Goal: Information Seeking & Learning: Learn about a topic

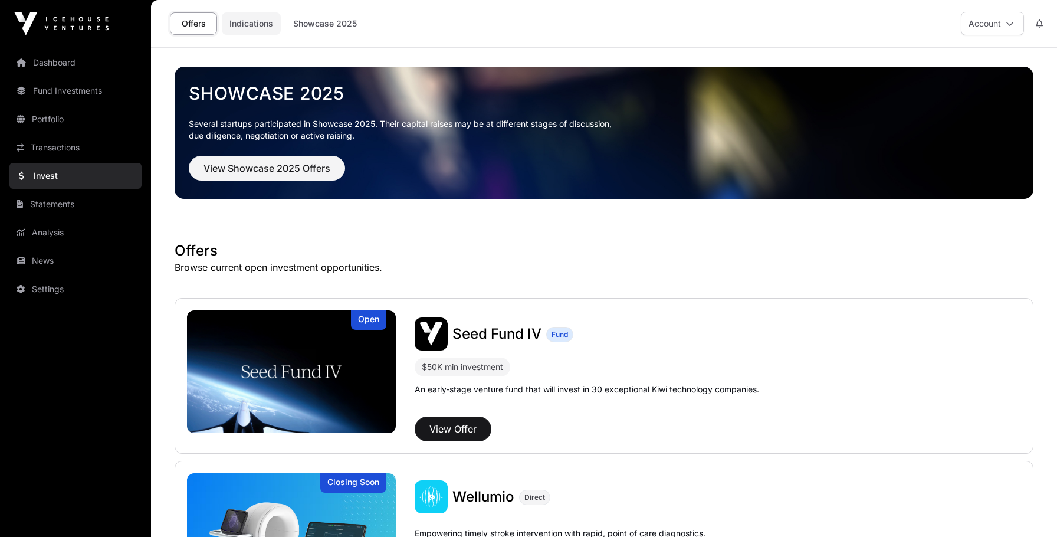
click at [267, 19] on link "Indications" at bounding box center [251, 23] width 59 height 22
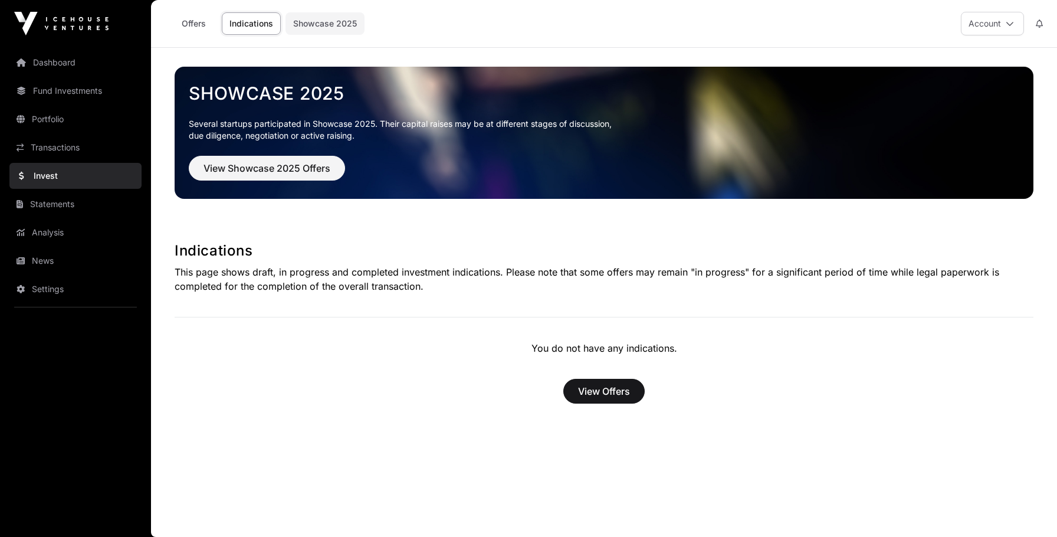
click at [323, 25] on link "Showcase 2025" at bounding box center [324, 23] width 79 height 22
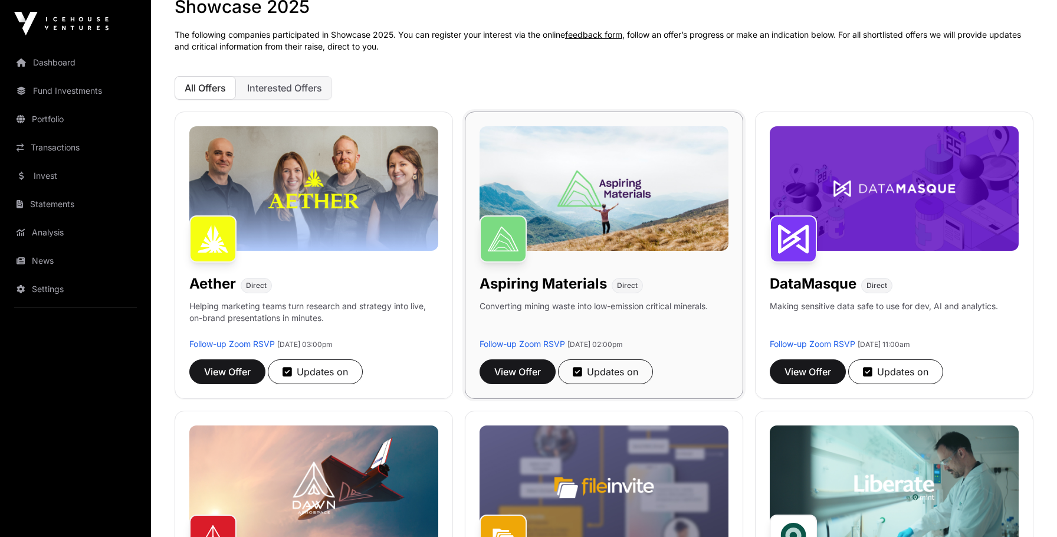
scroll to position [413, 0]
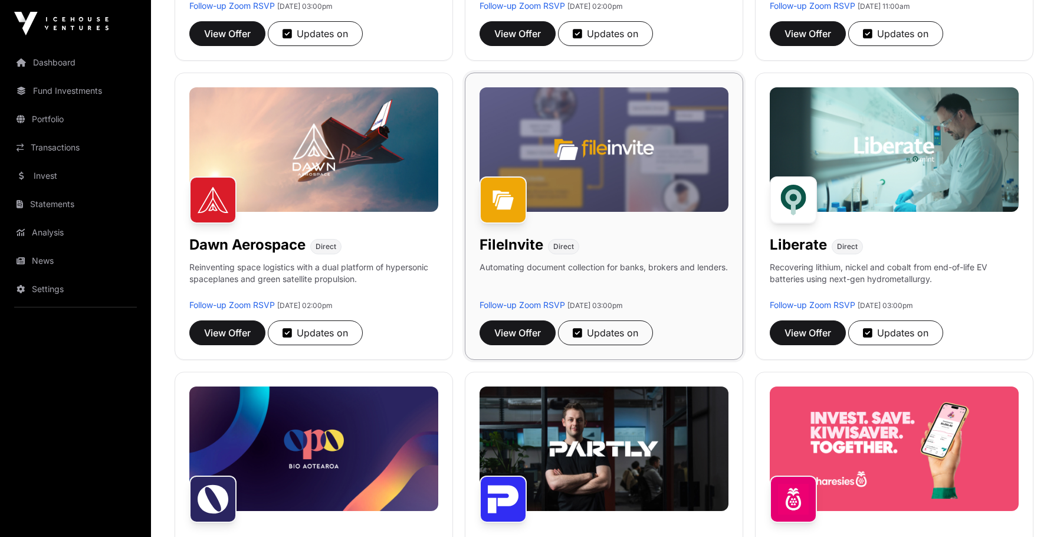
click at [646, 176] on img at bounding box center [603, 149] width 249 height 124
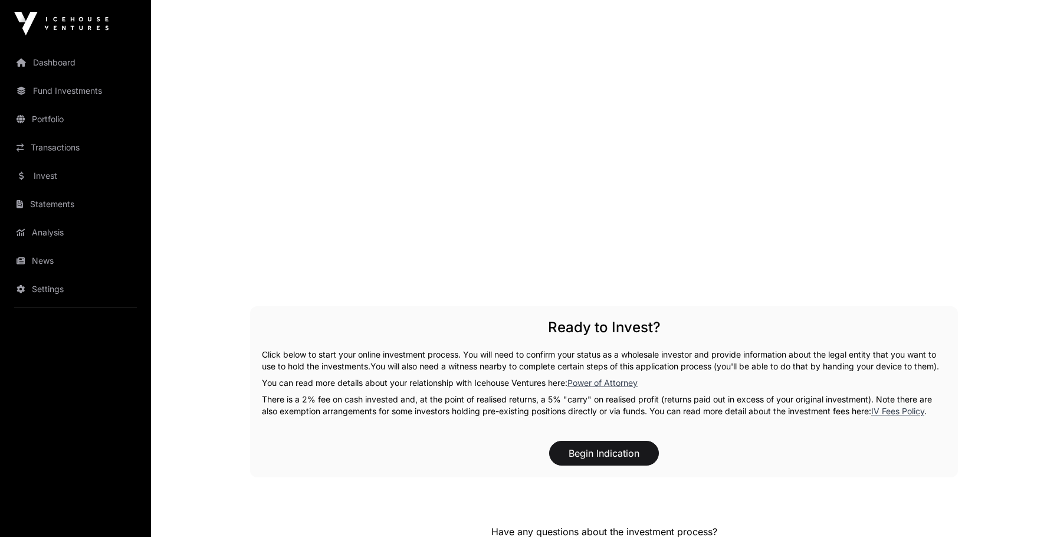
scroll to position [1793, 0]
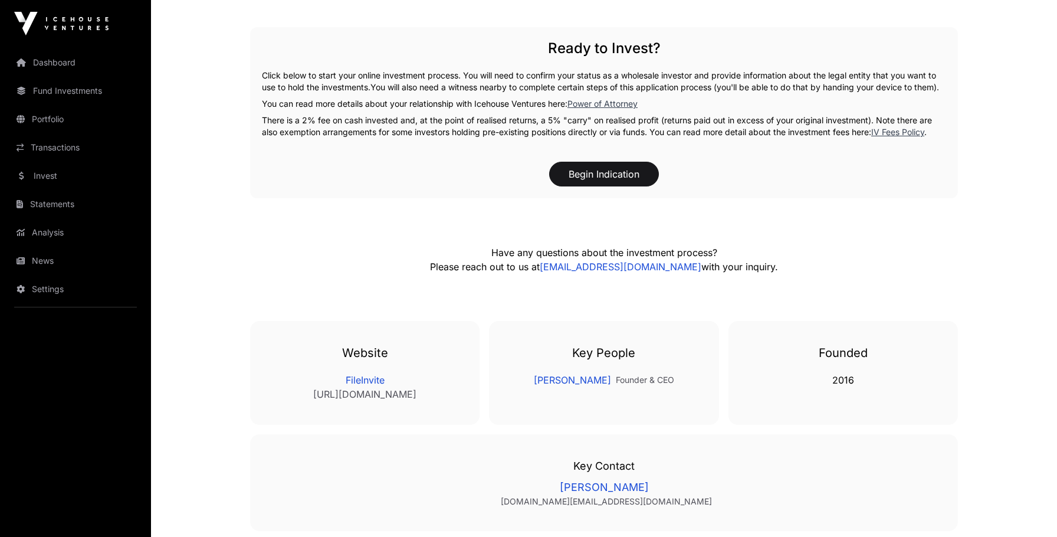
click at [543, 138] on p "There is a 2% fee on cash invested and, at the point of realised returns, a 5% …" at bounding box center [604, 126] width 684 height 24
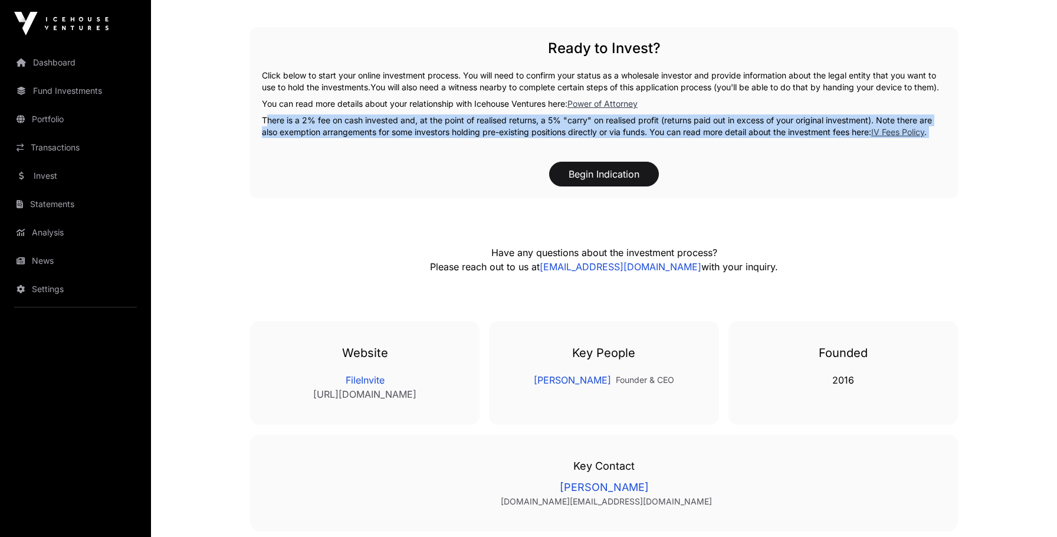
click at [543, 138] on p "There is a 2% fee on cash invested and, at the point of realised returns, a 5% …" at bounding box center [604, 126] width 684 height 24
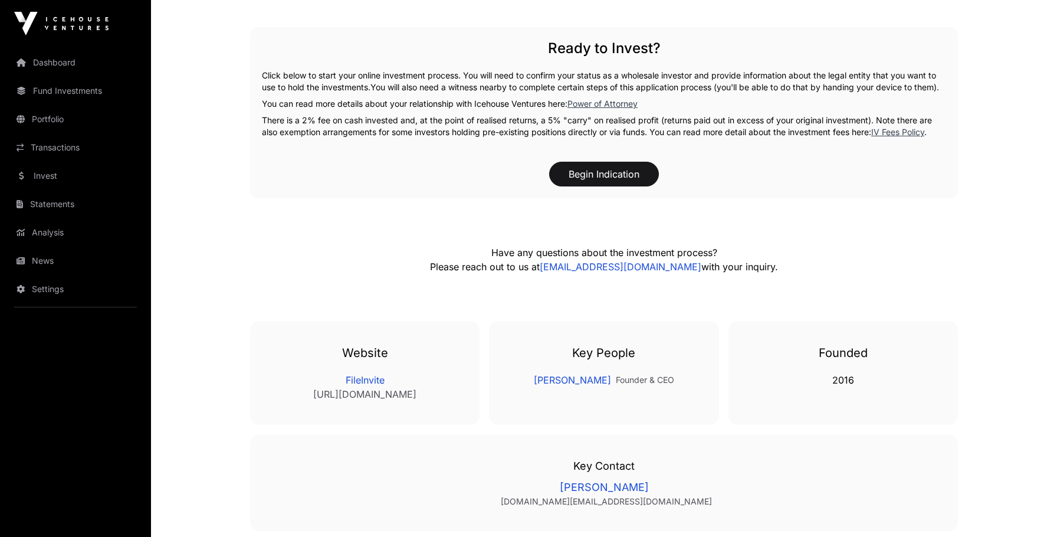
click at [532, 90] on span "You will also need a witness nearby to complete certain steps of this applicati…" at bounding box center [654, 87] width 569 height 10
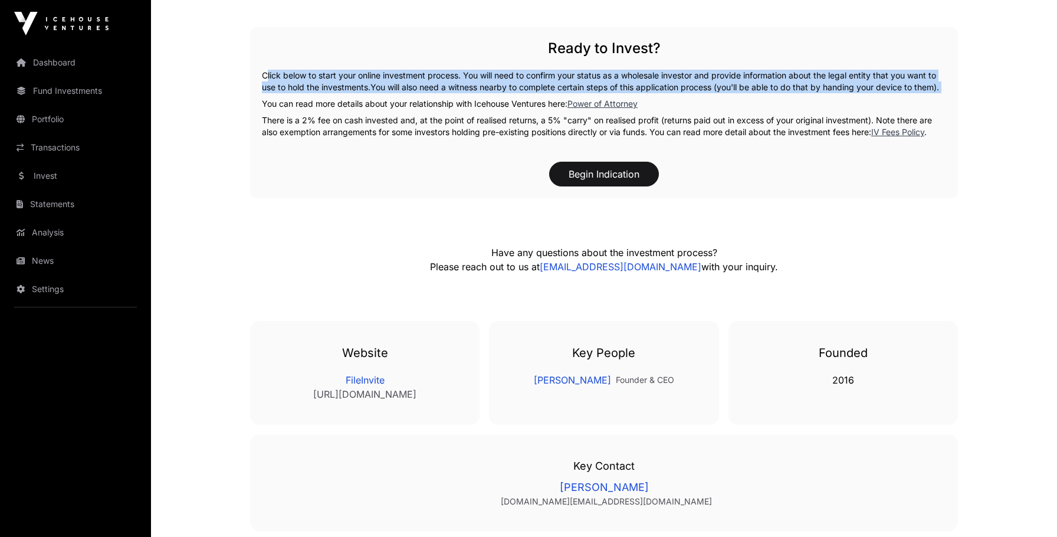
click at [532, 90] on span "You will also need a witness nearby to complete certain steps of this applicati…" at bounding box center [654, 87] width 569 height 10
click at [525, 109] on div "Ready to Invest? Click below to start your online investment process. You will …" at bounding box center [604, 112] width 708 height 171
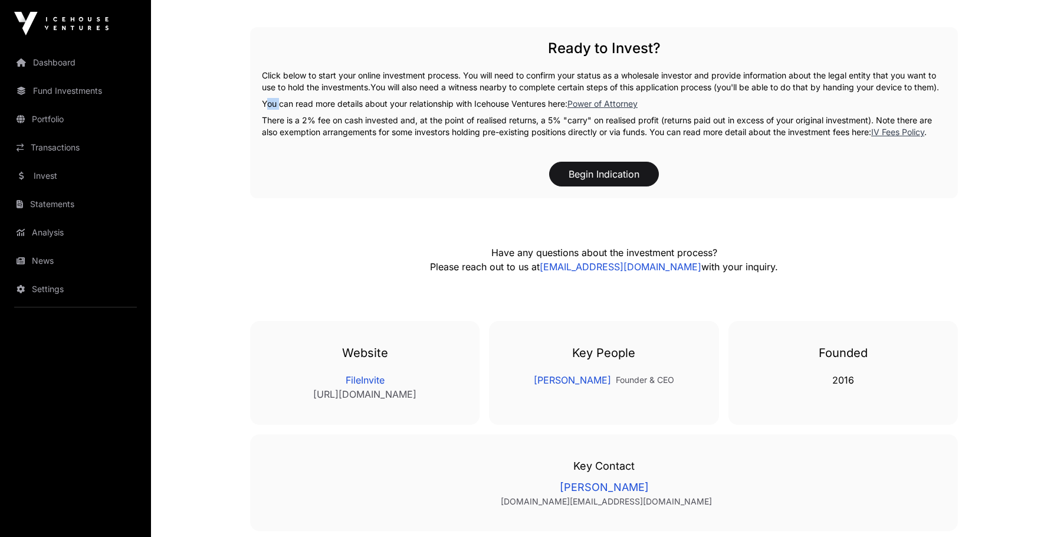
click at [525, 109] on div "Ready to Invest? Click below to start your online investment process. You will …" at bounding box center [604, 112] width 708 height 171
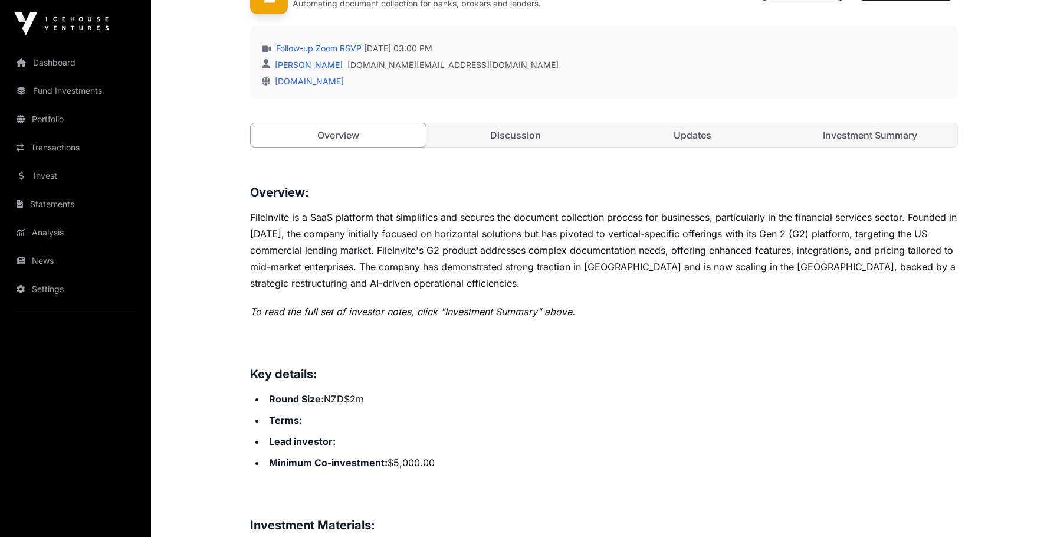
scroll to position [349, 0]
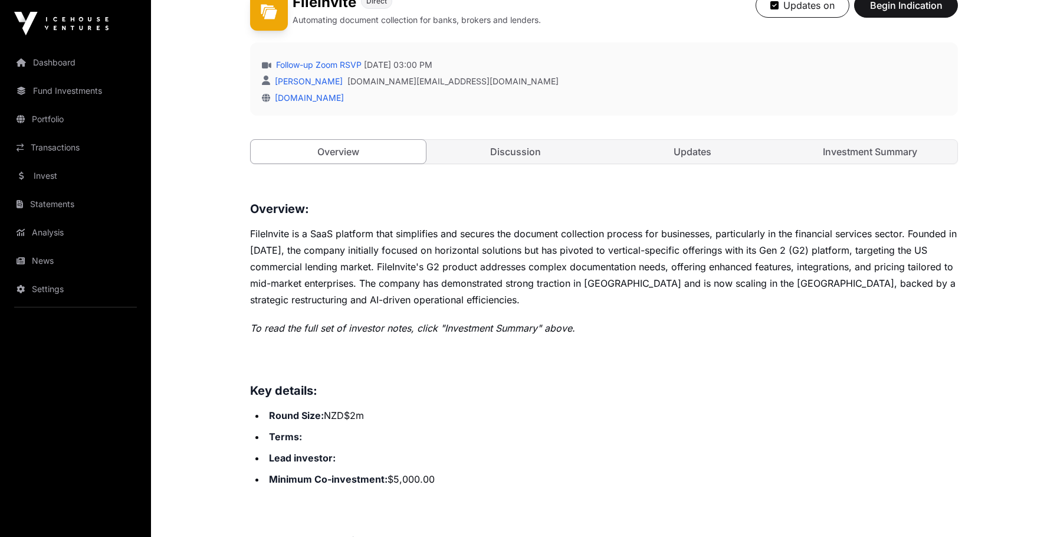
click at [518, 152] on link "Discussion" at bounding box center [515, 152] width 175 height 24
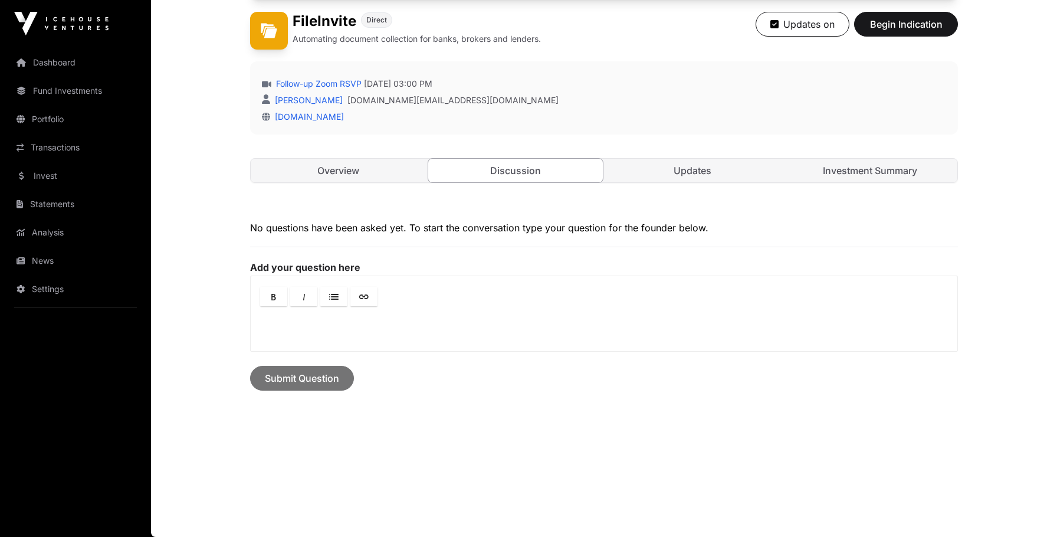
scroll to position [329, 0]
click at [838, 182] on div "Overview Discussion Updates Investment Summary" at bounding box center [604, 171] width 708 height 25
click at [843, 166] on link "Investment Summary" at bounding box center [870, 171] width 175 height 24
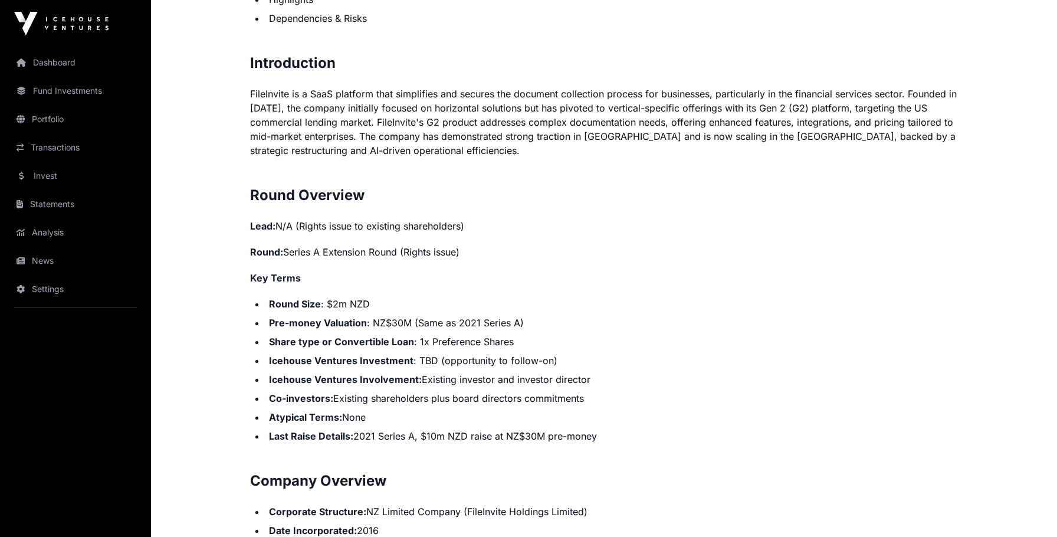
scroll to position [1158, 0]
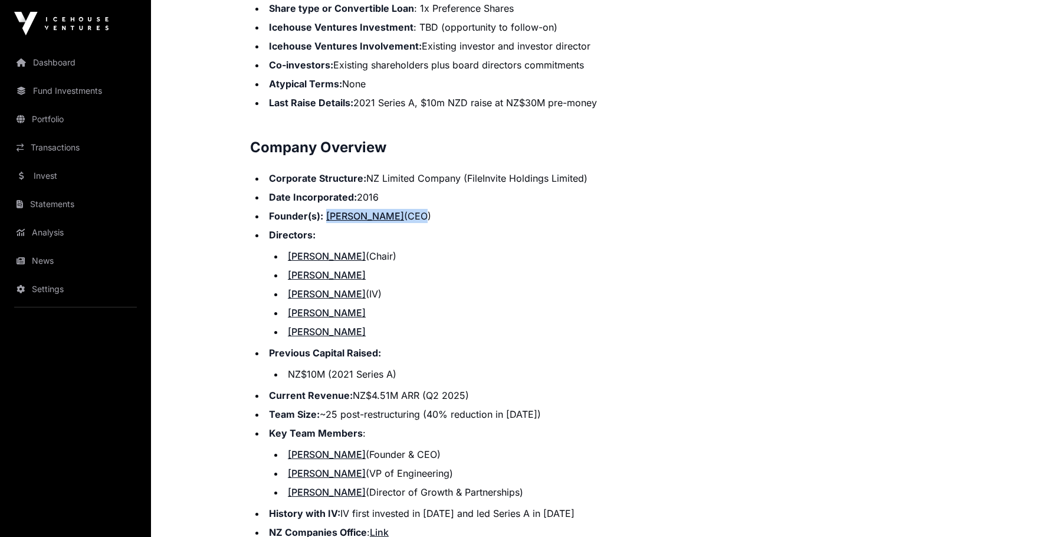
drag, startPoint x: 417, startPoint y: 216, endPoint x: 328, endPoint y: 215, distance: 88.5
click at [326, 215] on li "Founder(s): [PERSON_NAME] (CEO)" at bounding box center [611, 216] width 692 height 14
copy li "[PERSON_NAME] (CE"
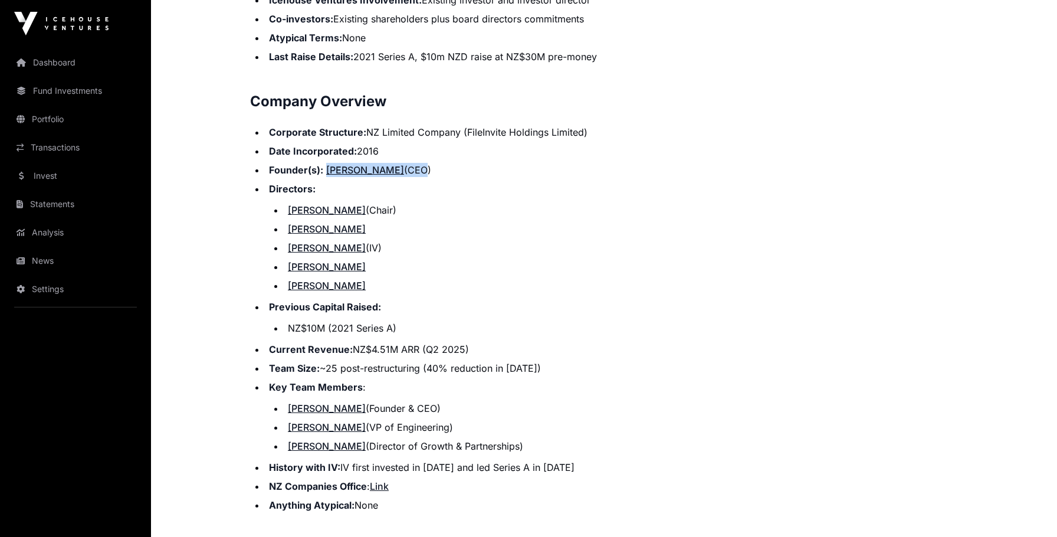
scroll to position [1273, 0]
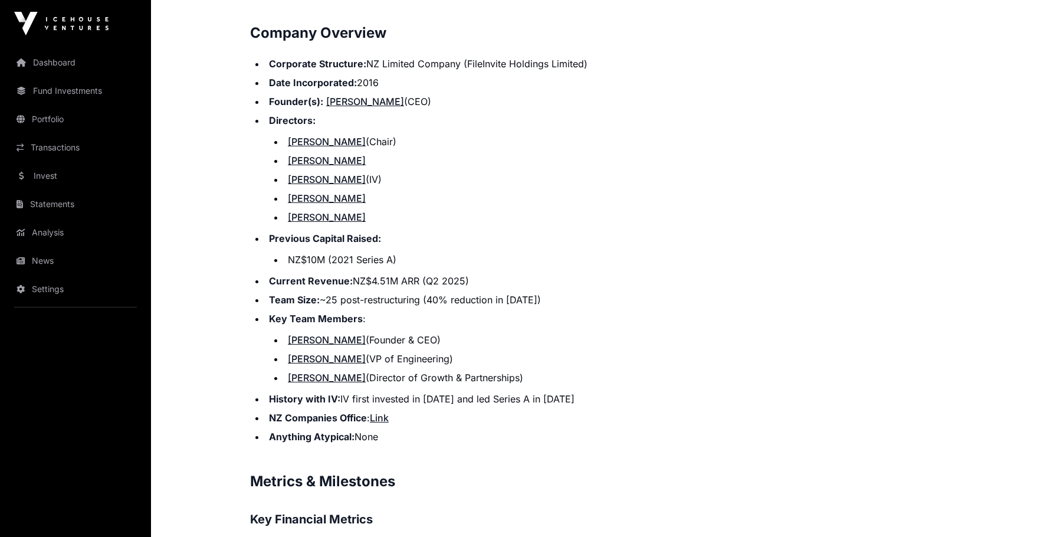
click at [415, 276] on li "Current Revenue: NZ$4.51M ARR (Q2 2025)" at bounding box center [611, 281] width 692 height 14
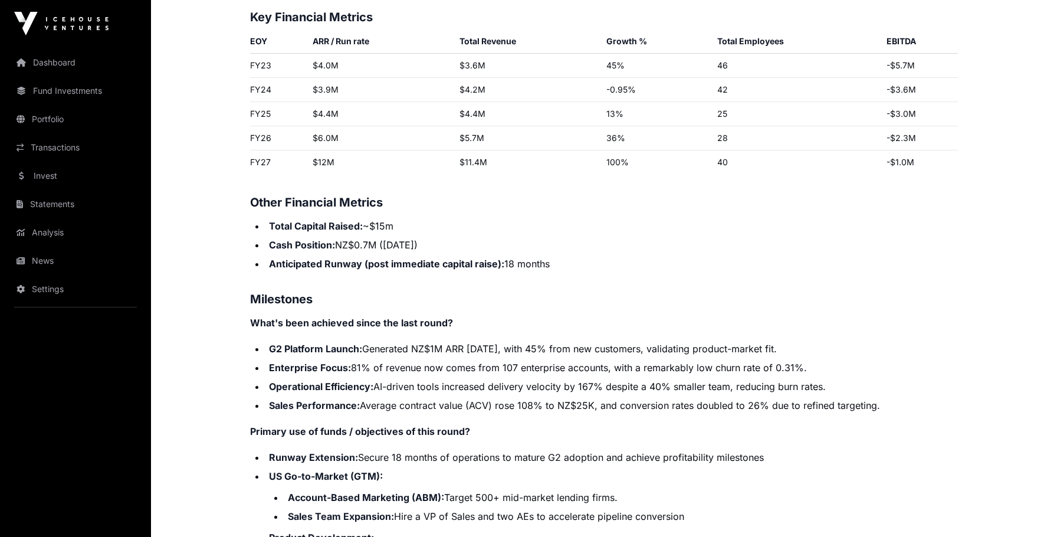
scroll to position [1777, 0]
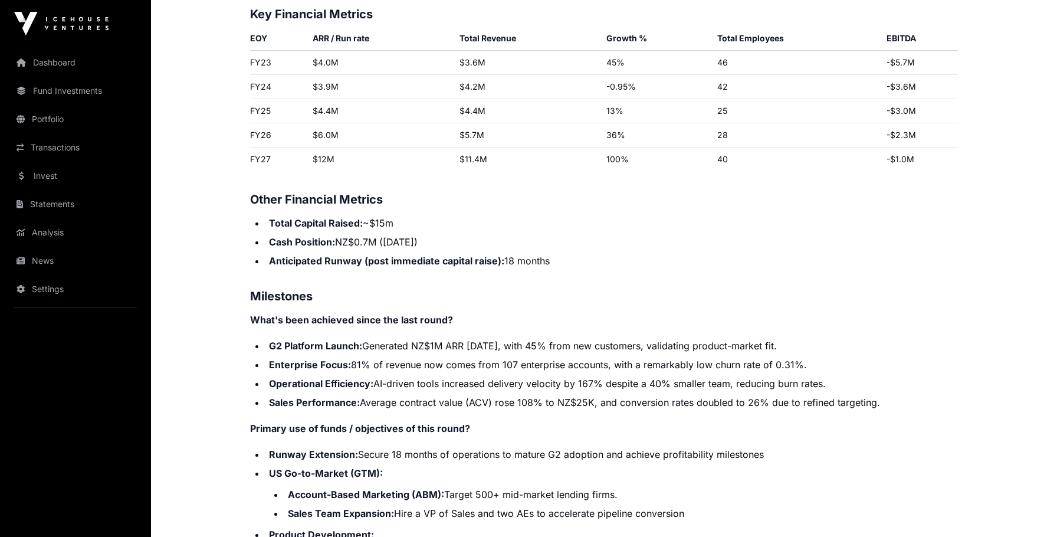
click at [337, 229] on ul "Total Capital Raised: ~$15m Cash Position: NZ$0.7M ([DATE]) Anticipated Runway …" at bounding box center [604, 242] width 708 height 52
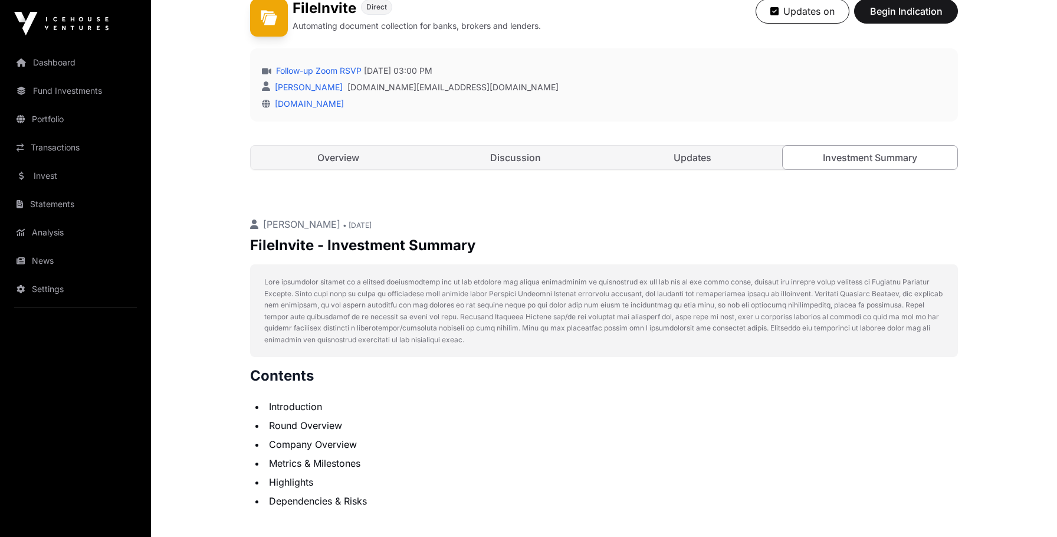
scroll to position [150, 0]
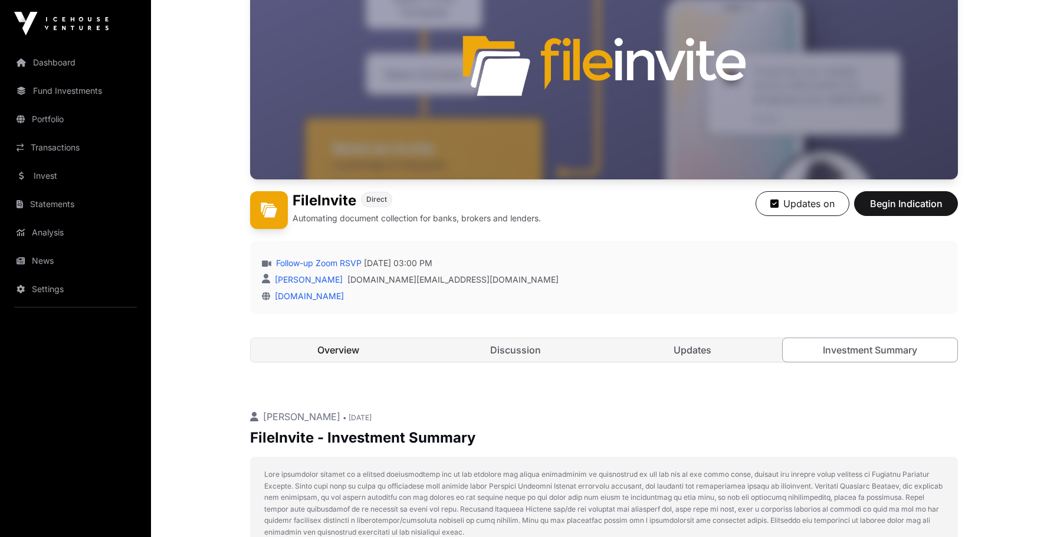
click at [367, 353] on link "Overview" at bounding box center [338, 350] width 175 height 24
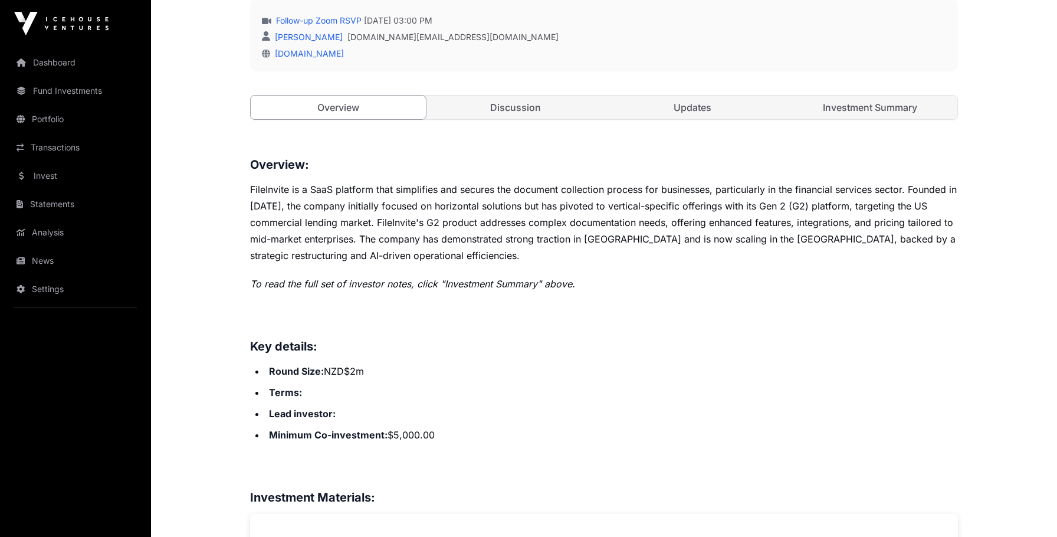
scroll to position [441, 0]
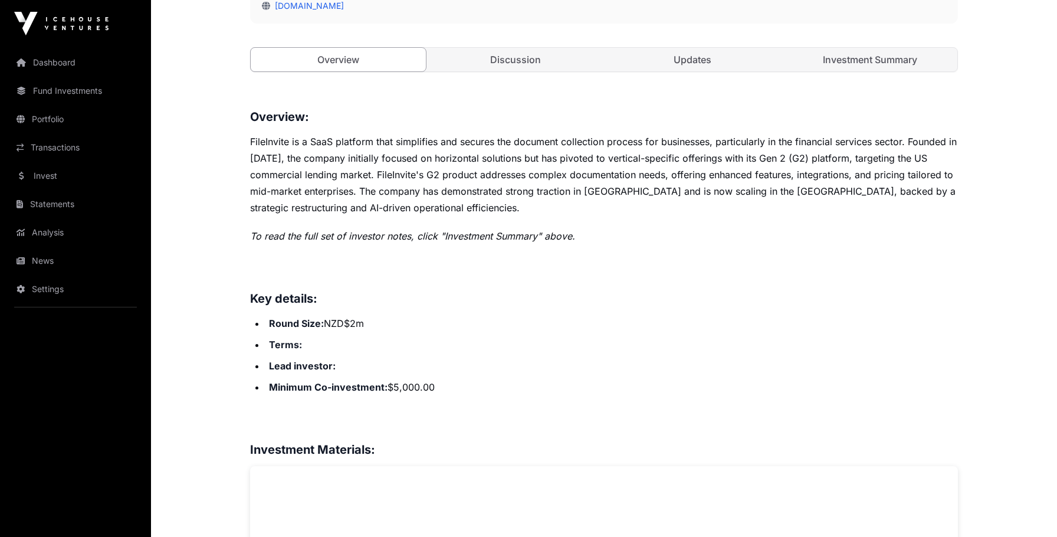
click at [340, 323] on li "Round Size: NZD$2m" at bounding box center [611, 323] width 692 height 17
click at [340, 322] on li "Round Size: NZD$2m" at bounding box center [611, 323] width 692 height 17
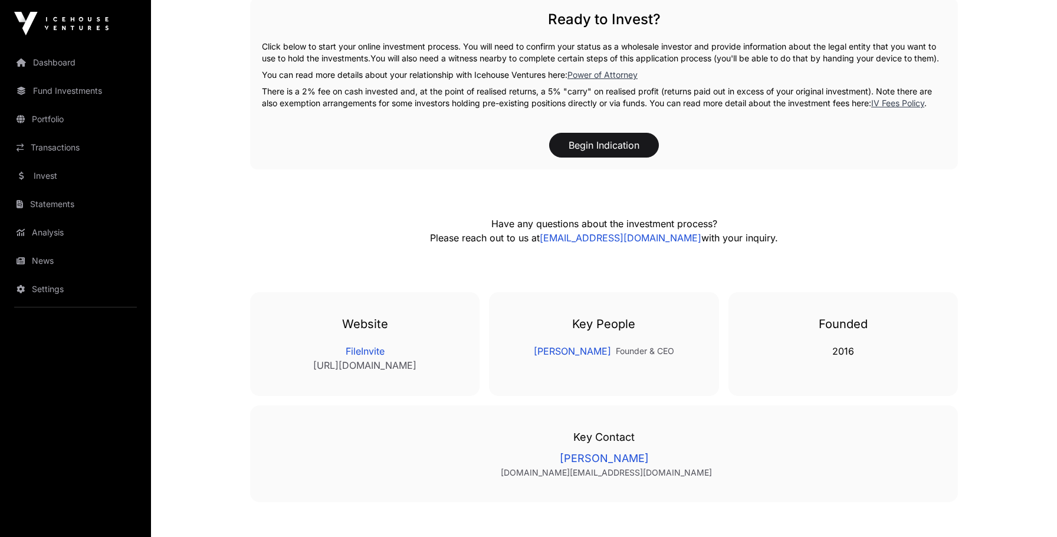
scroll to position [1483, 0]
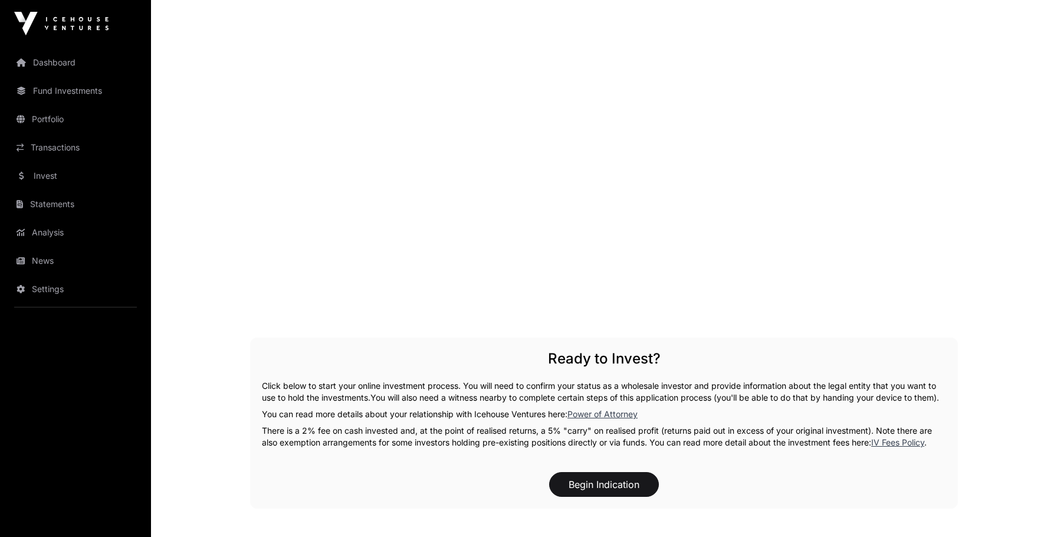
click at [339, 403] on p "Click below to start your online investment process. You will need to confirm y…" at bounding box center [604, 392] width 684 height 24
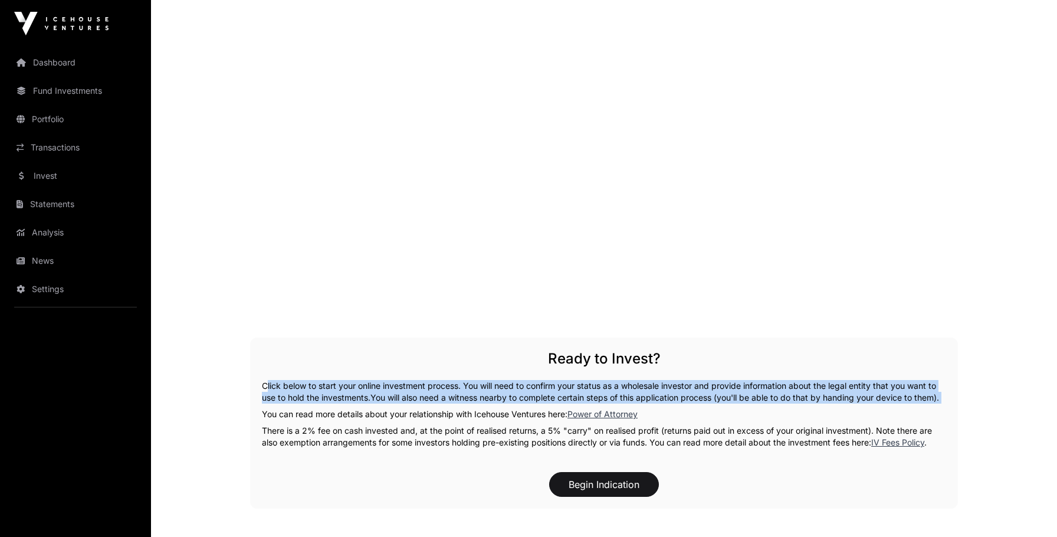
click at [339, 403] on p "Click below to start your online investment process. You will need to confirm y…" at bounding box center [604, 392] width 684 height 24
click at [344, 395] on p "Click below to start your online investment process. You will need to confirm y…" at bounding box center [604, 392] width 684 height 24
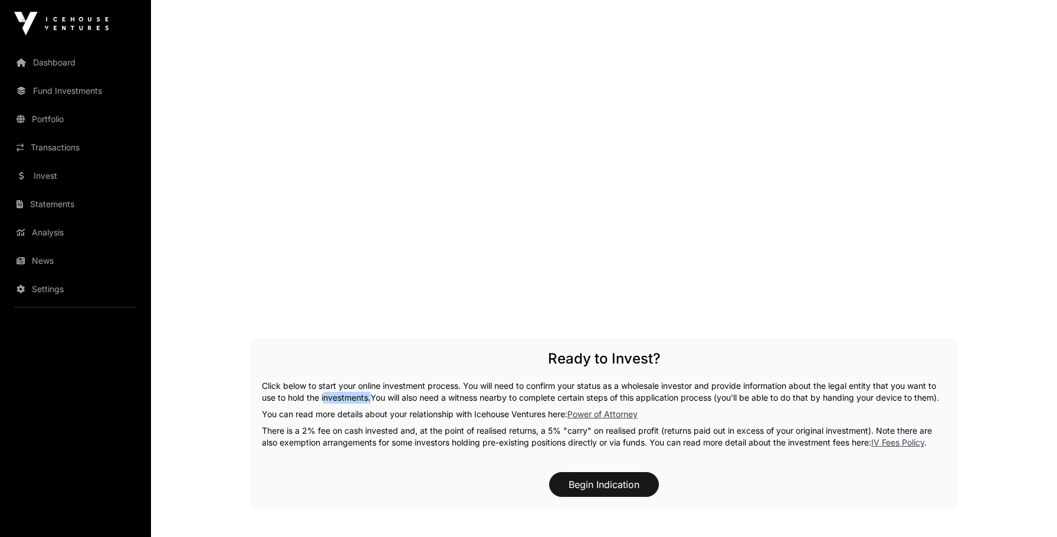
click at [344, 395] on p "Click below to start your online investment process. You will need to confirm y…" at bounding box center [604, 392] width 684 height 24
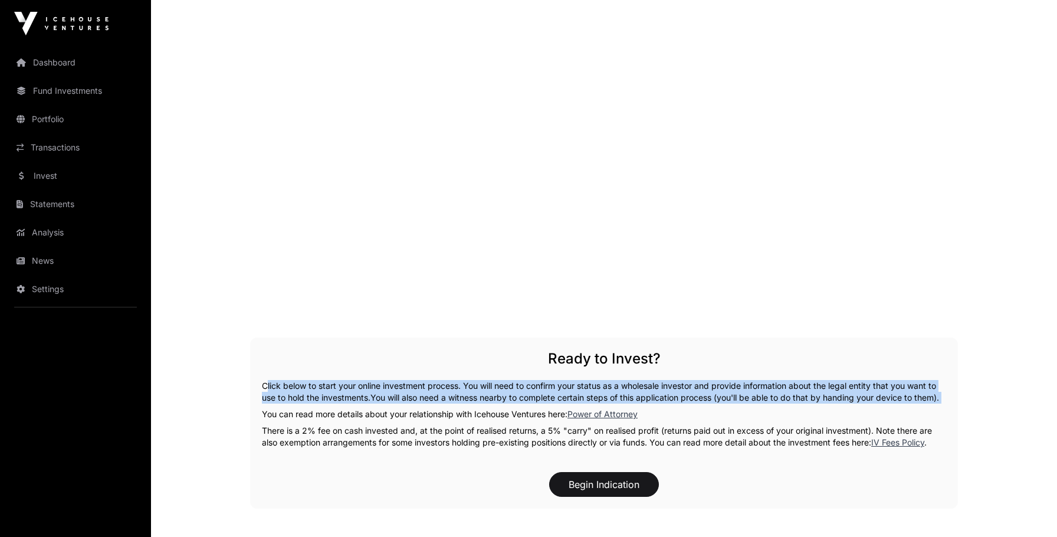
click at [344, 395] on p "Click below to start your online investment process. You will need to confirm y…" at bounding box center [604, 392] width 684 height 24
click at [340, 396] on p "Click below to start your online investment process. You will need to confirm y…" at bounding box center [604, 392] width 684 height 24
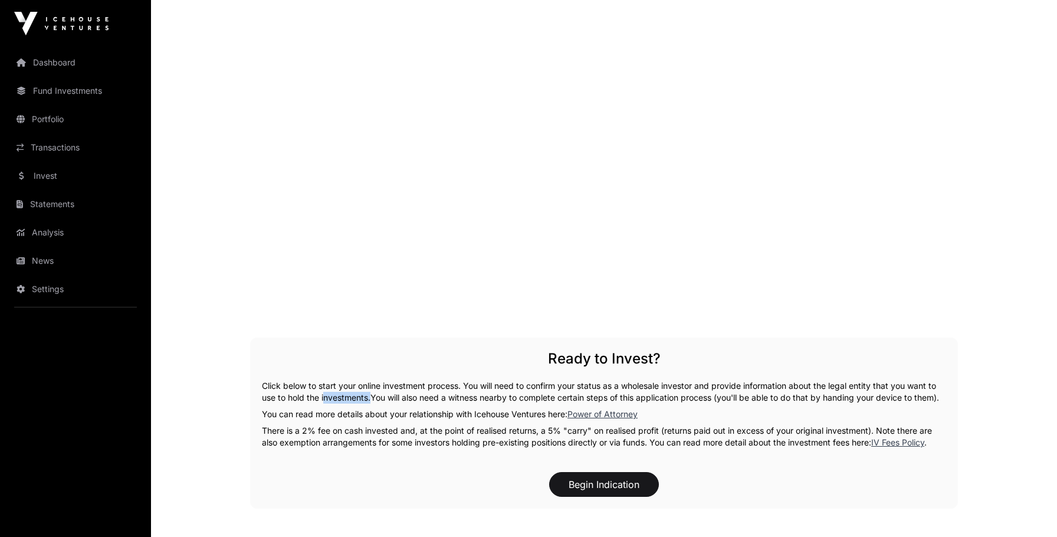
click at [340, 396] on p "Click below to start your online investment process. You will need to confirm y…" at bounding box center [604, 392] width 684 height 24
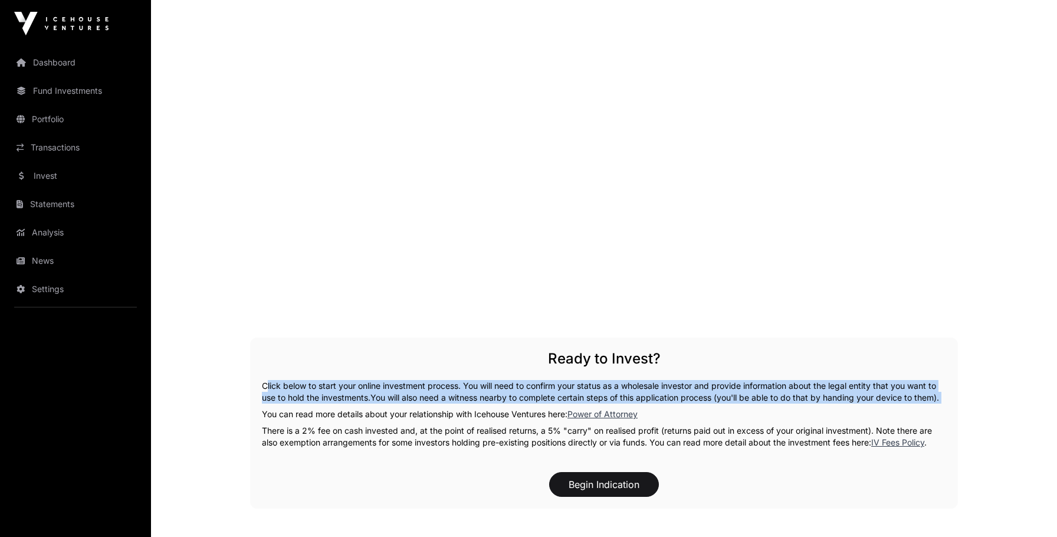
click at [340, 396] on p "Click below to start your online investment process. You will need to confirm y…" at bounding box center [604, 392] width 684 height 24
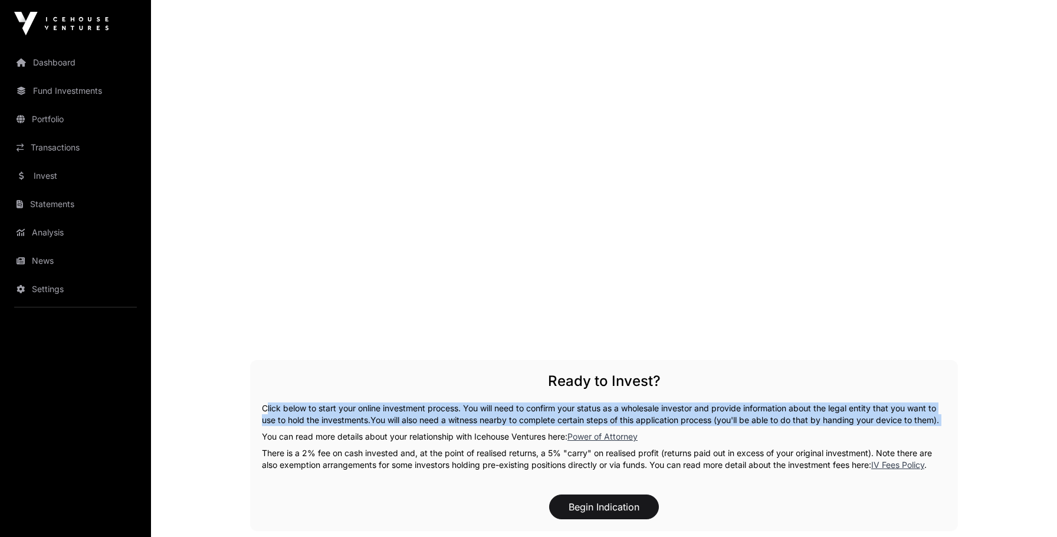
scroll to position [1457, 0]
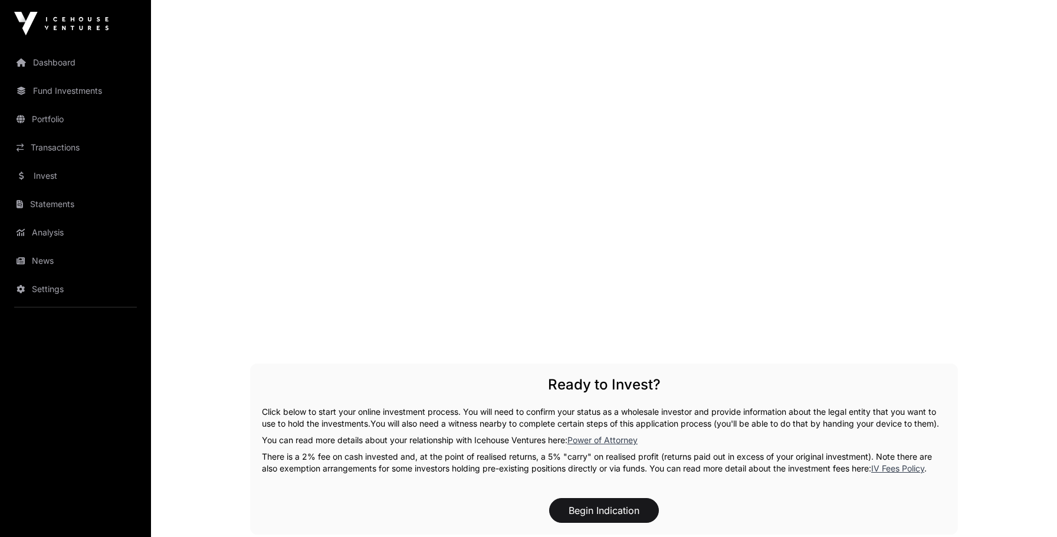
click at [303, 446] on p "You can read more details about your relationship with Icehouse Ventures here: …" at bounding box center [604, 440] width 684 height 12
click at [311, 424] on p "Click below to start your online investment process. You will need to confirm y…" at bounding box center [604, 418] width 684 height 24
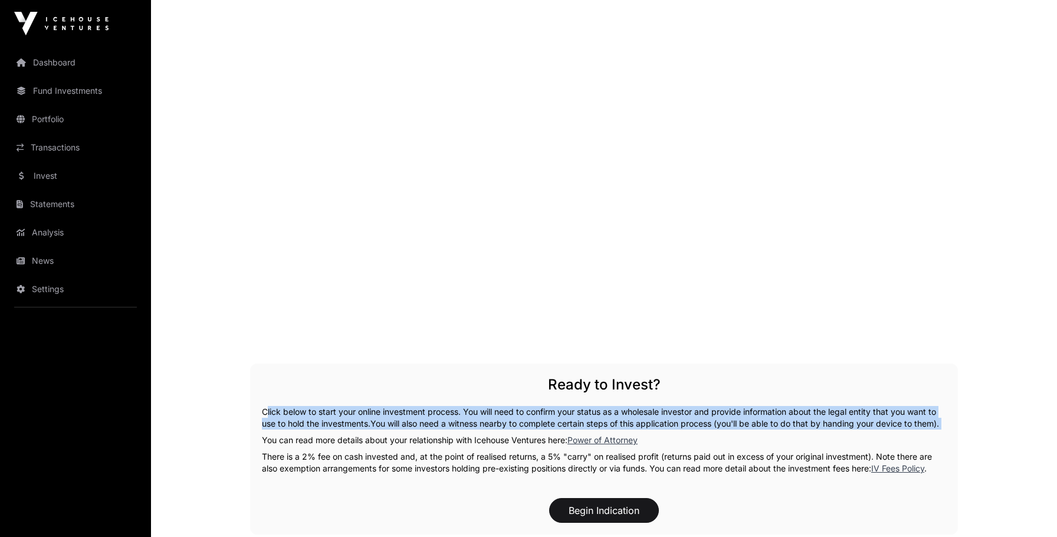
click at [311, 424] on p "Click below to start your online investment process. You will need to confirm y…" at bounding box center [604, 418] width 684 height 24
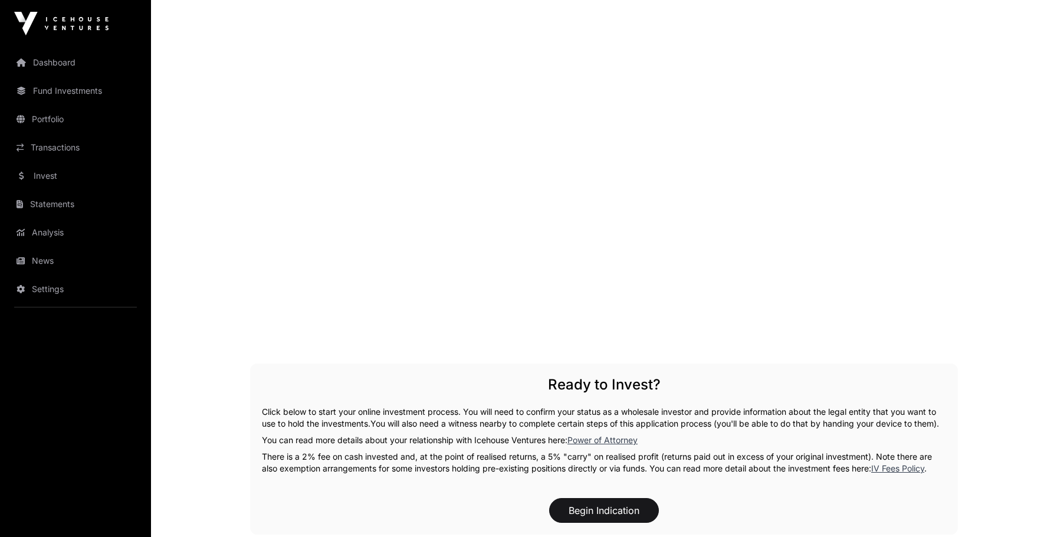
click at [336, 474] on p "There is a 2% fee on cash invested and, at the point of realised returns, a 5% …" at bounding box center [604, 463] width 684 height 24
click at [378, 464] on p "There is a 2% fee on cash invested and, at the point of realised returns, a 5% …" at bounding box center [604, 463] width 684 height 24
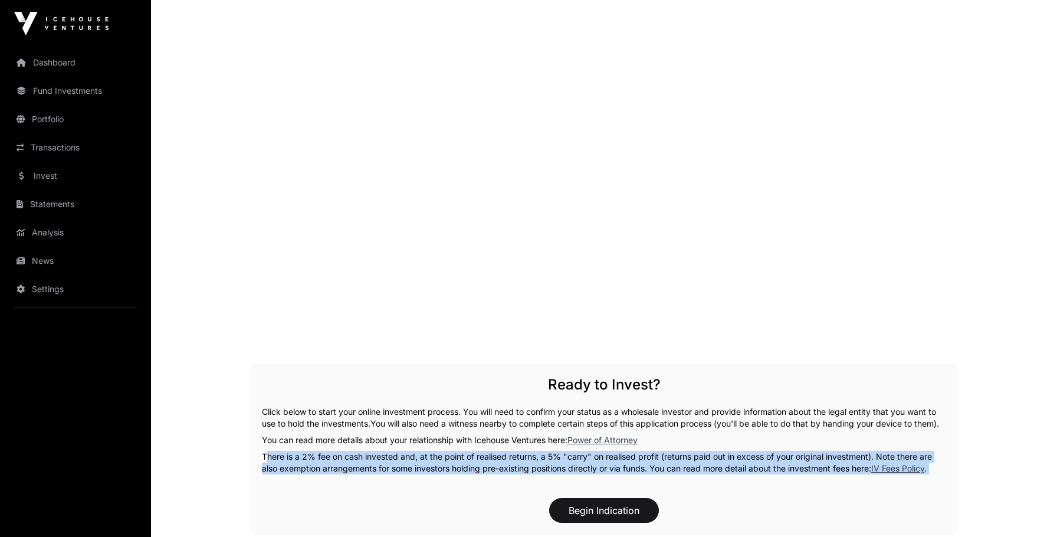
click at [378, 464] on p "There is a 2% fee on cash invested and, at the point of realised returns, a 5% …" at bounding box center [604, 463] width 684 height 24
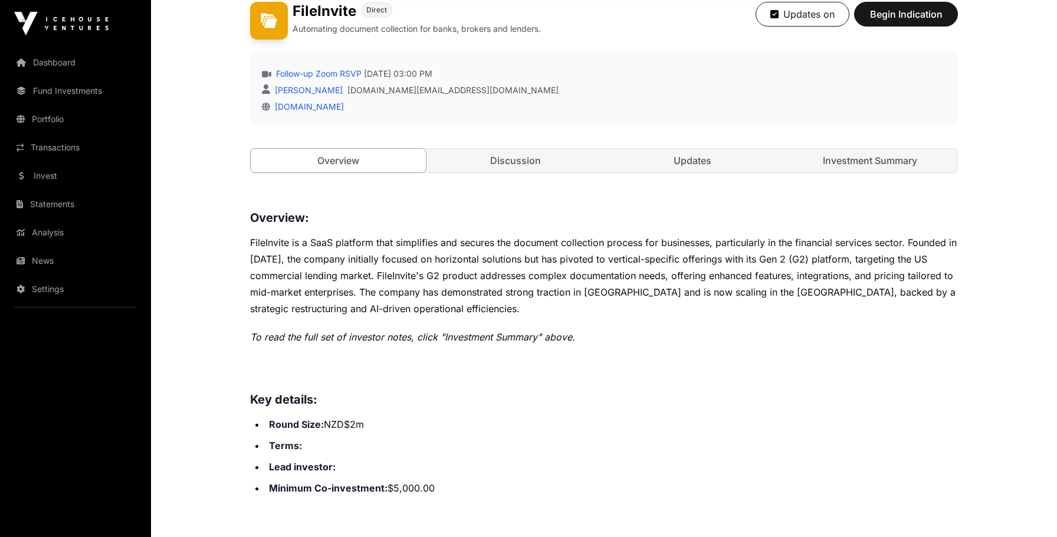
scroll to position [339, 0]
click at [344, 417] on li "Round Size: NZD$2m" at bounding box center [611, 424] width 692 height 17
click at [344, 418] on li "Round Size: NZD$2m" at bounding box center [611, 424] width 692 height 17
click at [409, 287] on p "FileInvite is a SaaS platform that simplifies and secures the document collecti…" at bounding box center [604, 276] width 708 height 83
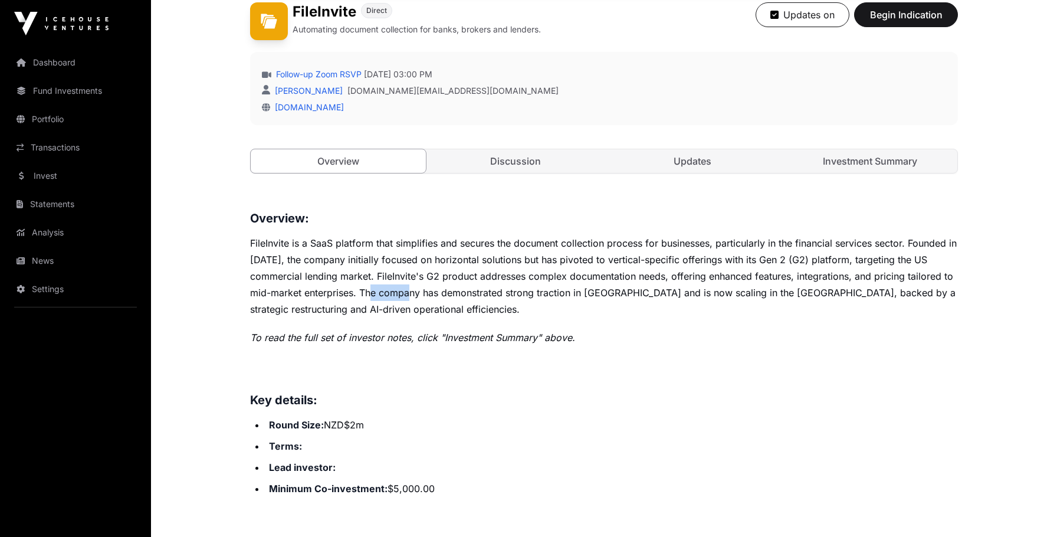
click at [409, 287] on p "FileInvite is a SaaS platform that simplifies and secures the document collecti…" at bounding box center [604, 276] width 708 height 83
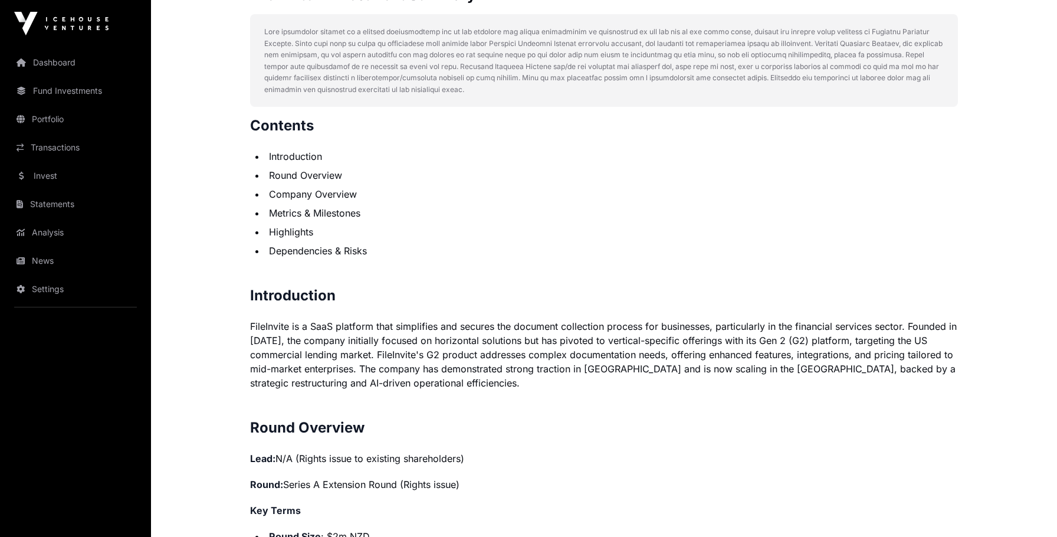
scroll to position [329, 0]
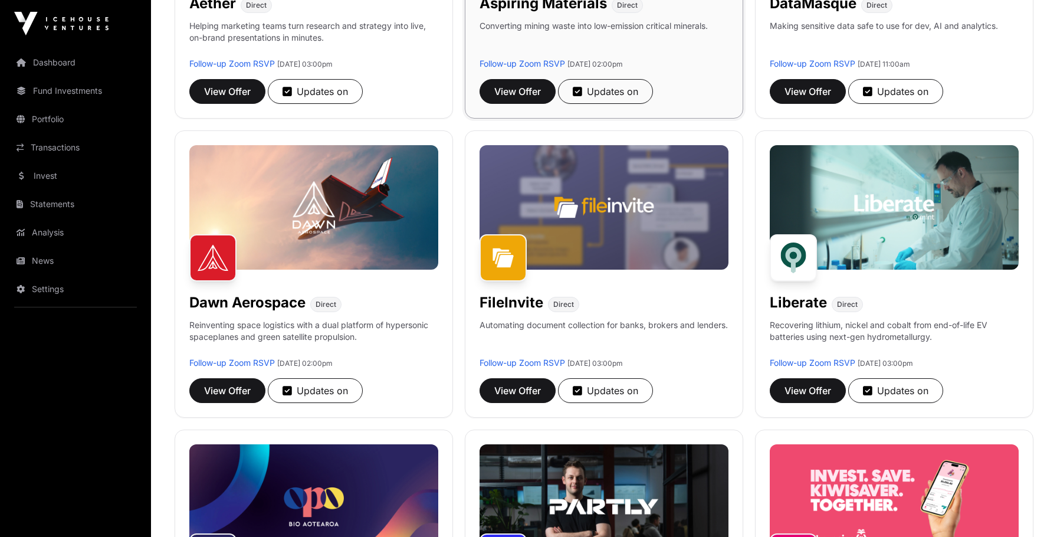
scroll to position [249, 0]
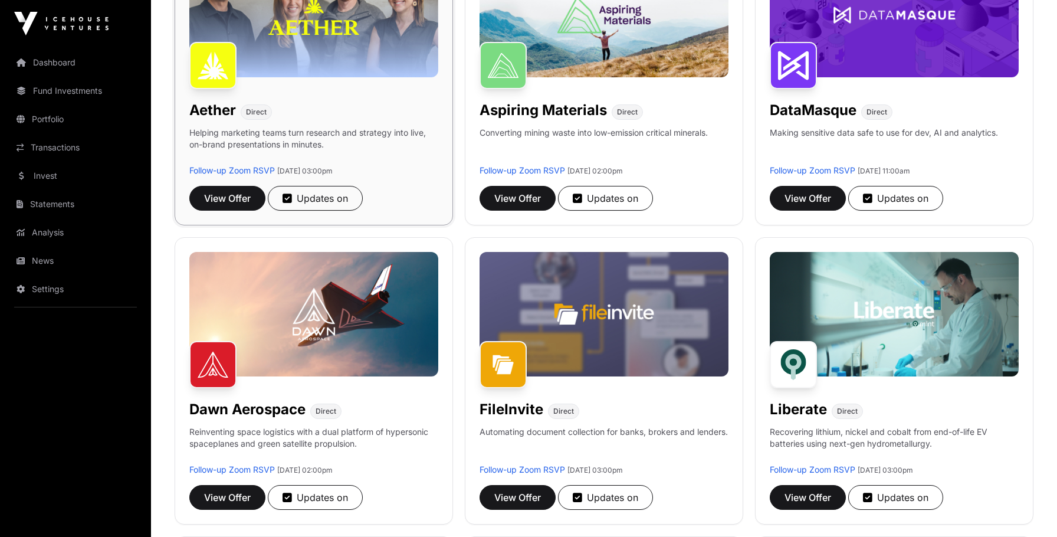
click at [372, 103] on div "Aether Direct" at bounding box center [313, 108] width 249 height 24
click at [297, 133] on p "Helping marketing teams turn research and strategy into live, on-brand presenta…" at bounding box center [313, 146] width 249 height 38
click at [296, 133] on p "Helping marketing teams turn research and strategy into live, on-brand presenta…" at bounding box center [313, 146] width 249 height 38
click at [215, 109] on h1 "Aether" at bounding box center [212, 110] width 47 height 19
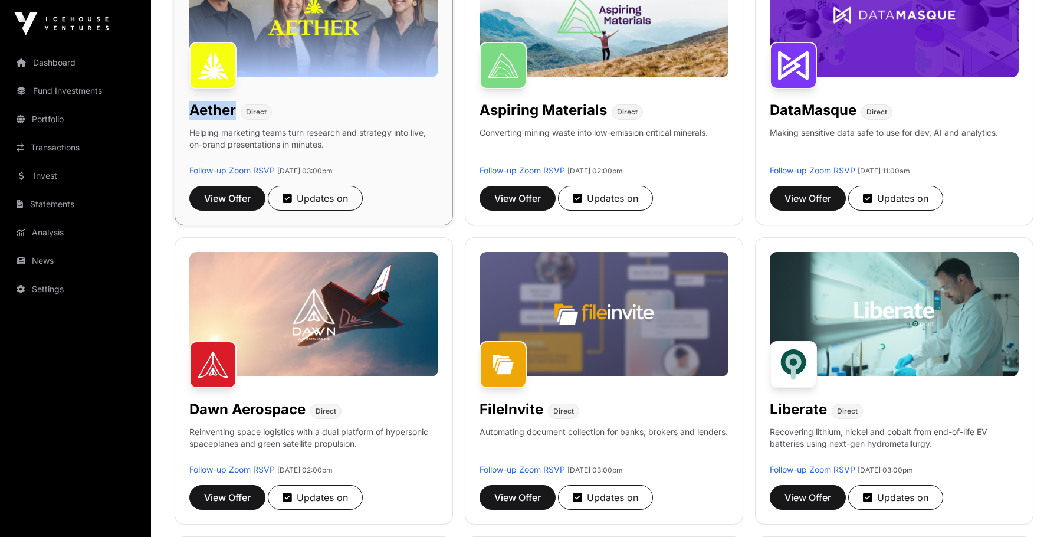
click at [215, 109] on h1 "Aether" at bounding box center [212, 110] width 47 height 19
click at [208, 71] on img at bounding box center [212, 65] width 47 height 47
click at [220, 196] on span "View Offer" at bounding box center [227, 198] width 47 height 14
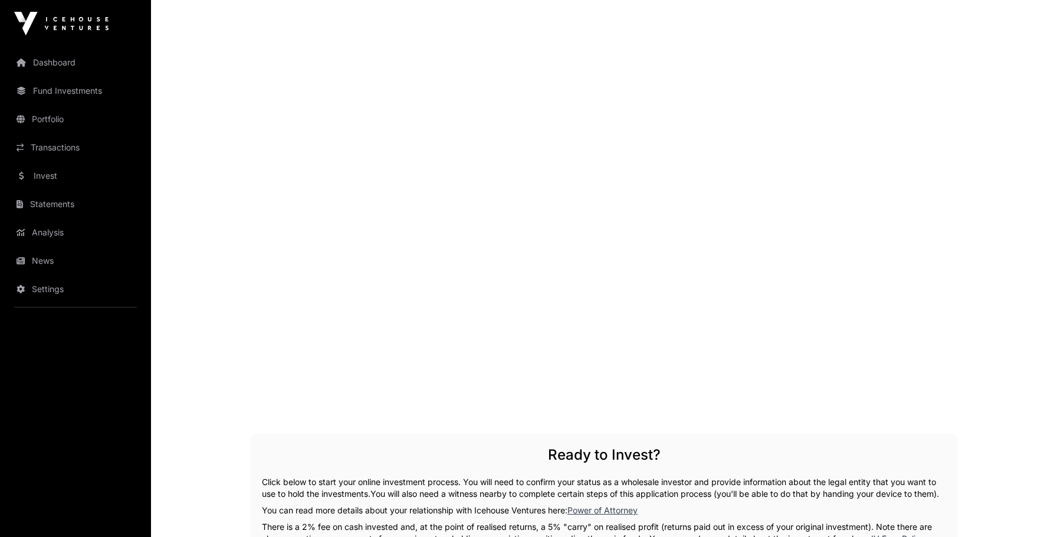
scroll to position [1760, 0]
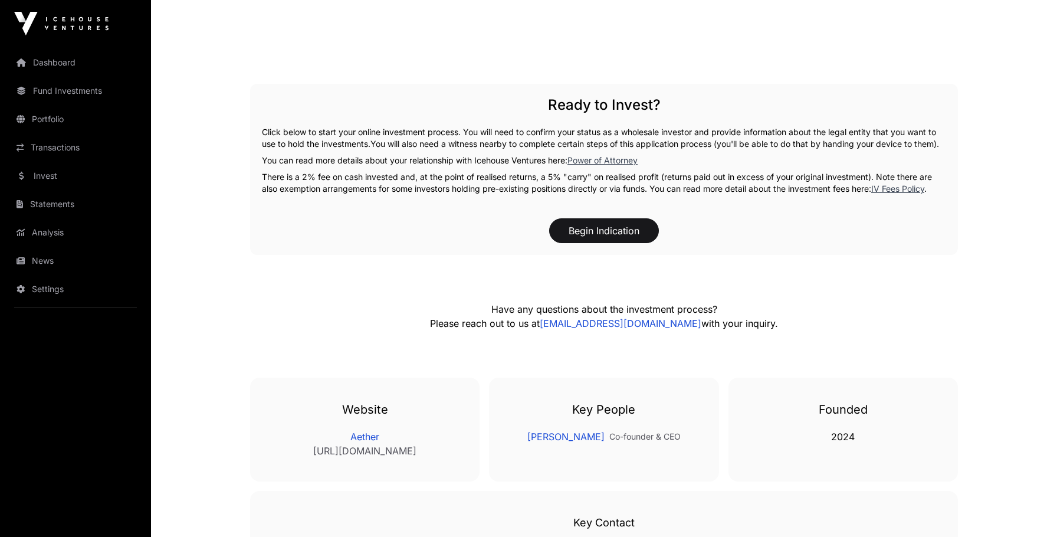
click at [529, 195] on p "There is a 2% fee on cash invested and, at the point of realised returns, a 5% …" at bounding box center [604, 183] width 684 height 24
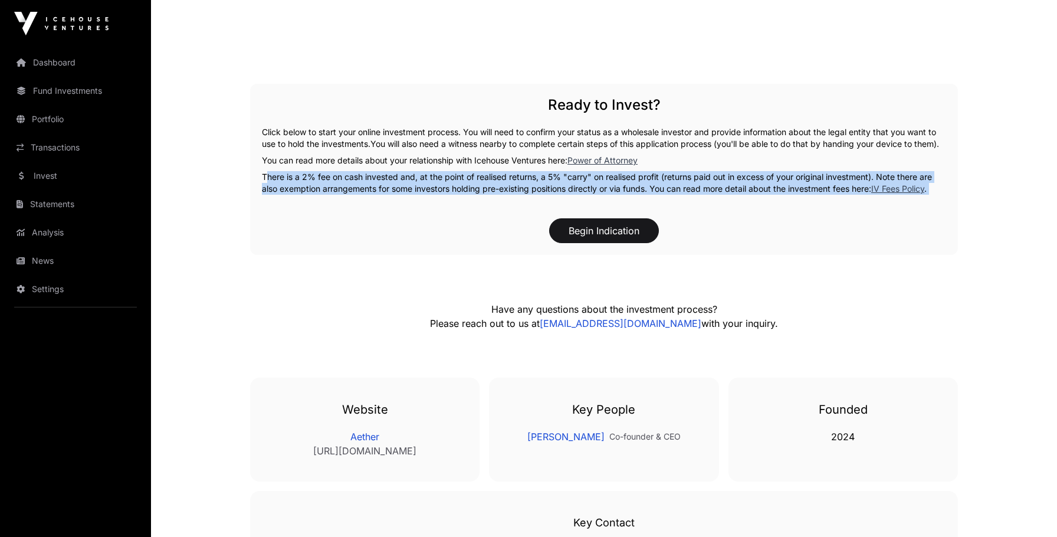
click at [529, 195] on p "There is a 2% fee on cash invested and, at the point of realised returns, a 5% …" at bounding box center [604, 183] width 684 height 24
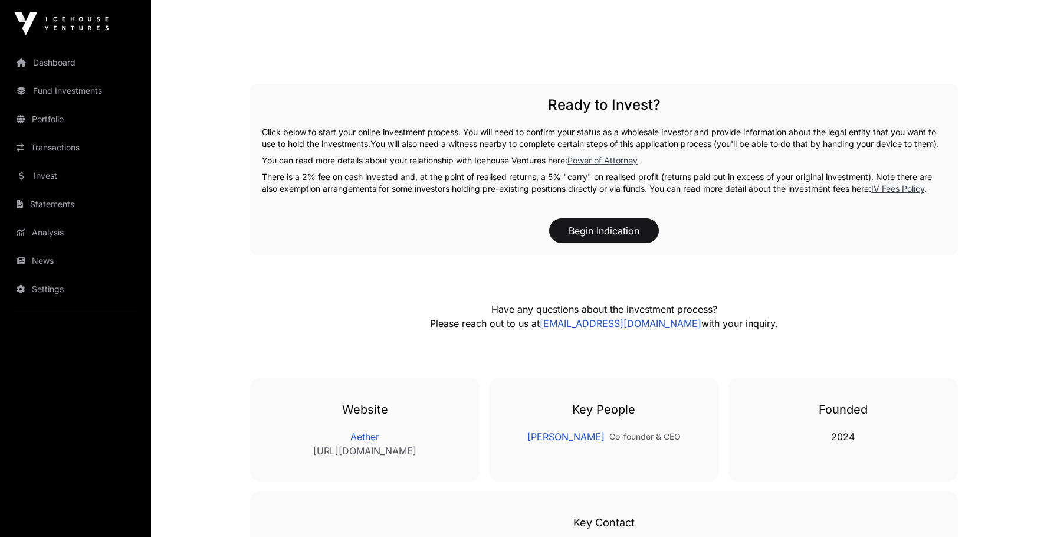
click at [439, 125] on div "Ready to Invest? Click below to start your online investment process. You will …" at bounding box center [604, 169] width 708 height 171
click at [439, 126] on p "Click below to start your online investment process. You will need to confirm y…" at bounding box center [604, 138] width 684 height 24
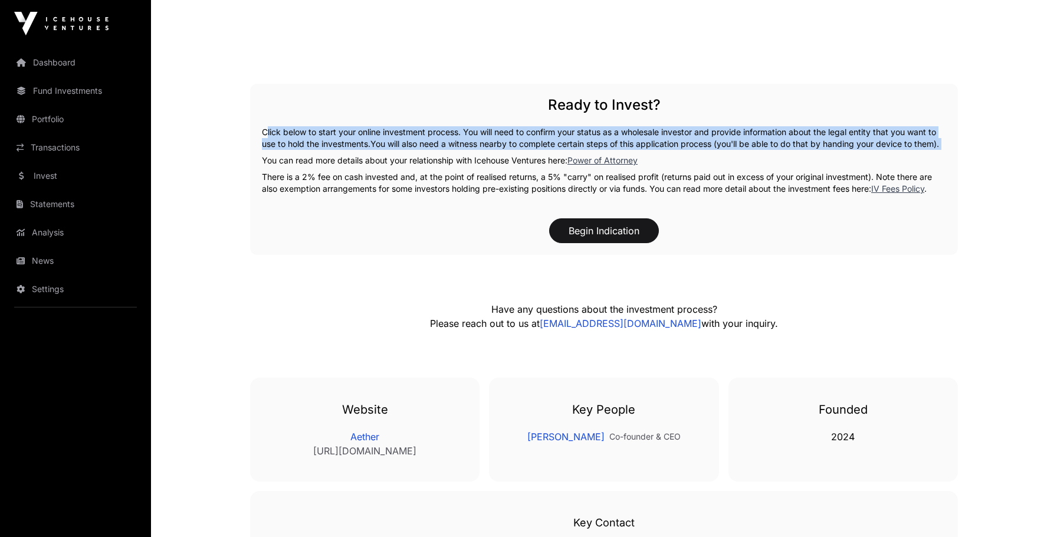
click at [439, 126] on p "Click below to start your online investment process. You will need to confirm y…" at bounding box center [604, 138] width 684 height 24
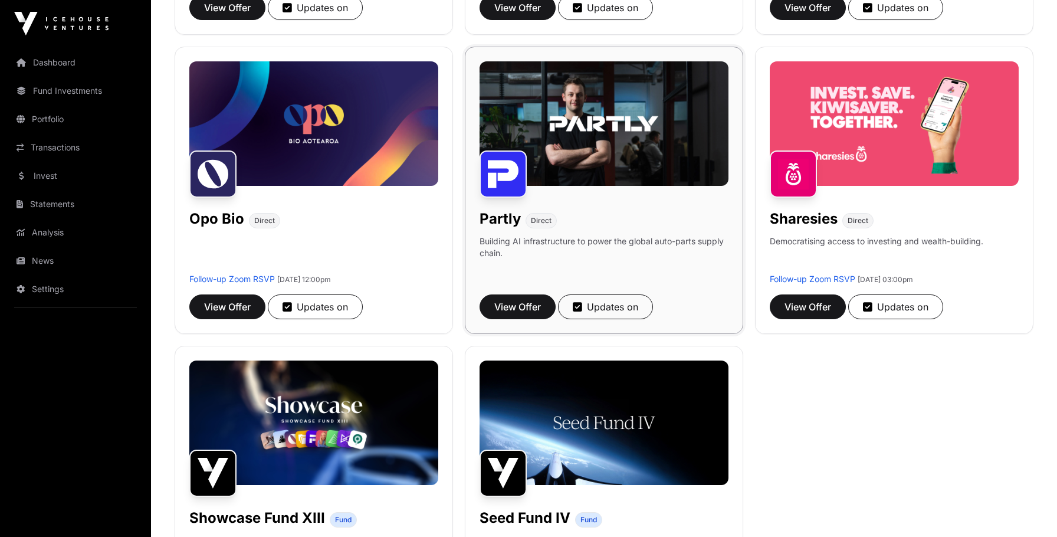
scroll to position [775, 0]
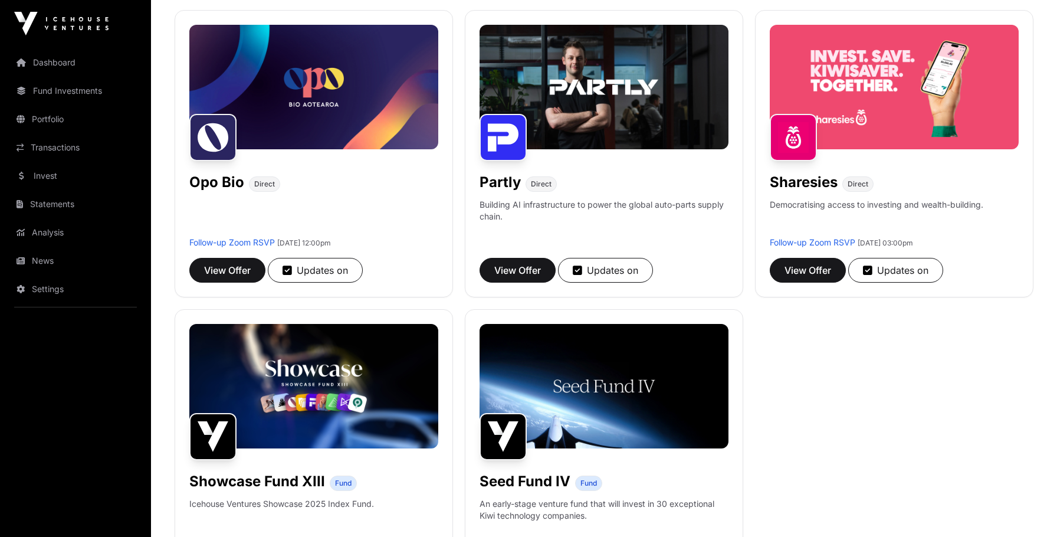
click at [780, 343] on div "Aether Direct Helping marketing teams turn research and strategy into live, on-…" at bounding box center [604, 4] width 859 height 1184
click at [462, 299] on div "Aether Direct Helping marketing teams turn research and strategy into live, on-…" at bounding box center [604, 4] width 859 height 1184
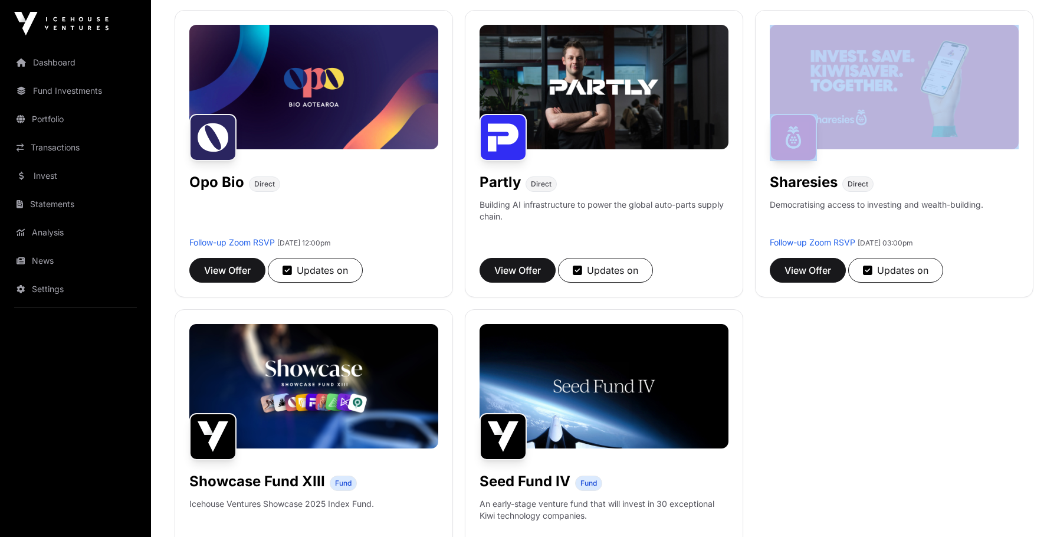
click at [462, 299] on div "Aether Direct Helping marketing teams turn research and strategy into live, on-…" at bounding box center [604, 4] width 859 height 1184
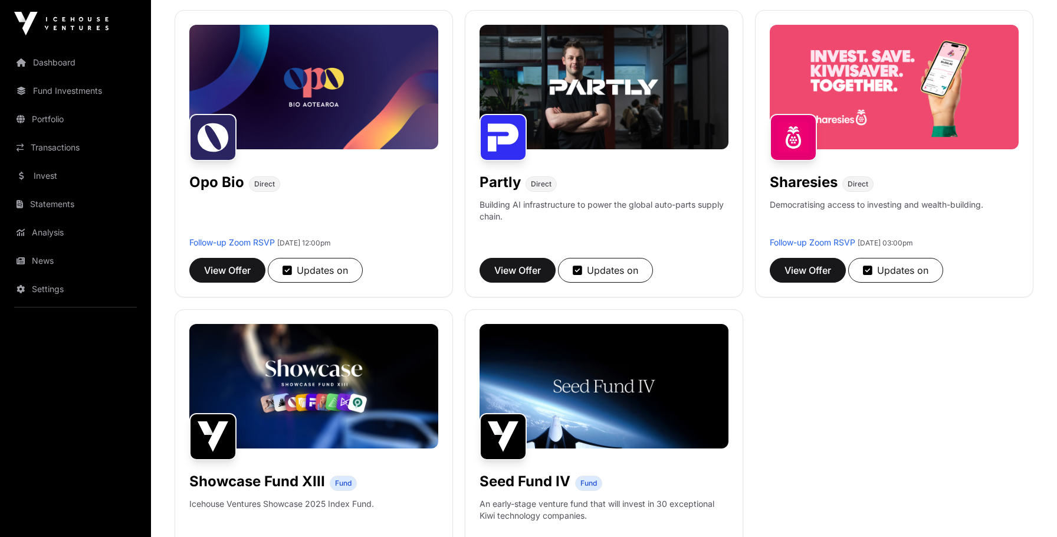
click at [747, 300] on div "Aether Direct Helping marketing teams turn research and strategy into live, on-…" at bounding box center [604, 4] width 859 height 1184
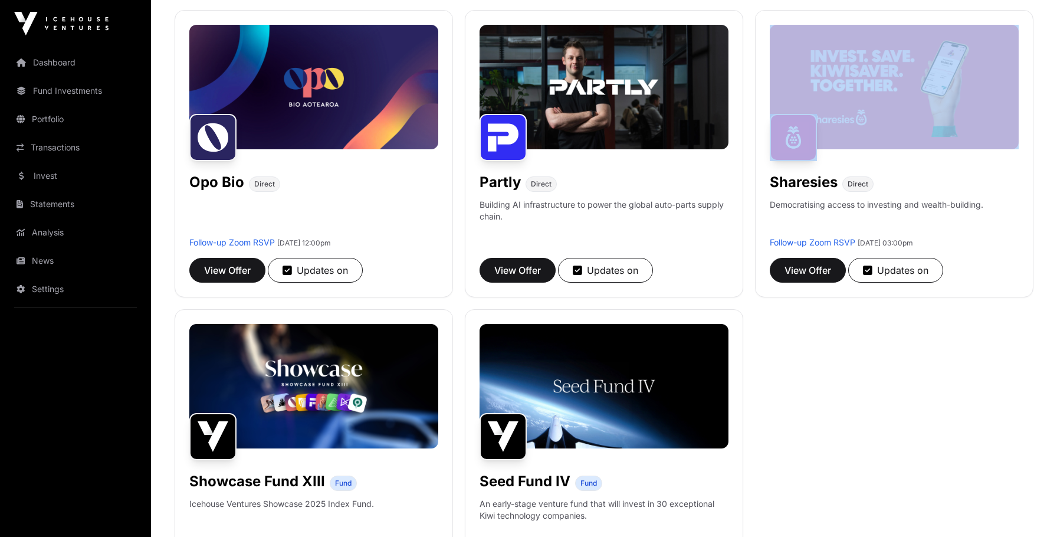
click at [747, 300] on div "Aether Direct Helping marketing teams turn research and strategy into live, on-…" at bounding box center [604, 4] width 859 height 1184
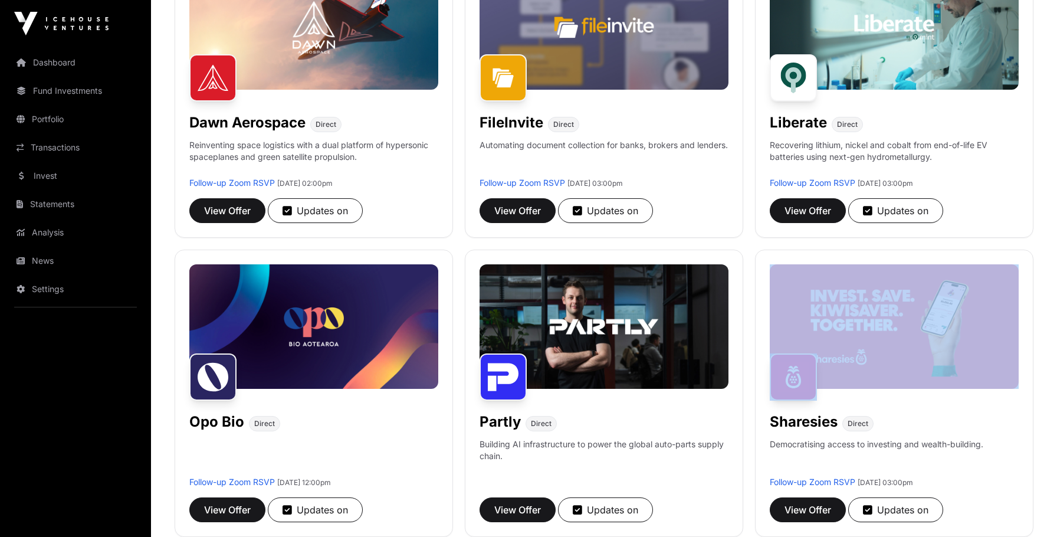
scroll to position [517, 0]
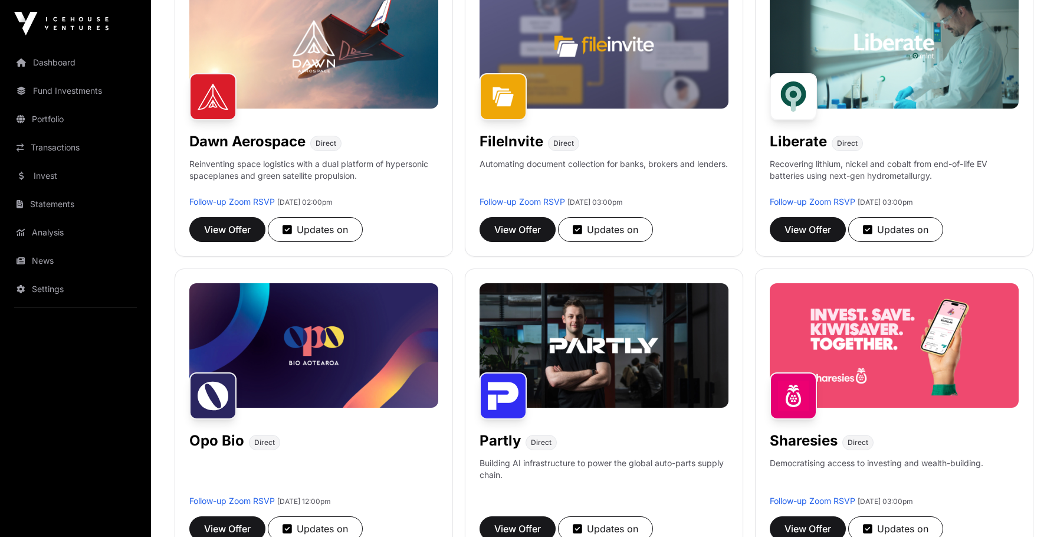
click at [747, 257] on div "Aether Direct Helping marketing teams turn research and strategy into live, on-…" at bounding box center [604, 262] width 859 height 1184
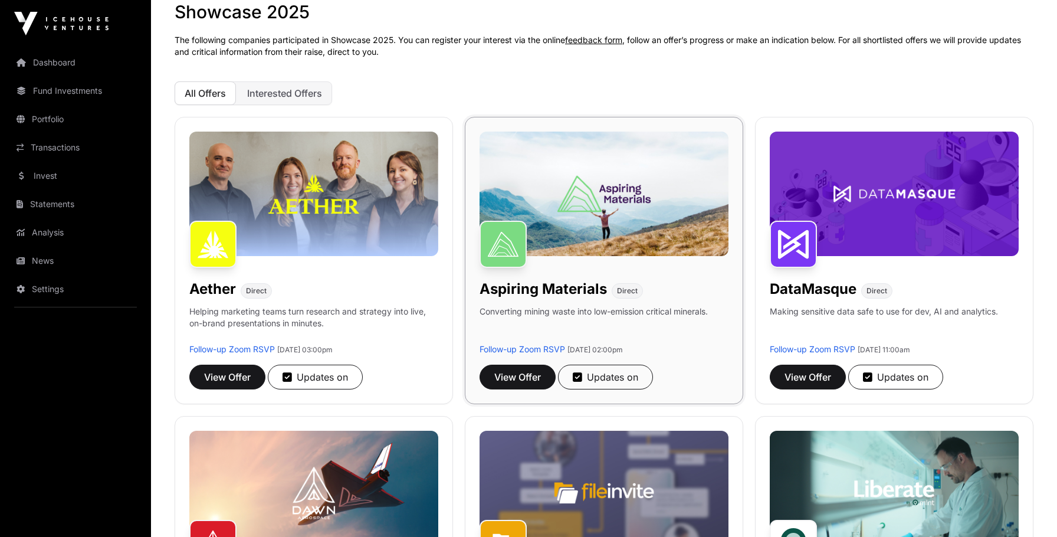
scroll to position [79, 0]
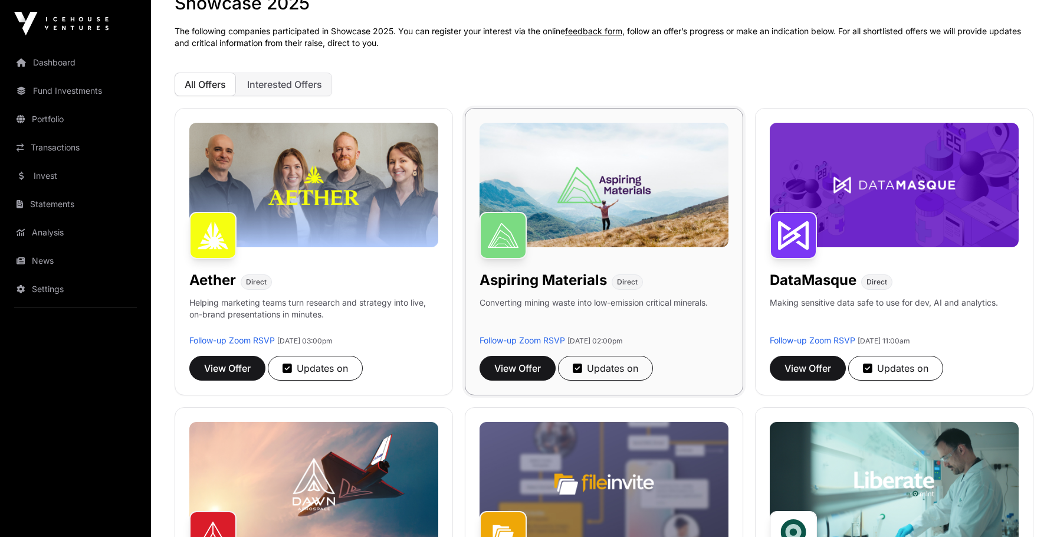
click at [574, 222] on img at bounding box center [603, 185] width 249 height 124
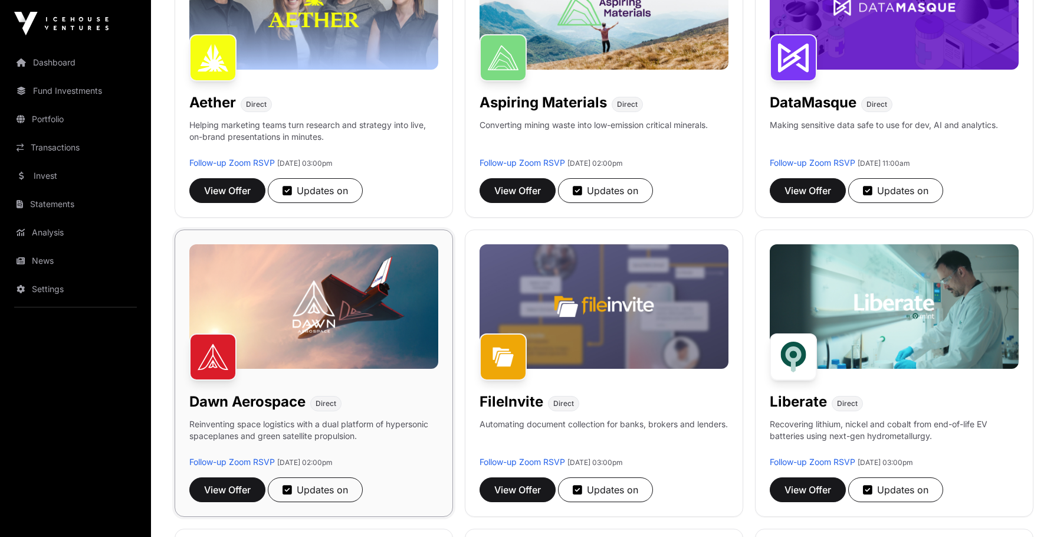
scroll to position [349, 0]
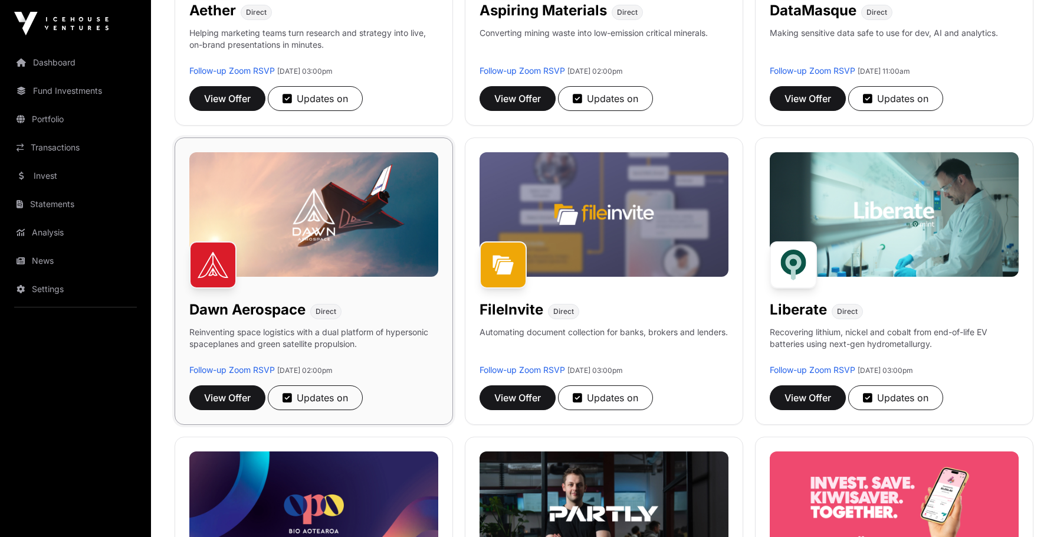
click at [245, 311] on h1 "Dawn Aerospace" at bounding box center [247, 309] width 116 height 19
click at [207, 305] on h1 "Dawn Aerospace" at bounding box center [247, 309] width 116 height 19
click at [207, 306] on h1 "Dawn Aerospace" at bounding box center [247, 309] width 116 height 19
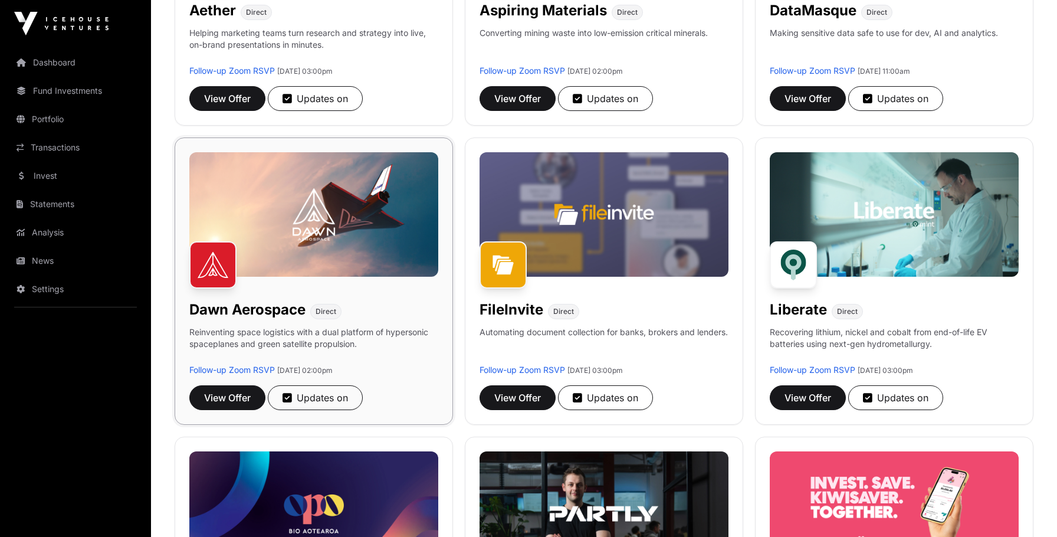
click at [238, 346] on p "Reinventing space logistics with a dual platform of hypersonic spaceplanes and …" at bounding box center [313, 345] width 249 height 38
click at [258, 334] on p "Reinventing space logistics with a dual platform of hypersonic spaceplanes and …" at bounding box center [313, 345] width 249 height 38
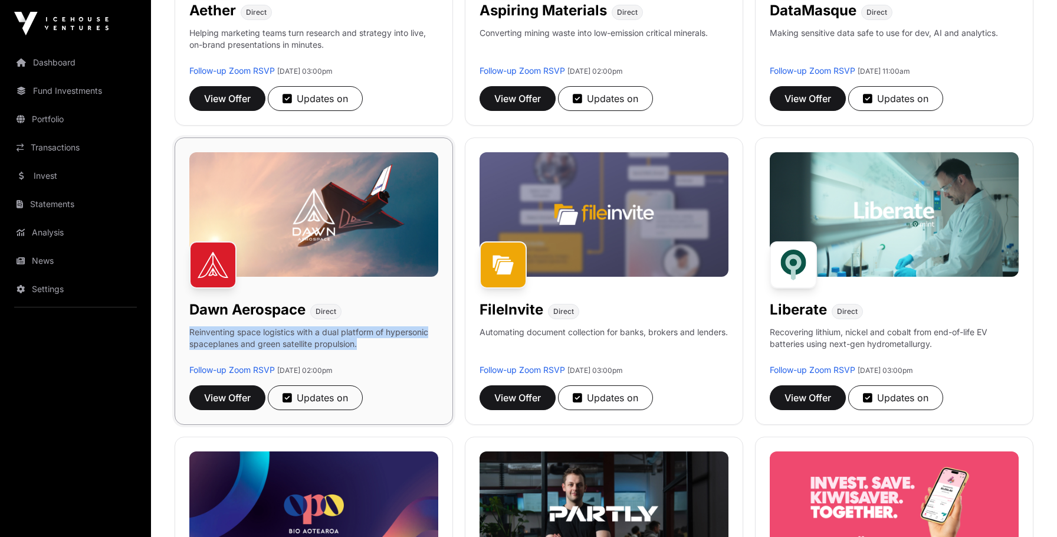
click at [258, 334] on p "Reinventing space logistics with a dual platform of hypersonic spaceplanes and …" at bounding box center [313, 345] width 249 height 38
click at [206, 341] on p "Reinventing space logistics with a dual platform of hypersonic spaceplanes and …" at bounding box center [313, 345] width 249 height 38
click at [262, 339] on p "Reinventing space logistics with a dual platform of hypersonic spaceplanes and …" at bounding box center [313, 345] width 249 height 38
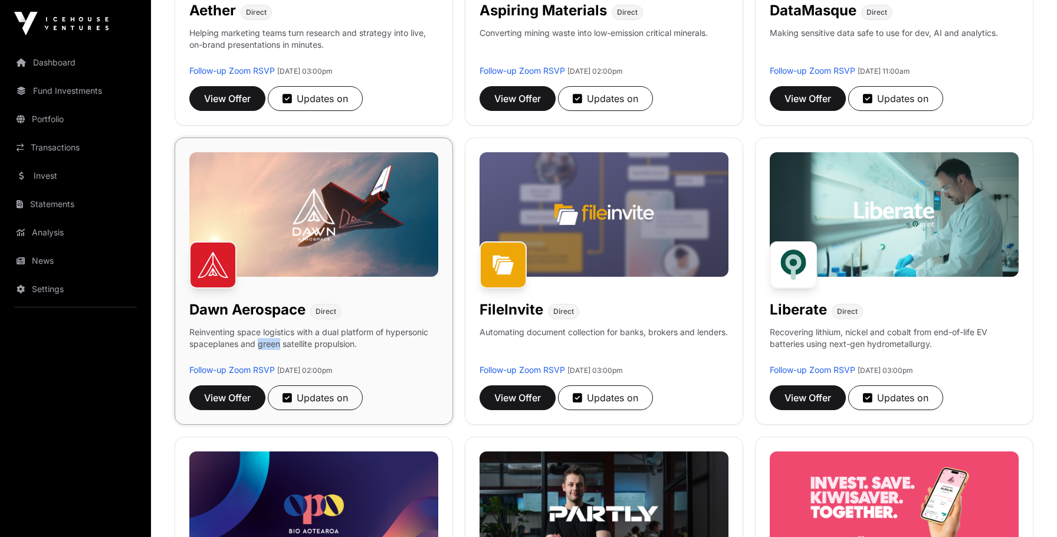
click at [262, 339] on p "Reinventing space logistics with a dual platform of hypersonic spaceplanes and …" at bounding box center [313, 345] width 249 height 38
click at [244, 340] on p "Reinventing space logistics with a dual platform of hypersonic spaceplanes and …" at bounding box center [313, 345] width 249 height 38
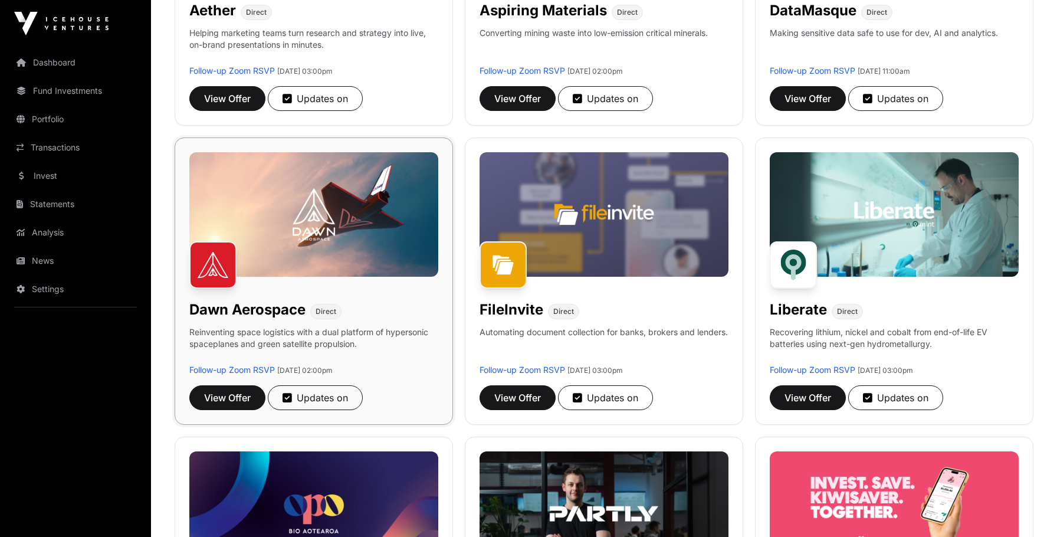
click at [273, 341] on p "Reinventing space logistics with a dual platform of hypersonic spaceplanes and …" at bounding box center [313, 345] width 249 height 38
click at [268, 339] on p "Reinventing space logistics with a dual platform of hypersonic spaceplanes and …" at bounding box center [313, 345] width 249 height 38
click at [267, 339] on p "Reinventing space logistics with a dual platform of hypersonic spaceplanes and …" at bounding box center [313, 345] width 249 height 38
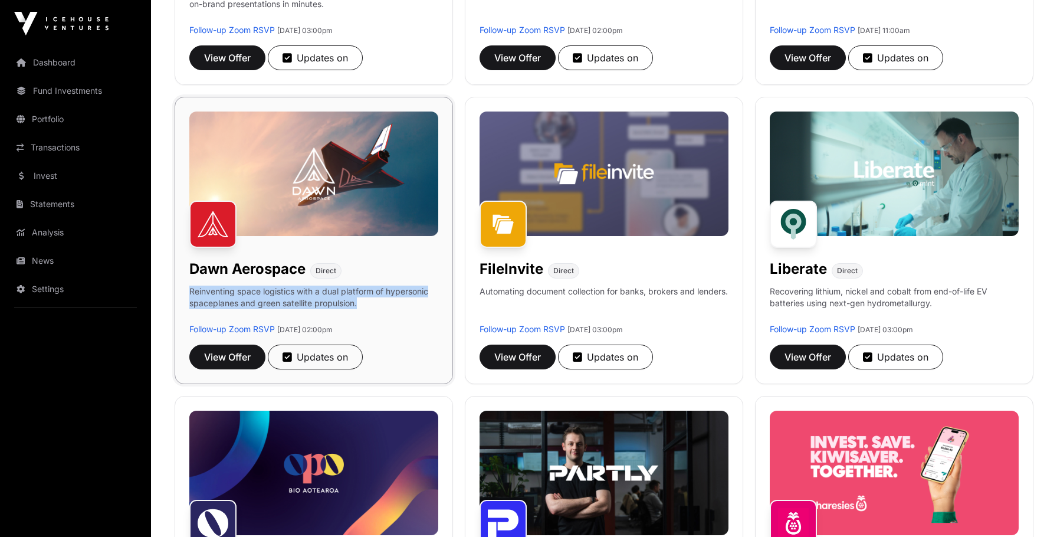
scroll to position [390, 0]
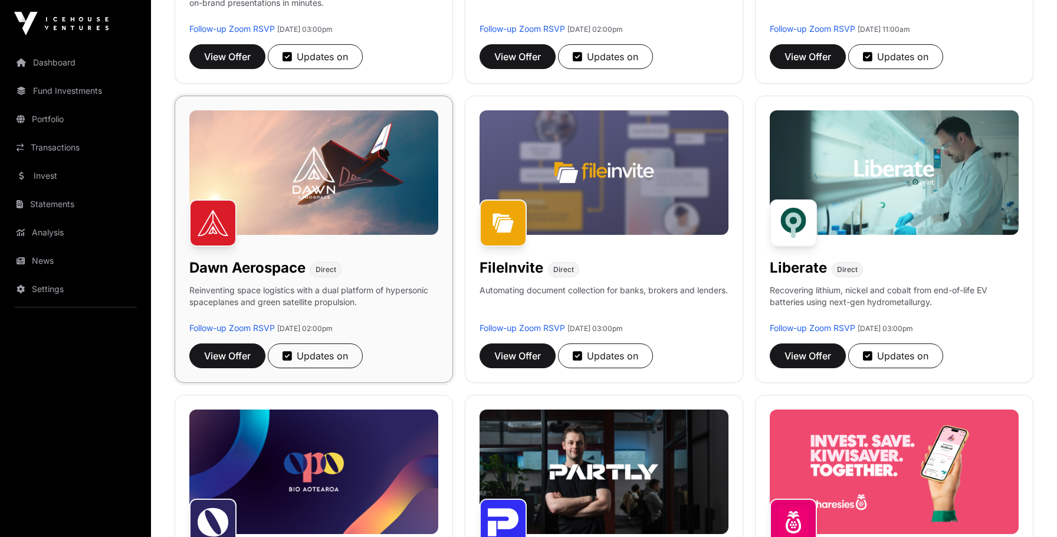
click at [278, 293] on p "Reinventing space logistics with a dual platform of hypersonic spaceplanes and …" at bounding box center [313, 303] width 249 height 38
click at [278, 294] on p "Reinventing space logistics with a dual platform of hypersonic spaceplanes and …" at bounding box center [313, 303] width 249 height 38
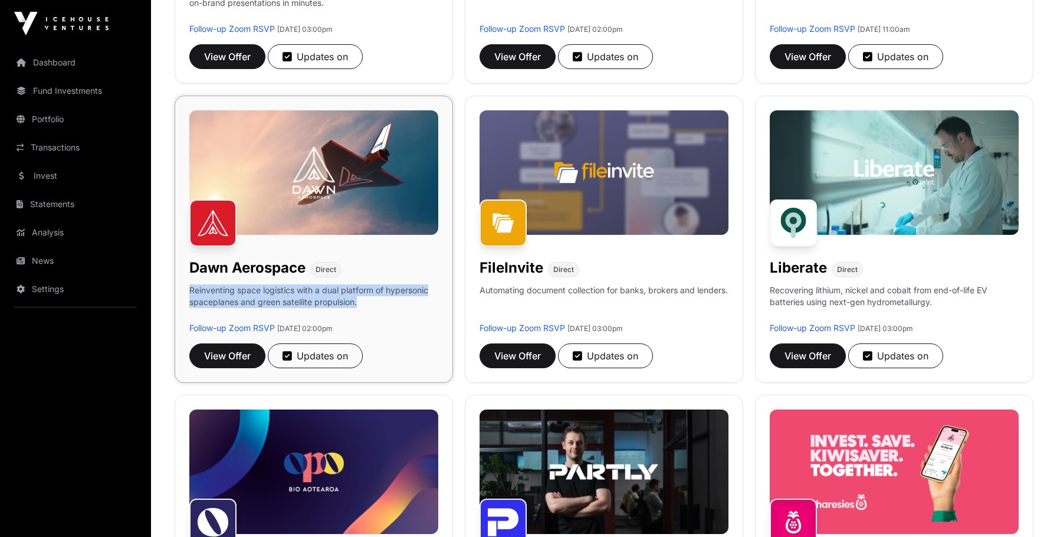
click at [278, 294] on p "Reinventing space logistics with a dual platform of hypersonic spaceplanes and …" at bounding box center [313, 303] width 249 height 38
click at [219, 278] on div "[PERSON_NAME] Aerospace Direct Reinventing space logistics with a dual platform…" at bounding box center [314, 239] width 278 height 287
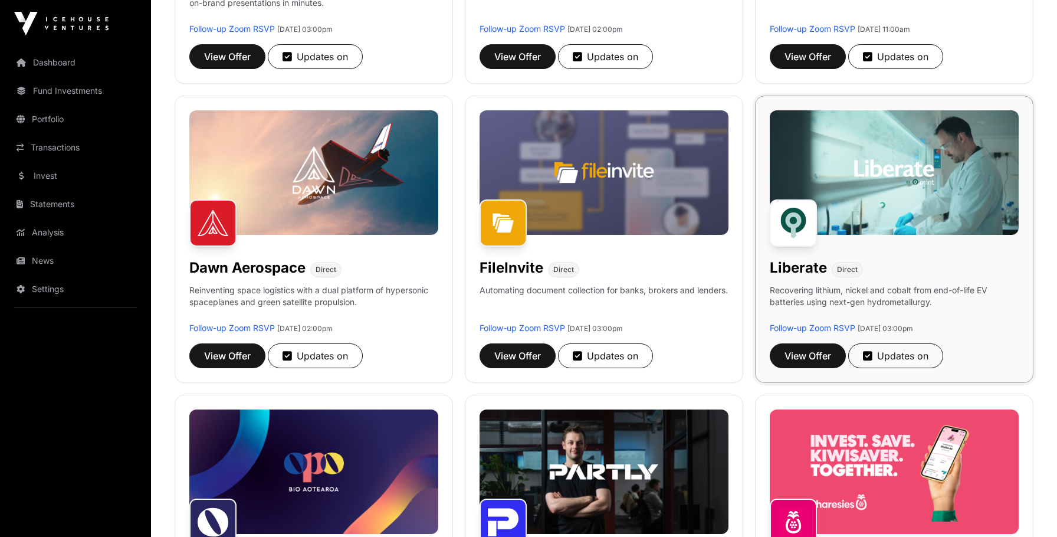
click at [834, 282] on div "Liberate Direct Recovering lithium, nickel and cobalt from end-of-life EV batte…" at bounding box center [894, 239] width 278 height 287
click at [833, 282] on div "Liberate Direct Recovering lithium, nickel and cobalt from end-of-life EV batte…" at bounding box center [894, 239] width 278 height 287
click at [818, 288] on p "Recovering lithium, nickel and cobalt from end-of-life EV batteries using next-…" at bounding box center [894, 303] width 249 height 38
click at [817, 288] on p "Recovering lithium, nickel and cobalt from end-of-life EV batteries using next-…" at bounding box center [894, 303] width 249 height 38
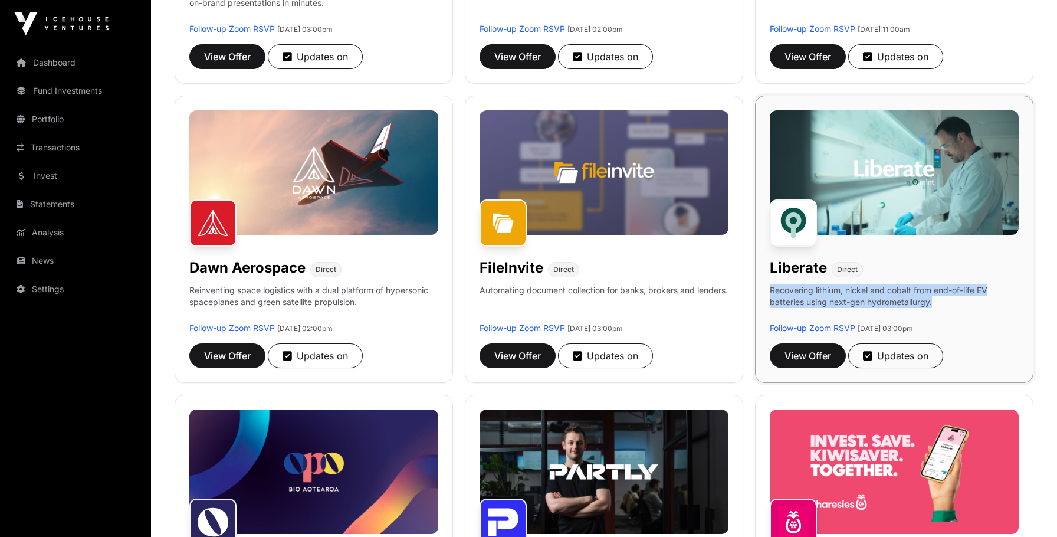
click at [817, 288] on p "Recovering lithium, nickel and cobalt from end-of-life EV batteries using next-…" at bounding box center [894, 303] width 249 height 38
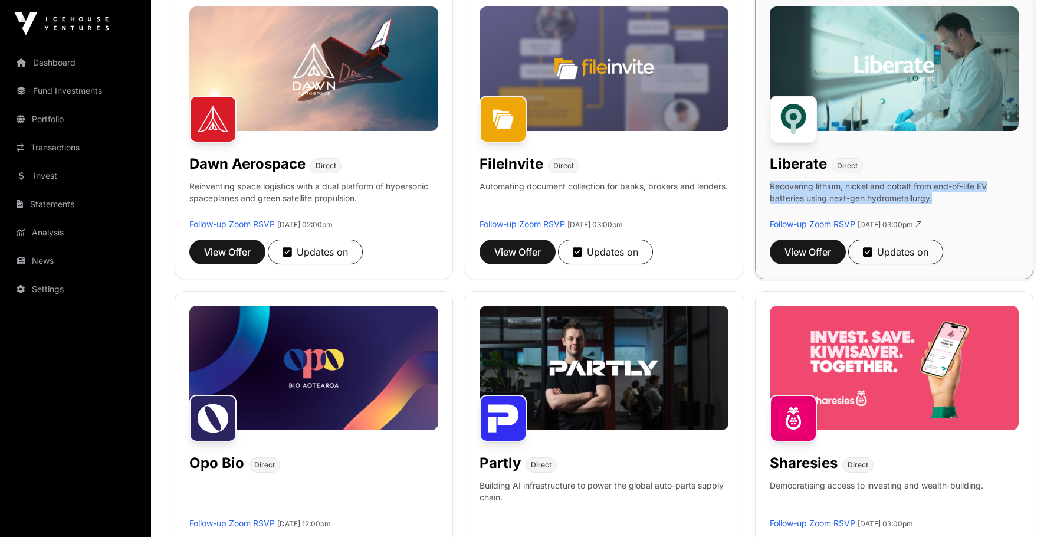
scroll to position [498, 0]
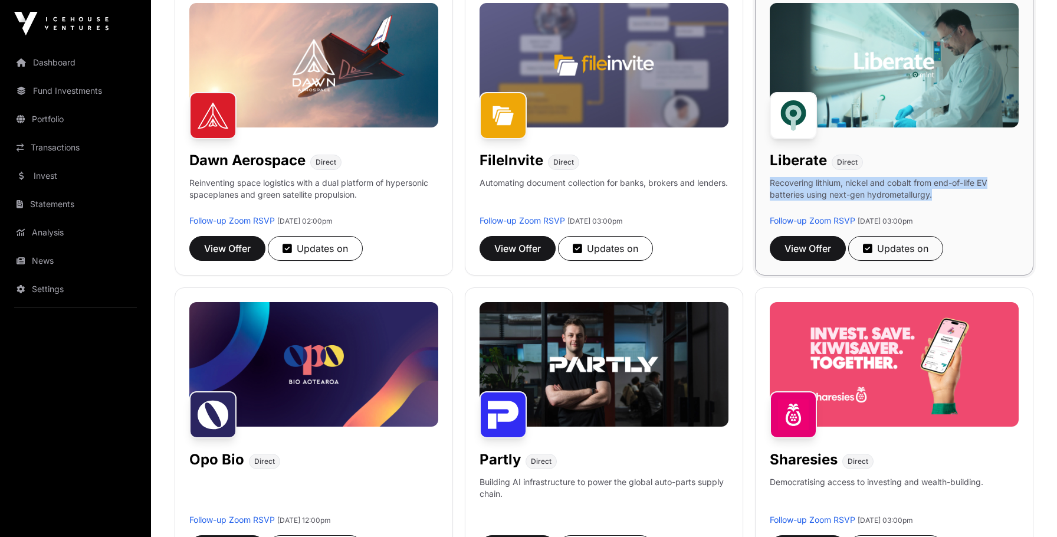
click at [847, 190] on p "Recovering lithium, nickel and cobalt from end-of-life EV batteries using next-…" at bounding box center [894, 196] width 249 height 38
click at [834, 185] on p "Recovering lithium, nickel and cobalt from end-of-life EV batteries using next-…" at bounding box center [894, 196] width 249 height 38
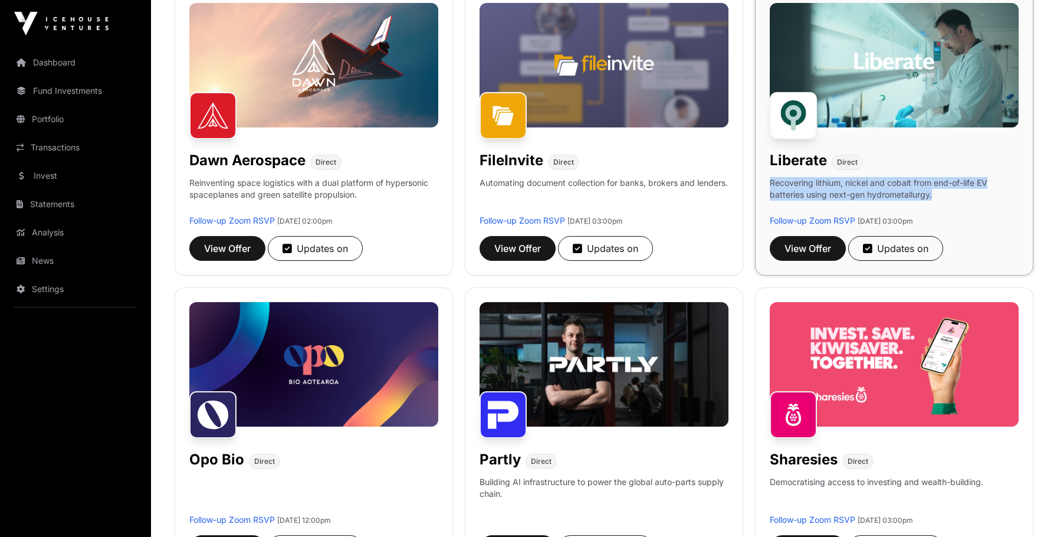
click at [834, 185] on p "Recovering lithium, nickel and cobalt from end-of-life EV batteries using next-…" at bounding box center [894, 196] width 249 height 38
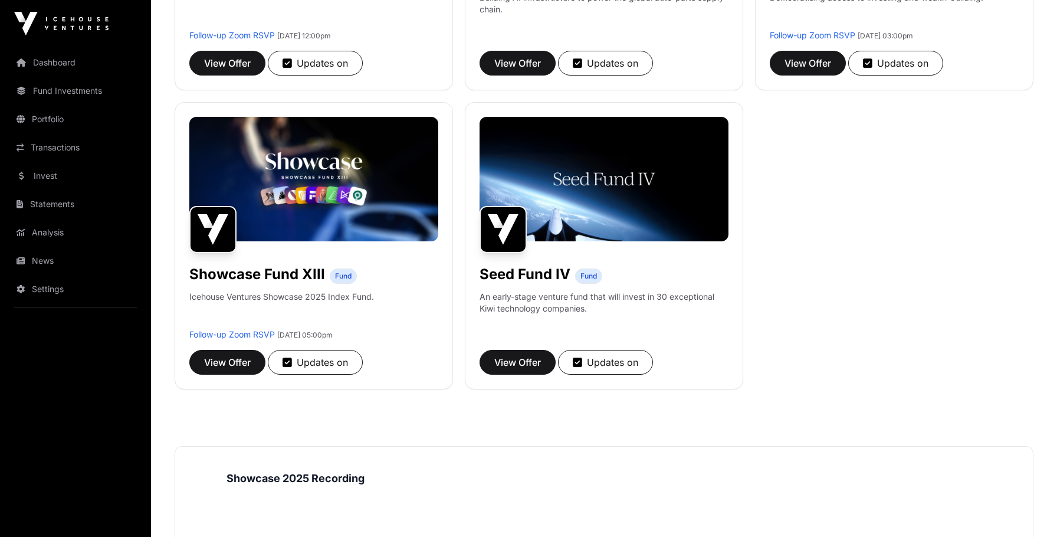
scroll to position [951, 0]
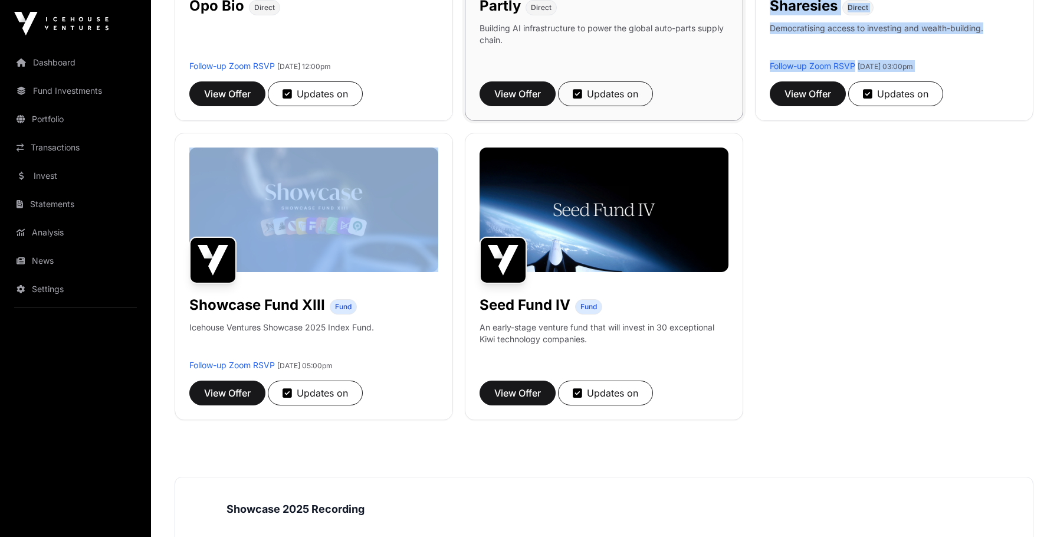
drag, startPoint x: 753, startPoint y: 126, endPoint x: 609, endPoint y: 116, distance: 144.2
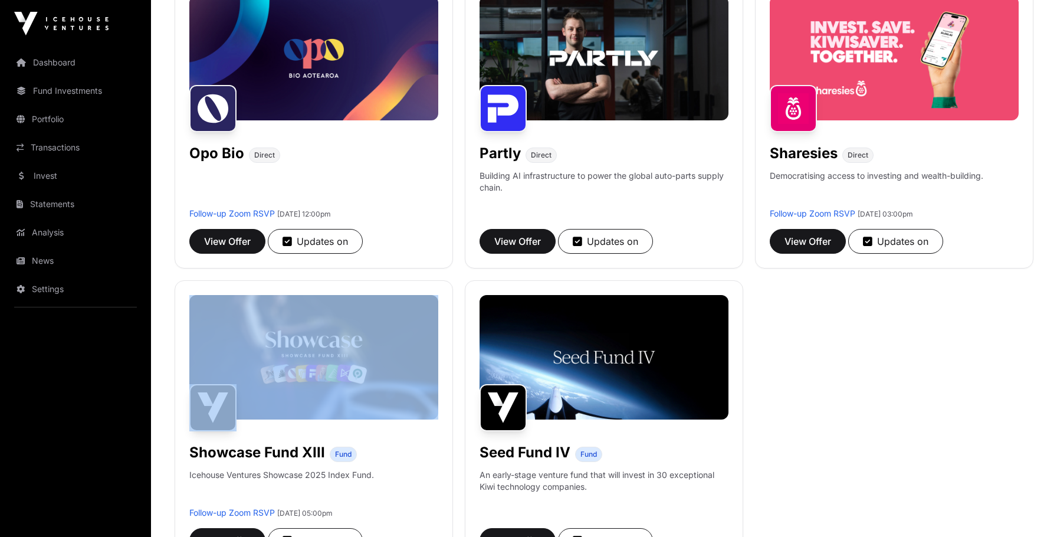
scroll to position [636, 0]
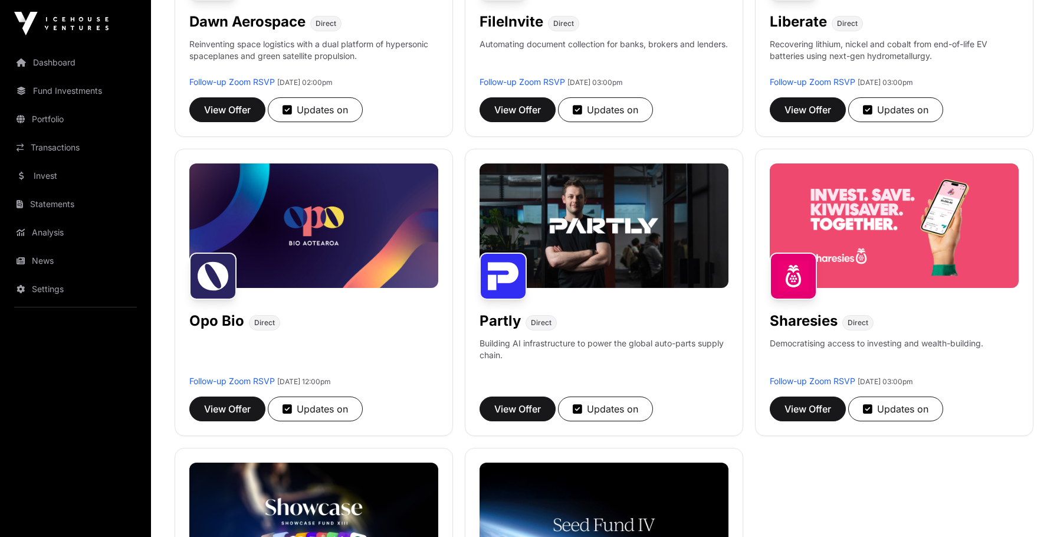
click at [458, 139] on div "Aether Direct Helping marketing teams turn research and strategy into live, on-…" at bounding box center [604, 143] width 859 height 1184
click at [458, 140] on div "Aether Direct Helping marketing teams turn research and strategy into live, on-…" at bounding box center [604, 143] width 859 height 1184
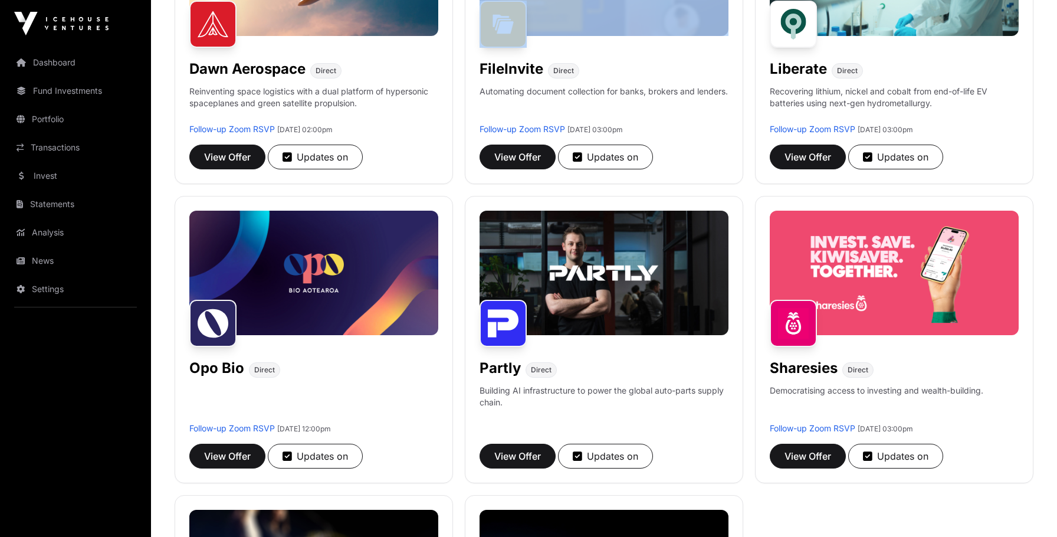
scroll to position [590, 0]
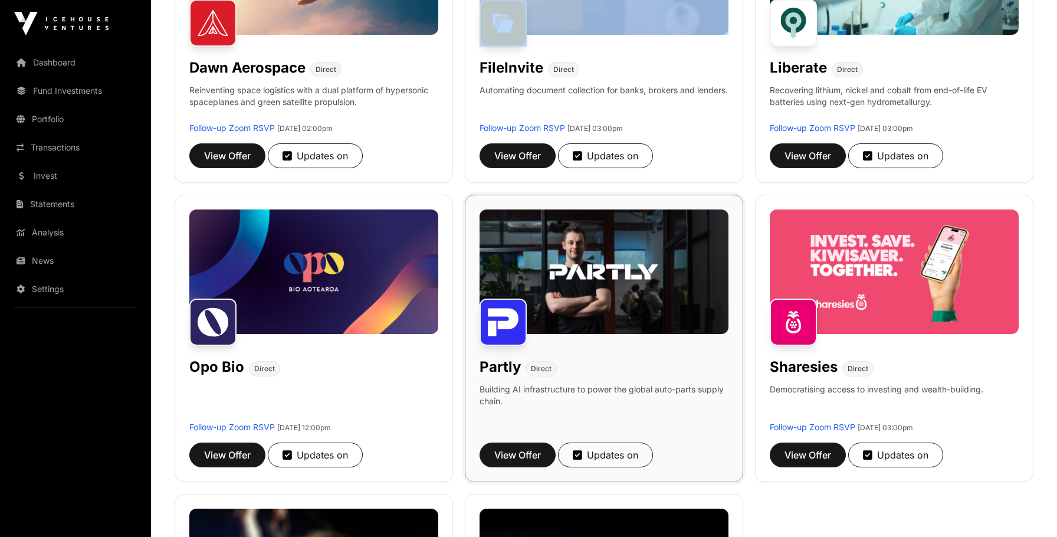
click at [640, 283] on img at bounding box center [603, 271] width 249 height 124
click at [640, 284] on img at bounding box center [603, 271] width 249 height 124
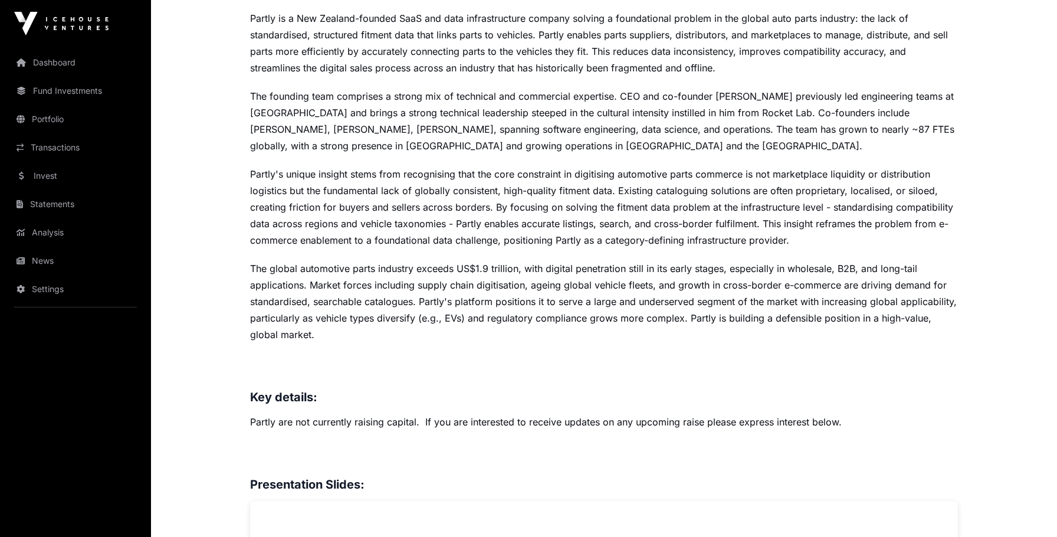
scroll to position [517, 0]
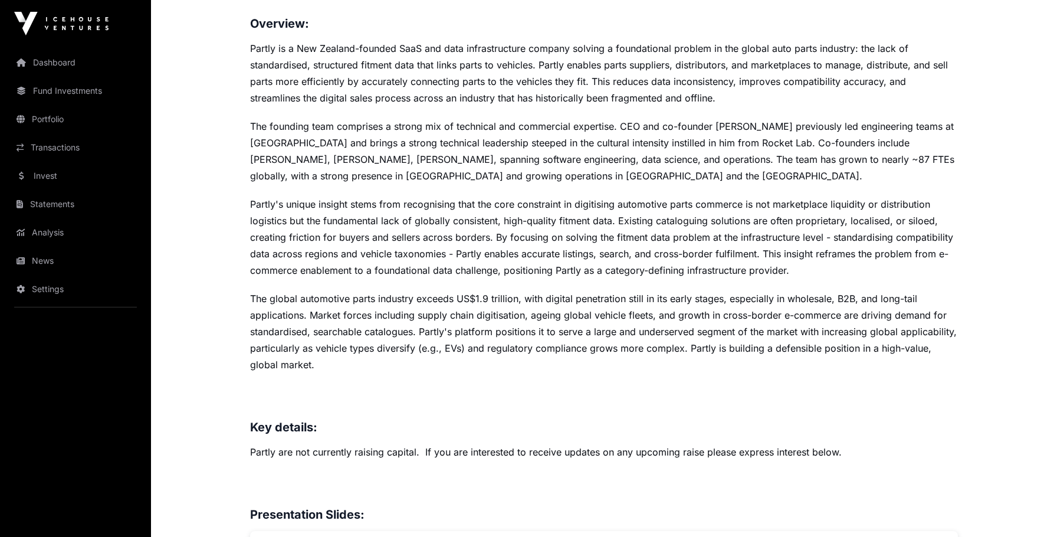
click at [507, 325] on p "The global automotive parts industry exceeds US$1.9 trillion, with digital pene…" at bounding box center [604, 331] width 708 height 83
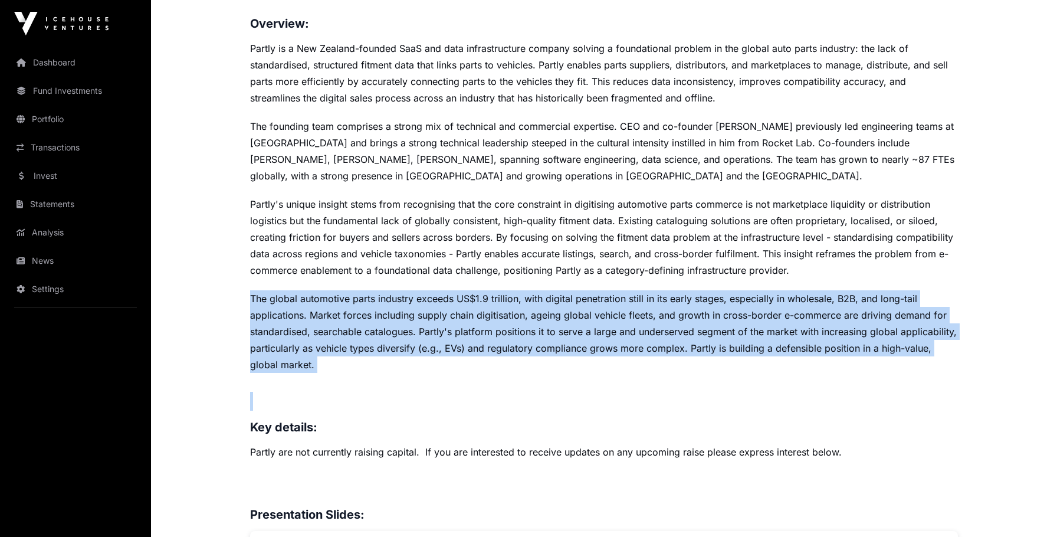
click at [507, 325] on p "The global automotive parts industry exceeds US$1.9 trillion, with digital pene…" at bounding box center [604, 331] width 708 height 83
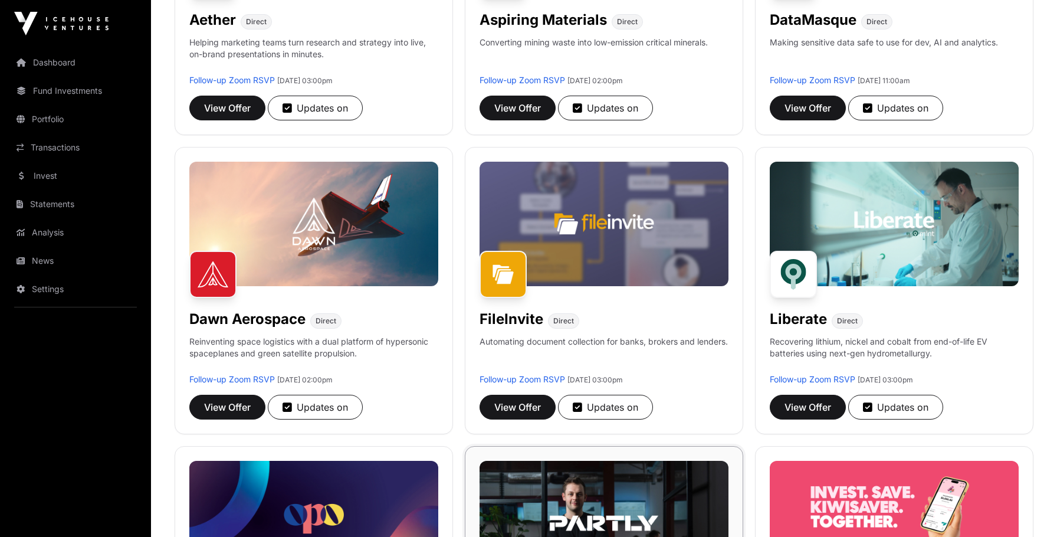
scroll to position [323, 0]
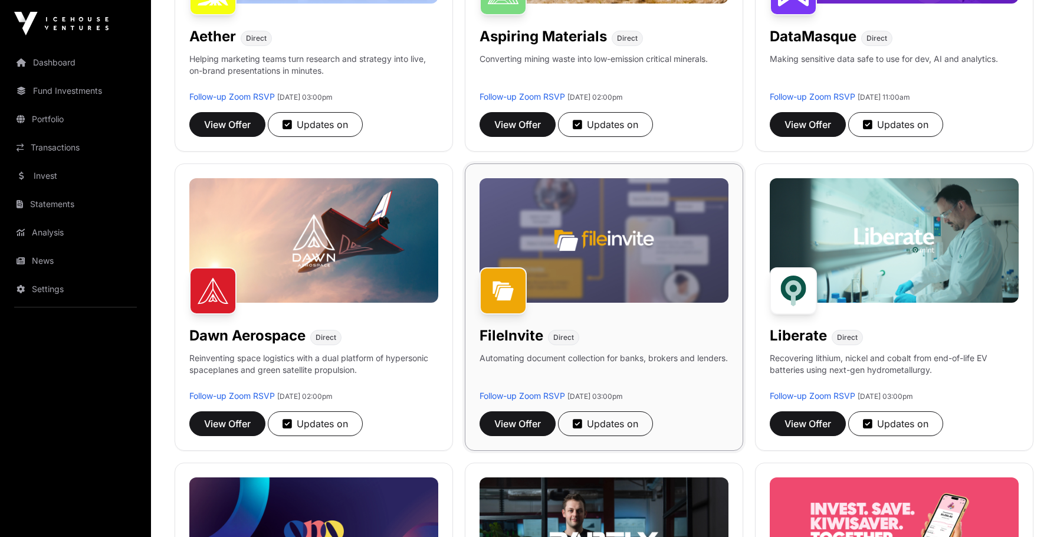
click at [563, 290] on img at bounding box center [603, 240] width 249 height 124
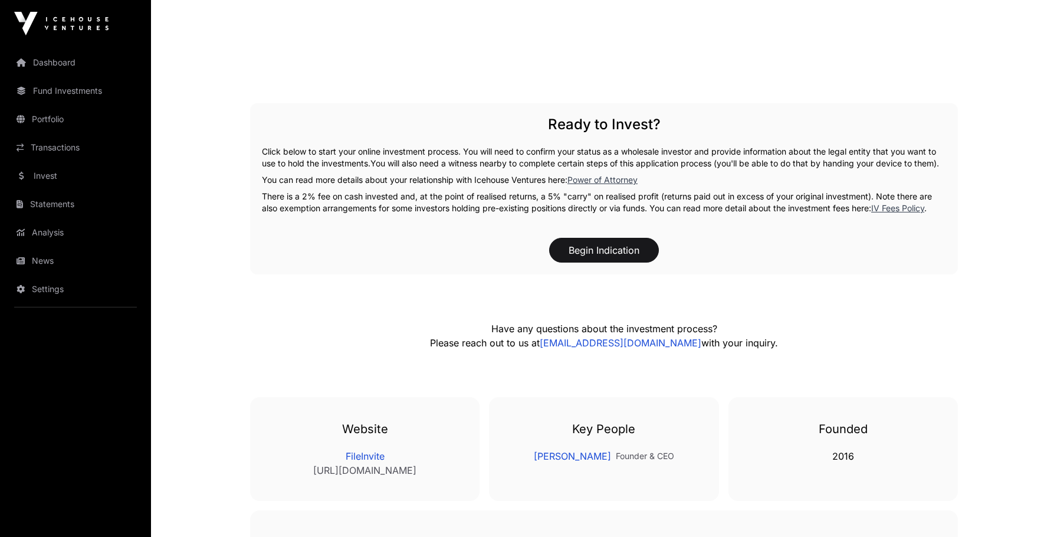
scroll to position [1738, 0]
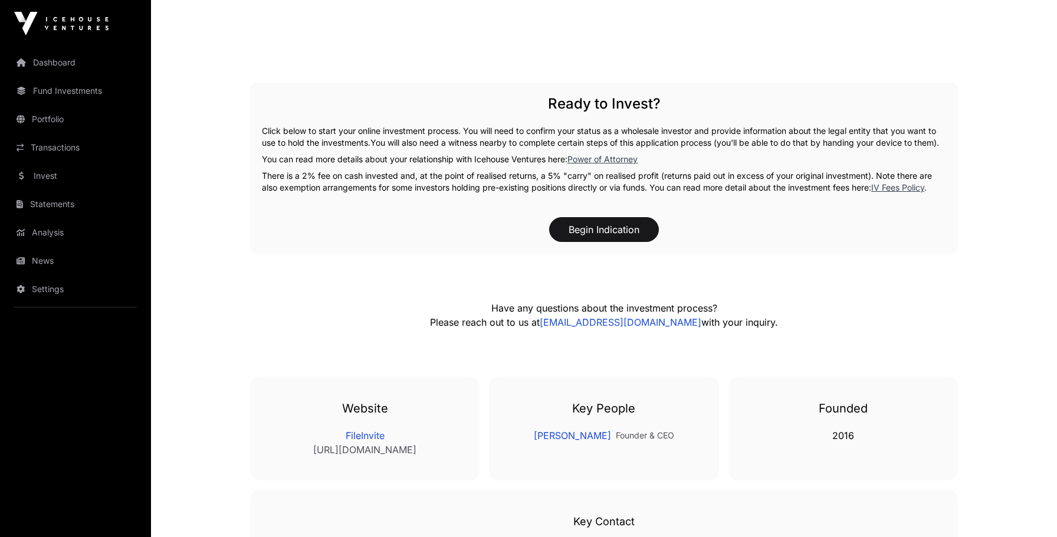
click at [389, 193] on p "There is a 2% fee on cash invested and, at the point of realised returns, a 5% …" at bounding box center [604, 182] width 684 height 24
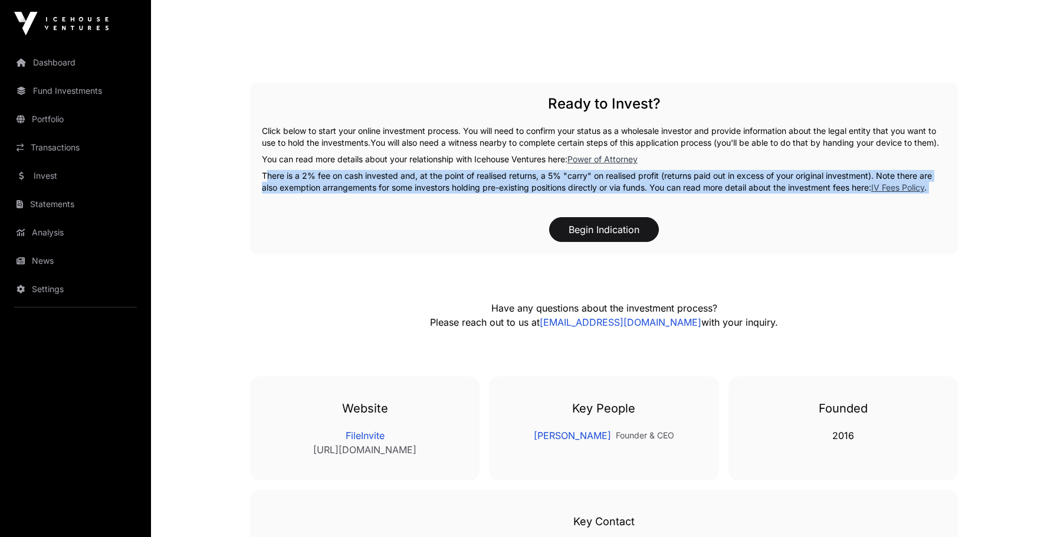
click at [389, 193] on p "There is a 2% fee on cash invested and, at the point of realised returns, a 5% …" at bounding box center [604, 182] width 684 height 24
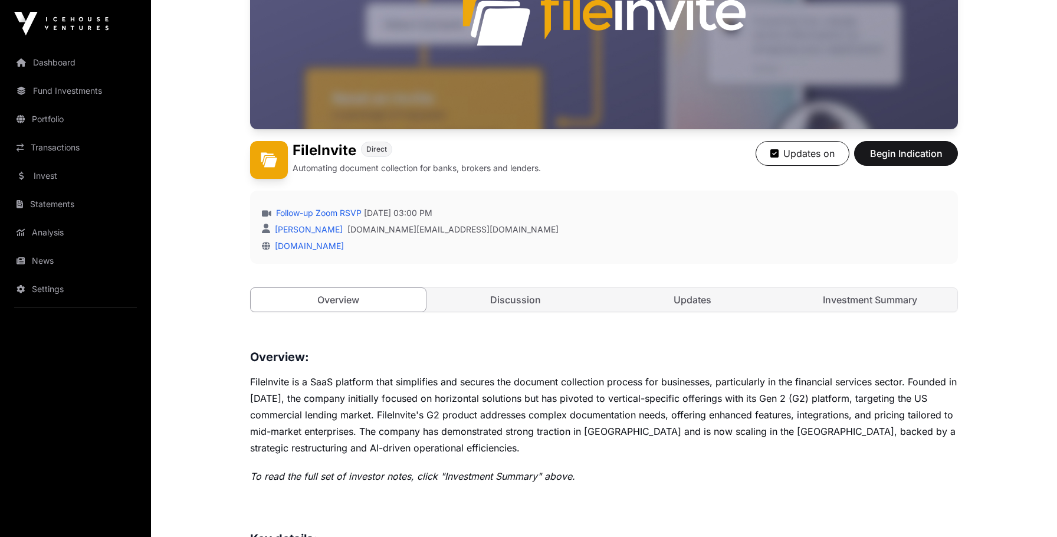
scroll to position [164, 0]
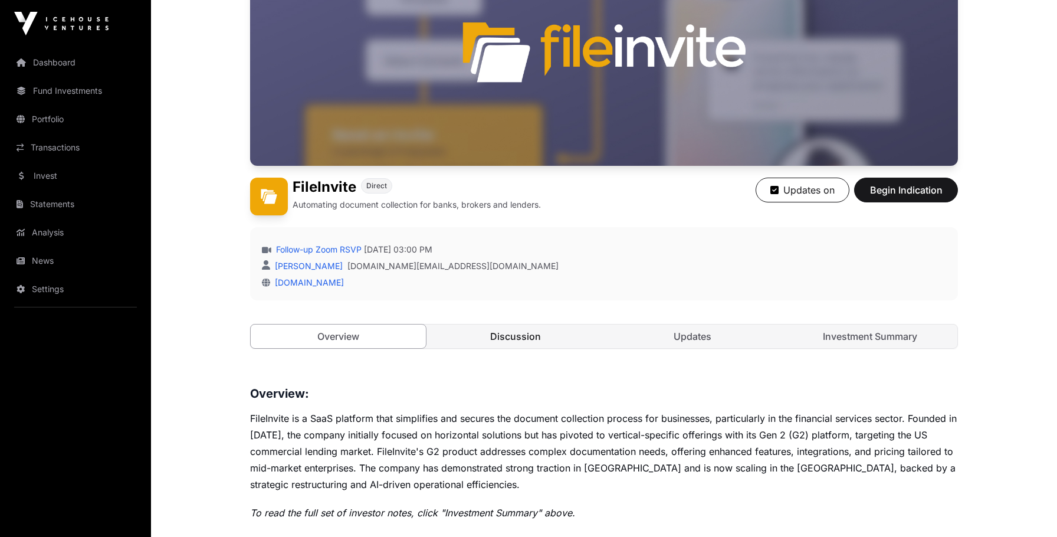
click at [504, 328] on link "Discussion" at bounding box center [515, 336] width 175 height 24
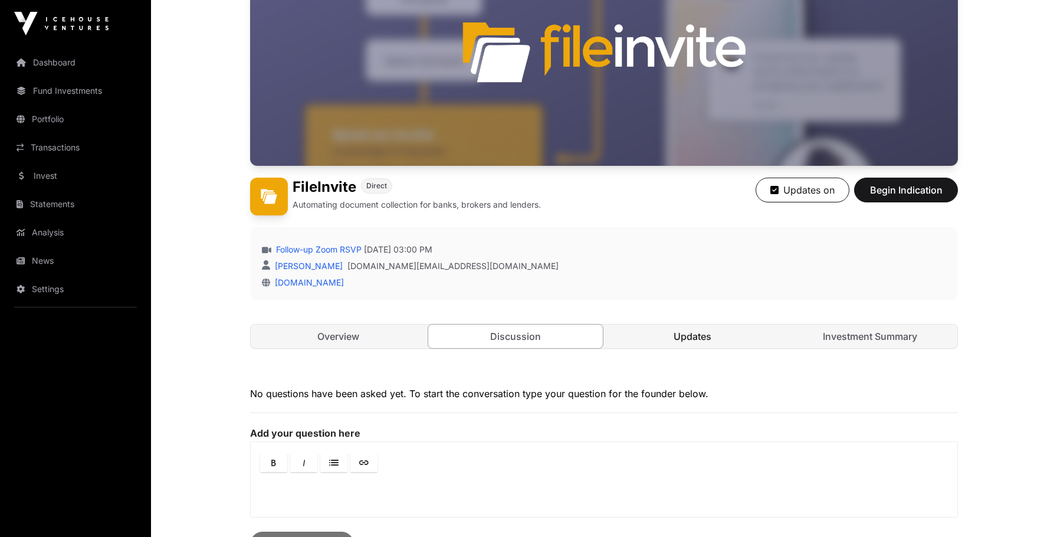
click at [629, 327] on link "Updates" at bounding box center [692, 336] width 175 height 24
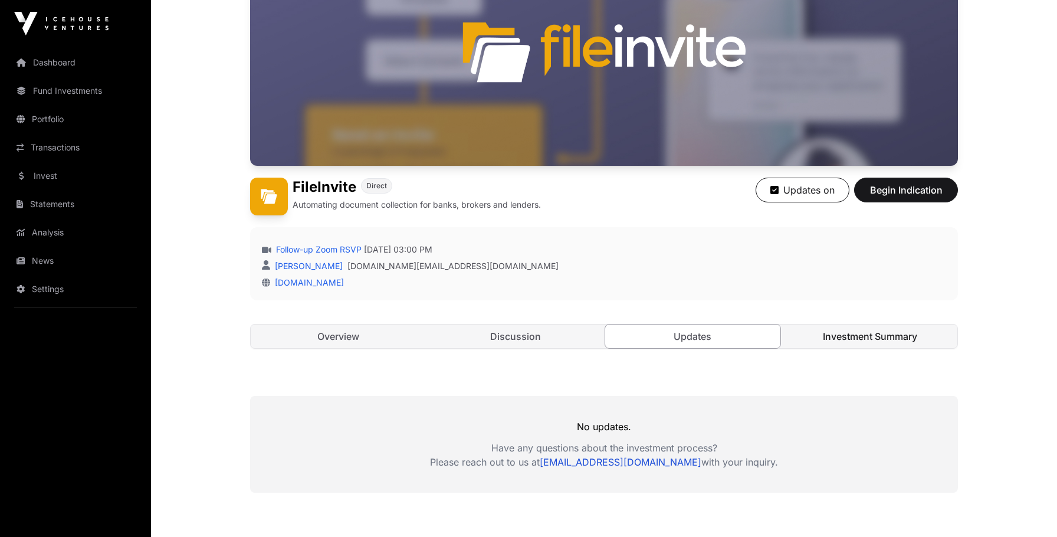
click at [798, 339] on link "Investment Summary" at bounding box center [870, 336] width 175 height 24
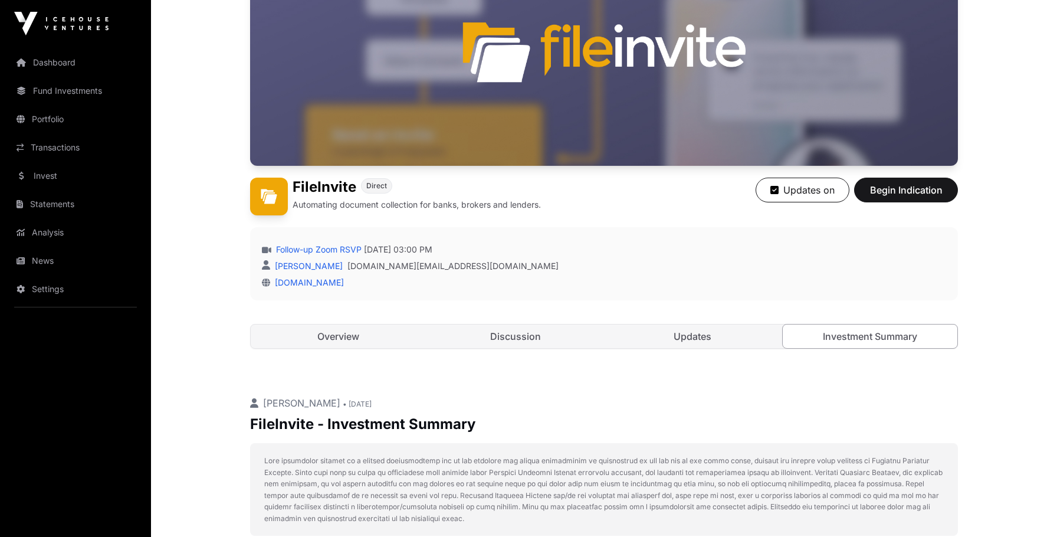
scroll to position [675, 0]
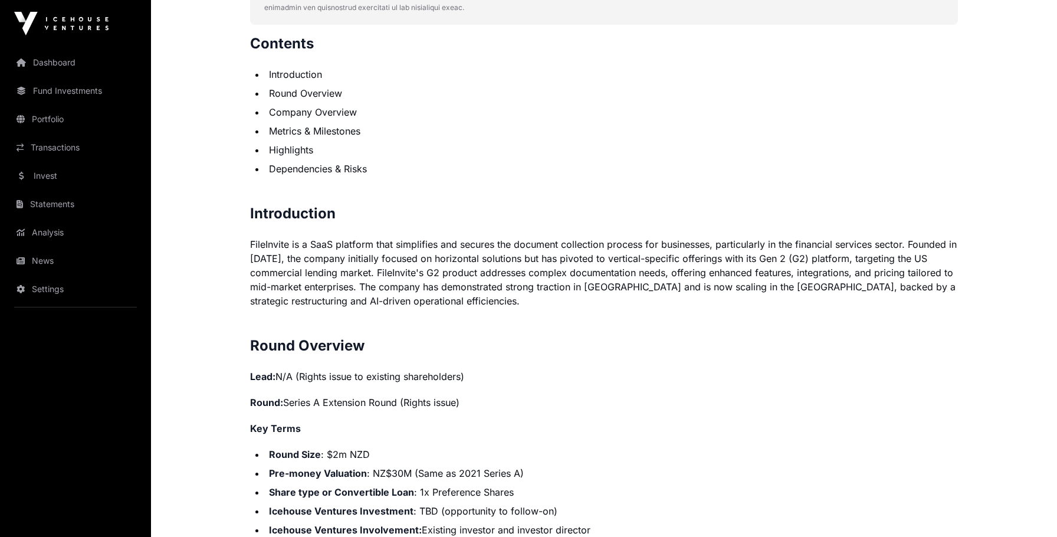
click at [296, 477] on strong "Pre-money Valuation" at bounding box center [318, 473] width 98 height 12
click at [390, 479] on li "Pre-money Valuation : NZ$30M (Same as 2021 Series A)" at bounding box center [611, 473] width 692 height 14
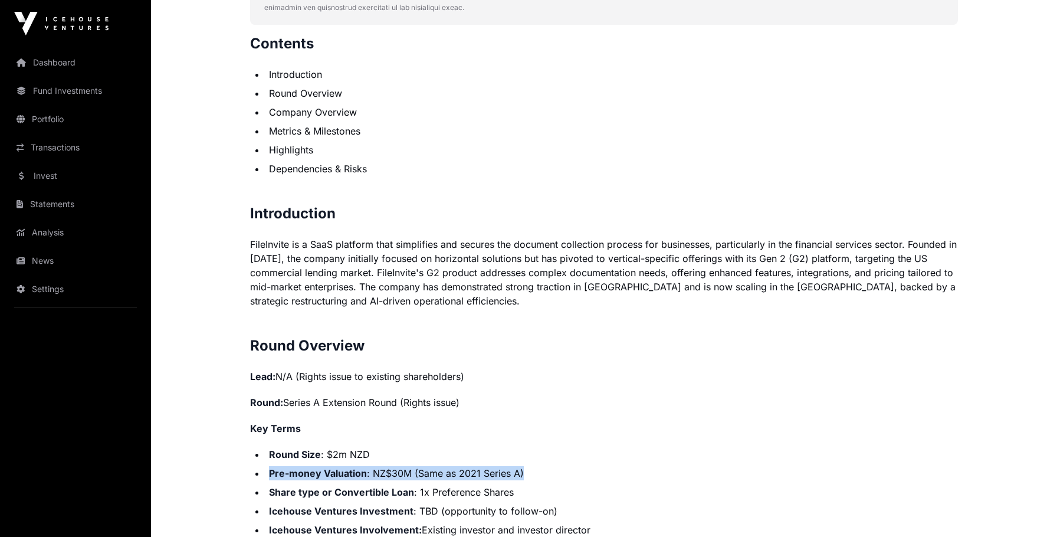
click at [390, 479] on li "Pre-money Valuation : NZ$30M (Same as 2021 Series A)" at bounding box center [611, 473] width 692 height 14
click at [436, 477] on li "Pre-money Valuation : NZ$30M (Same as 2021 Series A)" at bounding box center [611, 473] width 692 height 14
click at [456, 477] on li "Pre-money Valuation : NZ$30M (Same as 2021 Series A)" at bounding box center [611, 473] width 692 height 14
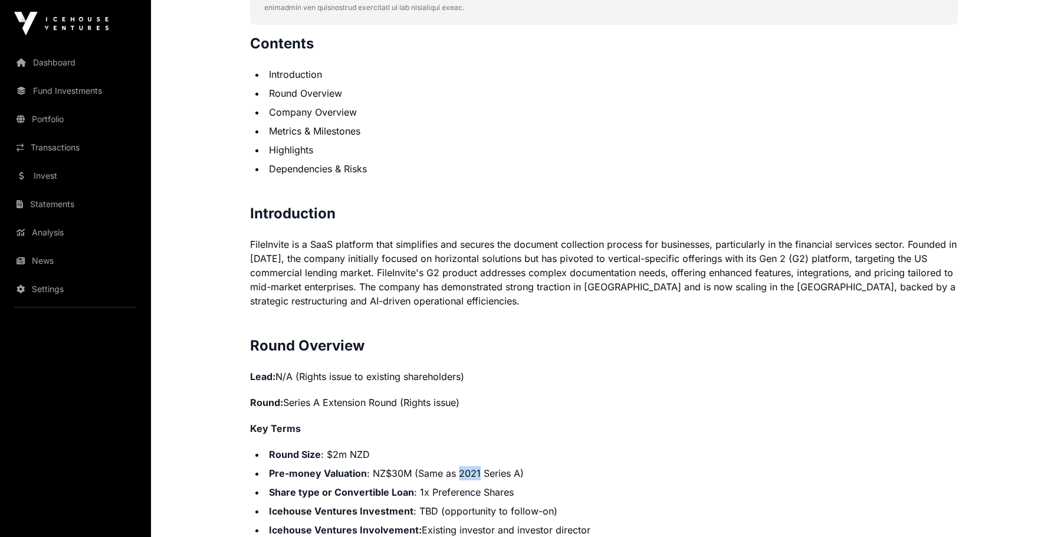
click at [456, 477] on li "Pre-money Valuation : NZ$30M (Same as 2021 Series A)" at bounding box center [611, 473] width 692 height 14
click at [383, 475] on li "Pre-money Valuation : NZ$30M (Same as 2021 Series A)" at bounding box center [611, 473] width 692 height 14
drag, startPoint x: 376, startPoint y: 473, endPoint x: 412, endPoint y: 475, distance: 36.6
click at [413, 476] on li "Pre-money Valuation : NZ$30M (Same as 2021 Series A)" at bounding box center [611, 473] width 692 height 14
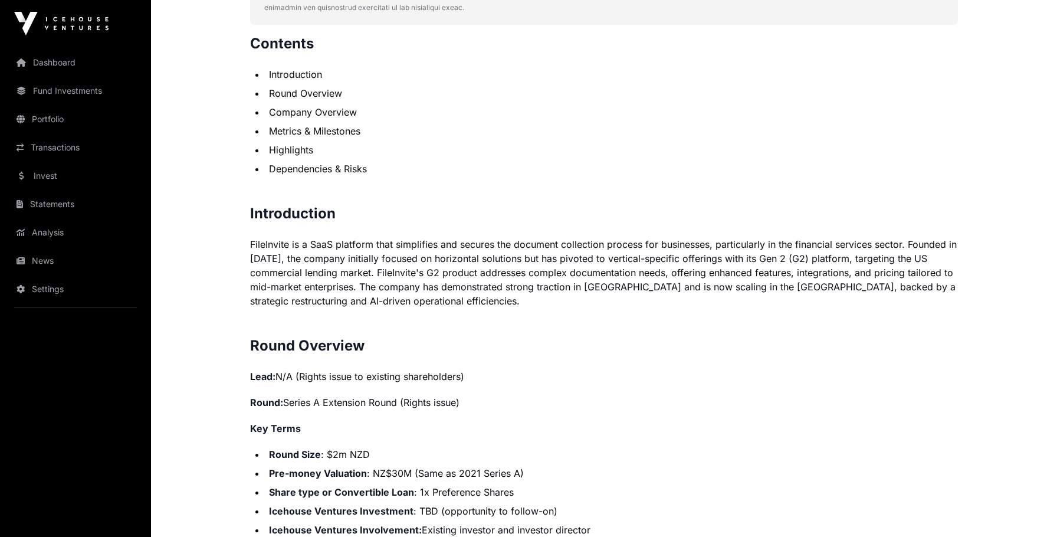
click at [332, 455] on li "Round Size : $2m NZD" at bounding box center [611, 454] width 692 height 14
click at [331, 454] on li "Round Size : $2m NZD" at bounding box center [611, 454] width 692 height 14
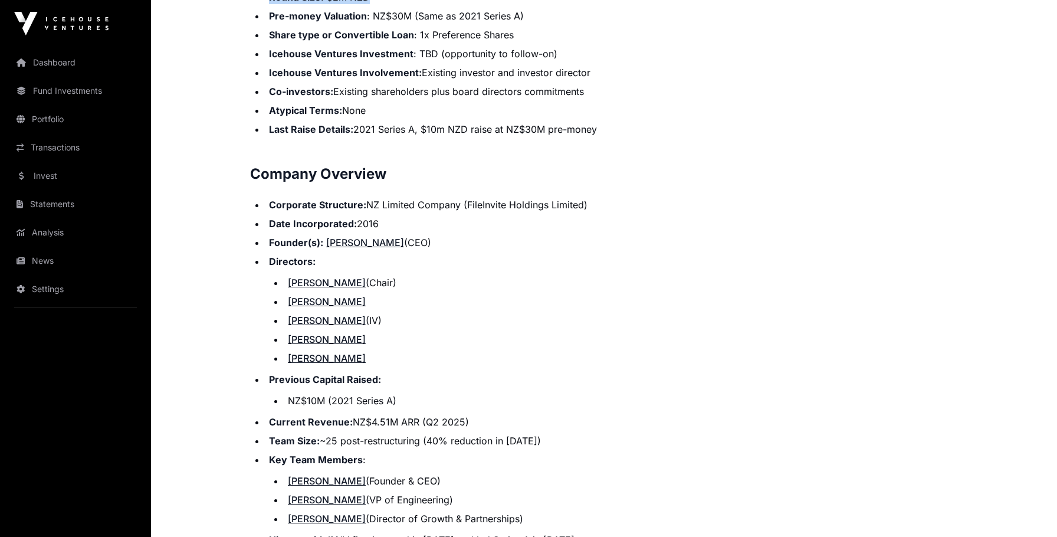
scroll to position [1197, 0]
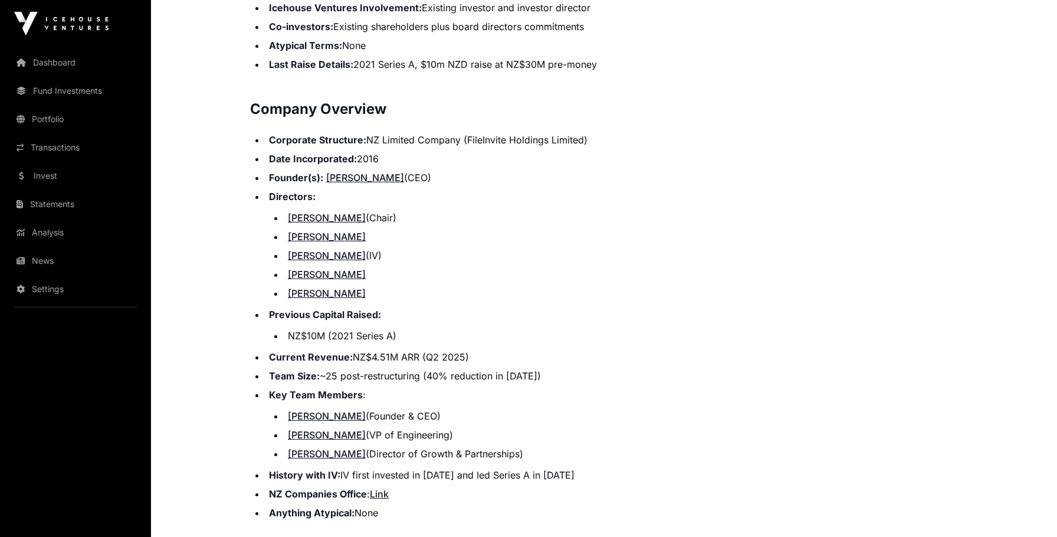
click at [346, 375] on li "Team Size: ~25 post-restructuring (40% reduction in [DATE])" at bounding box center [611, 376] width 692 height 14
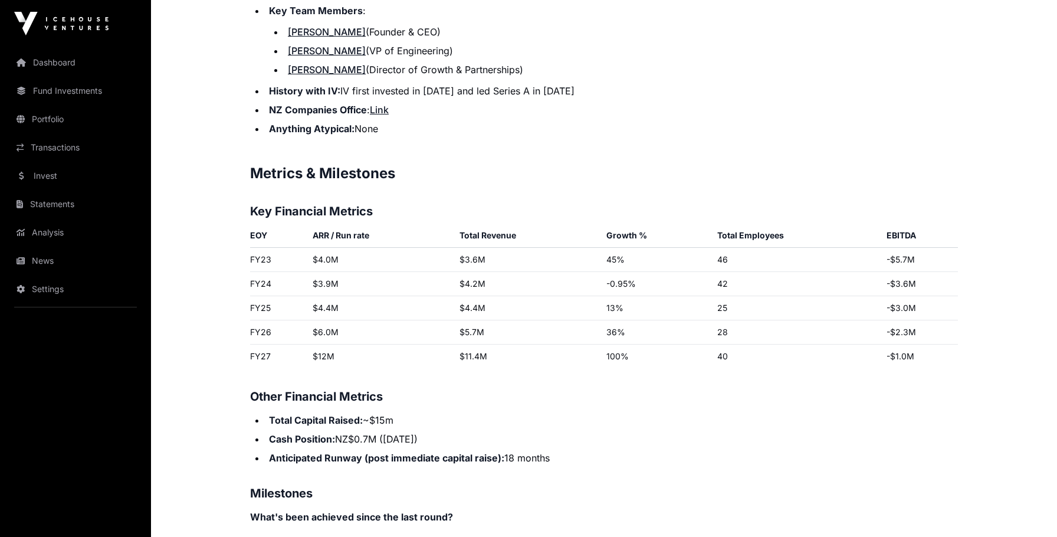
scroll to position [1616, 0]
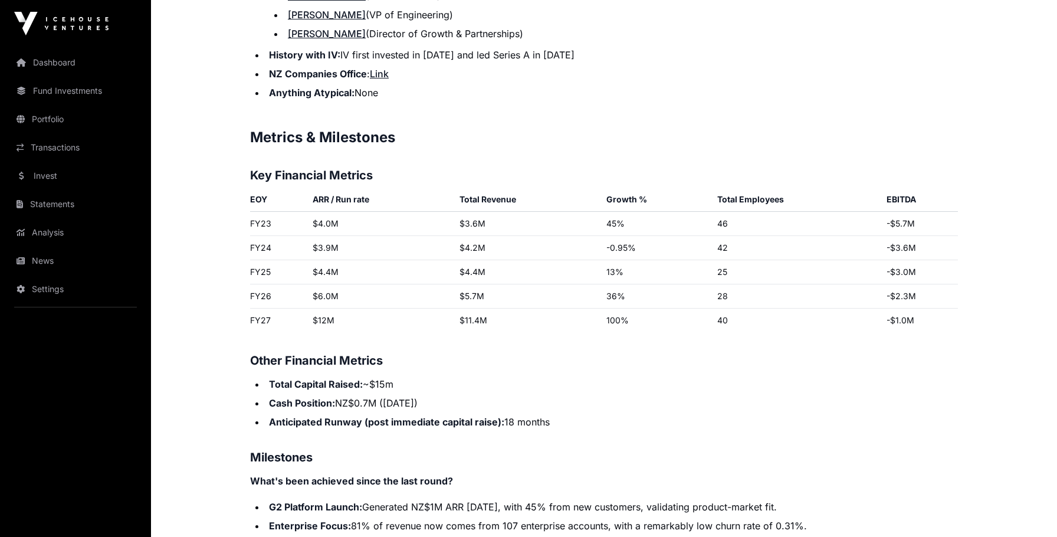
click at [323, 251] on td "$3.9M" at bounding box center [381, 248] width 147 height 24
click at [324, 219] on td "$4.0M" at bounding box center [381, 224] width 147 height 24
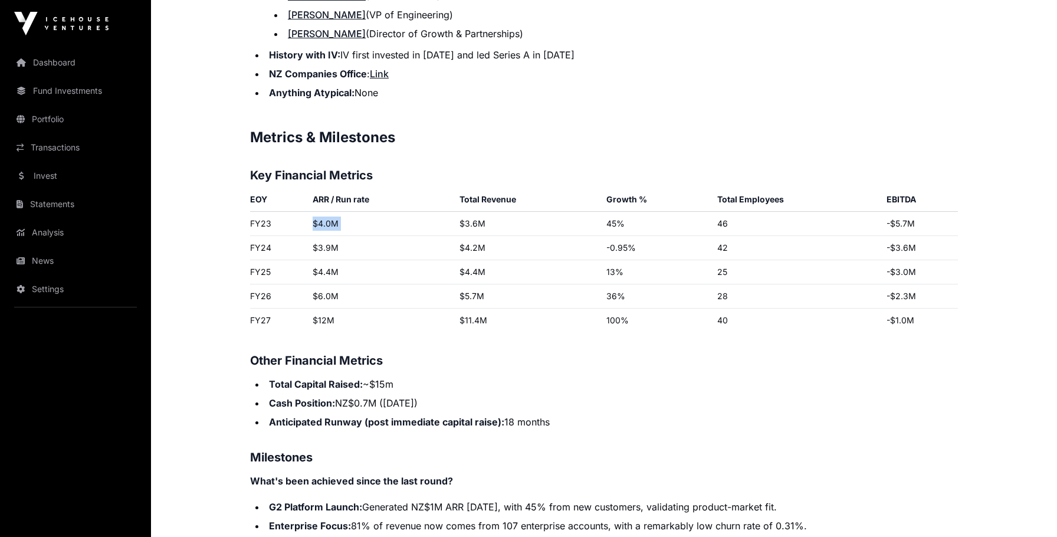
click at [324, 219] on td "$4.0M" at bounding box center [381, 224] width 147 height 24
click at [322, 243] on td "$3.9M" at bounding box center [381, 248] width 147 height 24
click at [334, 202] on th "ARR / Run rate" at bounding box center [381, 202] width 147 height 20
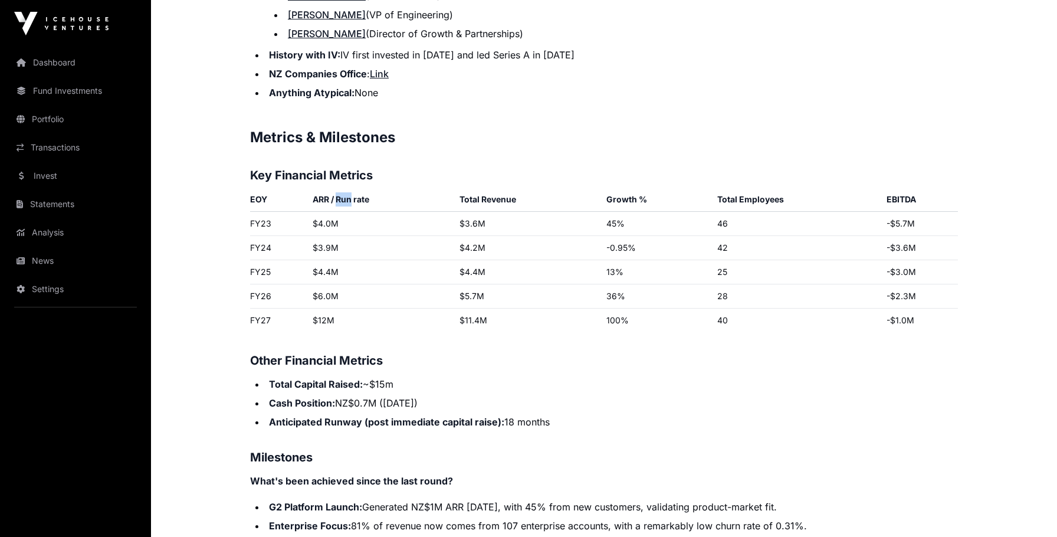
click at [334, 202] on th "ARR / Run rate" at bounding box center [381, 202] width 147 height 20
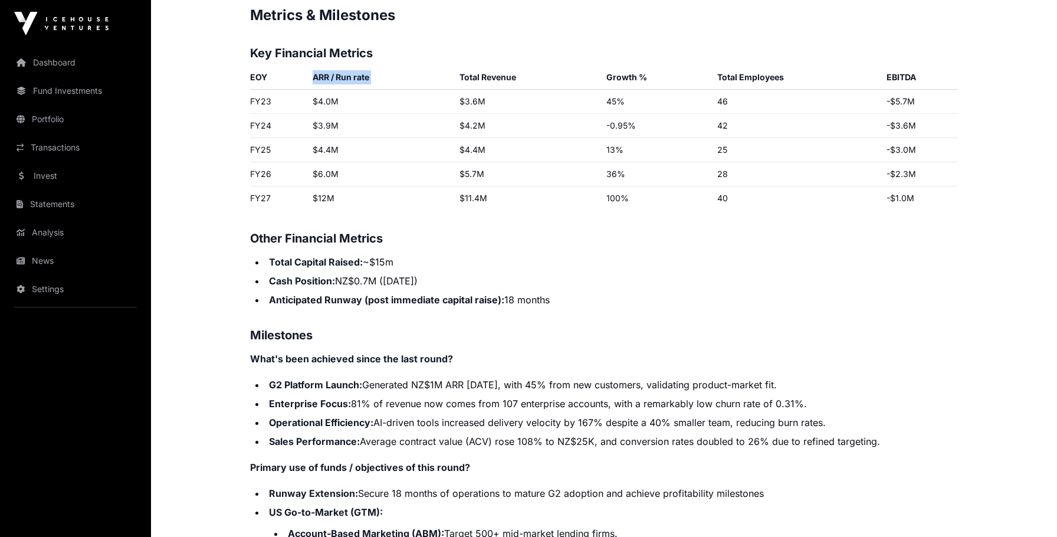
scroll to position [1769, 0]
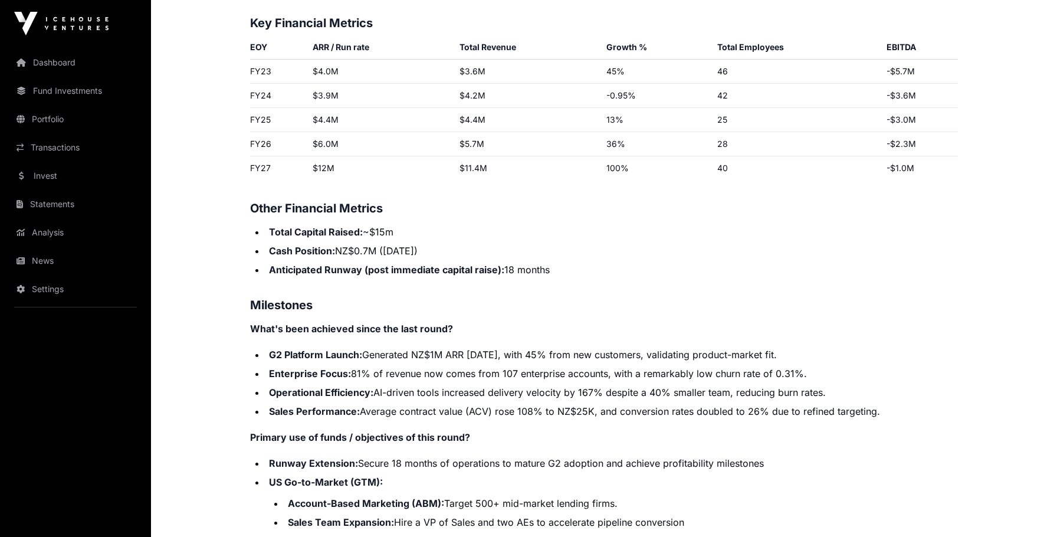
click at [306, 236] on strong "Total Capital Raised:" at bounding box center [316, 232] width 94 height 12
click at [301, 258] on ul "Total Capital Raised: ~$15m Cash Position: NZ$0.7M ([DATE]) Anticipated Runway …" at bounding box center [604, 251] width 708 height 52
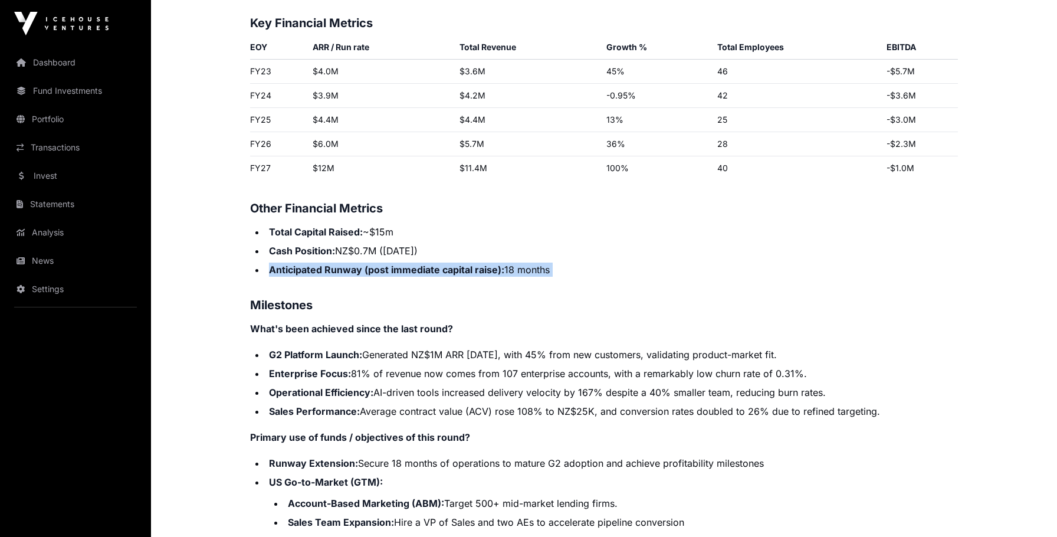
click at [301, 258] on ul "Total Capital Raised: ~$15m Cash Position: NZ$0.7M ([DATE]) Anticipated Runway …" at bounding box center [604, 251] width 708 height 52
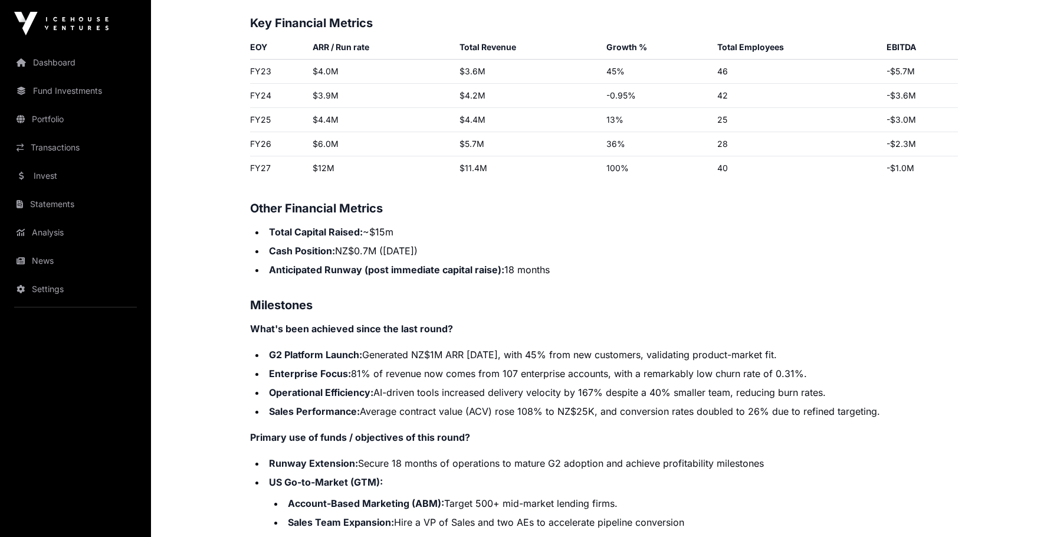
click at [300, 246] on strong "Cash Position:" at bounding box center [302, 251] width 66 height 12
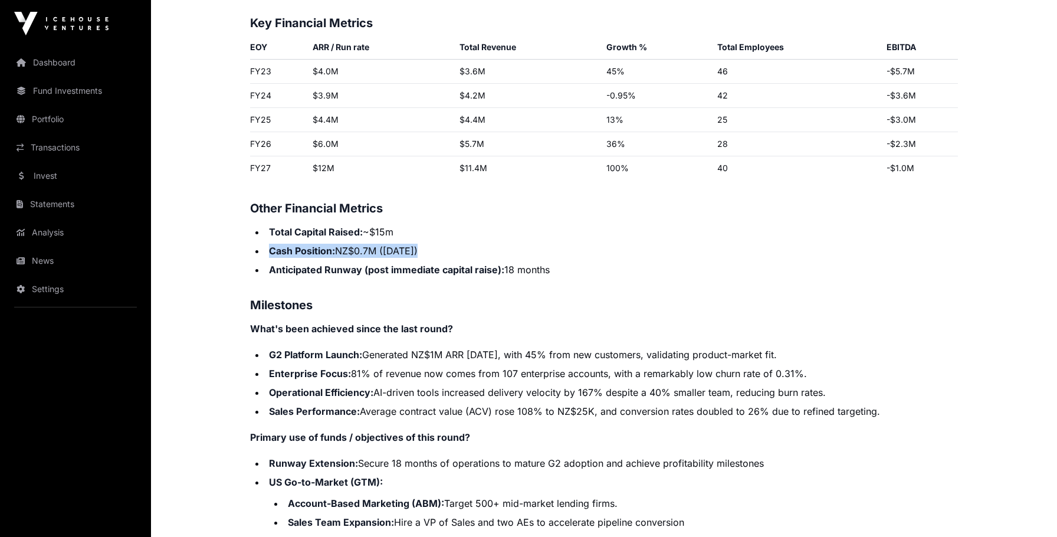
click at [300, 246] on strong "Cash Position:" at bounding box center [302, 251] width 66 height 12
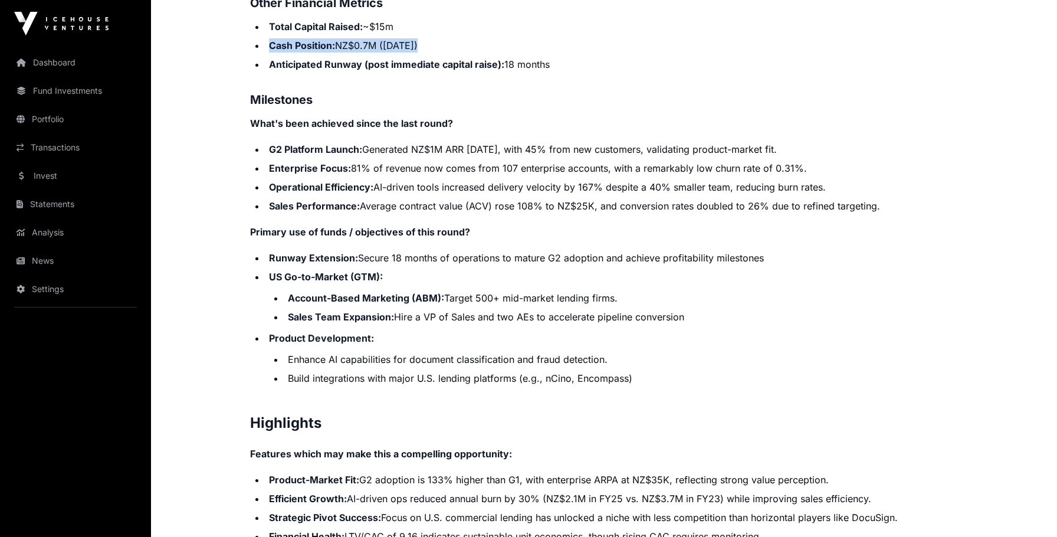
scroll to position [2082, 0]
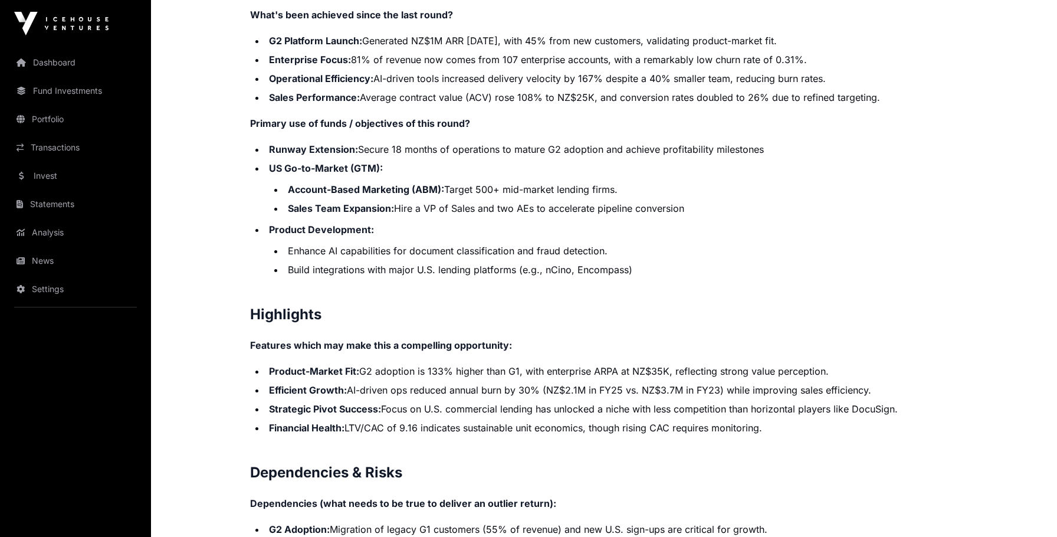
click at [376, 371] on li "Product-Market Fit: G2 adoption is 133% higher than G1, with enterprise ARPA at…" at bounding box center [611, 371] width 692 height 14
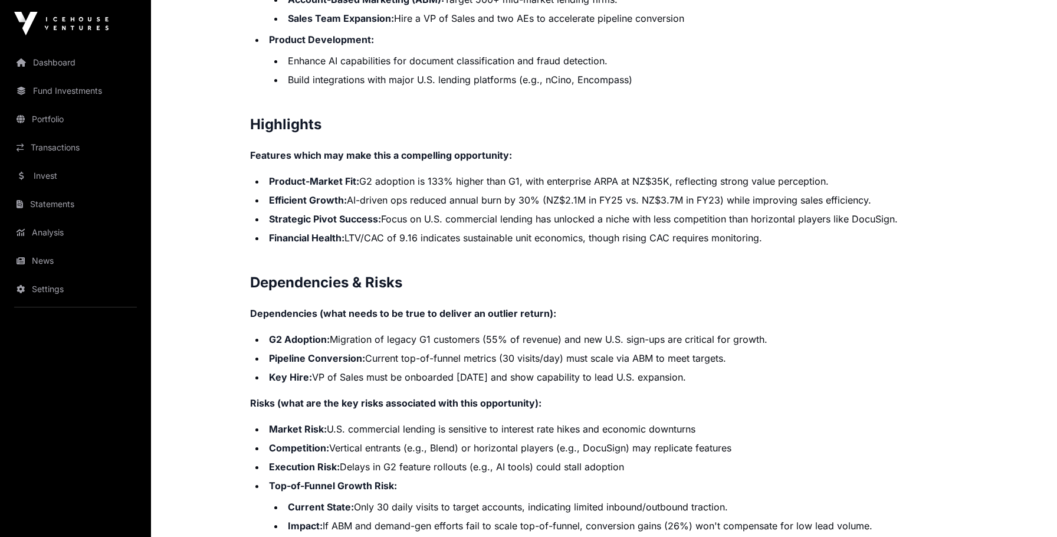
click at [386, 357] on li "Pipeline Conversion: Current top-of-funnel metrics (30 visits/day) must scale v…" at bounding box center [611, 358] width 692 height 14
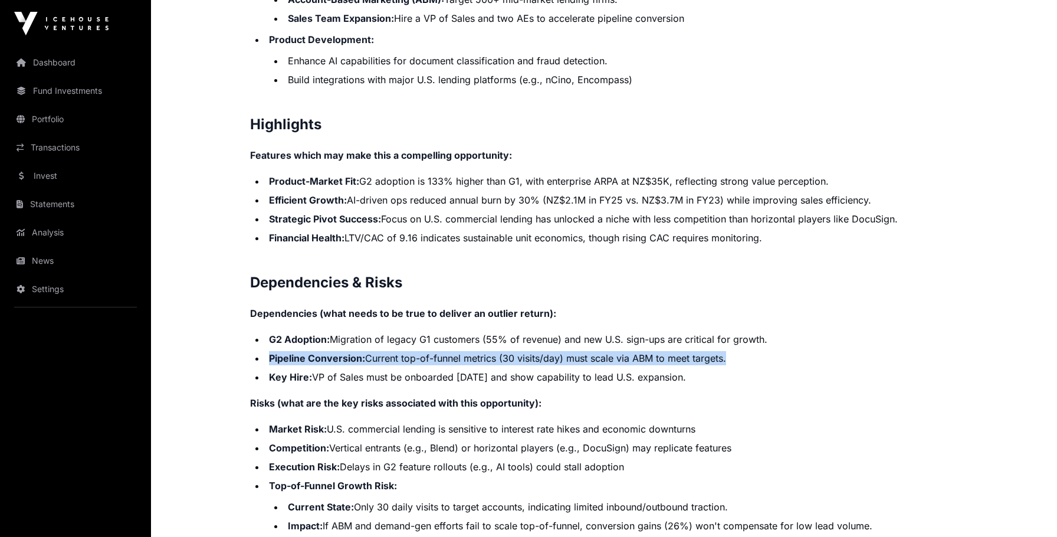
click at [386, 357] on li "Pipeline Conversion: Current top-of-funnel metrics (30 visits/day) must scale v…" at bounding box center [611, 358] width 692 height 14
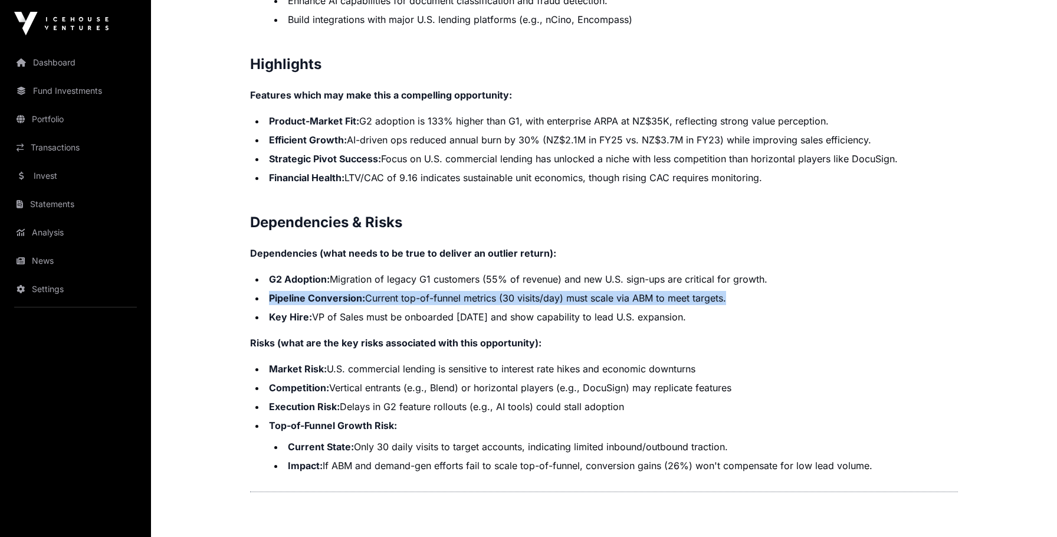
scroll to position [2341, 0]
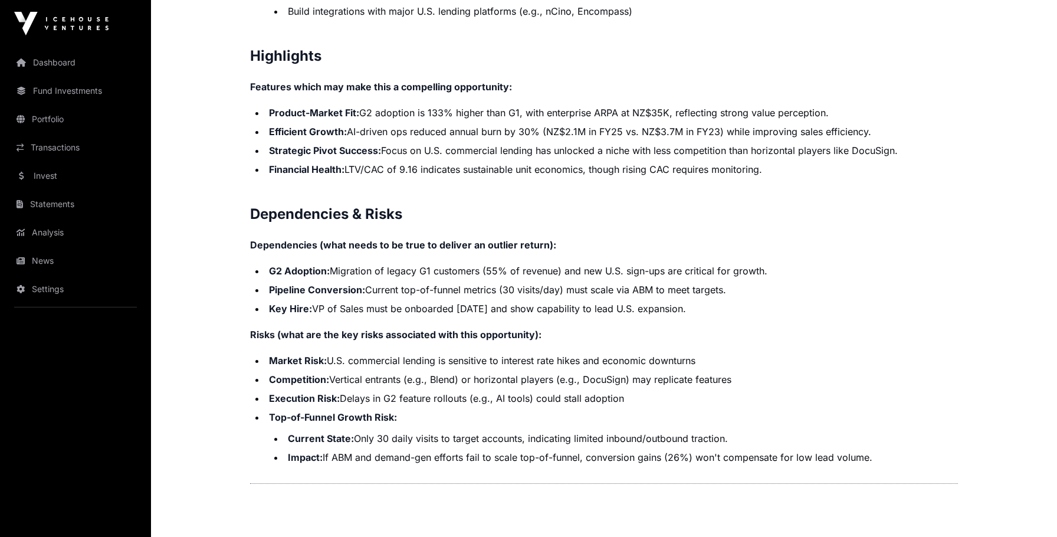
click at [392, 312] on li "Key Hire: VP of Sales must be onboarded [DATE] and show capability to lead U.S.…" at bounding box center [611, 308] width 692 height 14
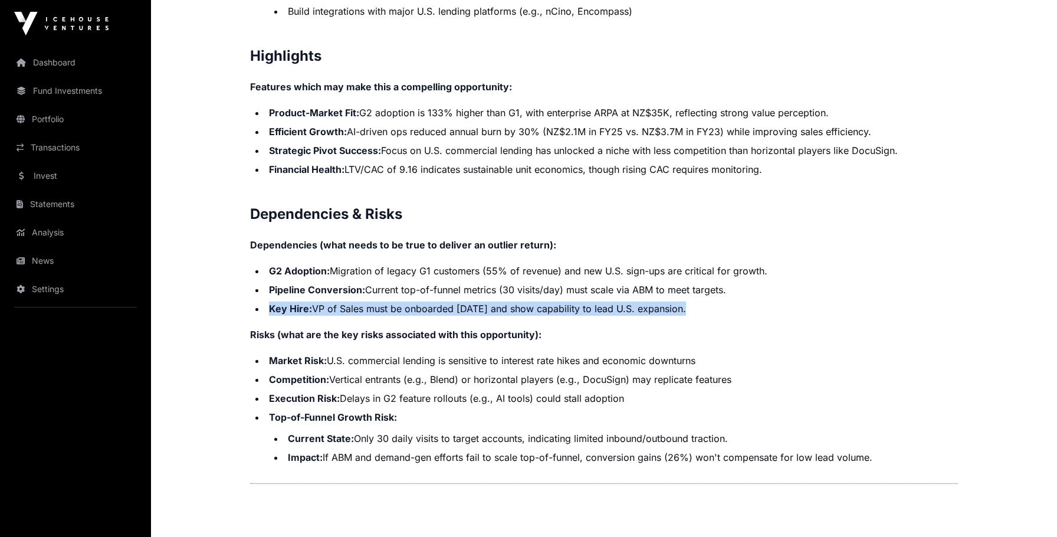
click at [392, 312] on li "Key Hire: VP of Sales must be onboarded [DATE] and show capability to lead U.S.…" at bounding box center [611, 308] width 692 height 14
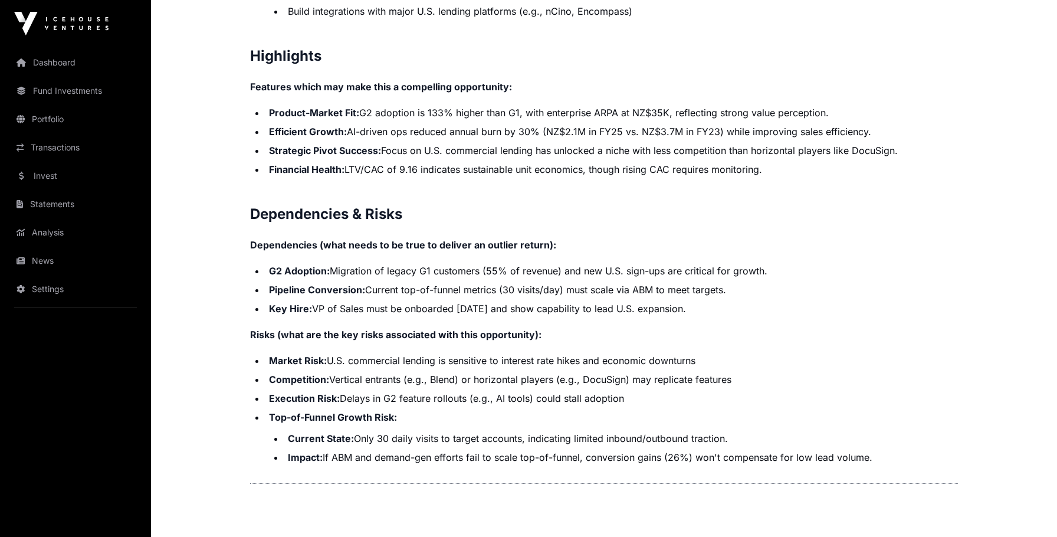
click at [357, 360] on li "Market Risk: U.S. commercial lending is sensitive to interest rate hikes and ec…" at bounding box center [611, 360] width 692 height 14
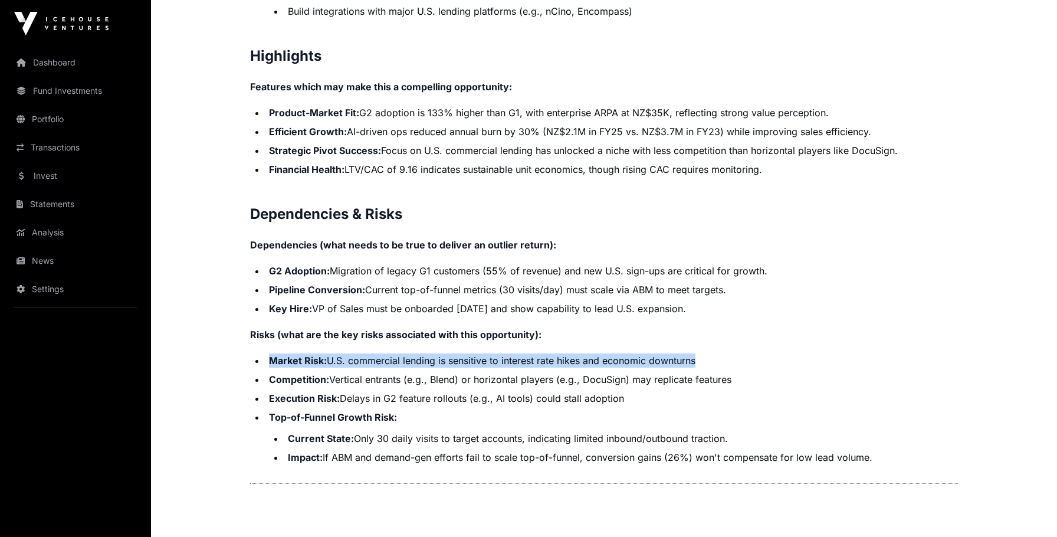
click at [357, 360] on li "Market Risk: U.S. commercial lending is sensitive to interest rate hikes and ec…" at bounding box center [611, 360] width 692 height 14
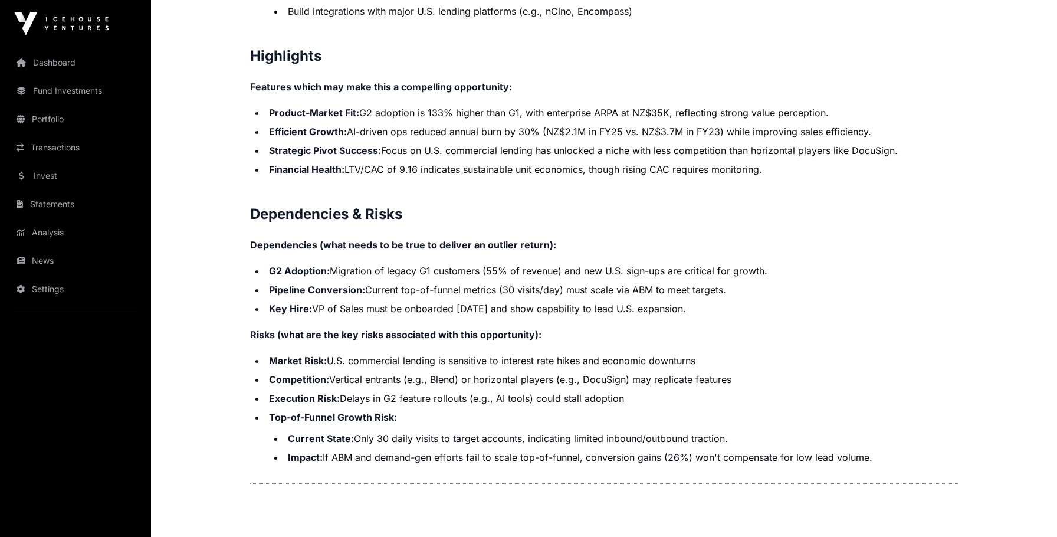
click at [360, 362] on li "Market Risk: U.S. commercial lending is sensitive to interest rate hikes and ec…" at bounding box center [611, 360] width 692 height 14
click at [360, 363] on li "Market Risk: U.S. commercial lending is sensitive to interest rate hikes and ec…" at bounding box center [611, 360] width 692 height 14
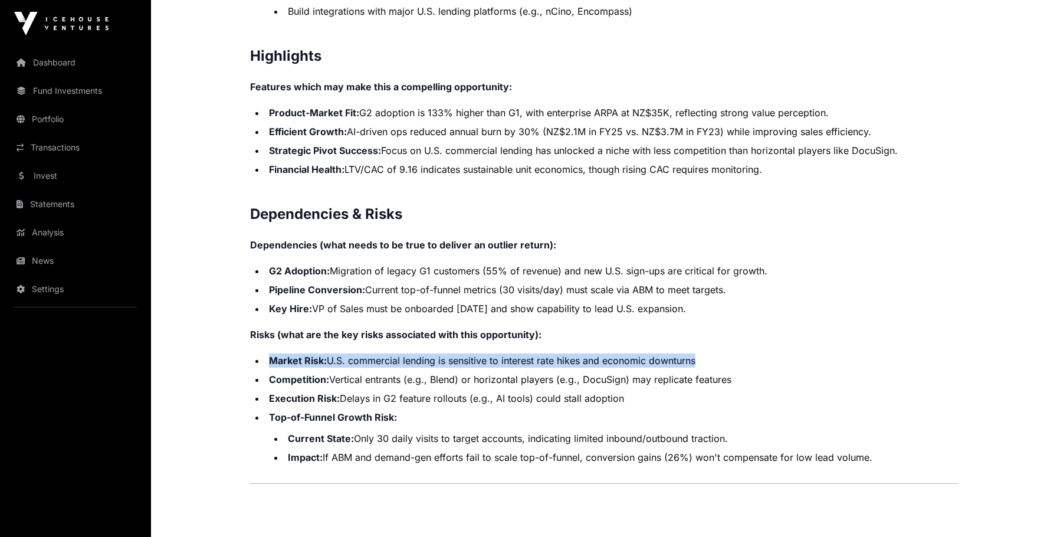
click at [360, 363] on li "Market Risk: U.S. commercial lending is sensitive to interest rate hikes and ec…" at bounding box center [611, 360] width 692 height 14
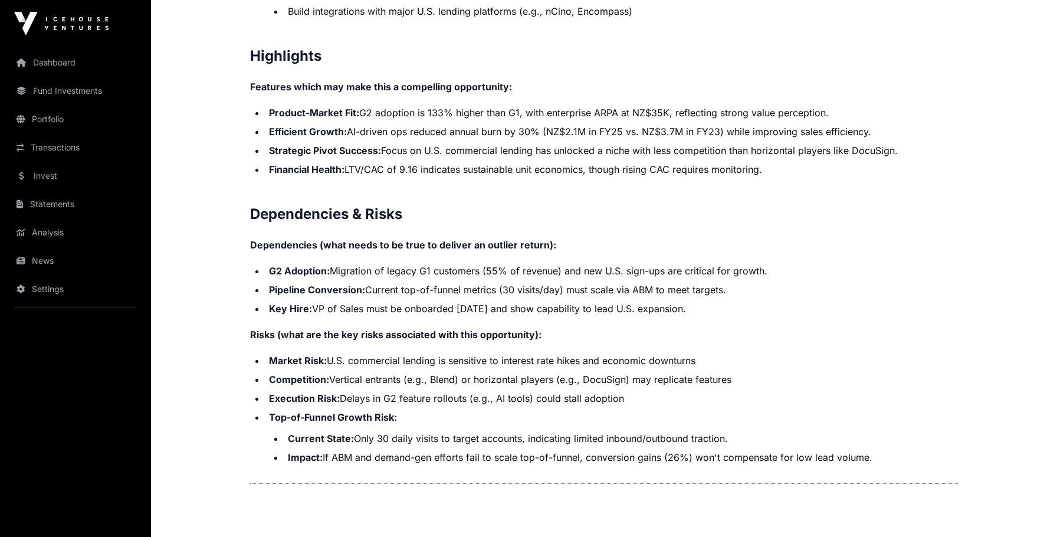
click at [357, 383] on li "Competition: Vertical entrants (e.g., Blend) or horizontal players (e.g., DocuS…" at bounding box center [611, 379] width 692 height 14
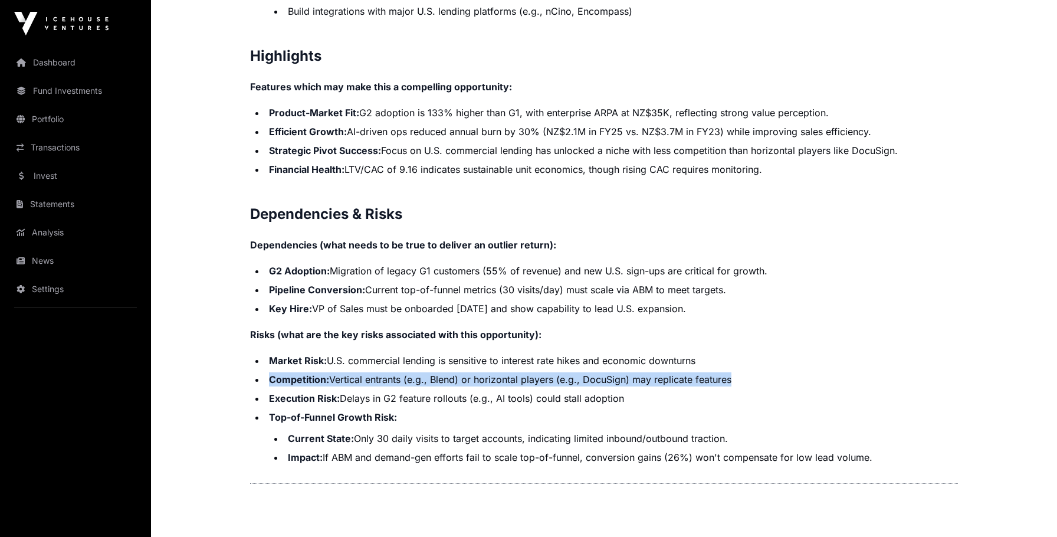
click at [357, 383] on li "Competition: Vertical entrants (e.g., Blend) or horizontal players (e.g., DocuS…" at bounding box center [611, 379] width 692 height 14
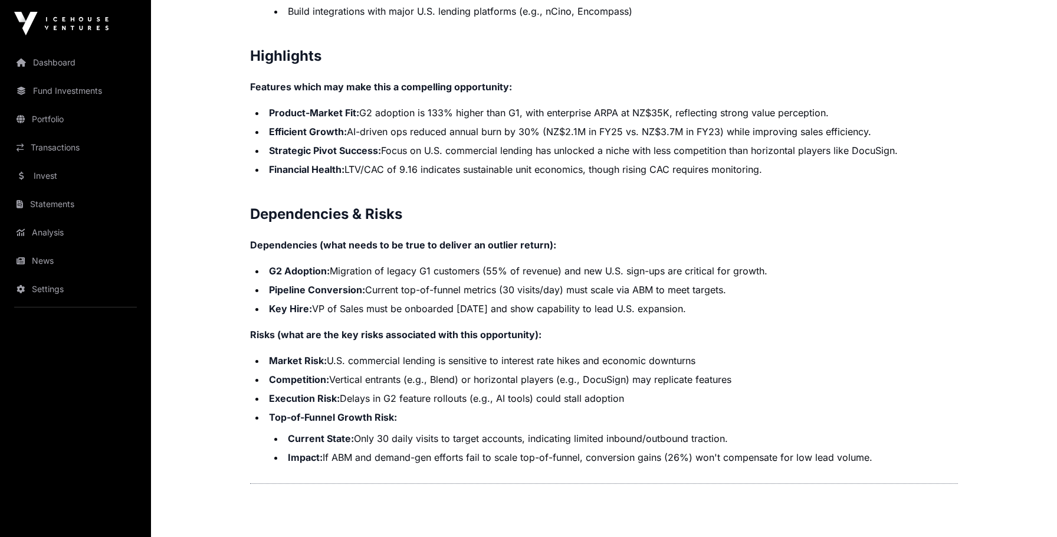
click at [356, 397] on li "Execution Risk: Delays in G2 feature rollouts (e.g., AI tools) could stall adop…" at bounding box center [611, 398] width 692 height 14
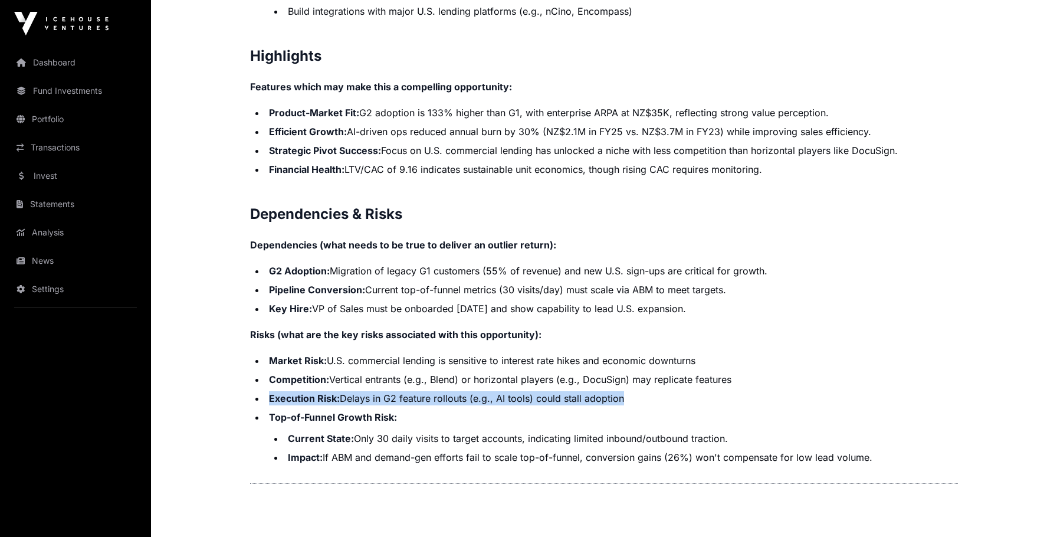
click at [356, 397] on li "Execution Risk: Delays in G2 feature rollouts (e.g., AI tools) could stall adop…" at bounding box center [611, 398] width 692 height 14
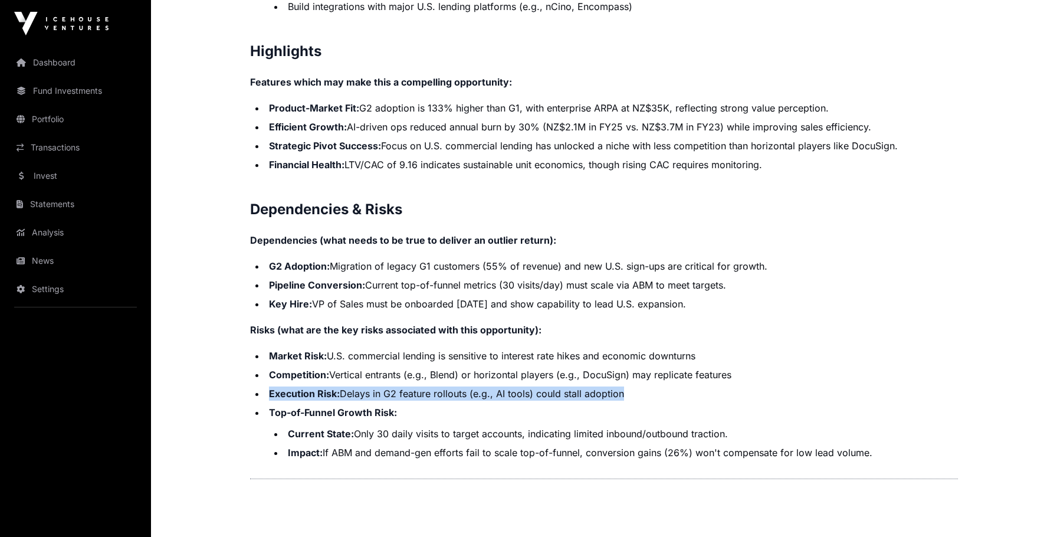
scroll to position [2465, 0]
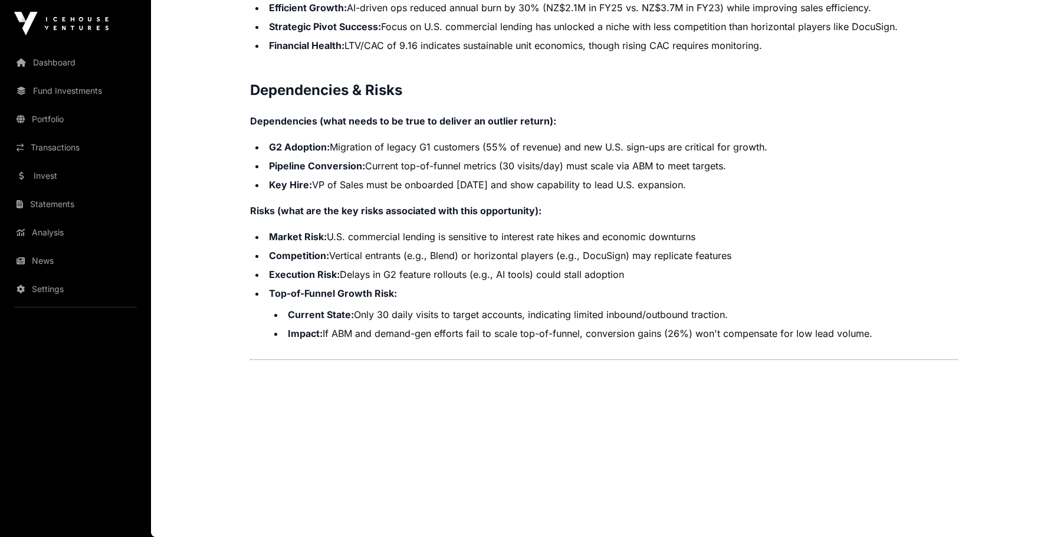
click at [397, 313] on li "Current State: Only 30 daily visits to target accounts, indicating limited inbo…" at bounding box center [620, 314] width 673 height 14
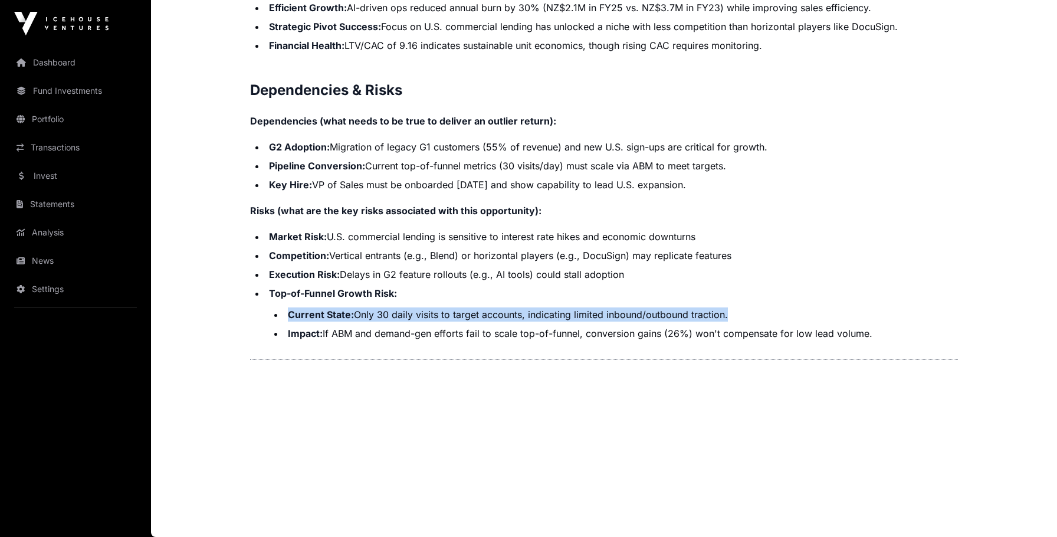
click at [397, 313] on li "Current State: Only 30 daily visits to target accounts, indicating limited inbo…" at bounding box center [620, 314] width 673 height 14
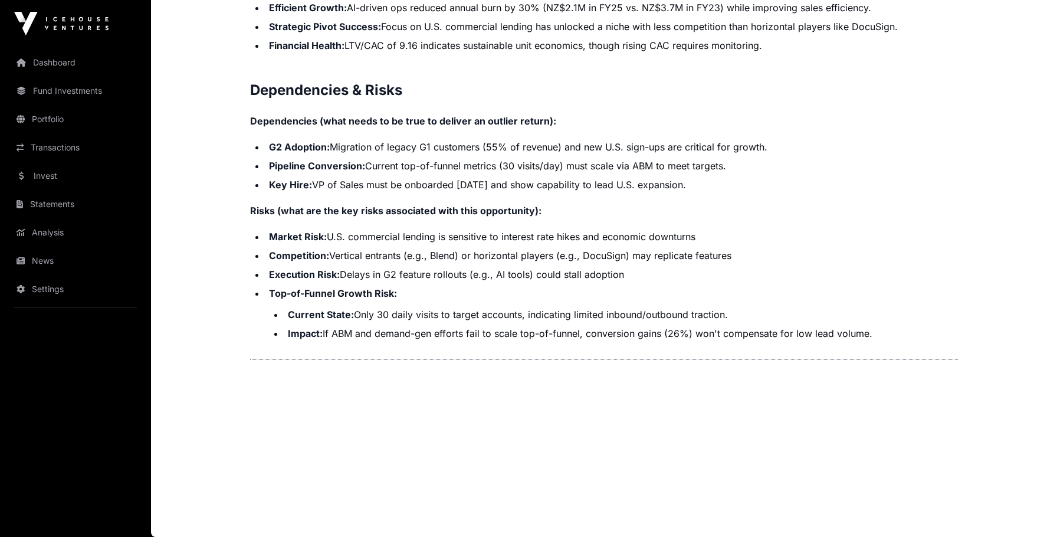
click at [416, 329] on li "Impact: If ABM and demand-gen efforts fail to scale top-of-funnel, conversion g…" at bounding box center [620, 333] width 673 height 14
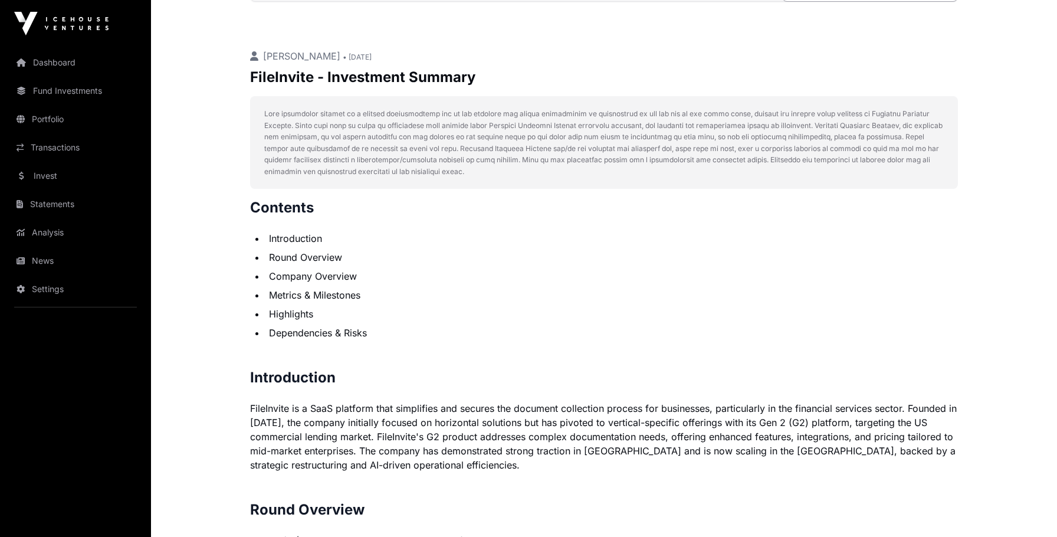
scroll to position [509, 0]
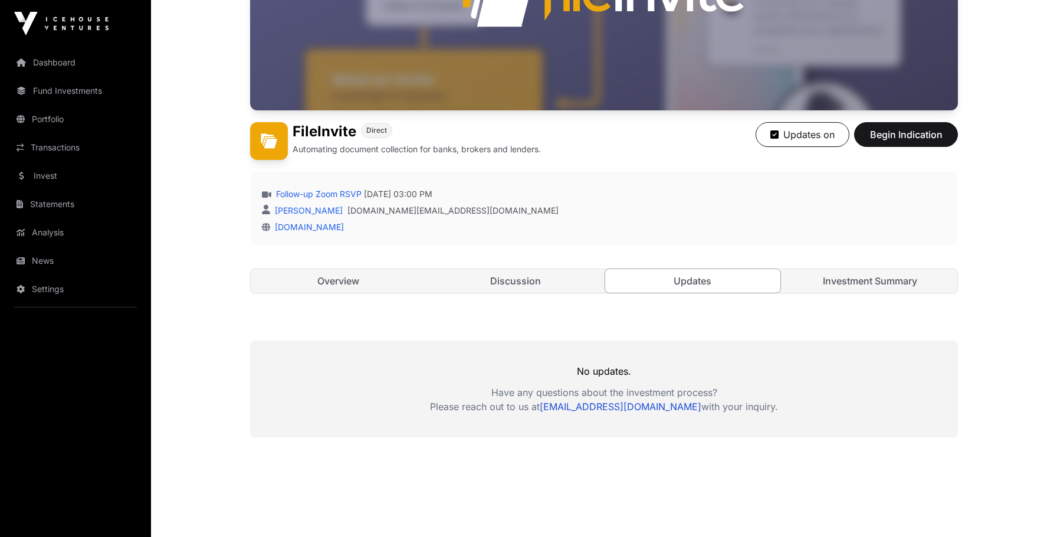
scroll to position [266, 0]
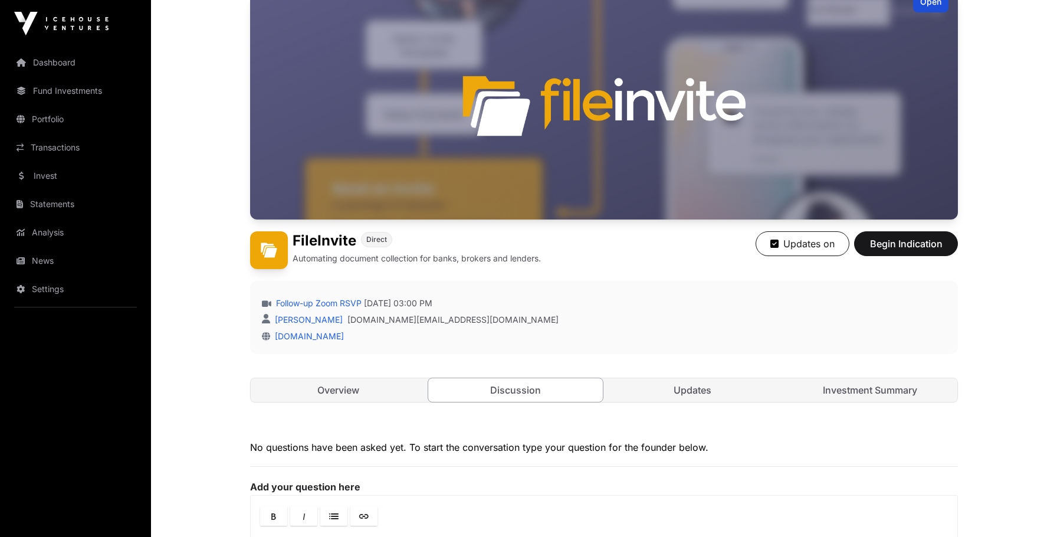
scroll to position [329, 0]
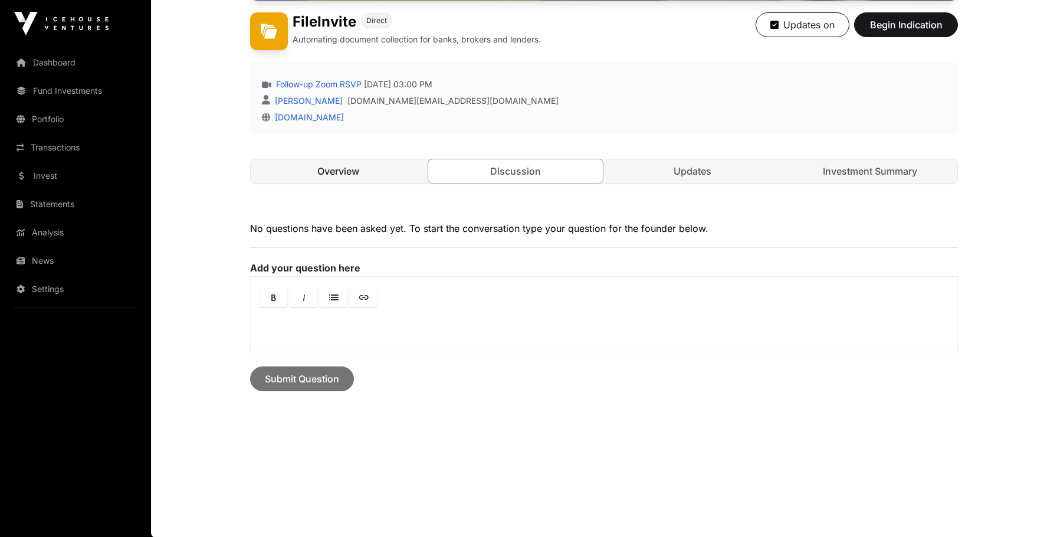
click at [381, 171] on link "Overview" at bounding box center [338, 171] width 175 height 24
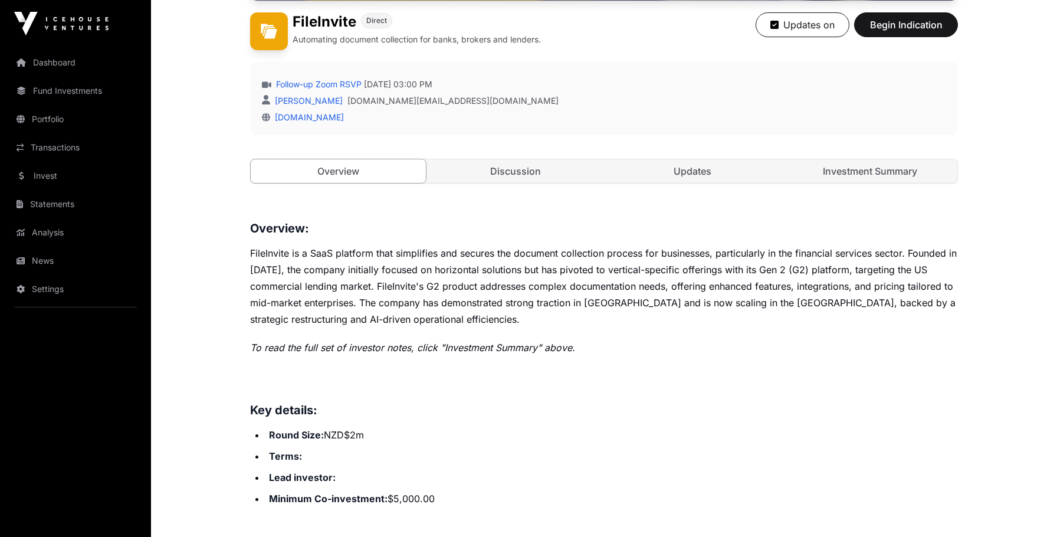
drag, startPoint x: 381, startPoint y: 170, endPoint x: 381, endPoint y: 183, distance: 12.4
click at [381, 177] on link "Overview" at bounding box center [338, 171] width 176 height 25
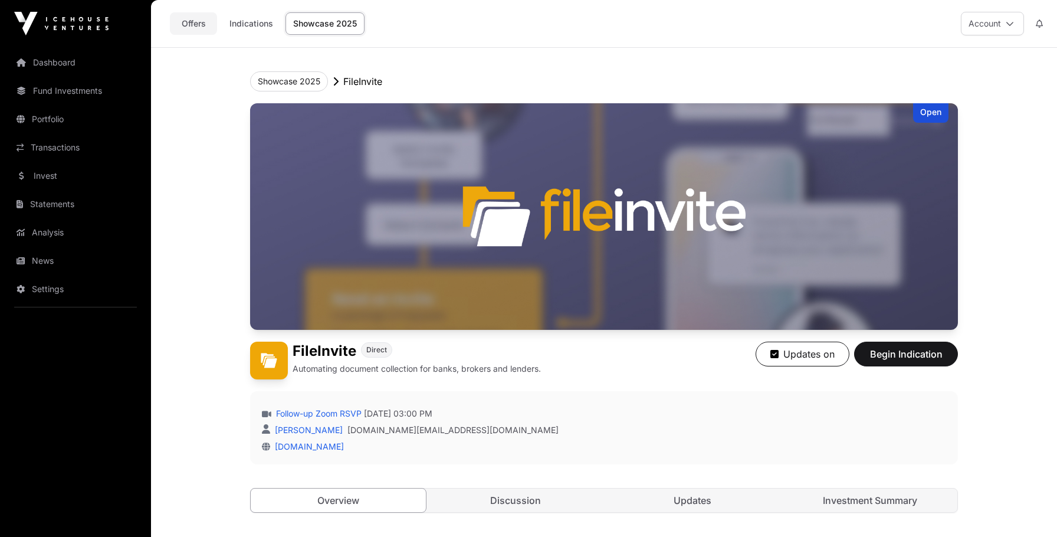
click at [189, 25] on link "Offers" at bounding box center [193, 23] width 47 height 22
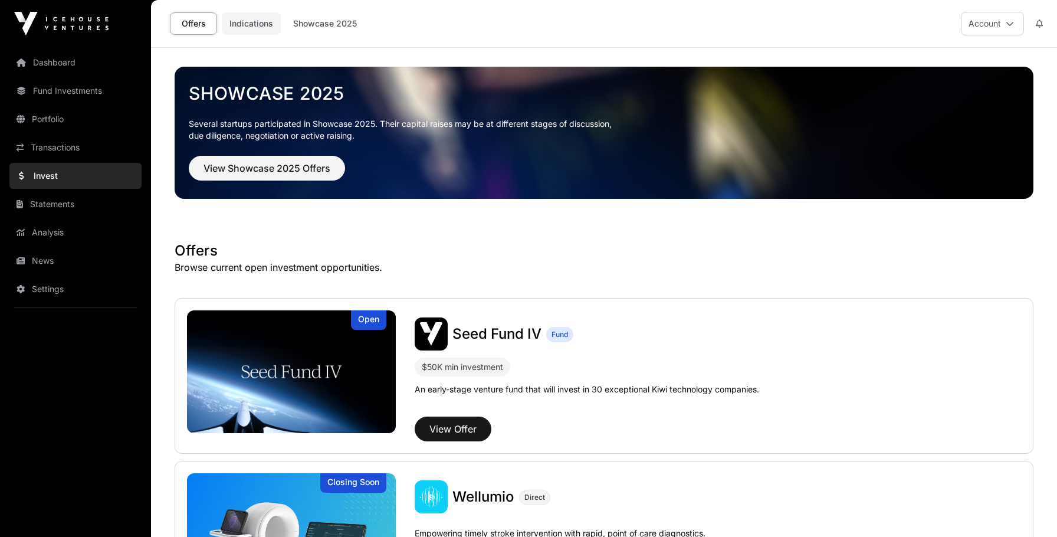
click at [253, 27] on link "Indications" at bounding box center [251, 23] width 59 height 22
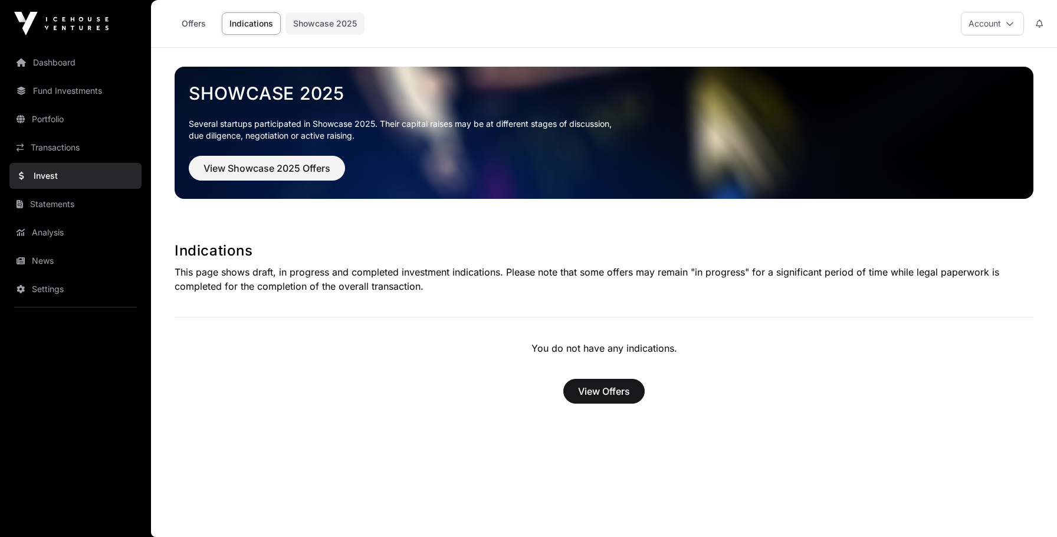
click at [323, 27] on link "Showcase 2025" at bounding box center [324, 23] width 79 height 22
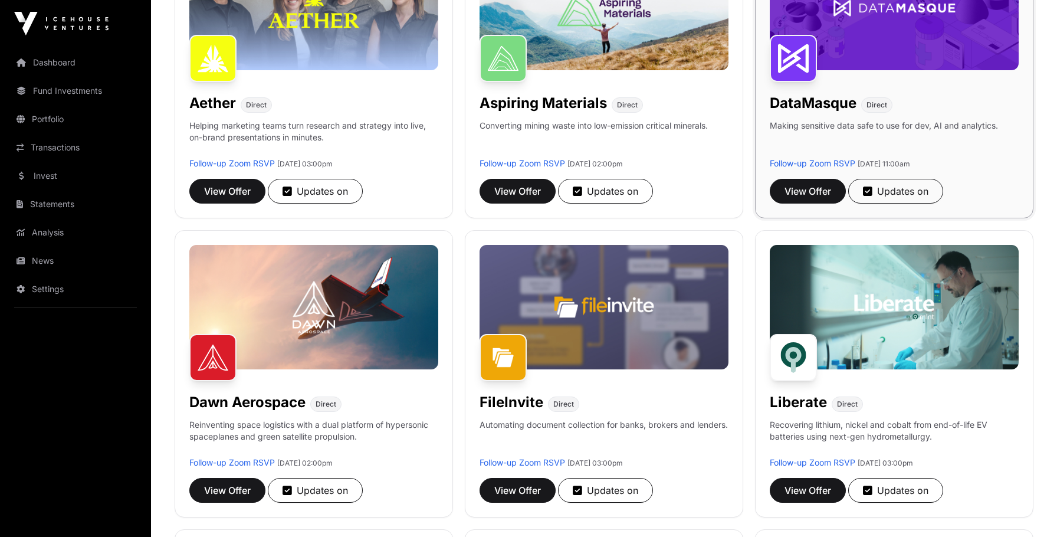
scroll to position [207, 0]
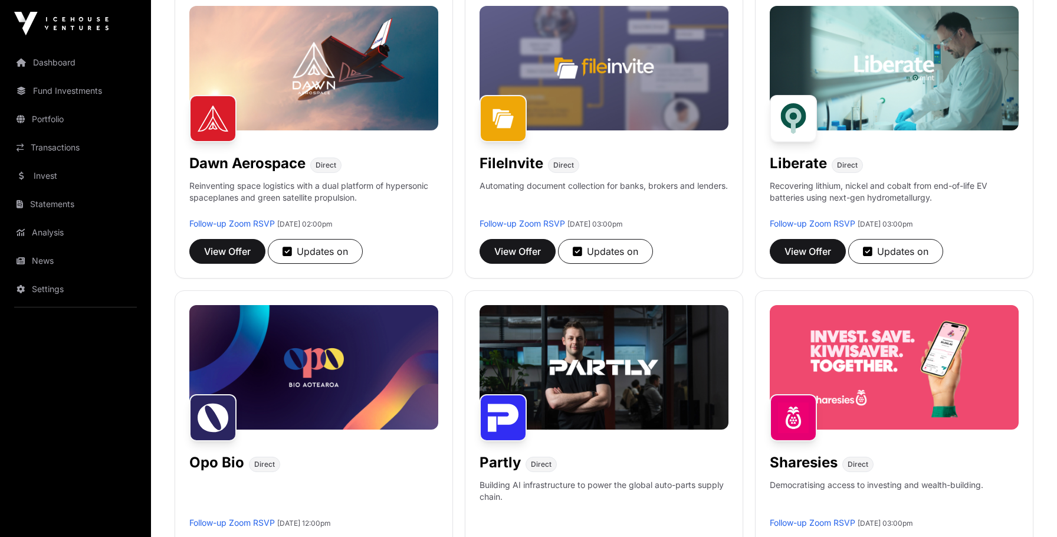
scroll to position [496, 0]
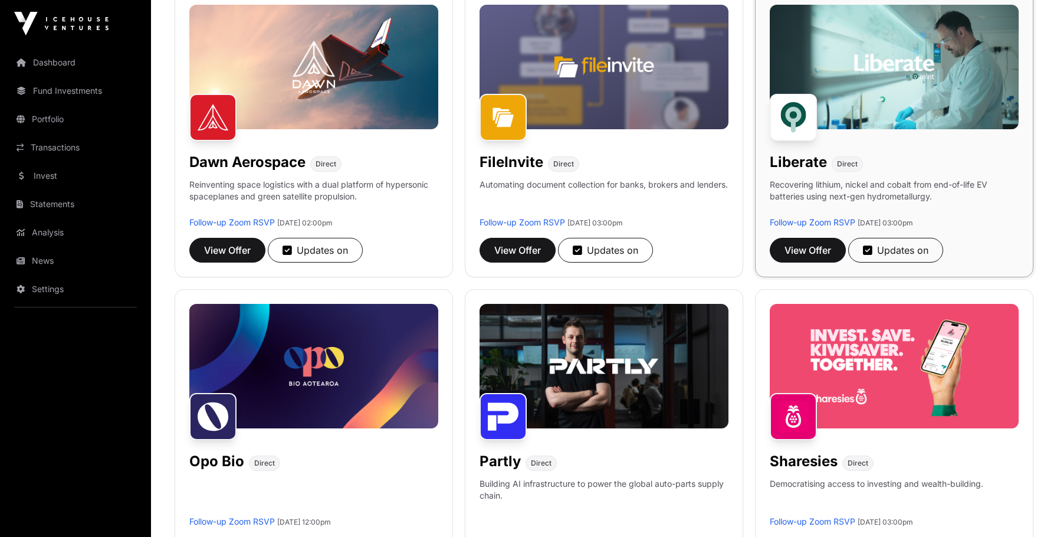
click at [807, 198] on p "Recovering lithium, nickel and cobalt from end-of-life EV batteries using next-…" at bounding box center [894, 198] width 249 height 38
click at [801, 167] on h1 "Liberate" at bounding box center [798, 162] width 57 height 19
click at [814, 251] on span "View Offer" at bounding box center [807, 250] width 47 height 14
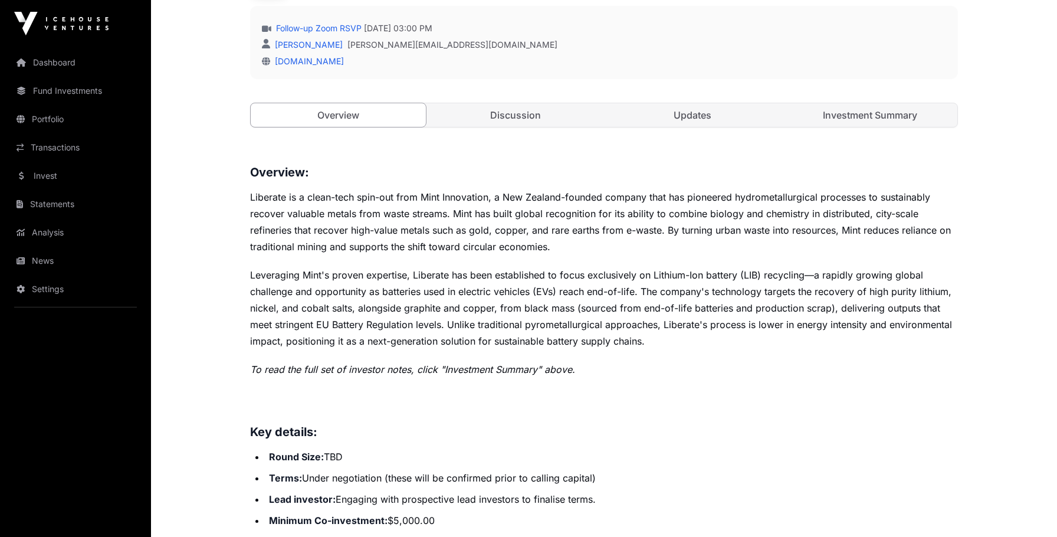
scroll to position [386, 0]
click at [845, 118] on link "Investment Summary" at bounding box center [870, 114] width 175 height 24
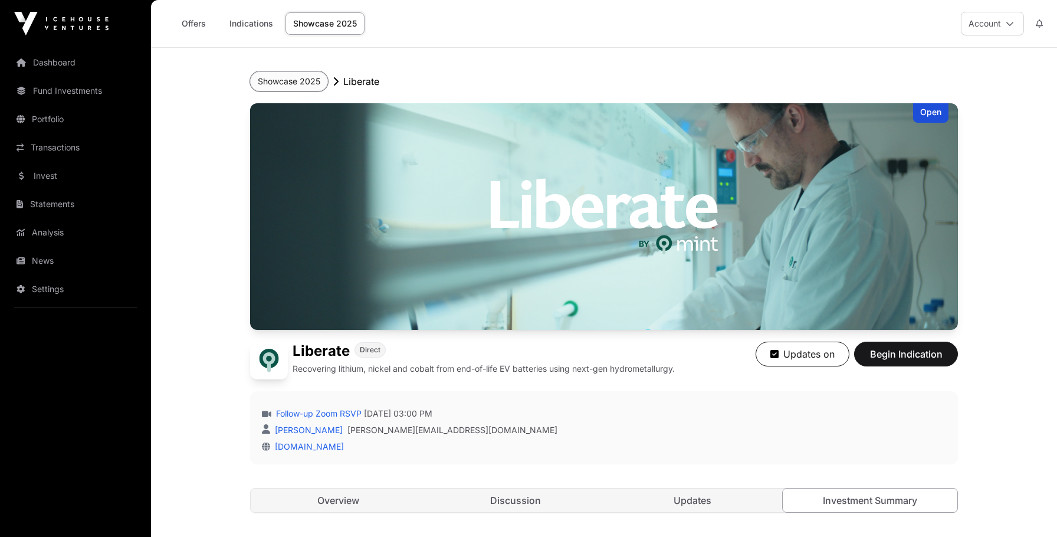
click at [264, 82] on button "Showcase 2025" at bounding box center [289, 81] width 78 height 20
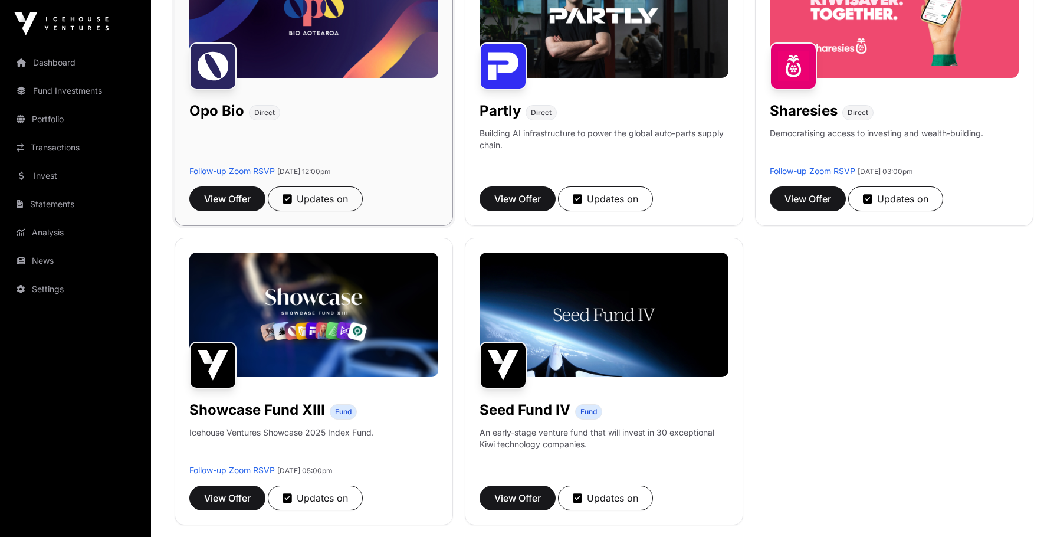
scroll to position [847, 0]
click at [233, 122] on div "Opo Bio Direct Follow-up Zoom RSVP [DATE] 12:00pm View Offer Updates on" at bounding box center [314, 81] width 278 height 287
click at [238, 200] on span "View Offer" at bounding box center [227, 198] width 47 height 14
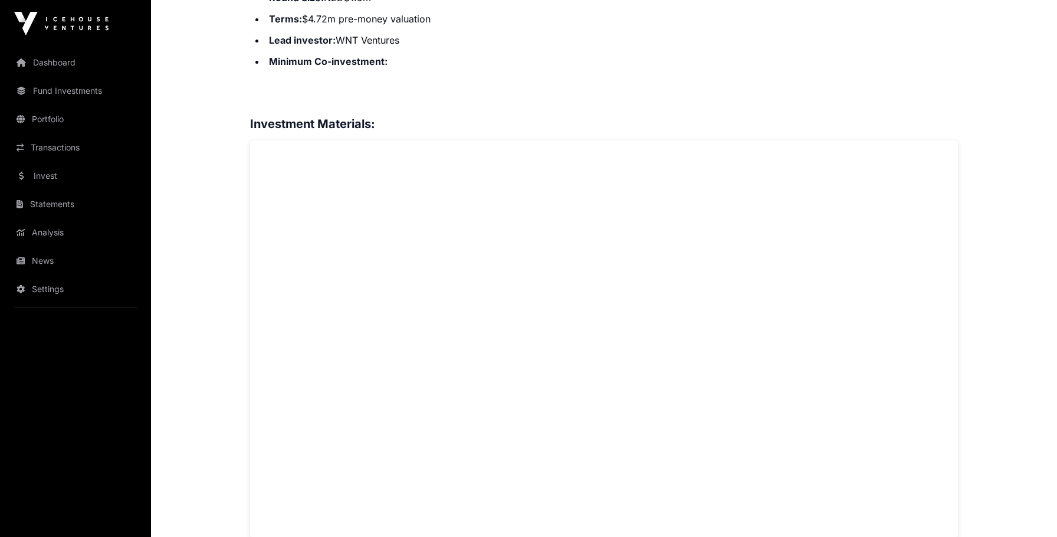
scroll to position [485, 0]
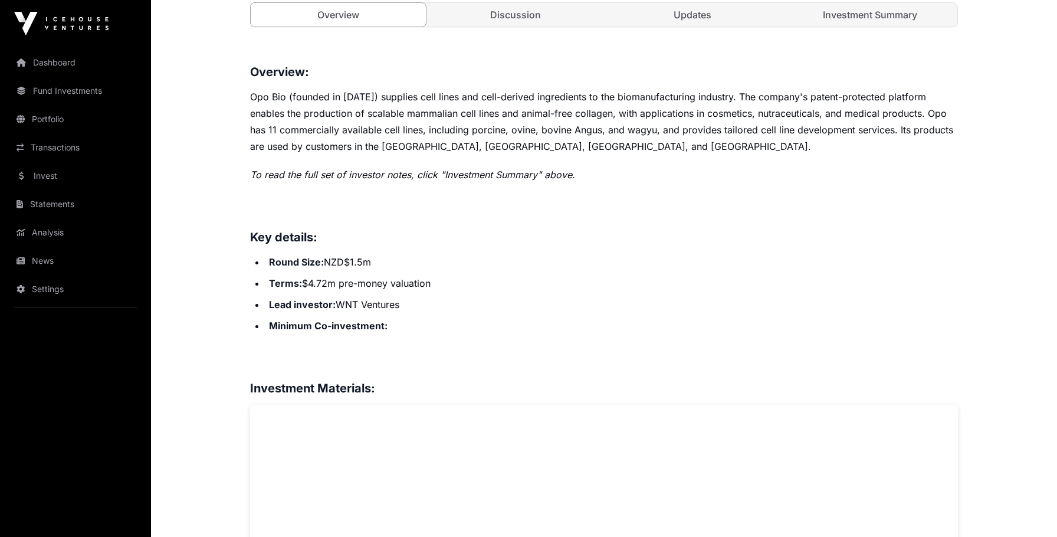
drag, startPoint x: 263, startPoint y: 265, endPoint x: 409, endPoint y: 309, distance: 152.2
click at [409, 308] on ul "Round Size: NZD$1.5m Terms: $4.72m pre-money valuation Lead investor : WNT Vent…" at bounding box center [604, 294] width 708 height 80
click at [434, 260] on li "Round Size: NZD$1.5m" at bounding box center [611, 262] width 692 height 17
click at [440, 286] on li "Terms: $4.72m pre-money valuation" at bounding box center [611, 283] width 692 height 17
click at [441, 286] on li "Terms: $4.72m pre-money valuation" at bounding box center [611, 283] width 692 height 17
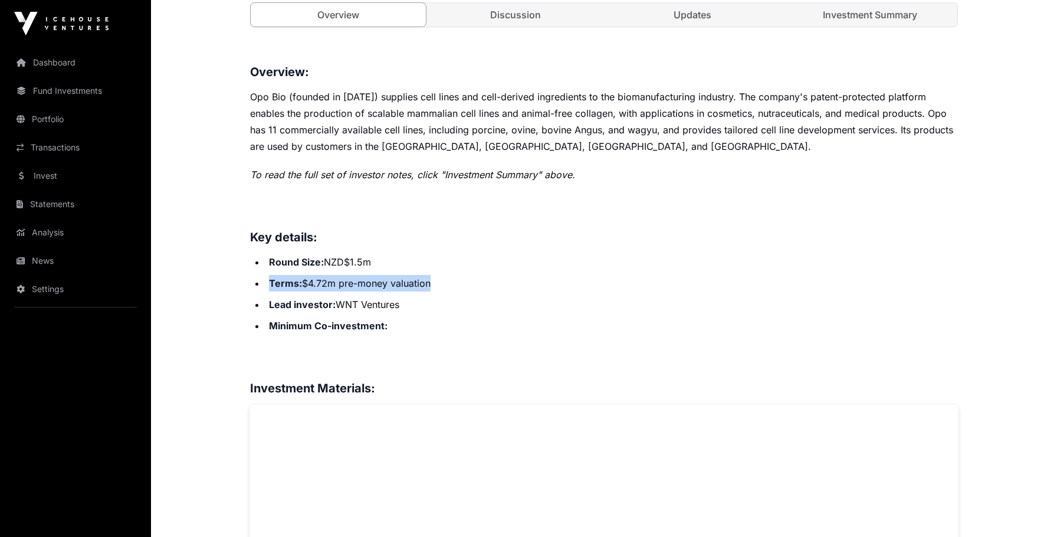
click at [441, 286] on li "Terms: $4.72m pre-money valuation" at bounding box center [611, 283] width 692 height 17
click at [373, 278] on li "Terms: $4.72m pre-money valuation" at bounding box center [611, 283] width 692 height 17
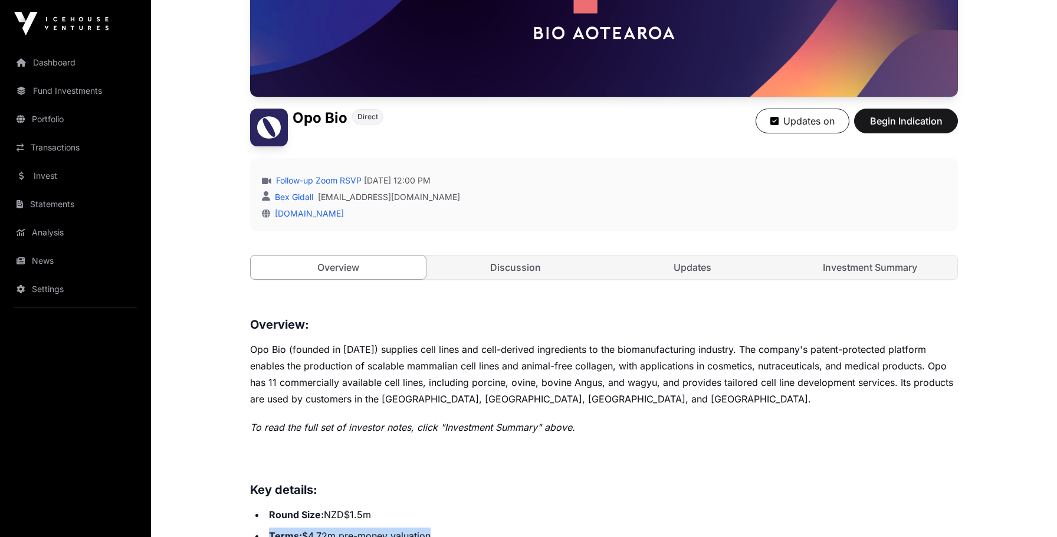
scroll to position [231, 0]
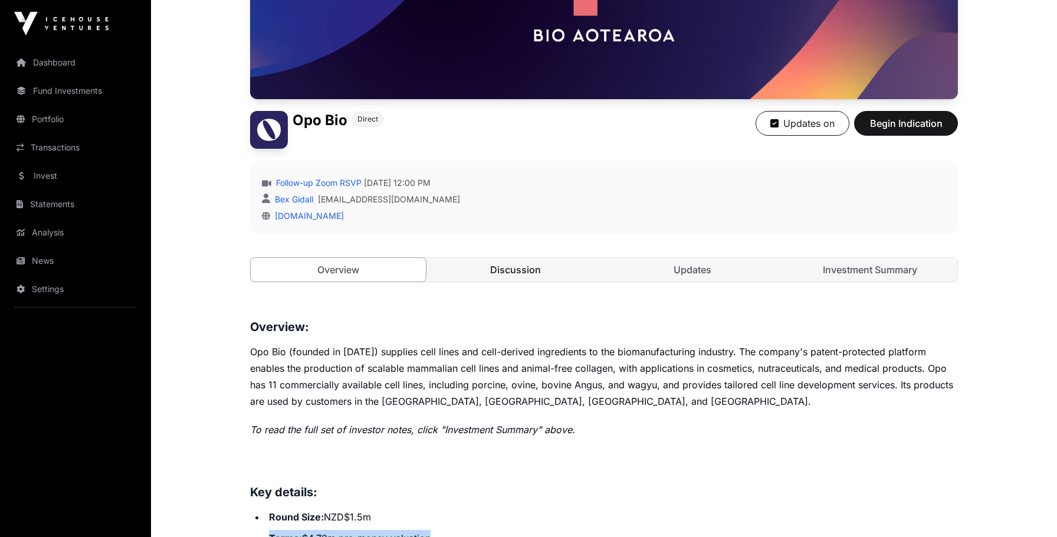
click at [482, 266] on link "Discussion" at bounding box center [515, 270] width 175 height 24
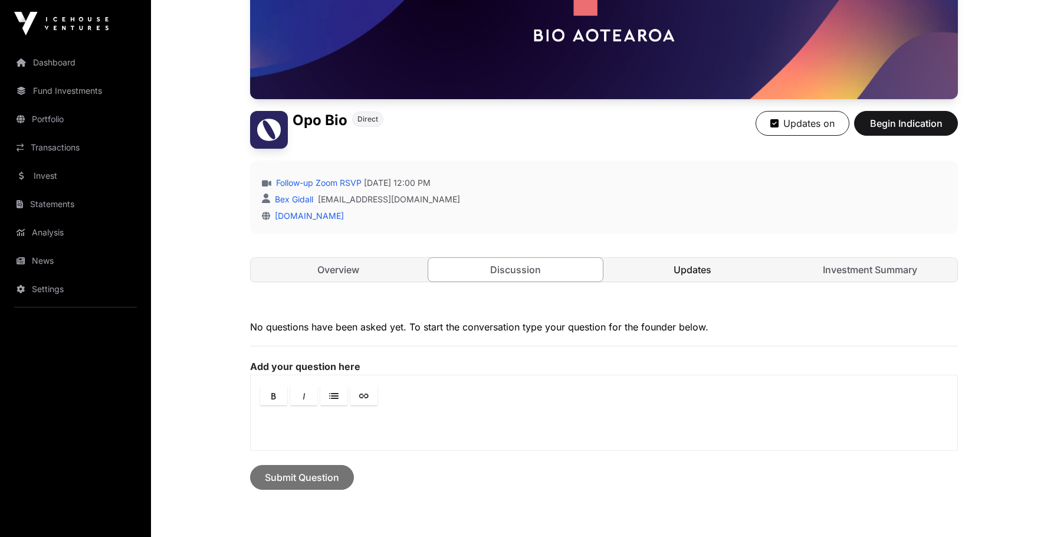
click at [679, 269] on link "Updates" at bounding box center [692, 270] width 175 height 24
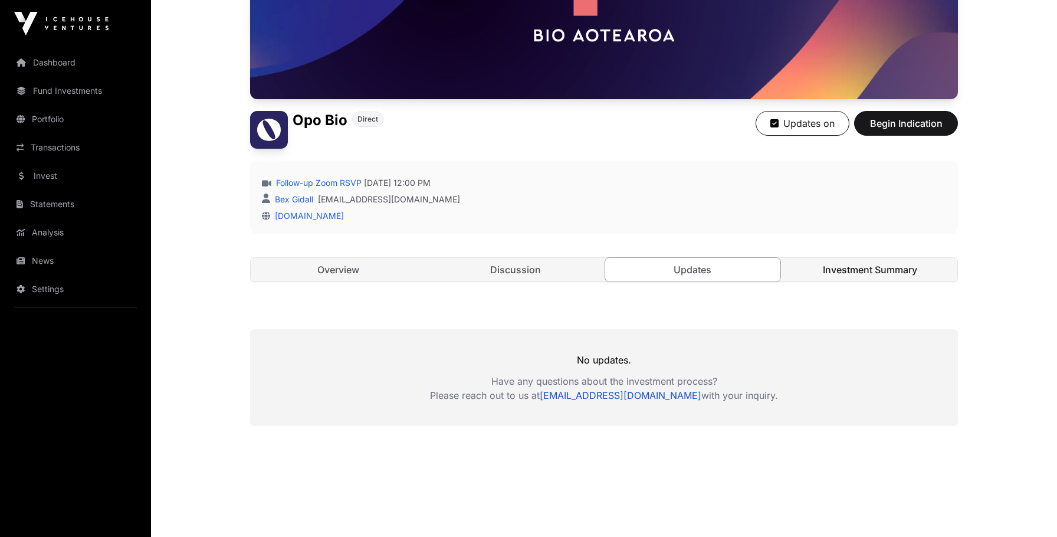
click at [901, 262] on link "Investment Summary" at bounding box center [870, 270] width 175 height 24
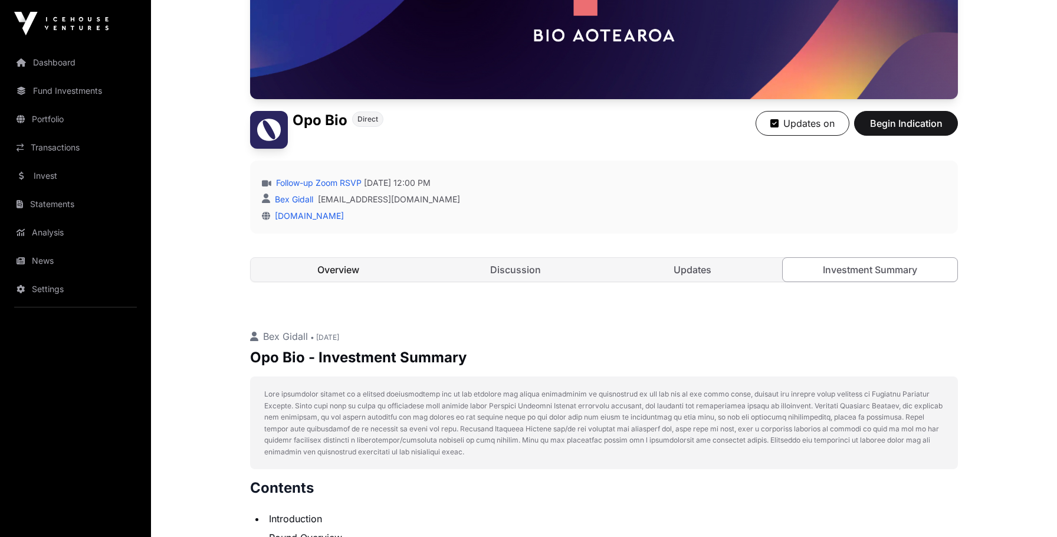
click at [337, 274] on link "Overview" at bounding box center [338, 270] width 175 height 24
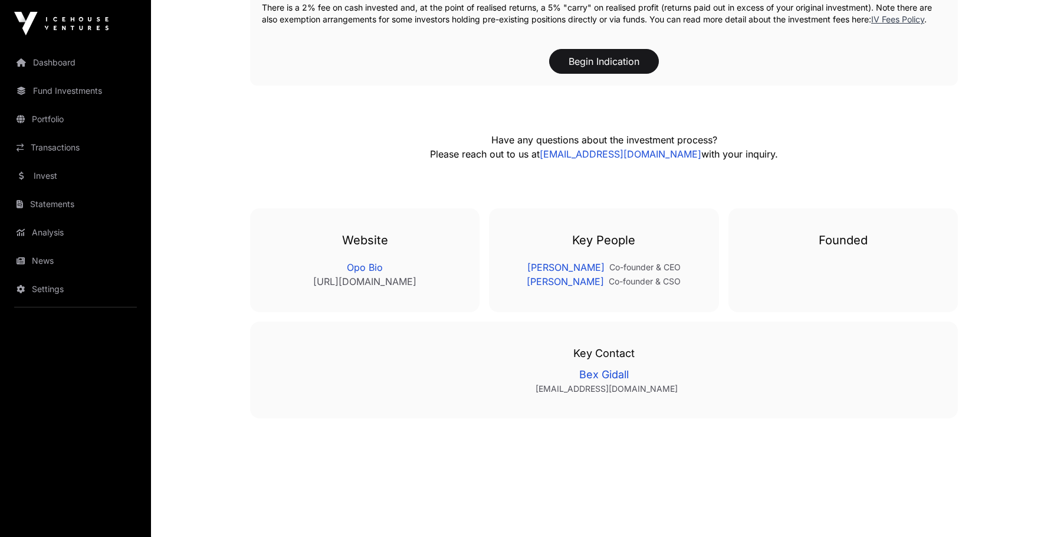
scroll to position [1891, 0]
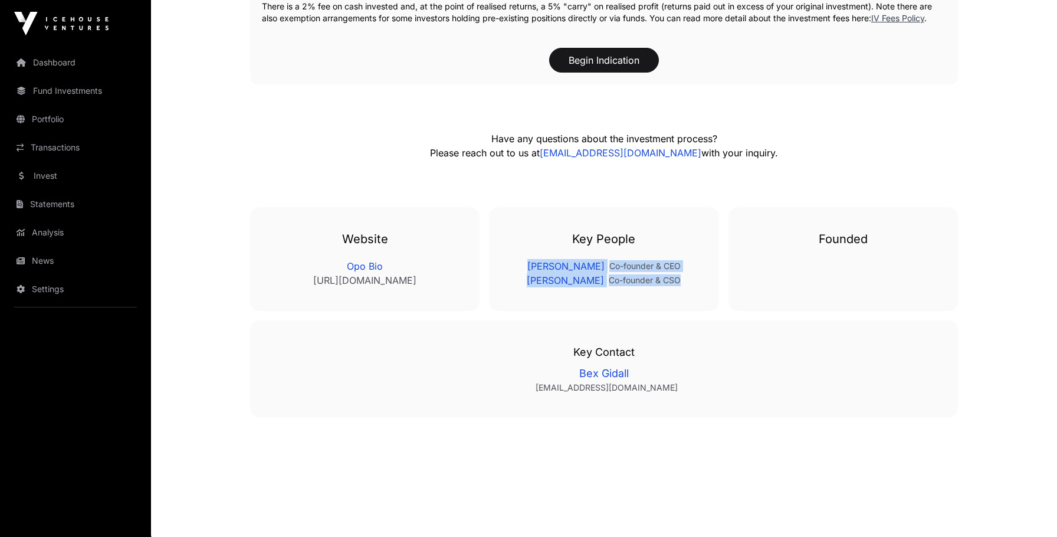
drag, startPoint x: 700, startPoint y: 295, endPoint x: 518, endPoint y: 273, distance: 183.0
click at [517, 275] on div "Key People [PERSON_NAME] Co-founder & CEO [PERSON_NAME] Co-founder & CSO" at bounding box center [603, 259] width 229 height 104
click at [518, 273] on div "[PERSON_NAME] Co-founder & CEO" at bounding box center [603, 266] width 182 height 14
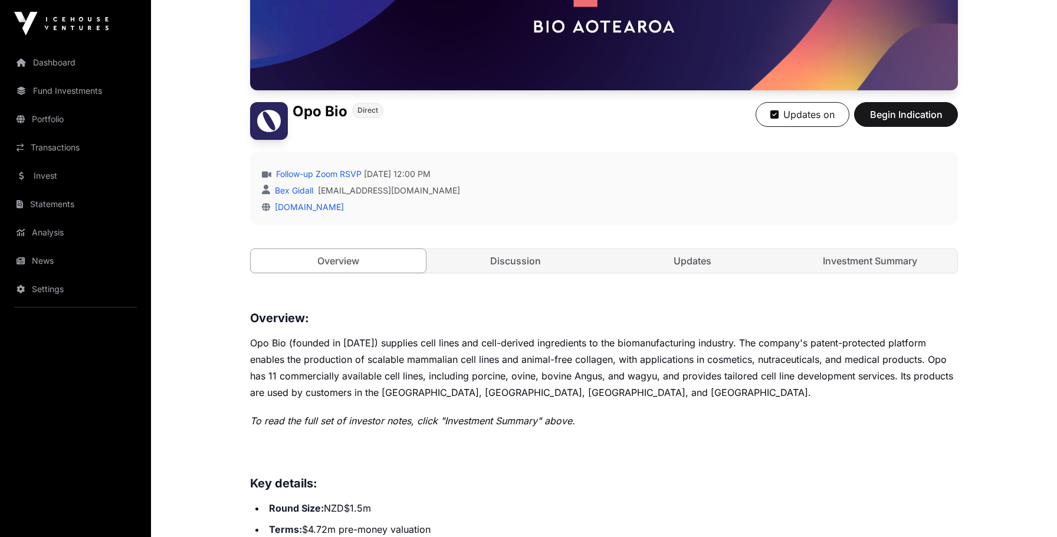
scroll to position [172, 0]
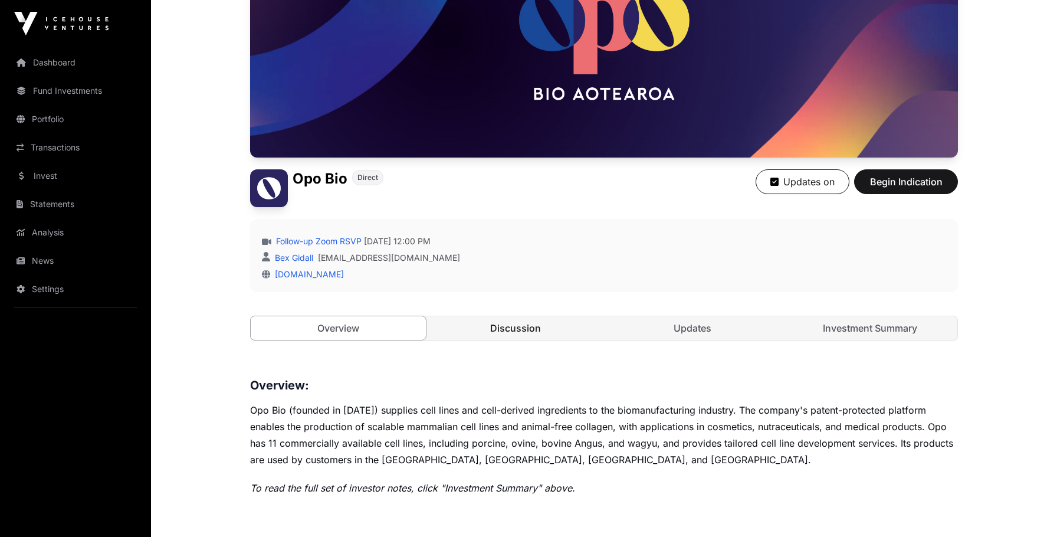
click at [530, 323] on link "Discussion" at bounding box center [515, 328] width 175 height 24
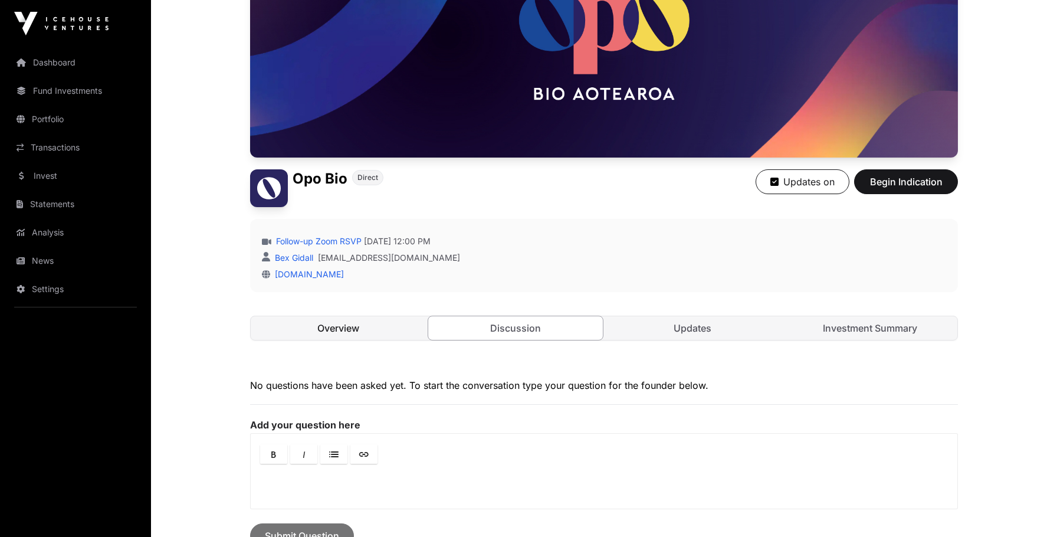
click at [390, 316] on link "Overview" at bounding box center [338, 328] width 175 height 24
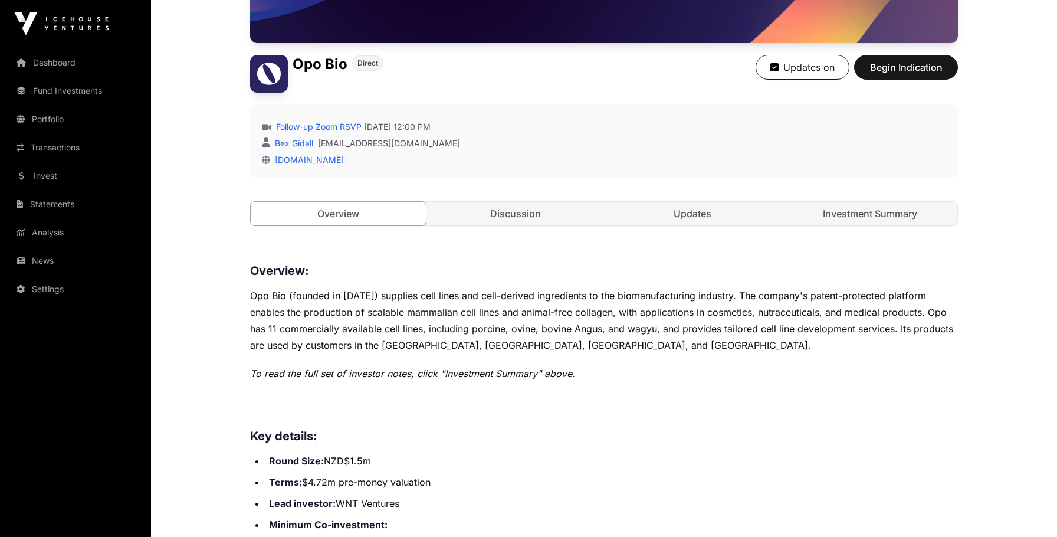
scroll to position [295, 0]
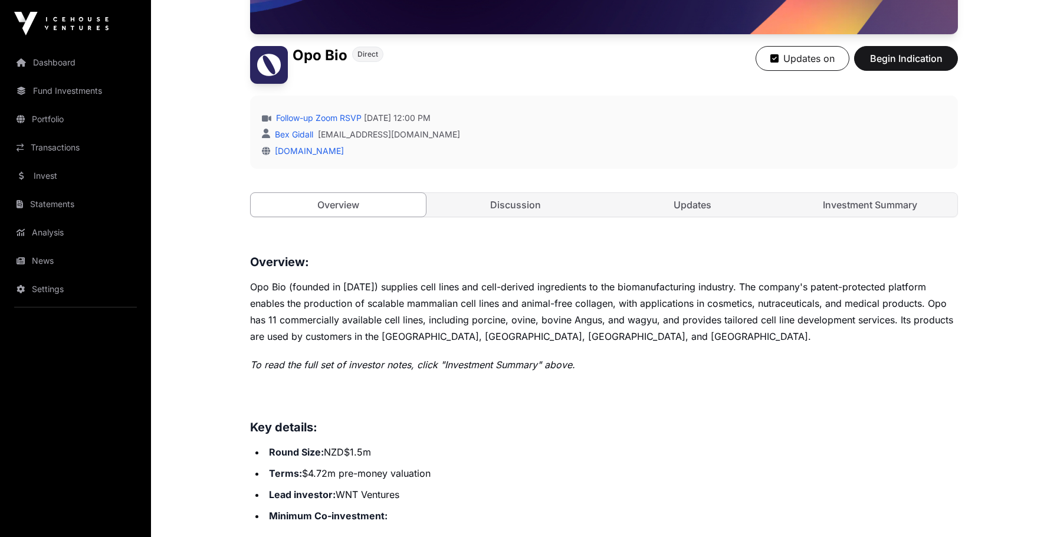
click at [555, 315] on p "Opo Bio (founded in [DATE]) supplies cell lines and cell-derived ingredients to…" at bounding box center [604, 311] width 708 height 66
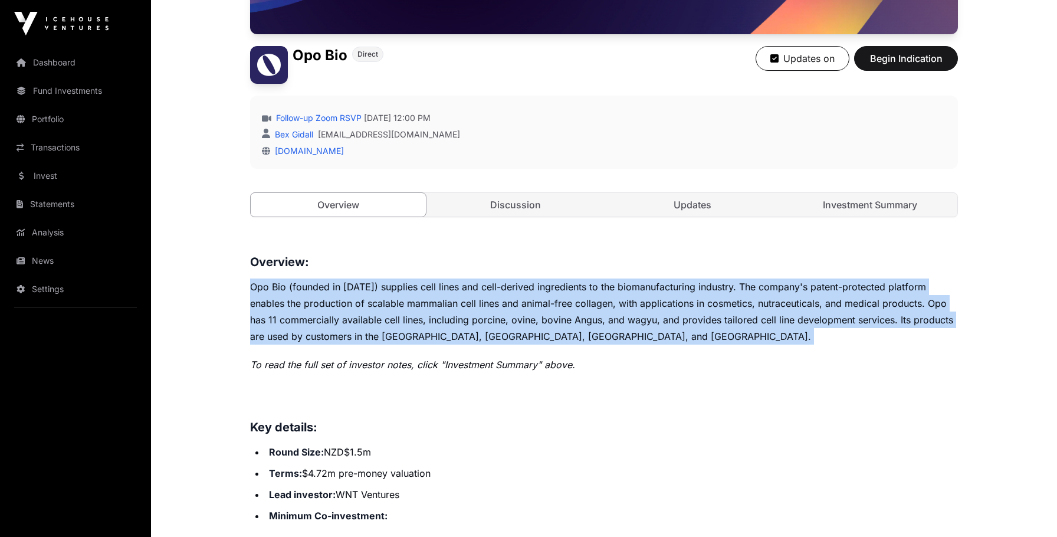
click at [555, 315] on p "Opo Bio (founded in [DATE]) supplies cell lines and cell-derived ingredients to…" at bounding box center [604, 311] width 708 height 66
click at [704, 296] on p "Opo Bio (founded in [DATE]) supplies cell lines and cell-derived ingredients to…" at bounding box center [604, 311] width 708 height 66
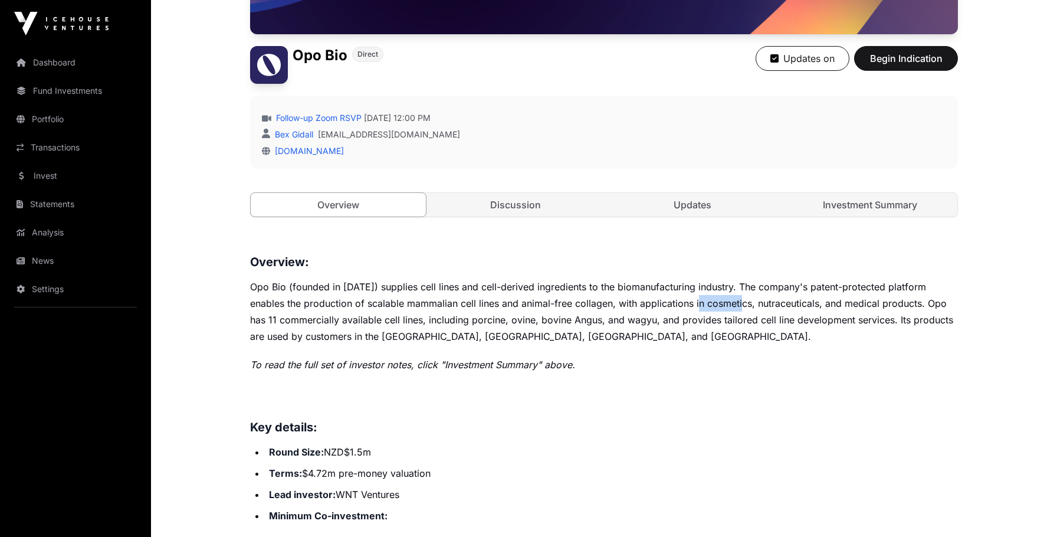
click at [704, 296] on p "Opo Bio (founded in [DATE]) supplies cell lines and cell-derived ingredients to…" at bounding box center [604, 311] width 708 height 66
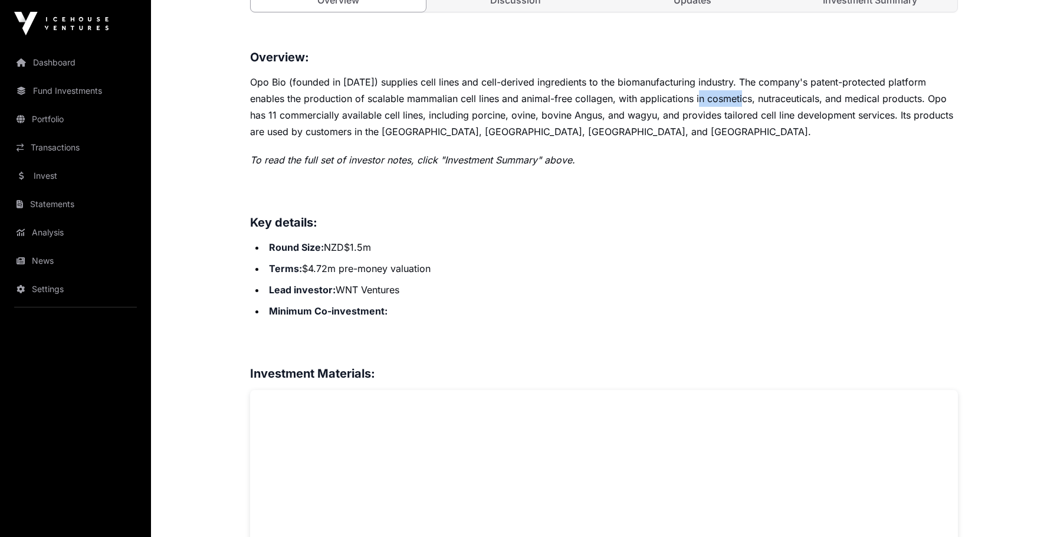
scroll to position [504, 0]
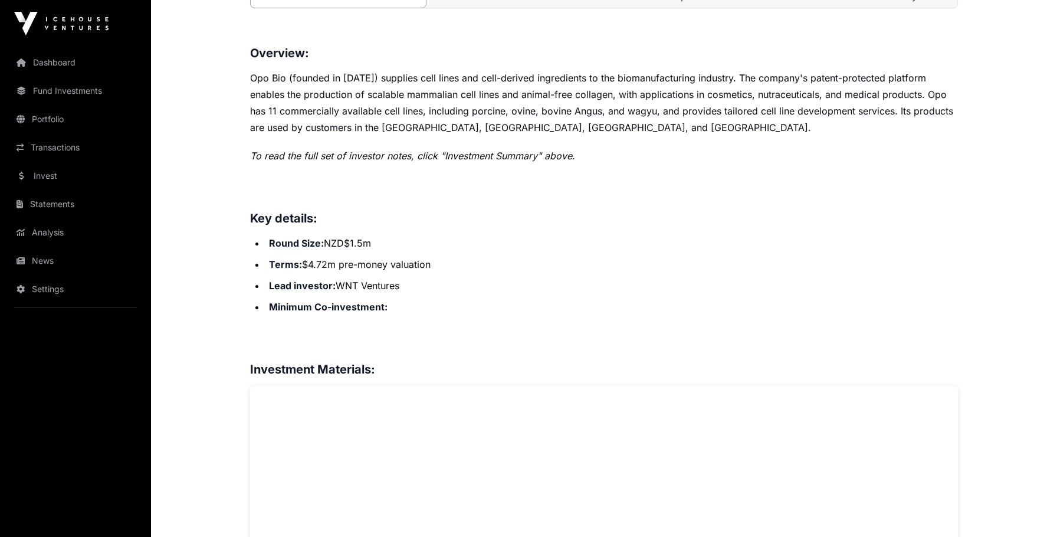
click at [329, 157] on em "To read the full set of investor notes, click "Investment Summary" above." at bounding box center [412, 156] width 325 height 12
click at [329, 156] on em "To read the full set of investor notes, click "Investment Summary" above." at bounding box center [412, 156] width 325 height 12
click at [443, 116] on p "Opo Bio (founded in [DATE]) supplies cell lines and cell-derived ingredients to…" at bounding box center [604, 103] width 708 height 66
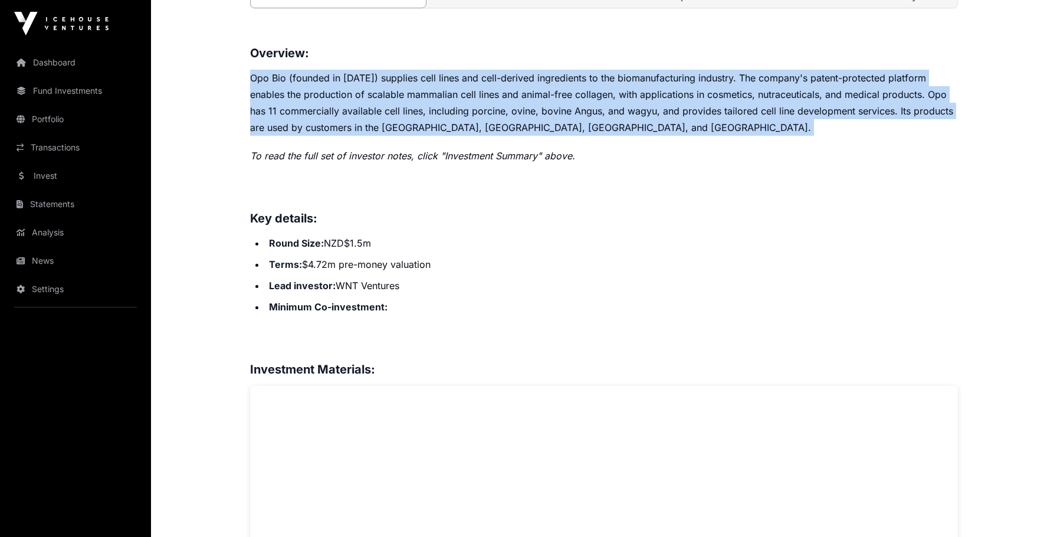
click at [443, 116] on p "Opo Bio (founded in [DATE]) supplies cell lines and cell-derived ingredients to…" at bounding box center [604, 103] width 708 height 66
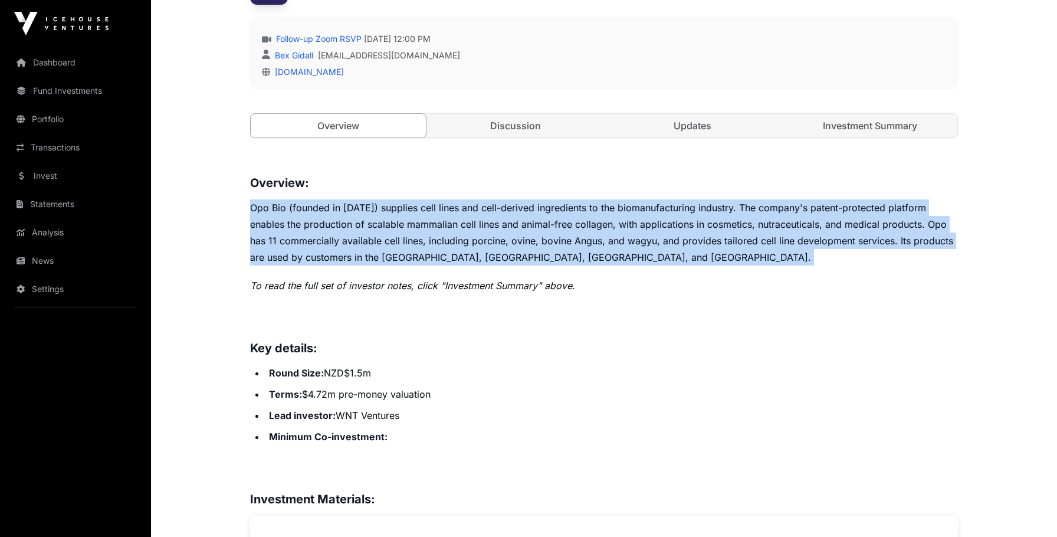
scroll to position [227, 0]
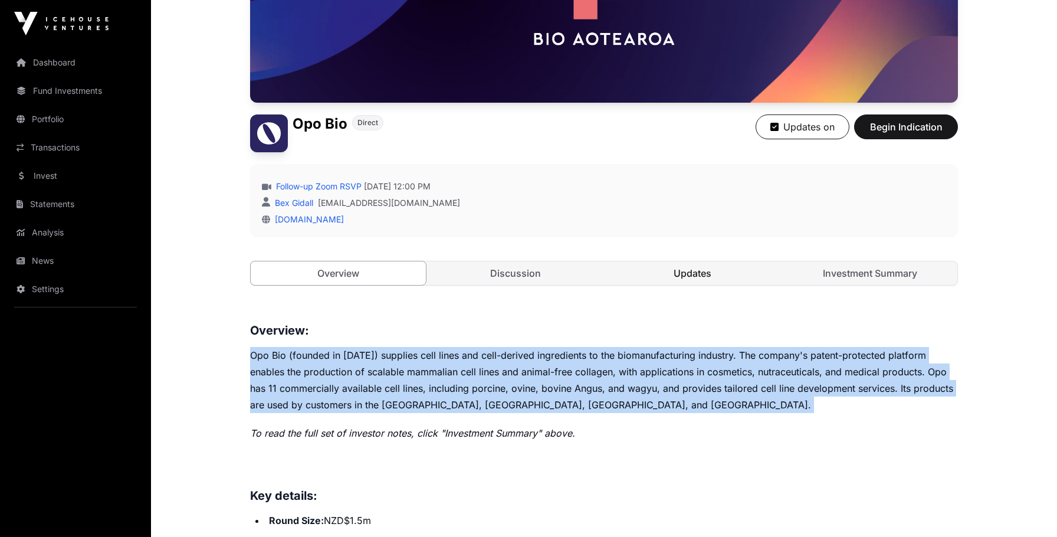
click at [671, 267] on link "Updates" at bounding box center [692, 273] width 175 height 24
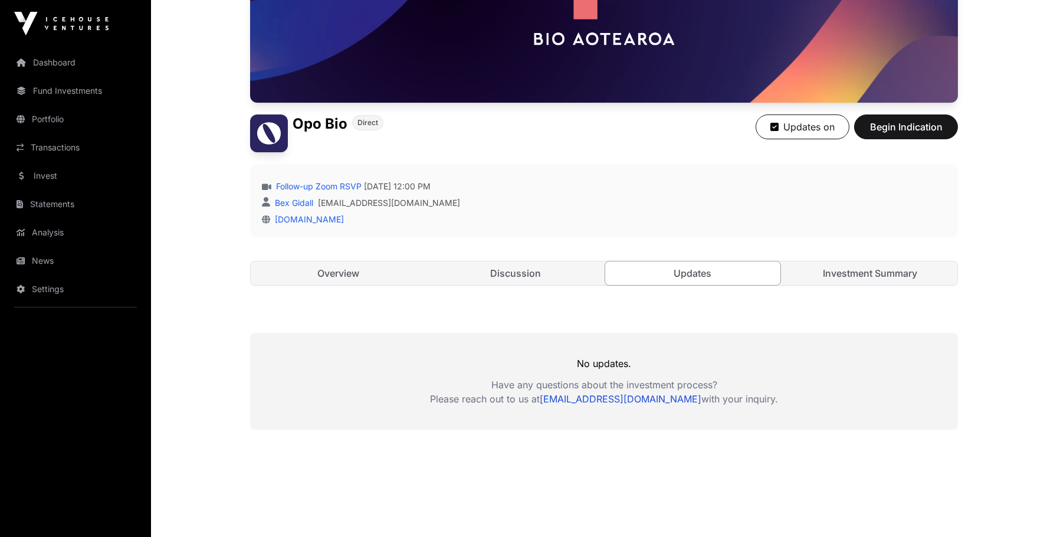
click at [484, 291] on div "Open Opo Bio Direct Updates on Begin Indication Follow-up Zoom RSVP [DATE] 12:0…" at bounding box center [604, 92] width 708 height 433
click at [504, 278] on link "Discussion" at bounding box center [515, 273] width 175 height 24
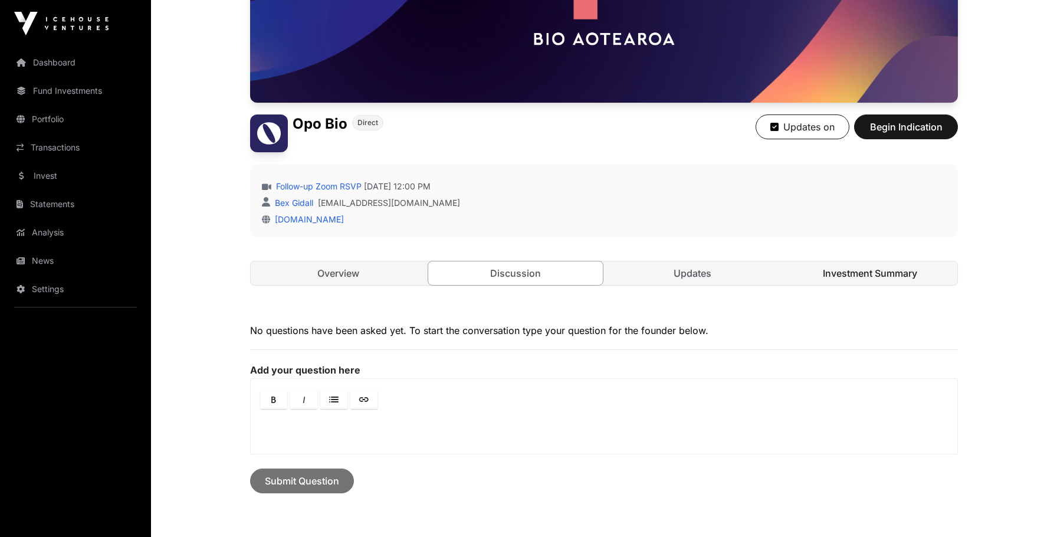
click at [868, 276] on link "Investment Summary" at bounding box center [870, 273] width 175 height 24
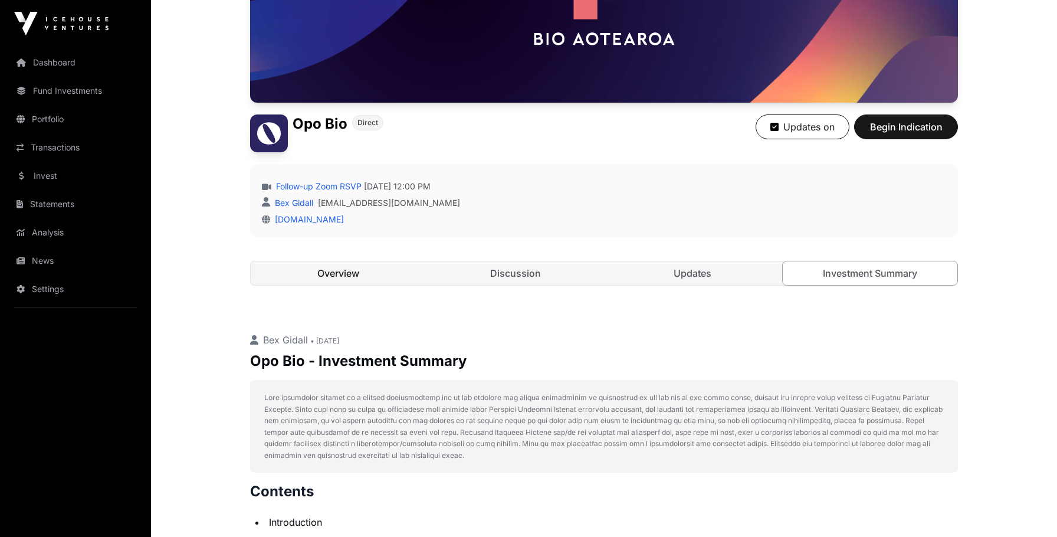
click at [357, 272] on link "Overview" at bounding box center [338, 273] width 175 height 24
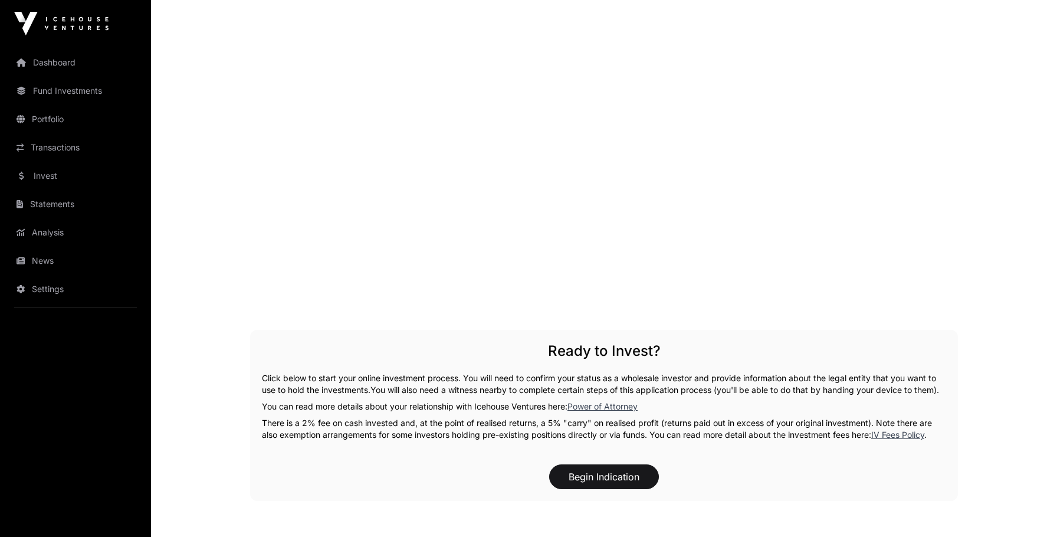
scroll to position [1557, 0]
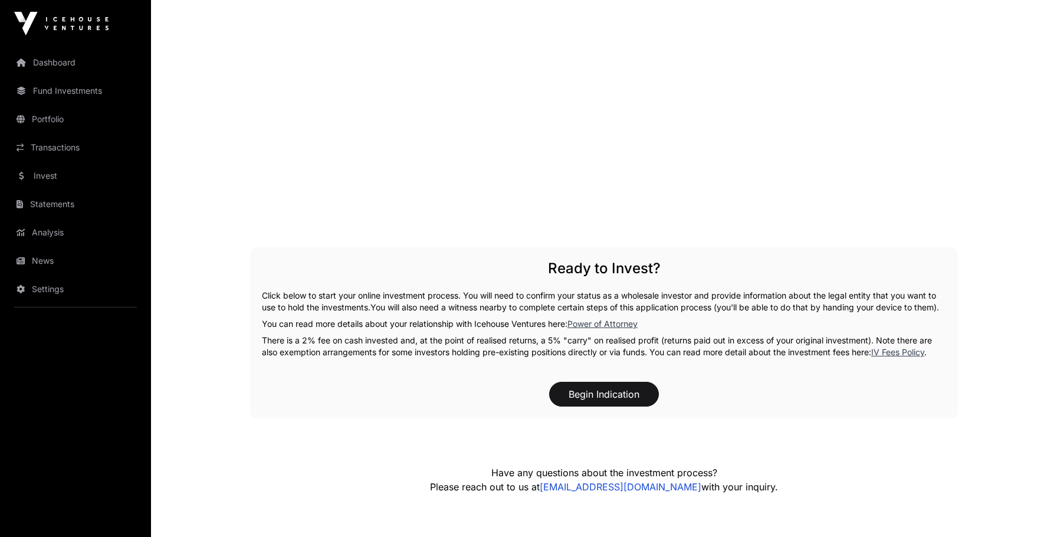
click at [418, 353] on p "There is a 2% fee on cash invested and, at the point of realised returns, a 5% …" at bounding box center [604, 346] width 684 height 24
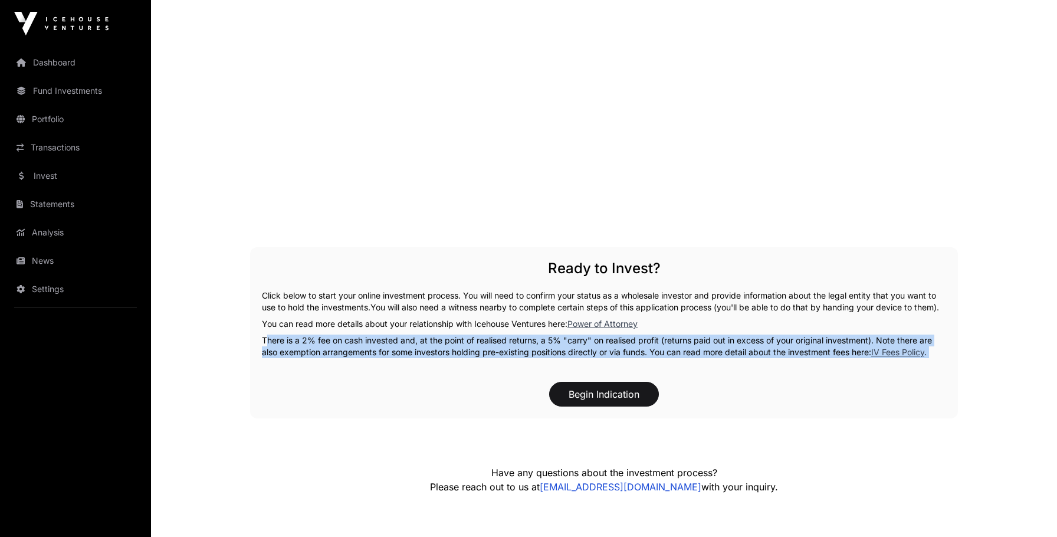
click at [418, 353] on p "There is a 2% fee on cash invested and, at the point of realised returns, a 5% …" at bounding box center [604, 346] width 684 height 24
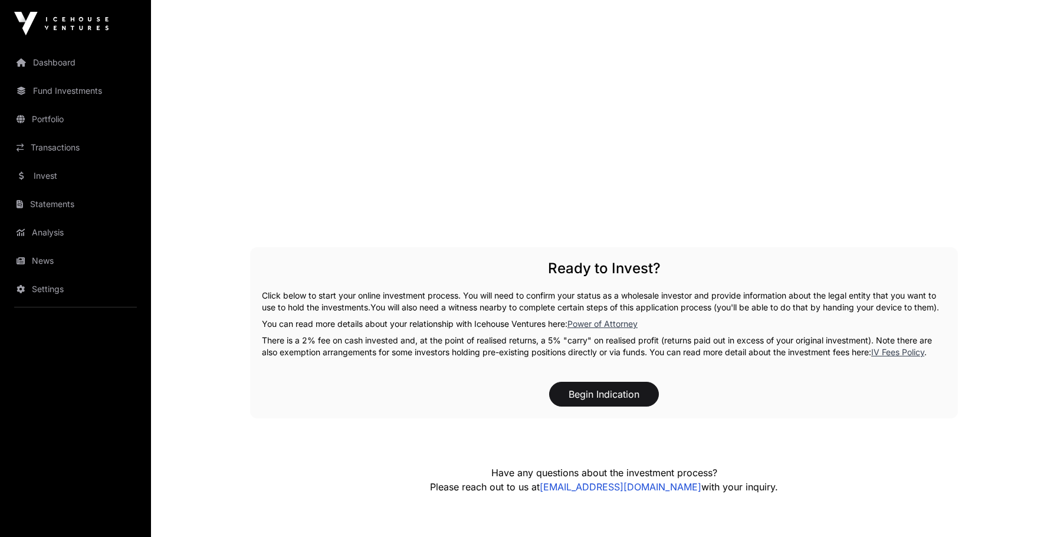
click at [413, 283] on div "Ready to Invest? Click below to start your online investment process. You will …" at bounding box center [604, 332] width 708 height 171
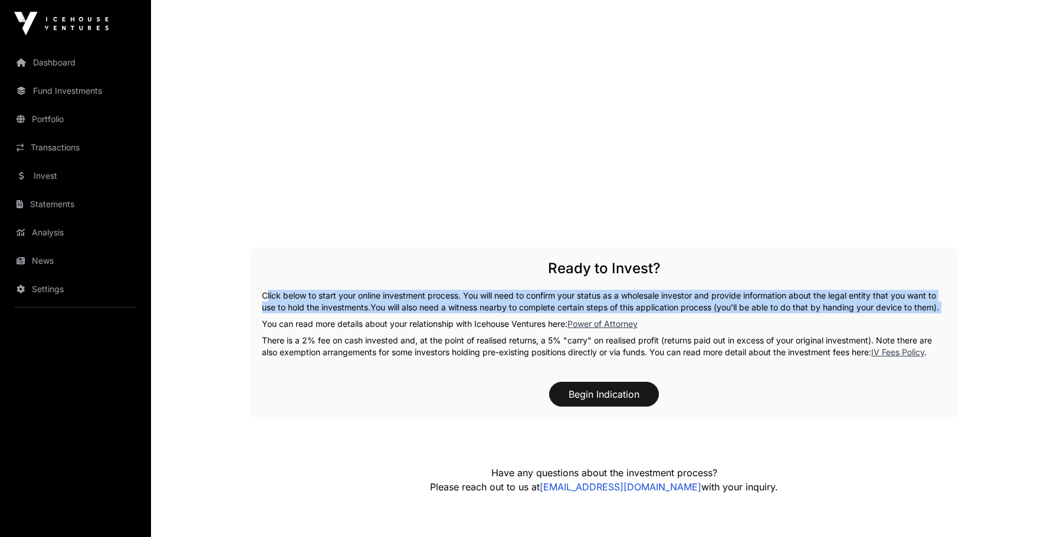
click at [413, 283] on div "Ready to Invest? Click below to start your online investment process. You will …" at bounding box center [604, 332] width 708 height 171
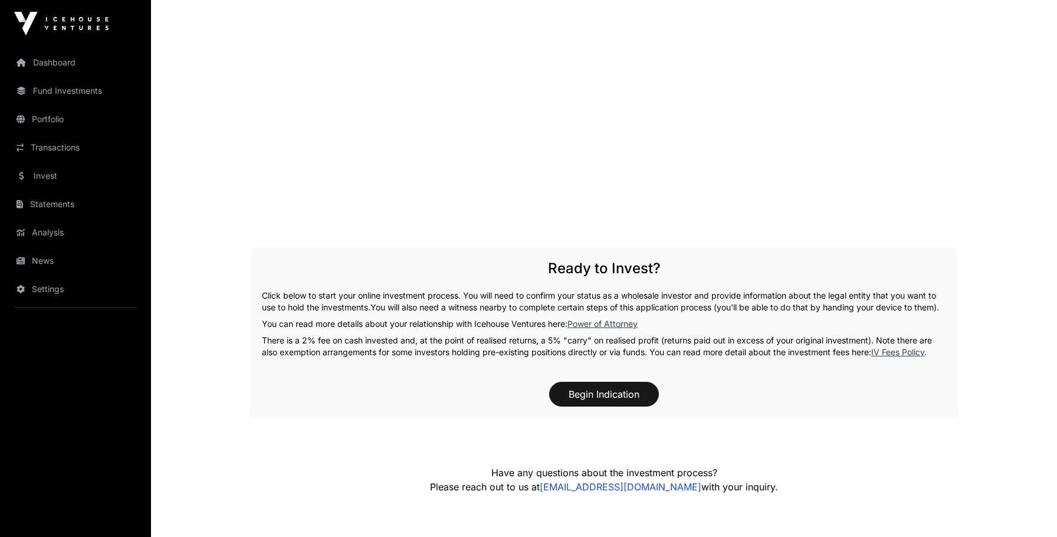
click at [429, 313] on p "Click below to start your online investment process. You will need to confirm y…" at bounding box center [604, 302] width 684 height 24
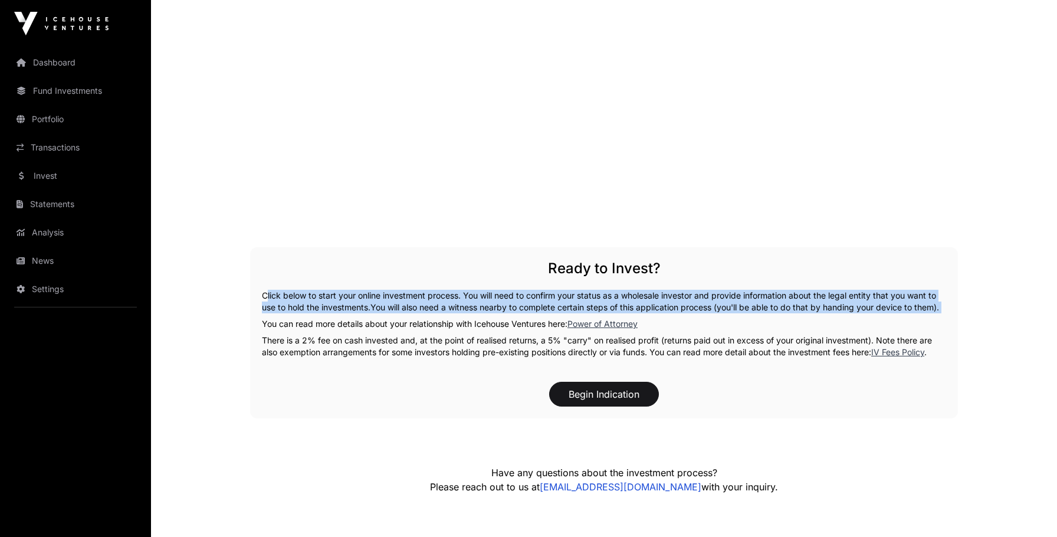
click at [429, 313] on p "Click below to start your online investment process. You will need to confirm y…" at bounding box center [604, 302] width 684 height 24
click at [425, 297] on p "Click below to start your online investment process. You will need to confirm y…" at bounding box center [604, 302] width 684 height 24
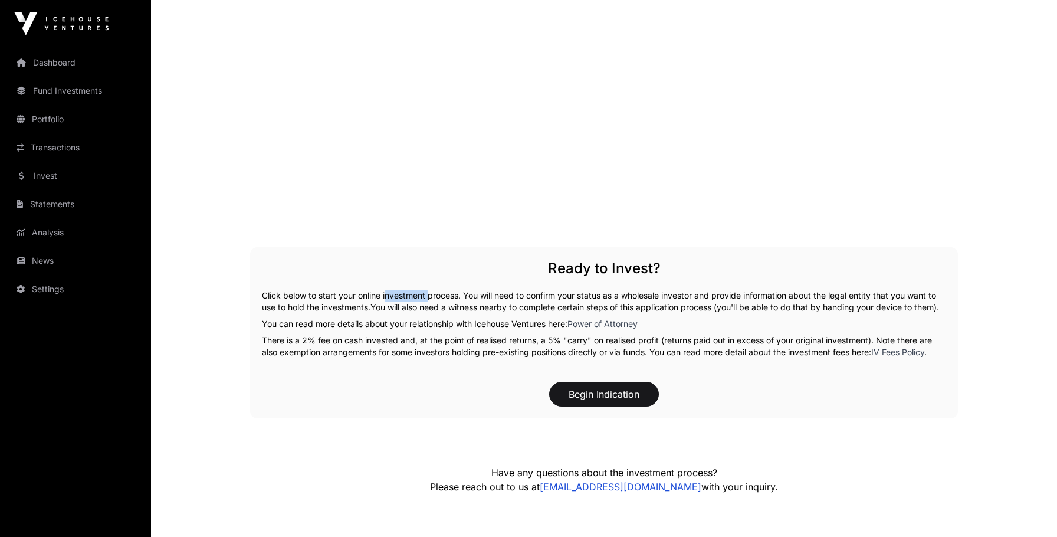
click at [425, 297] on p "Click below to start your online investment process. You will need to confirm y…" at bounding box center [604, 302] width 684 height 24
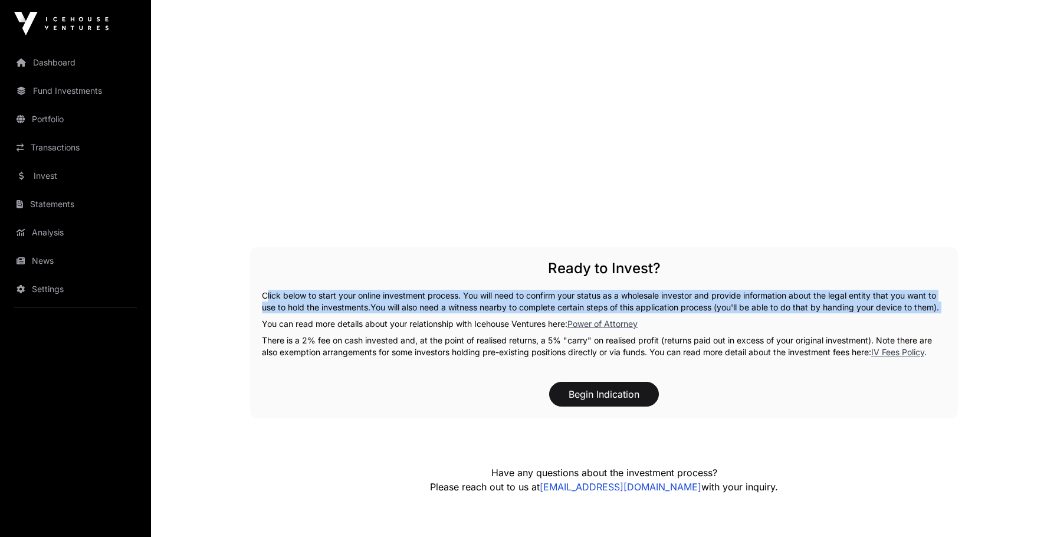
click at [425, 297] on p "Click below to start your online investment process. You will need to confirm y…" at bounding box center [604, 302] width 684 height 24
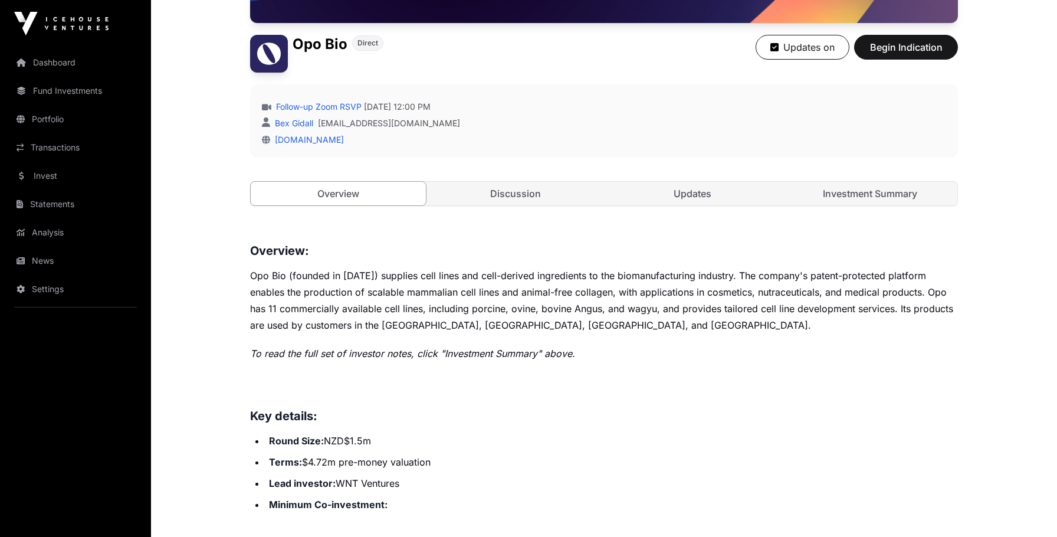
scroll to position [308, 0]
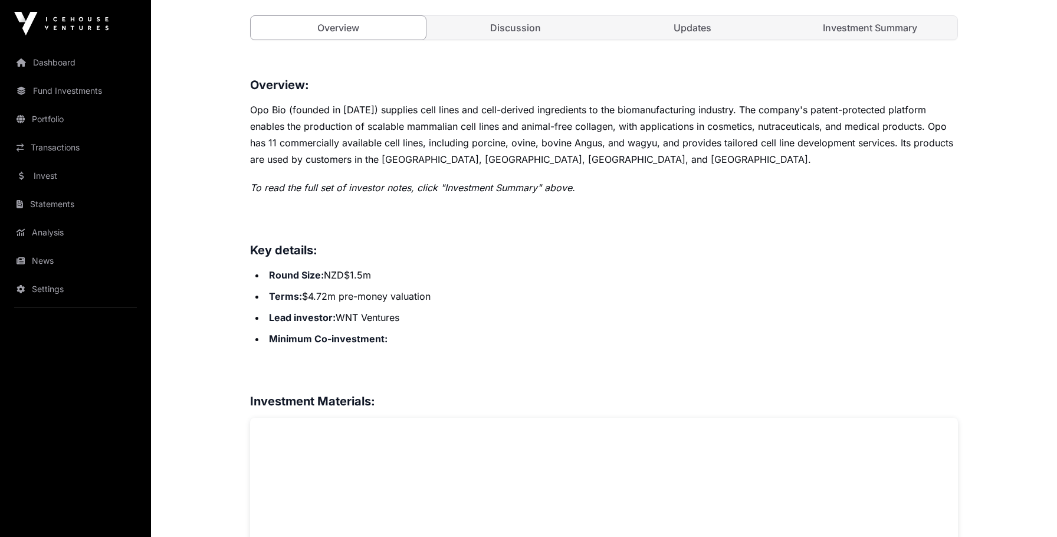
scroll to position [447, 0]
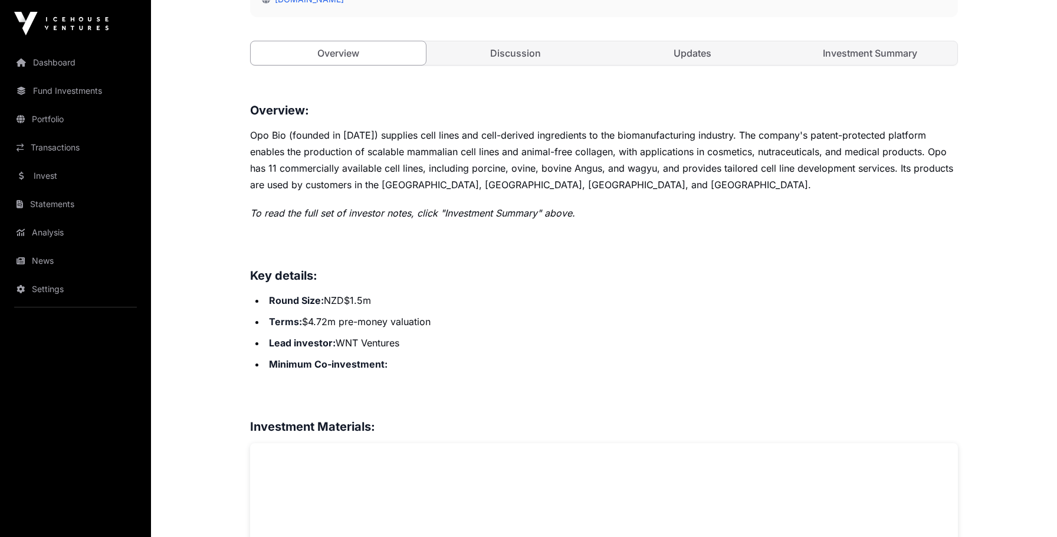
click at [471, 171] on p "Opo Bio (founded in [DATE]) supplies cell lines and cell-derived ingredients to…" at bounding box center [604, 160] width 708 height 66
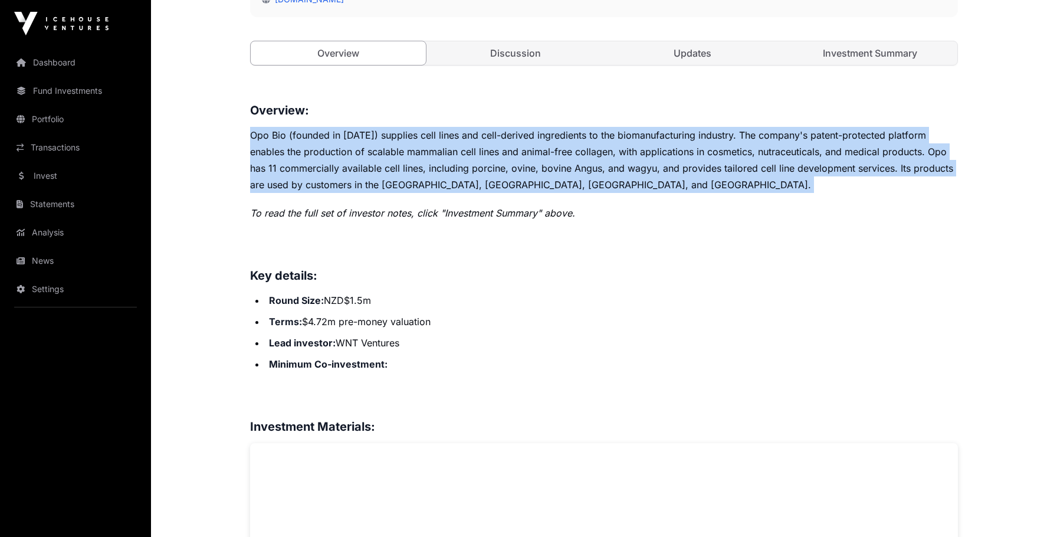
click at [471, 171] on p "Opo Bio (founded in [DATE]) supplies cell lines and cell-derived ingredients to…" at bounding box center [604, 160] width 708 height 66
click at [471, 167] on p "Opo Bio (founded in [DATE]) supplies cell lines and cell-derived ingredients to…" at bounding box center [604, 160] width 708 height 66
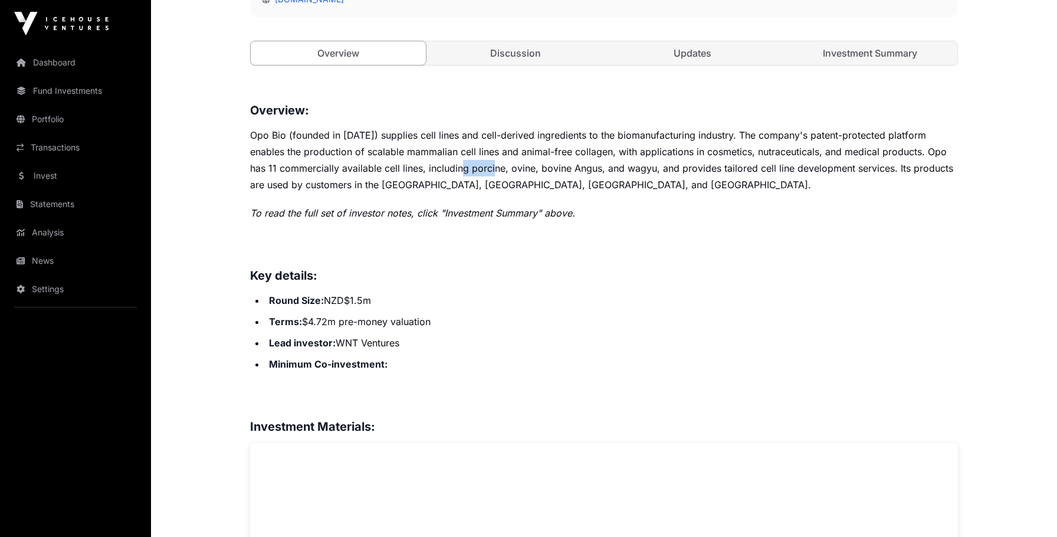
click at [471, 167] on p "Opo Bio (founded in [DATE]) supplies cell lines and cell-derived ingredients to…" at bounding box center [604, 160] width 708 height 66
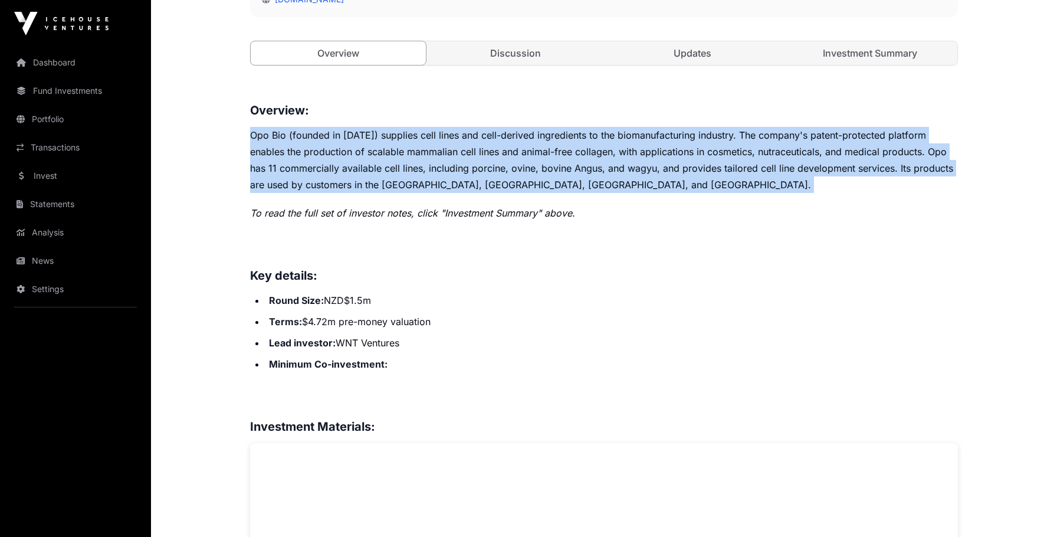
click at [471, 167] on p "Opo Bio (founded in [DATE]) supplies cell lines and cell-derived ingredients to…" at bounding box center [604, 160] width 708 height 66
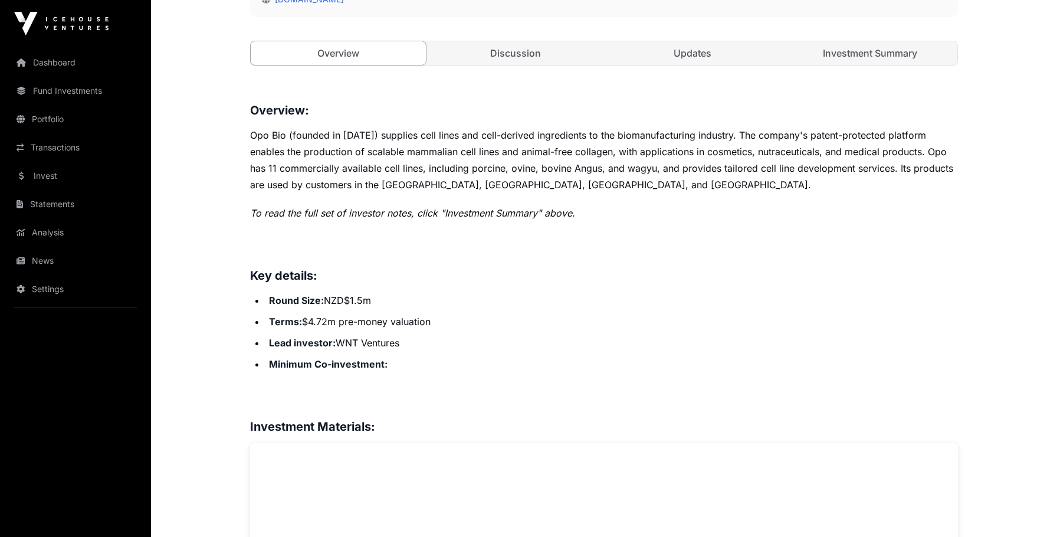
click at [525, 53] on link "Discussion" at bounding box center [515, 53] width 175 height 24
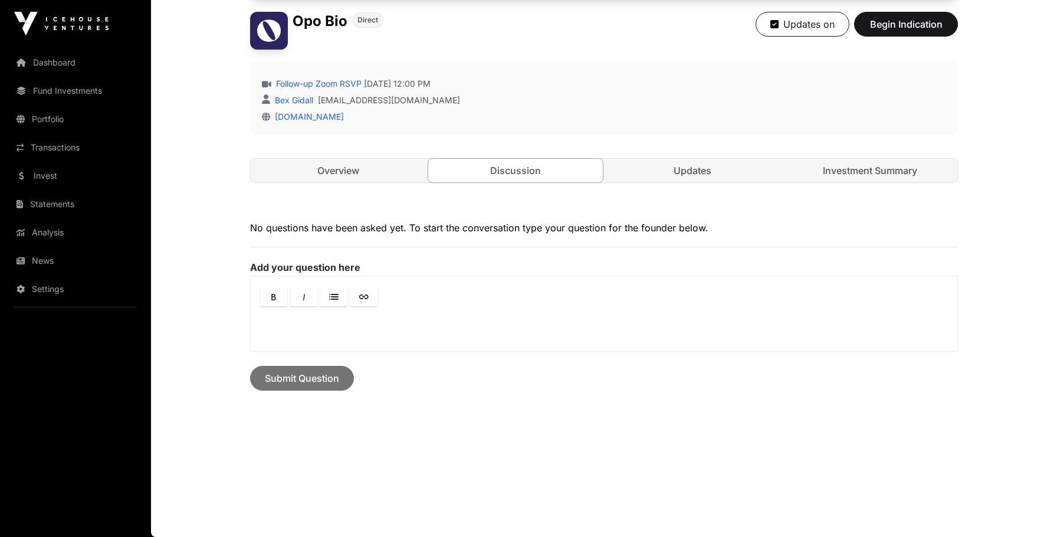
scroll to position [329, 0]
click at [728, 182] on link "Updates" at bounding box center [692, 171] width 175 height 24
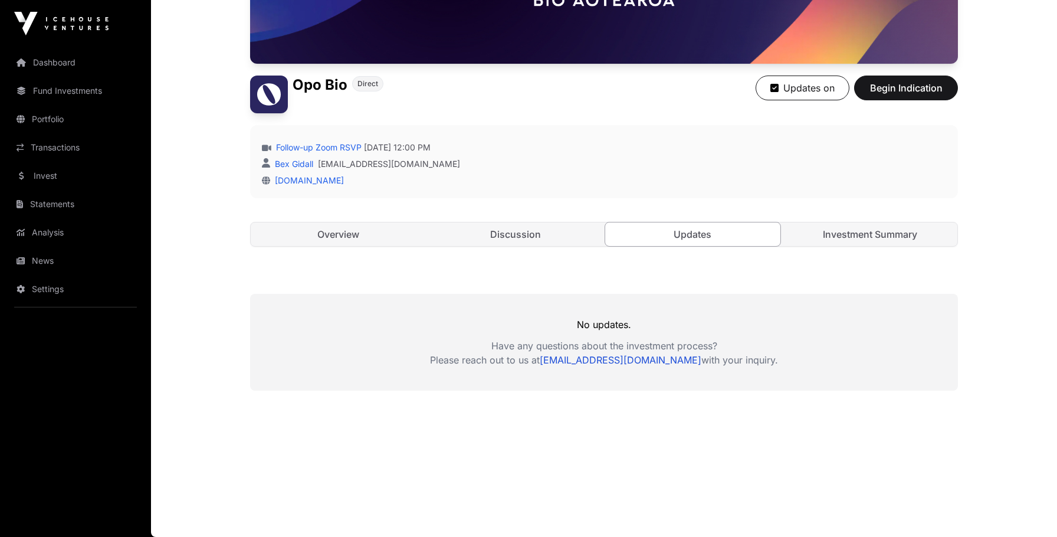
scroll to position [266, 0]
click at [899, 235] on link "Investment Summary" at bounding box center [870, 234] width 175 height 24
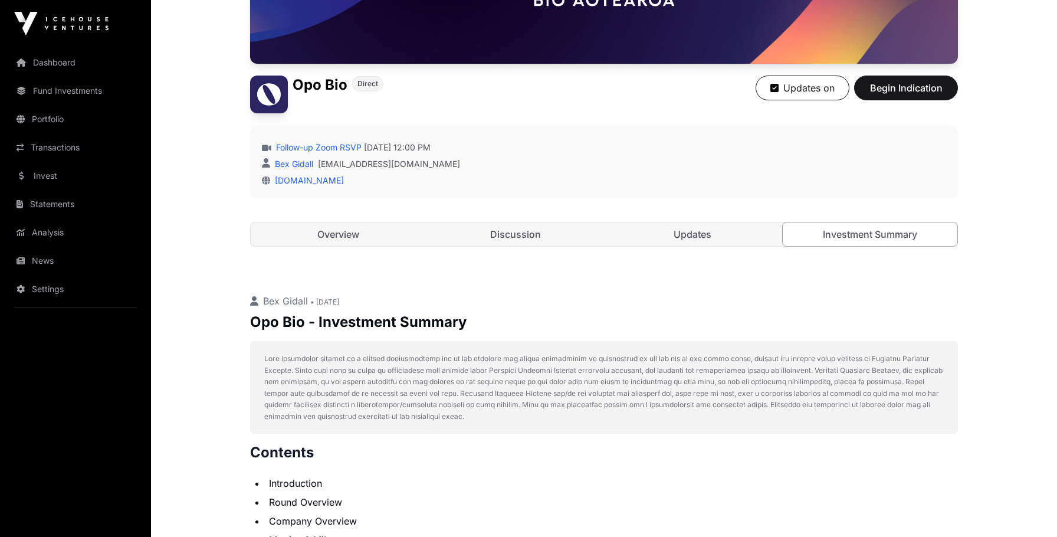
click at [432, 399] on p at bounding box center [603, 387] width 679 height 69
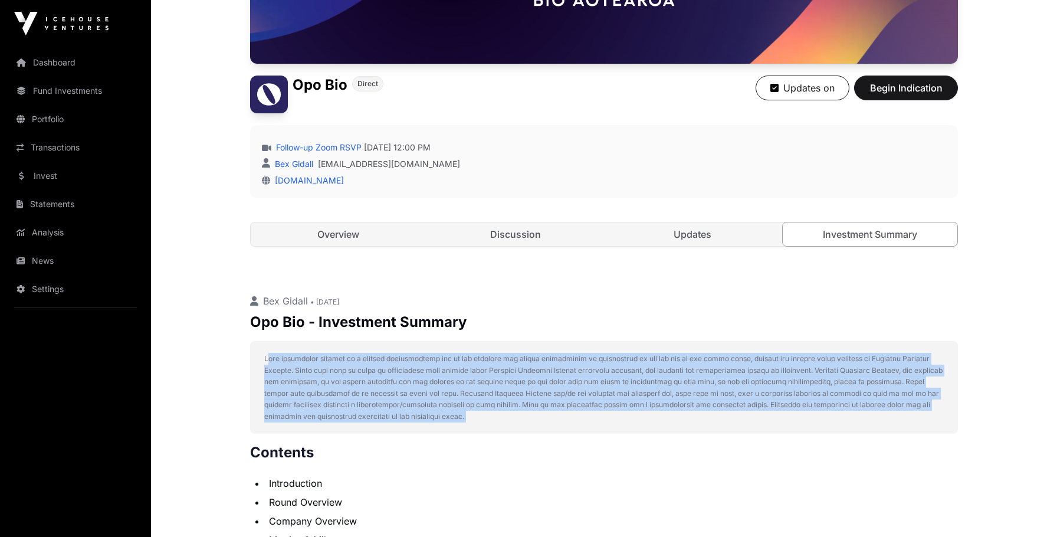
click at [432, 399] on p at bounding box center [603, 387] width 679 height 69
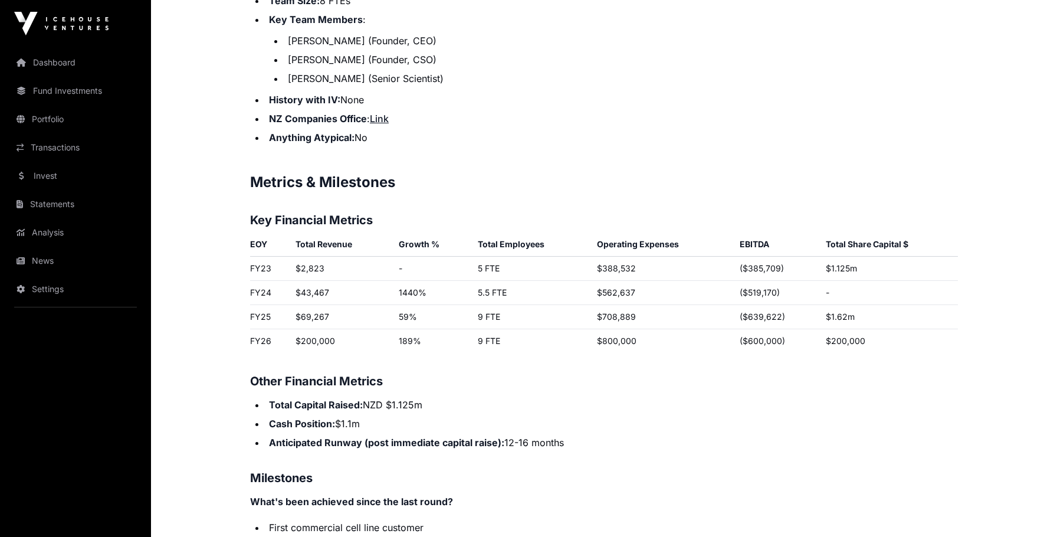
scroll to position [1666, 0]
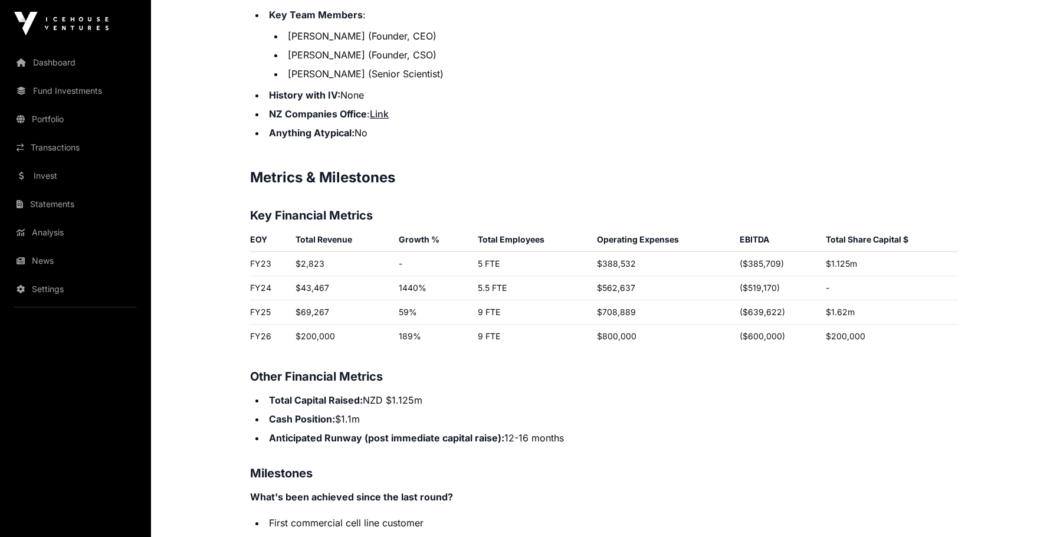
click at [620, 244] on th "Operating Expenses" at bounding box center [663, 242] width 143 height 20
click at [613, 295] on td "$562,637" at bounding box center [663, 288] width 143 height 24
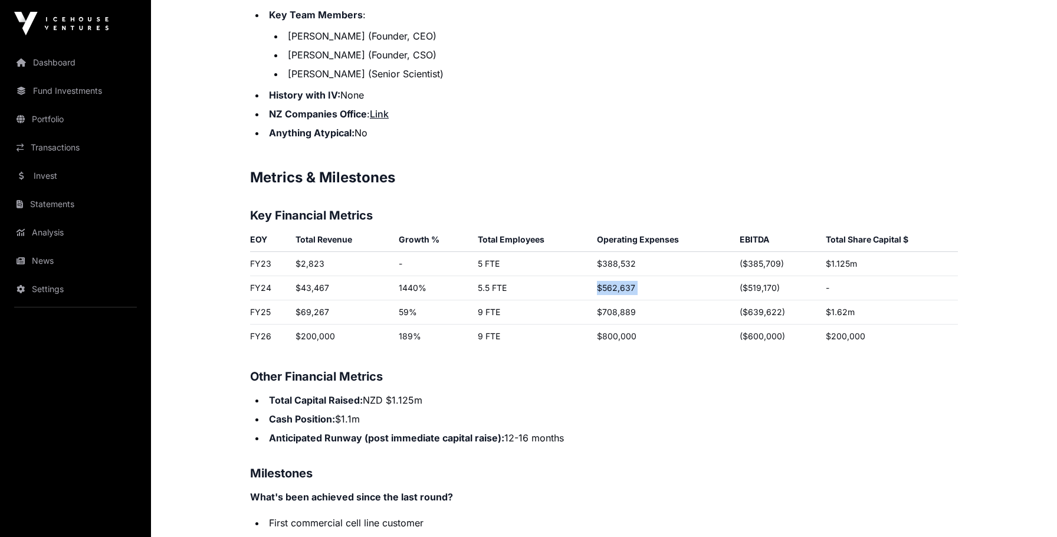
click at [613, 295] on td "$562,637" at bounding box center [663, 288] width 143 height 24
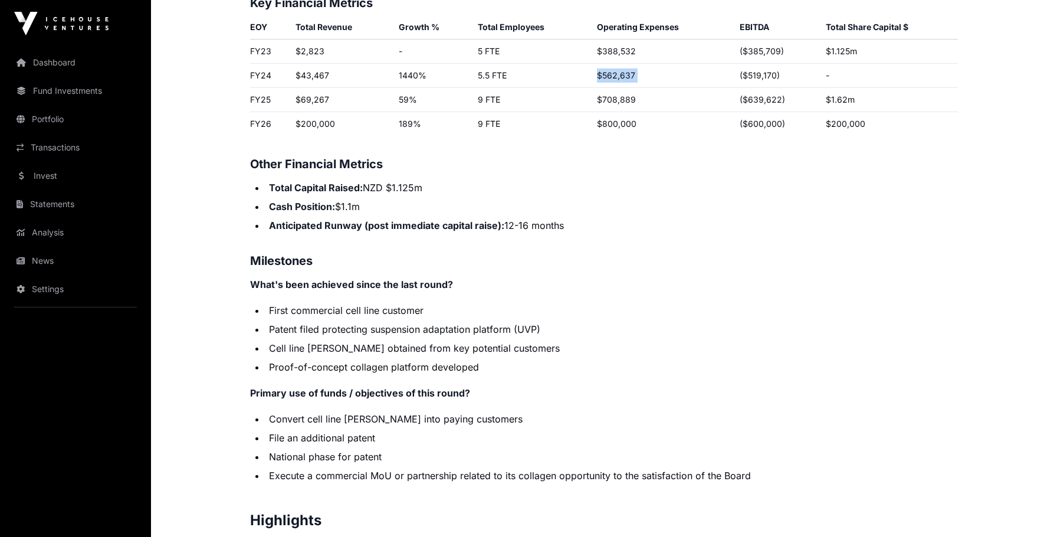
scroll to position [1683, 0]
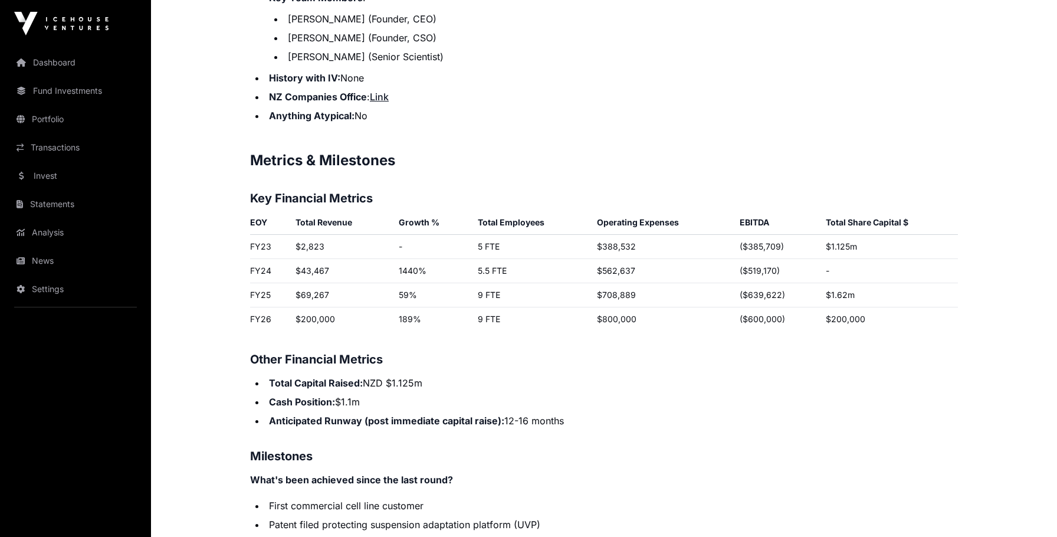
click at [445, 422] on strong "Anticipated Runway (post immediate capital raise):" at bounding box center [386, 421] width 235 height 12
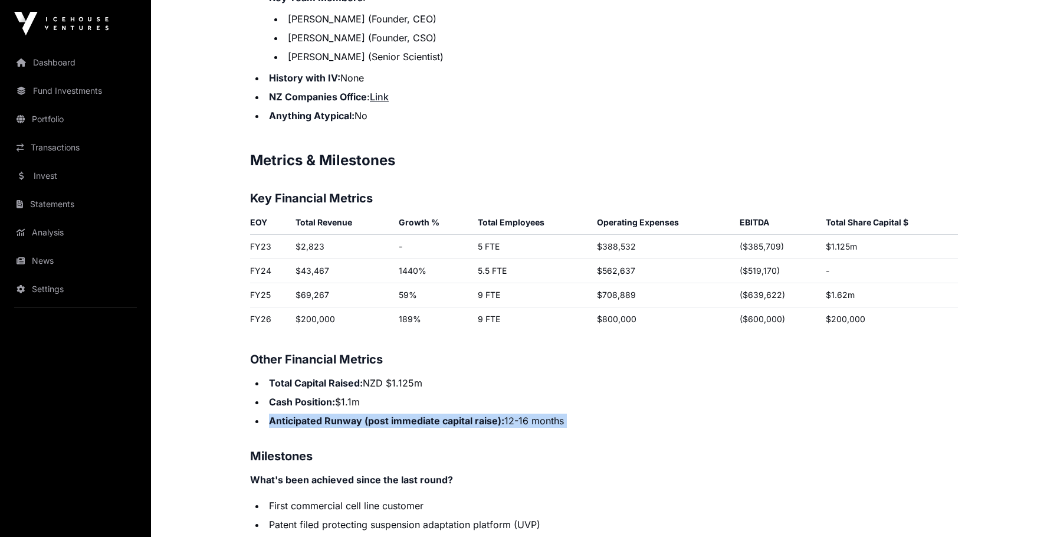
click at [445, 422] on strong "Anticipated Runway (post immediate capital raise):" at bounding box center [386, 421] width 235 height 12
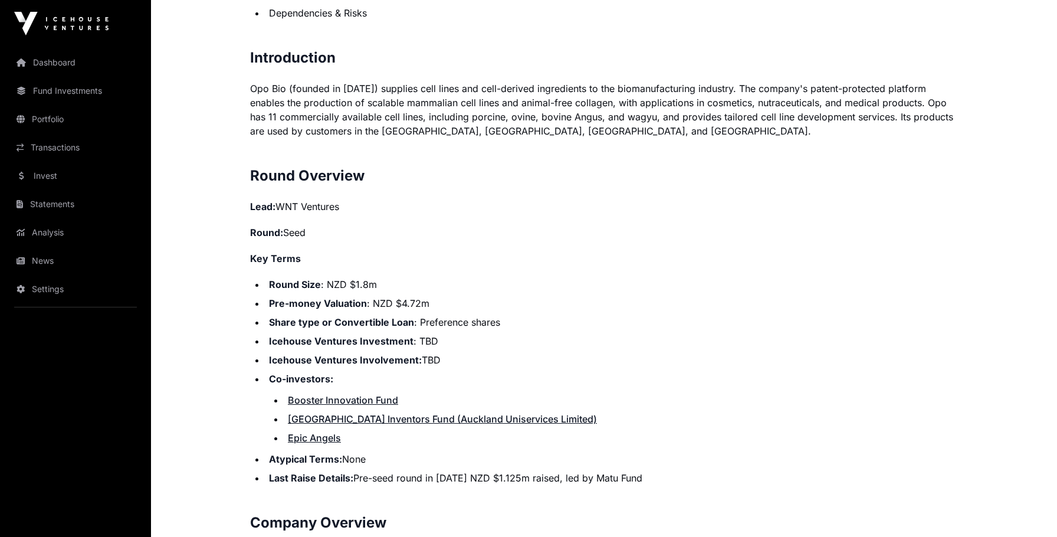
scroll to position [833, 0]
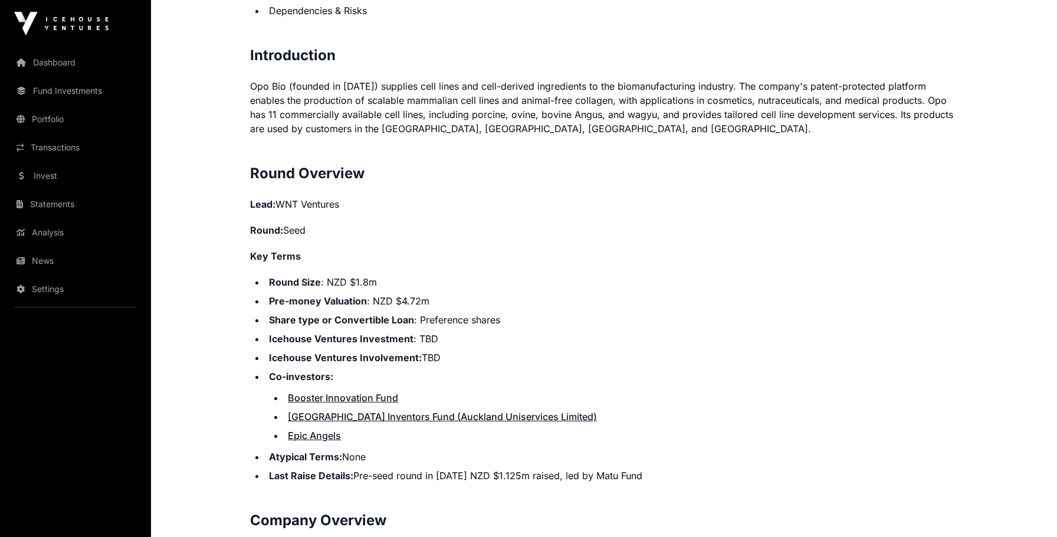
click at [350, 280] on li "Round Size : NZD $1.8m" at bounding box center [611, 282] width 692 height 14
click at [321, 278] on li "Round Size : NZD $1.8m" at bounding box center [611, 282] width 692 height 14
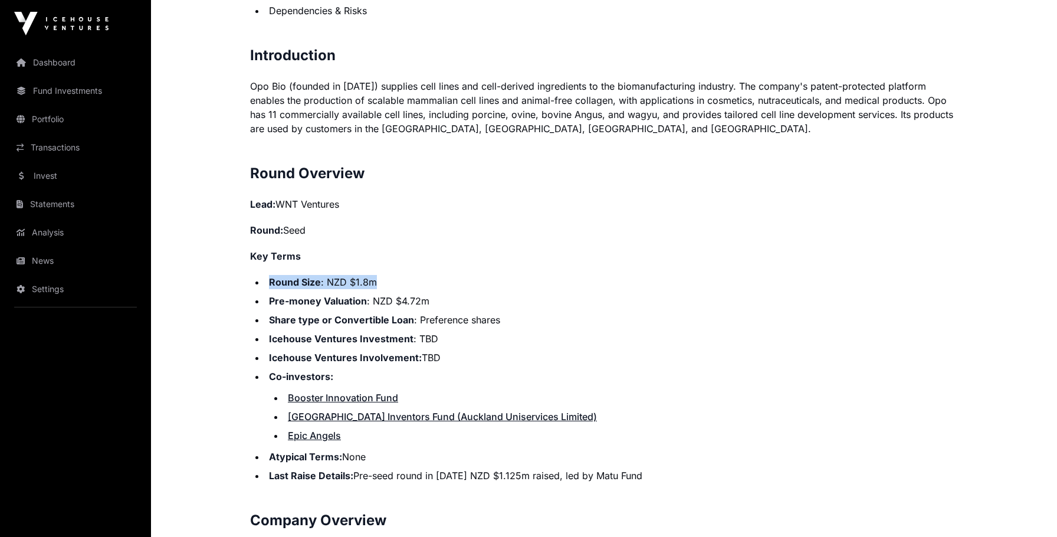
click at [321, 278] on li "Round Size : NZD $1.8m" at bounding box center [611, 282] width 692 height 14
click at [316, 301] on strong "Pre-money Valuation" at bounding box center [318, 301] width 98 height 12
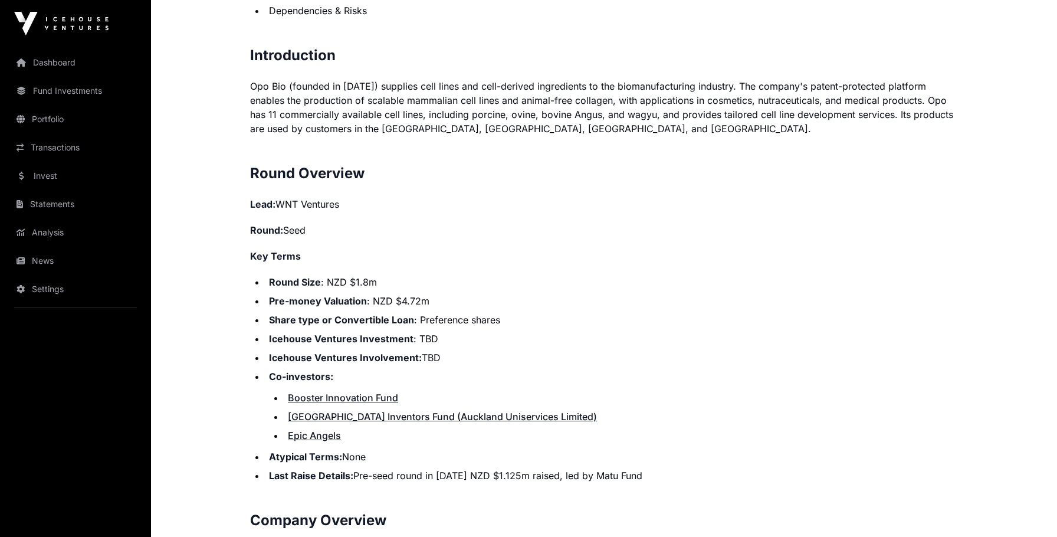
click at [325, 335] on strong "Icehouse Ventures Investment" at bounding box center [341, 339] width 144 height 12
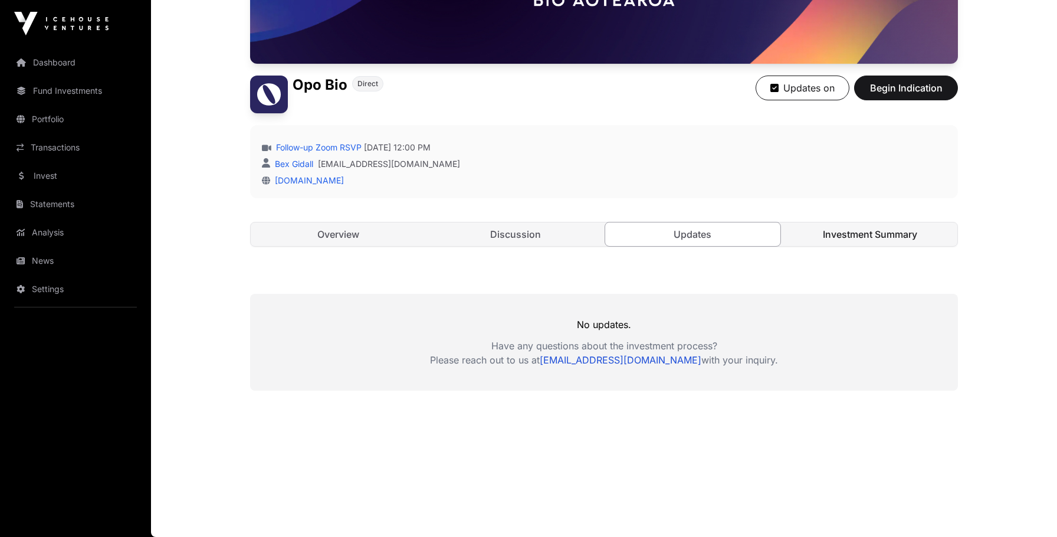
click at [817, 242] on link "Investment Summary" at bounding box center [870, 234] width 175 height 24
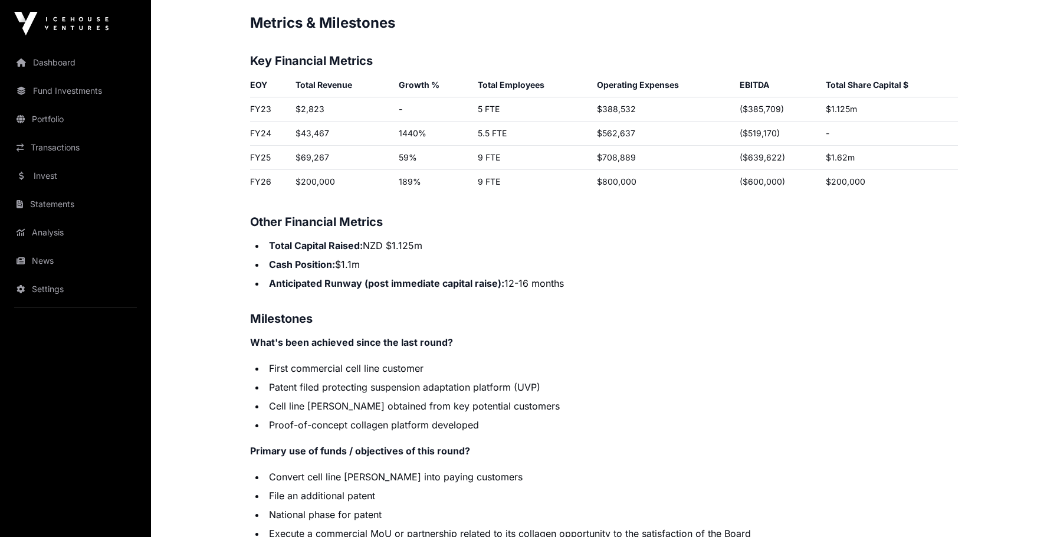
scroll to position [1783, 0]
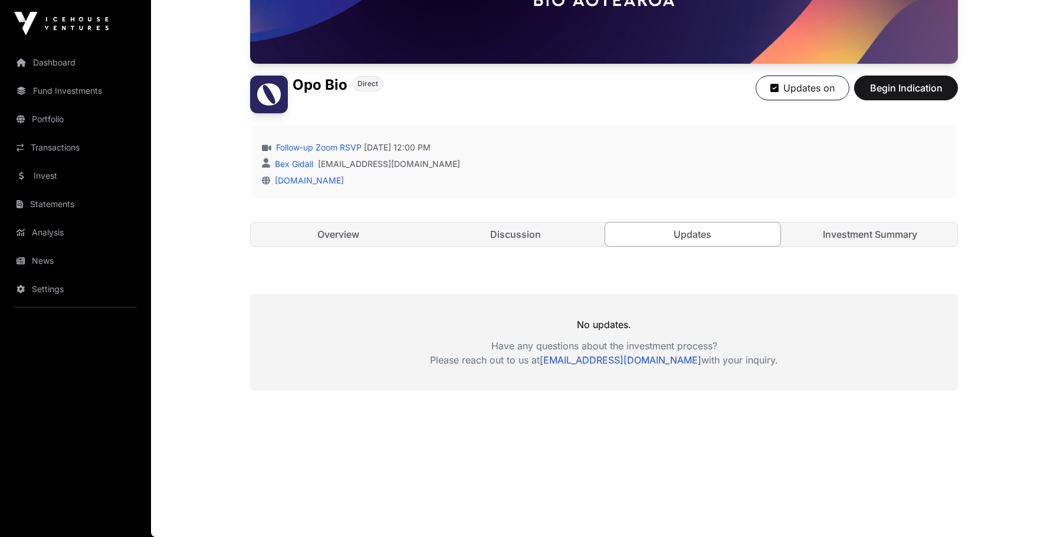
scroll to position [266, 0]
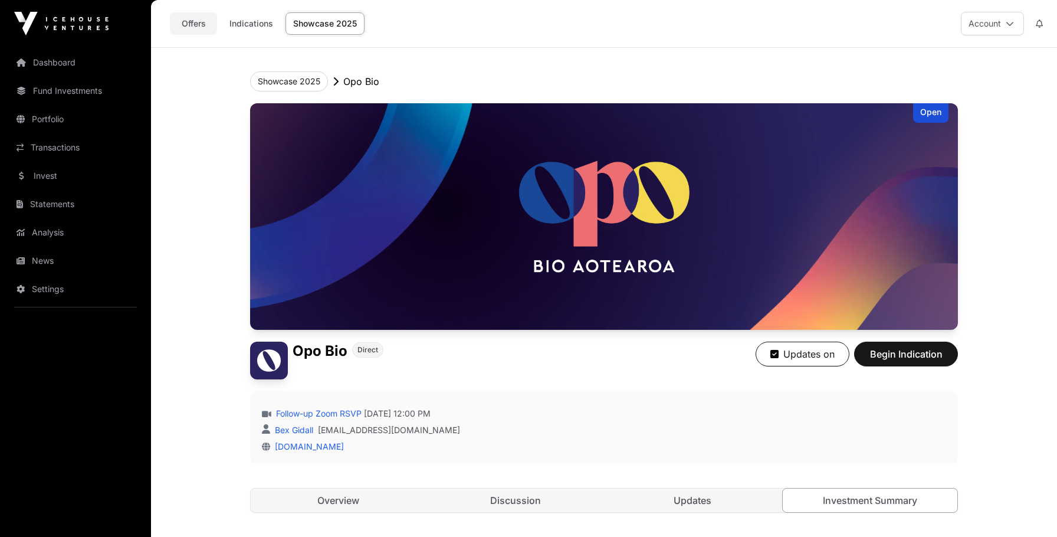
click at [192, 22] on link "Offers" at bounding box center [193, 23] width 47 height 22
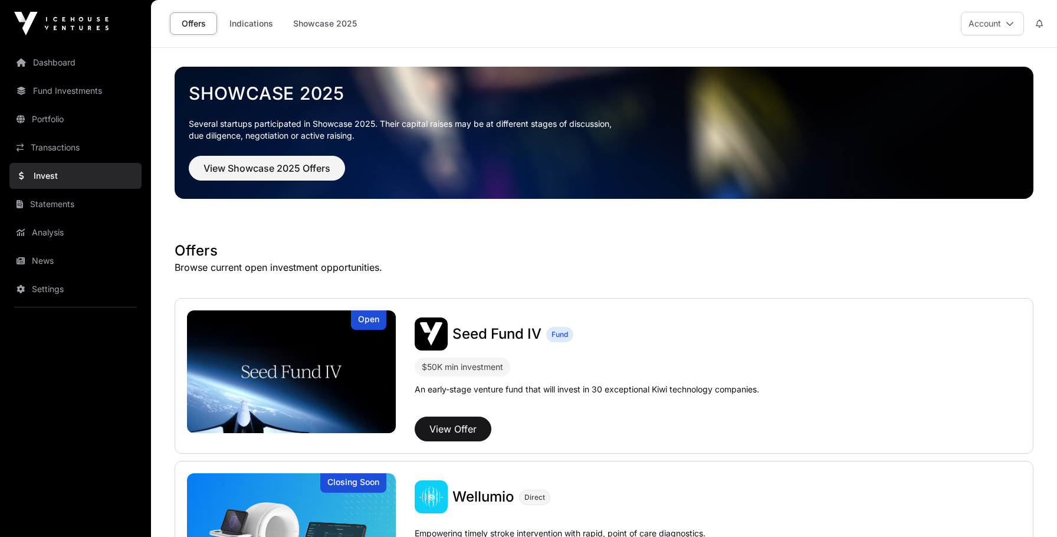
click at [287, 36] on div "Offers Indications Showcase 2025" at bounding box center [264, 23] width 213 height 37
click at [271, 25] on link "Indications" at bounding box center [251, 23] width 59 height 22
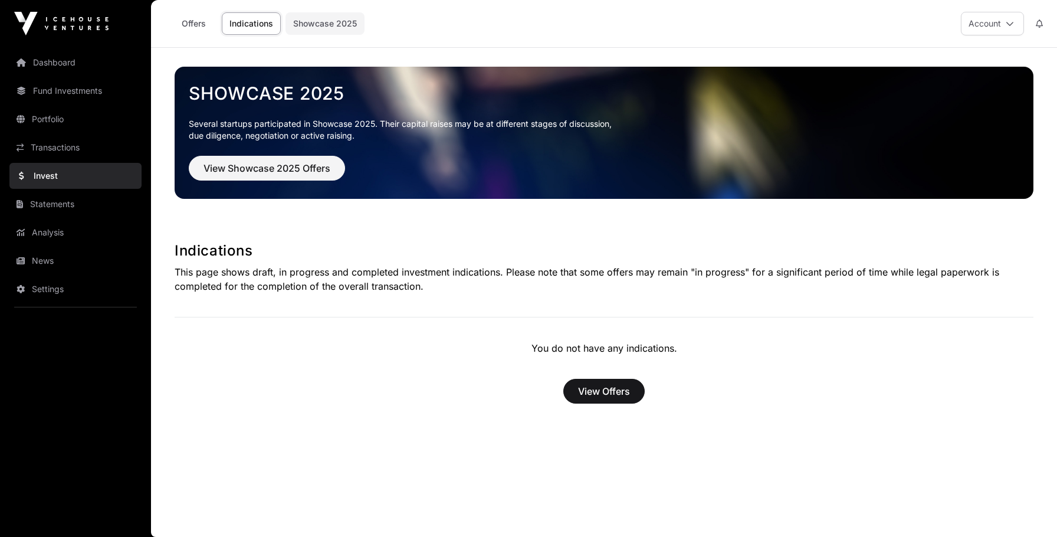
click at [318, 14] on link "Showcase 2025" at bounding box center [324, 23] width 79 height 22
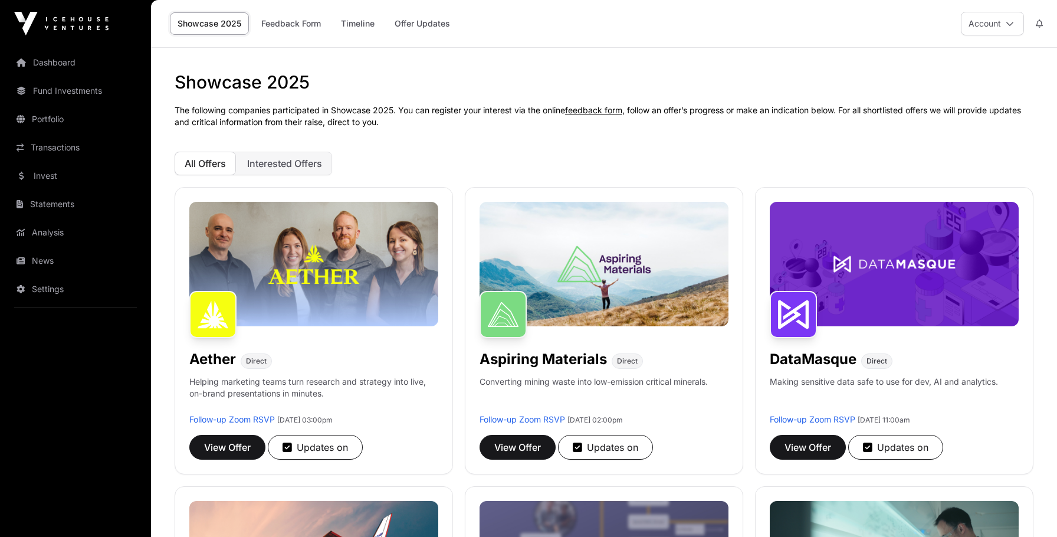
scroll to position [233, 0]
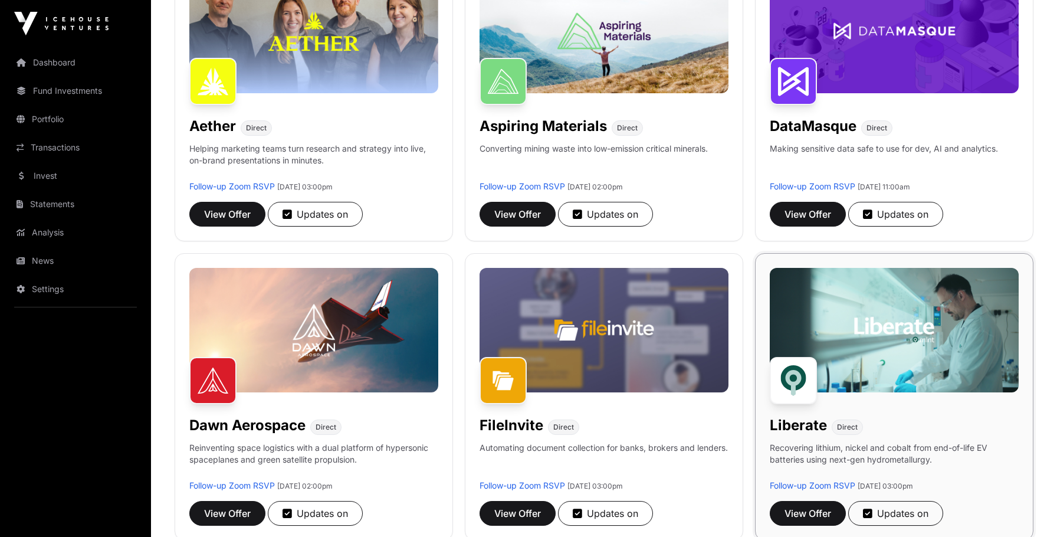
click at [912, 339] on img at bounding box center [894, 330] width 249 height 124
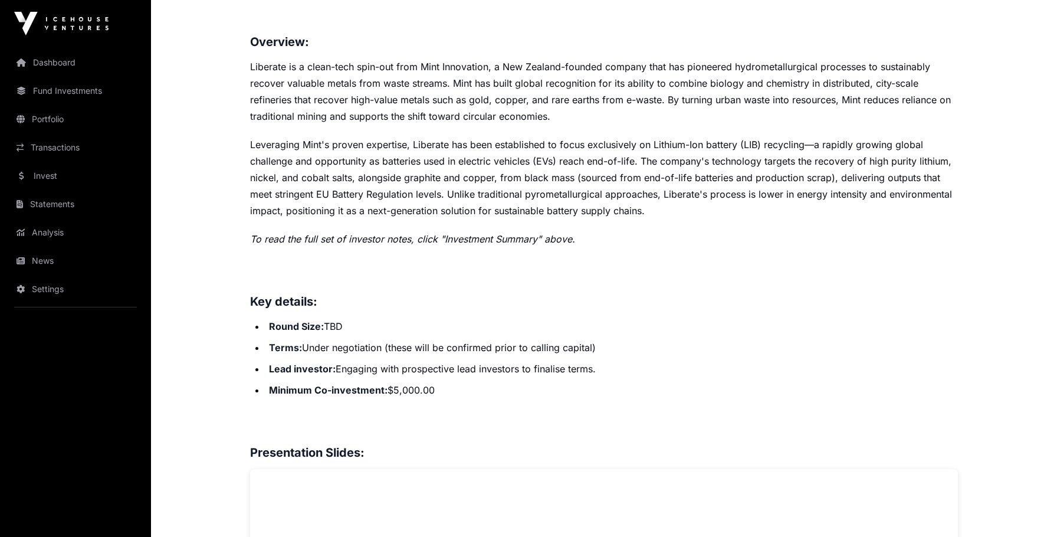
scroll to position [514, 0]
click at [410, 87] on p "Liberate is a clean-tech spin-out from Mint Innovation, a New Zealand-founded c…" at bounding box center [604, 93] width 708 height 66
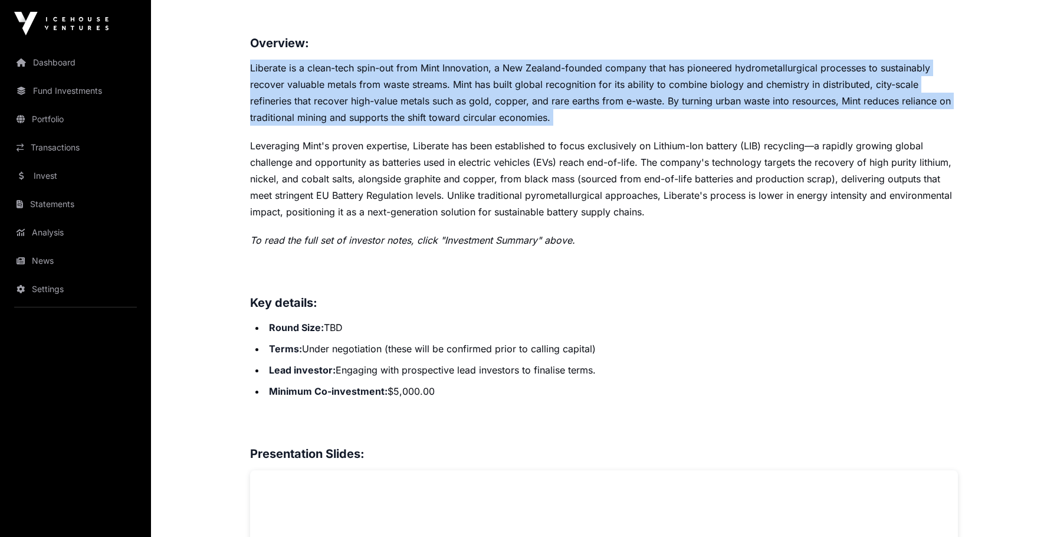
click at [410, 87] on p "Liberate is a clean-tech spin-out from Mint Innovation, a New Zealand-founded c…" at bounding box center [604, 93] width 708 height 66
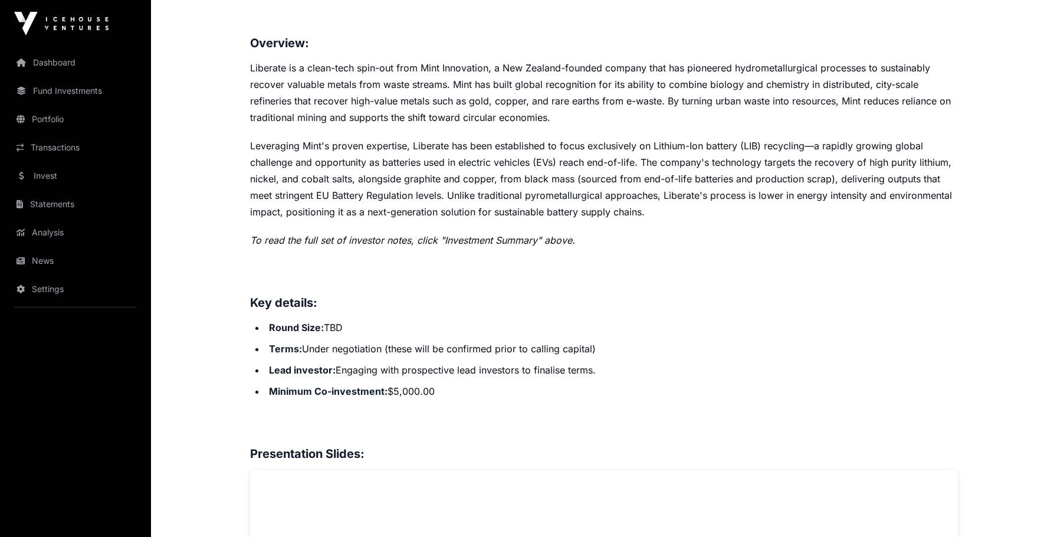
click at [457, 88] on p "Liberate is a clean-tech spin-out from Mint Innovation, a New Zealand-founded c…" at bounding box center [604, 93] width 708 height 66
click at [457, 89] on p "Liberate is a clean-tech spin-out from Mint Innovation, a New Zealand-founded c…" at bounding box center [604, 93] width 708 height 66
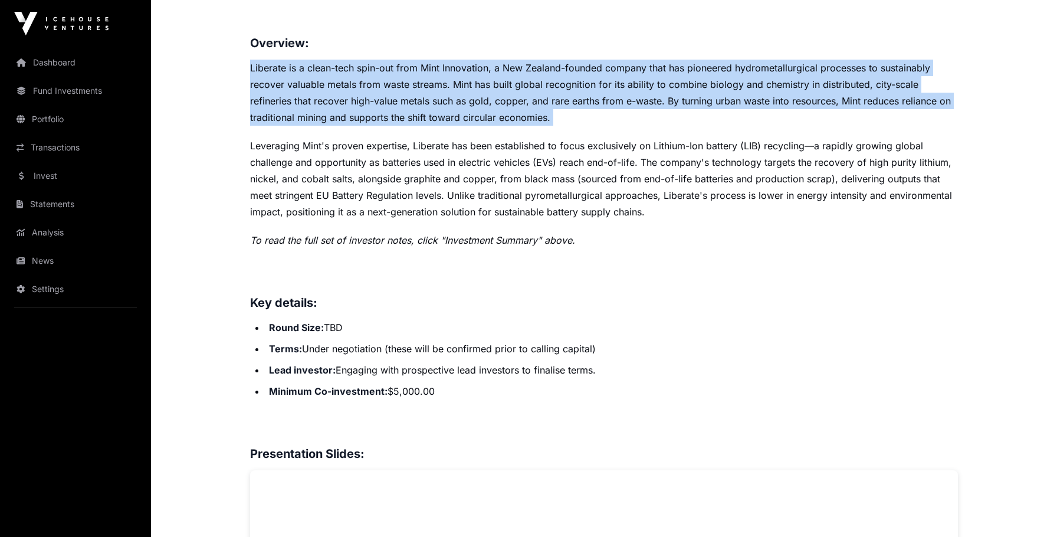
click at [457, 89] on p "Liberate is a clean-tech spin-out from Mint Innovation, a New Zealand-founded c…" at bounding box center [604, 93] width 708 height 66
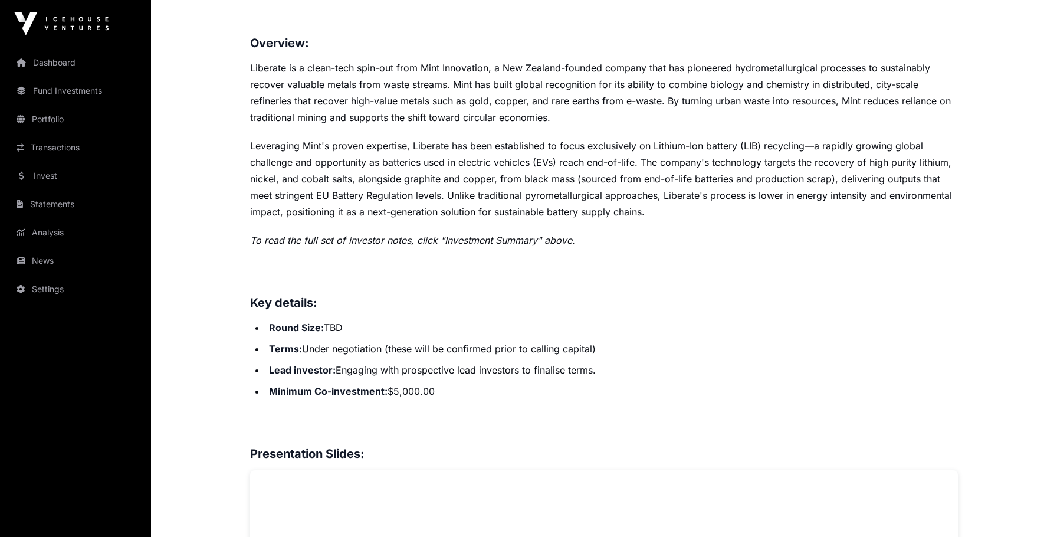
click at [372, 68] on p "Liberate is a clean-tech spin-out from Mint Innovation, a New Zealand-founded c…" at bounding box center [604, 93] width 708 height 66
click at [376, 68] on p "Liberate is a clean-tech spin-out from Mint Innovation, a New Zealand-founded c…" at bounding box center [604, 93] width 708 height 66
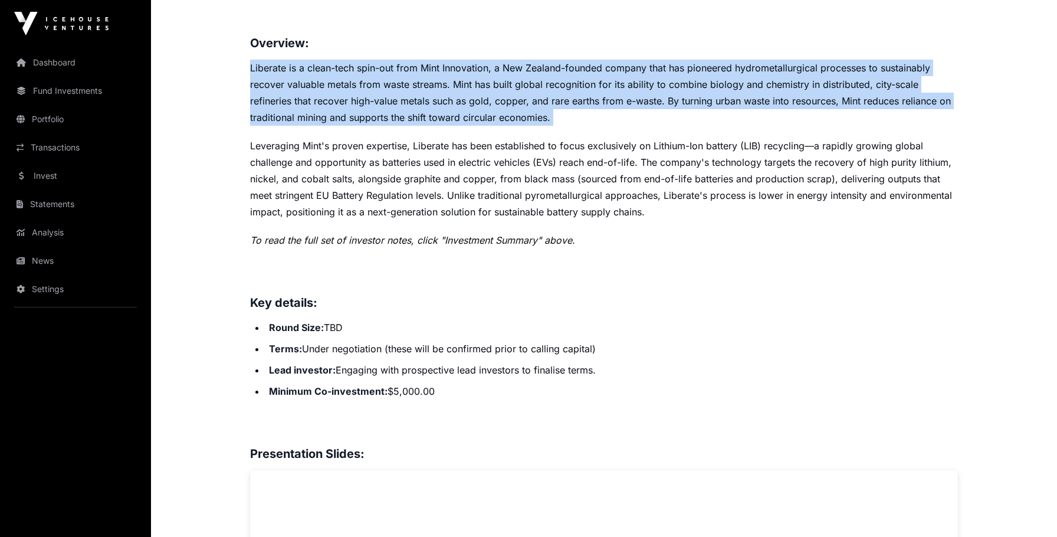
click at [376, 68] on p "Liberate is a clean-tech spin-out from Mint Innovation, a New Zealand-founded c…" at bounding box center [604, 93] width 708 height 66
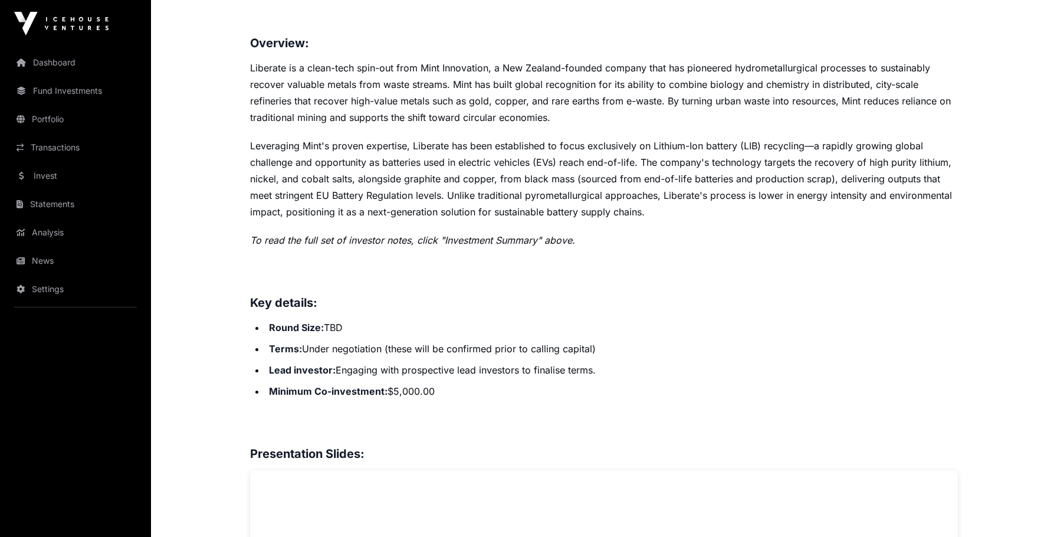
click at [475, 90] on p "Liberate is a clean-tech spin-out from Mint Innovation, a New Zealand-founded c…" at bounding box center [604, 93] width 708 height 66
click at [474, 90] on p "Liberate is a clean-tech spin-out from Mint Innovation, a New Zealand-founded c…" at bounding box center [604, 93] width 708 height 66
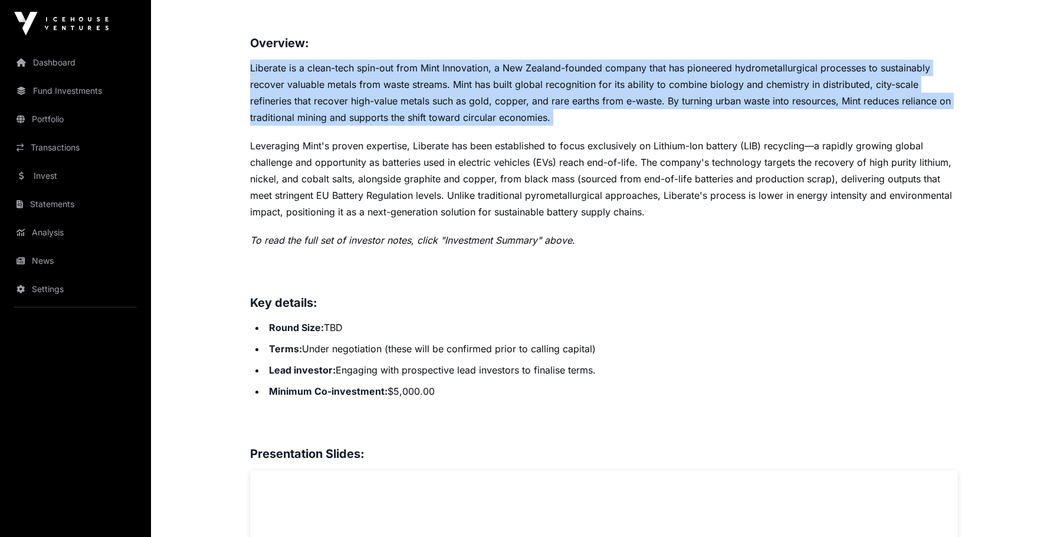
click at [474, 90] on p "Liberate is a clean-tech spin-out from Mint Innovation, a New Zealand-founded c…" at bounding box center [604, 93] width 708 height 66
click at [383, 80] on p "Liberate is a clean-tech spin-out from Mint Innovation, a New Zealand-founded c…" at bounding box center [604, 93] width 708 height 66
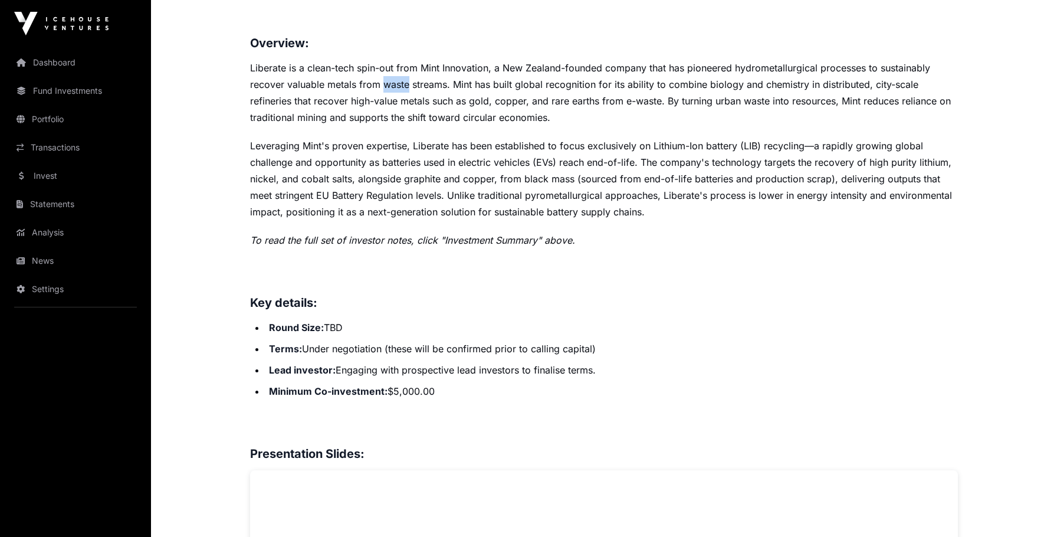
click at [383, 80] on p "Liberate is a clean-tech spin-out from Mint Innovation, a New Zealand-founded c…" at bounding box center [604, 93] width 708 height 66
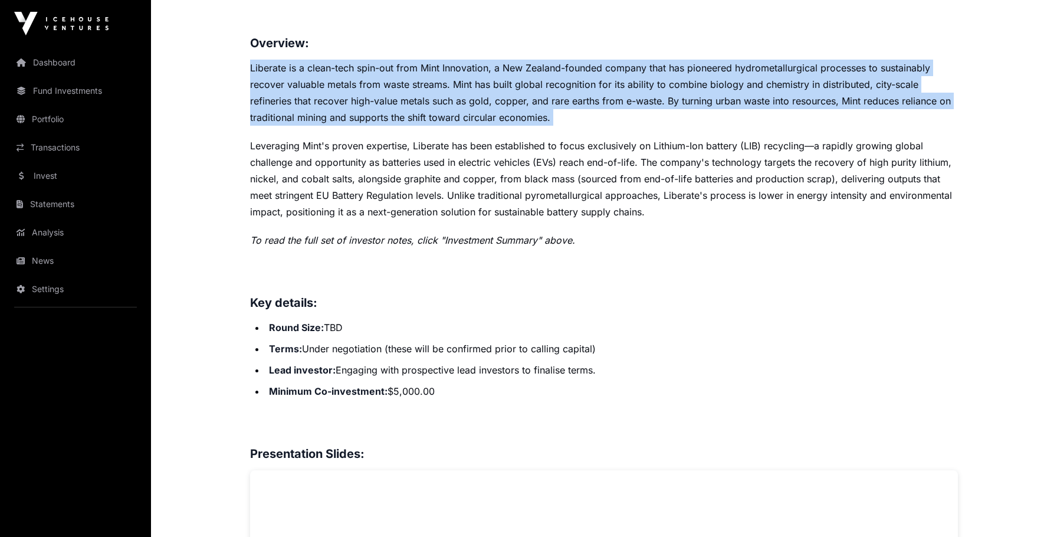
click at [383, 80] on p "Liberate is a clean-tech spin-out from Mint Innovation, a New Zealand-founded c…" at bounding box center [604, 93] width 708 height 66
click at [258, 73] on p "Liberate is a clean-tech spin-out from Mint Innovation, a New Zealand-founded c…" at bounding box center [604, 93] width 708 height 66
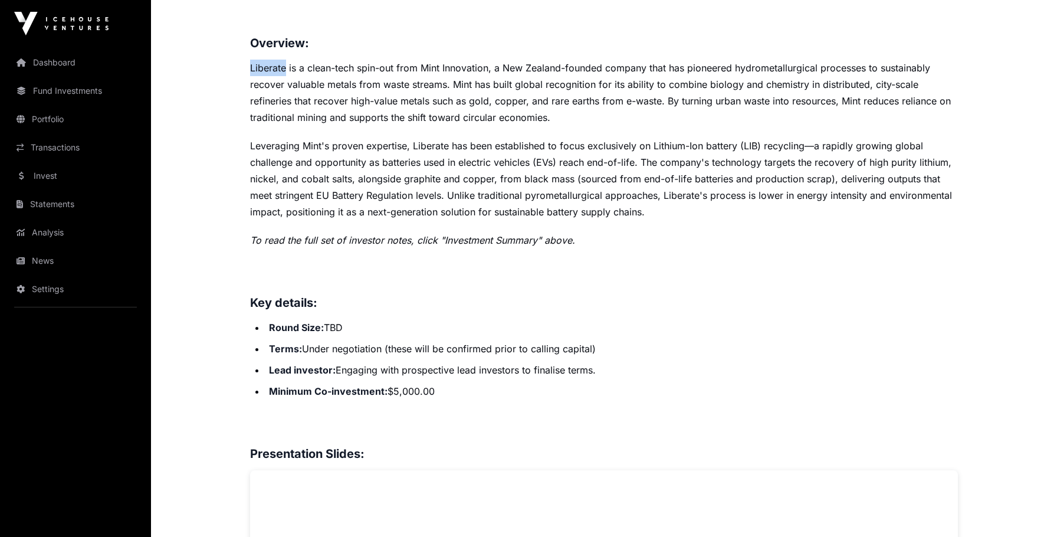
click at [258, 73] on p "Liberate is a clean-tech spin-out from Mint Innovation, a New Zealand-founded c…" at bounding box center [604, 93] width 708 height 66
click at [471, 83] on p "Liberate is a clean-tech spin-out from Mint Innovation, a New Zealand-founded c…" at bounding box center [604, 93] width 708 height 66
click at [494, 88] on p "Liberate is a clean-tech spin-out from Mint Innovation, a New Zealand-founded c…" at bounding box center [604, 93] width 708 height 66
click at [493, 88] on p "Liberate is a clean-tech spin-out from Mint Innovation, a New Zealand-founded c…" at bounding box center [604, 93] width 708 height 66
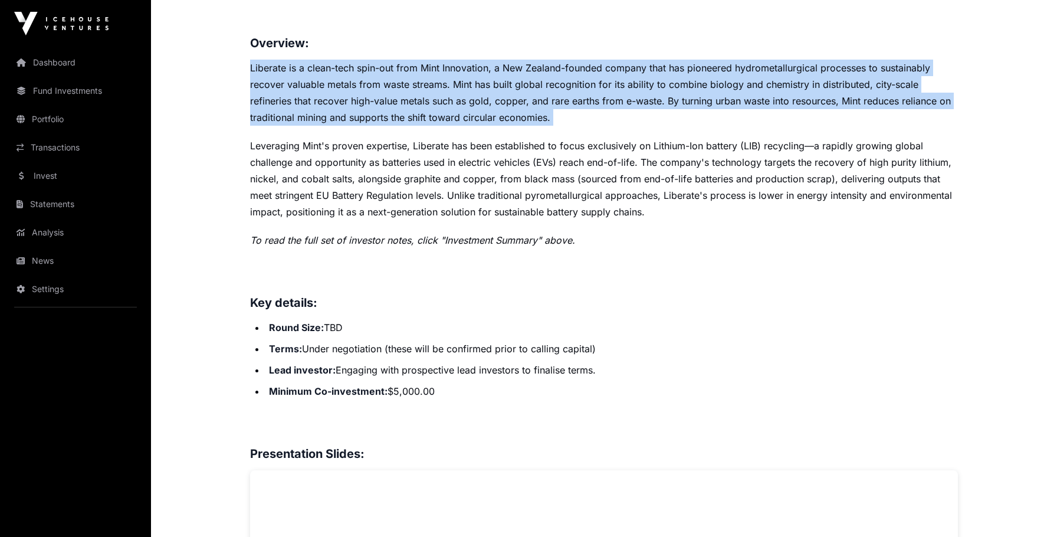
click at [493, 88] on p "Liberate is a clean-tech spin-out from Mint Innovation, a New Zealand-founded c…" at bounding box center [604, 93] width 708 height 66
click at [516, 74] on p "Liberate is a clean-tech spin-out from Mint Innovation, a New Zealand-founded c…" at bounding box center [604, 93] width 708 height 66
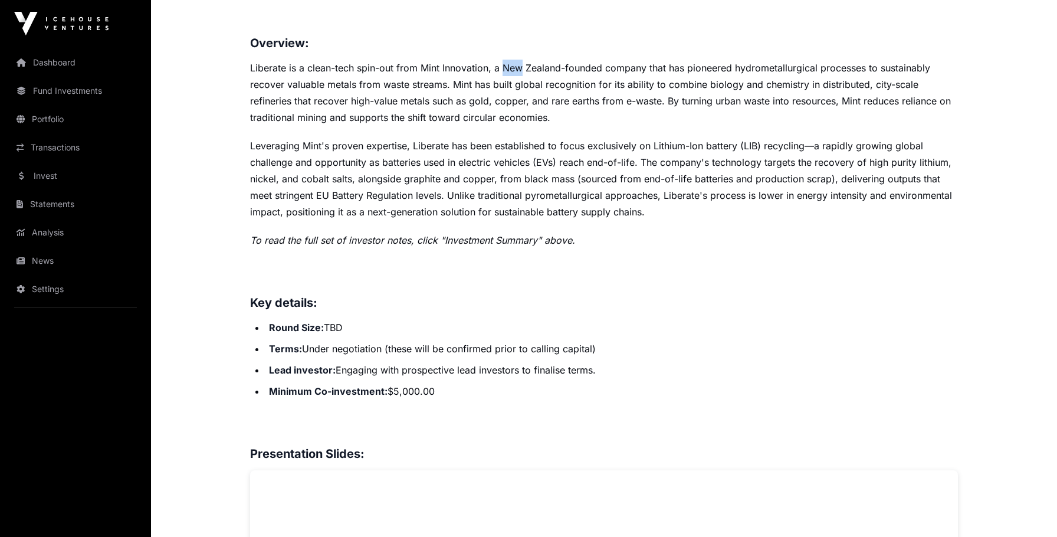
click at [516, 74] on p "Liberate is a clean-tech spin-out from Mint Innovation, a New Zealand-founded c…" at bounding box center [604, 93] width 708 height 66
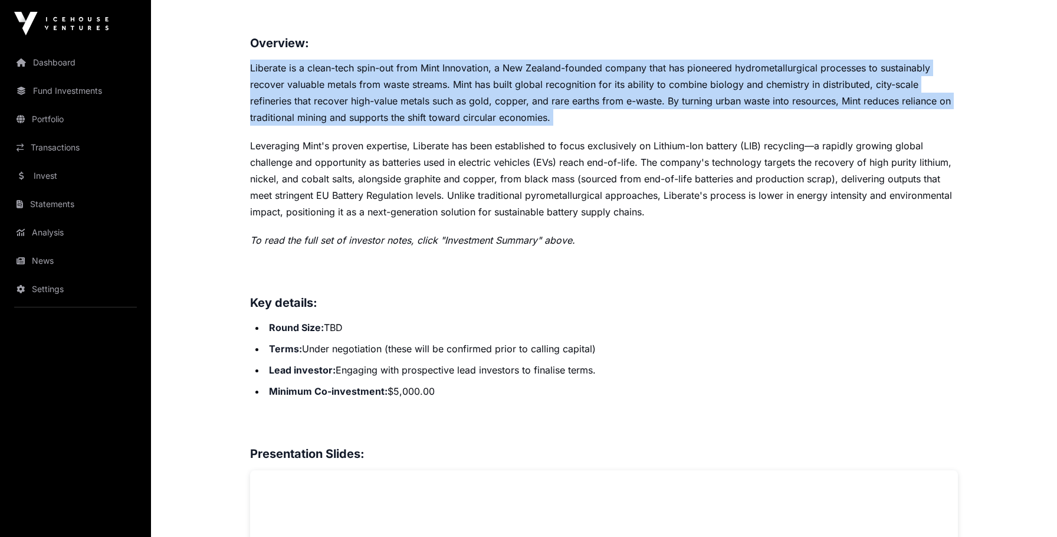
click at [516, 74] on p "Liberate is a clean-tech spin-out from Mint Innovation, a New Zealand-founded c…" at bounding box center [604, 93] width 708 height 66
click at [410, 67] on p "Liberate is a clean-tech spin-out from Mint Innovation, a New Zealand-founded c…" at bounding box center [604, 93] width 708 height 66
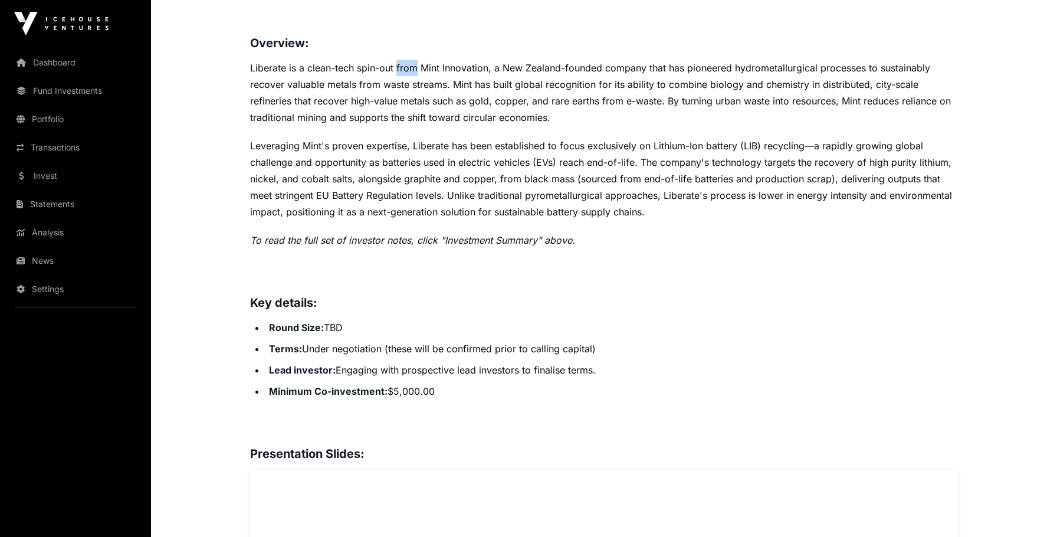
click at [410, 67] on p "Liberate is a clean-tech spin-out from Mint Innovation, a New Zealand-founded c…" at bounding box center [604, 93] width 708 height 66
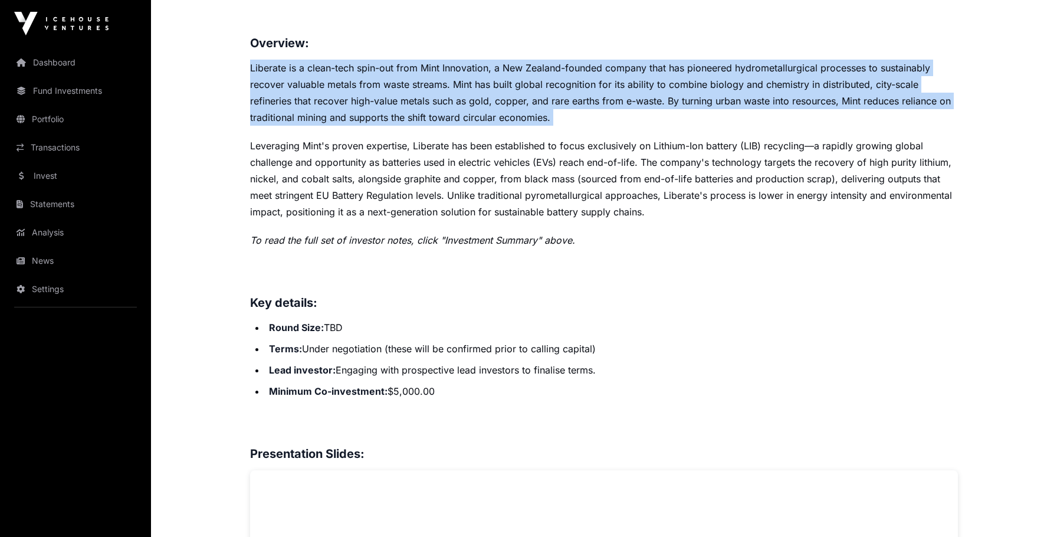
click at [410, 67] on p "Liberate is a clean-tech spin-out from Mint Innovation, a New Zealand-founded c…" at bounding box center [604, 93] width 708 height 66
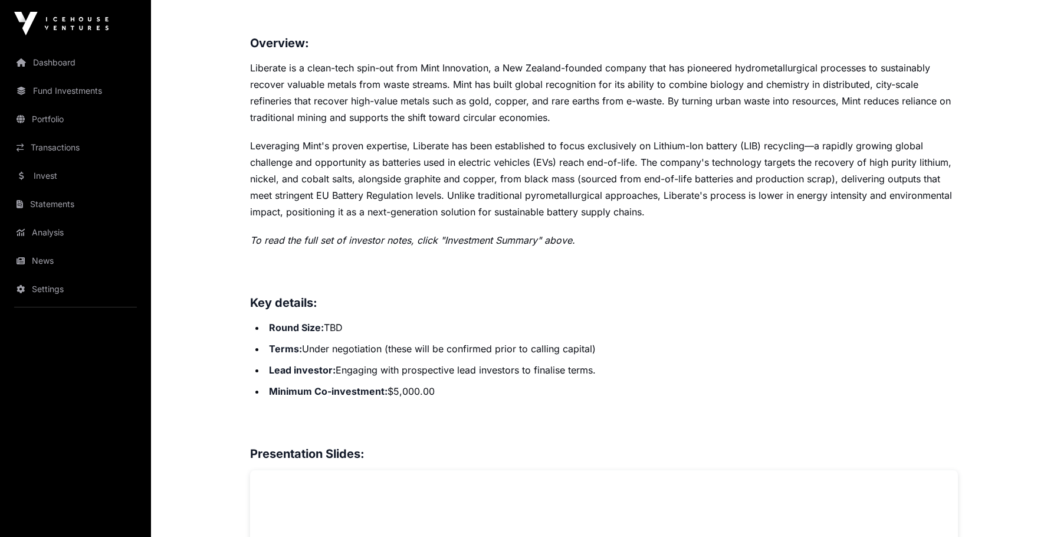
click at [451, 66] on p "Liberate is a clean-tech spin-out from Mint Innovation, a New Zealand-founded c…" at bounding box center [604, 93] width 708 height 66
click at [487, 63] on p "Liberate is a clean-tech spin-out from Mint Innovation, a New Zealand-founded c…" at bounding box center [604, 93] width 708 height 66
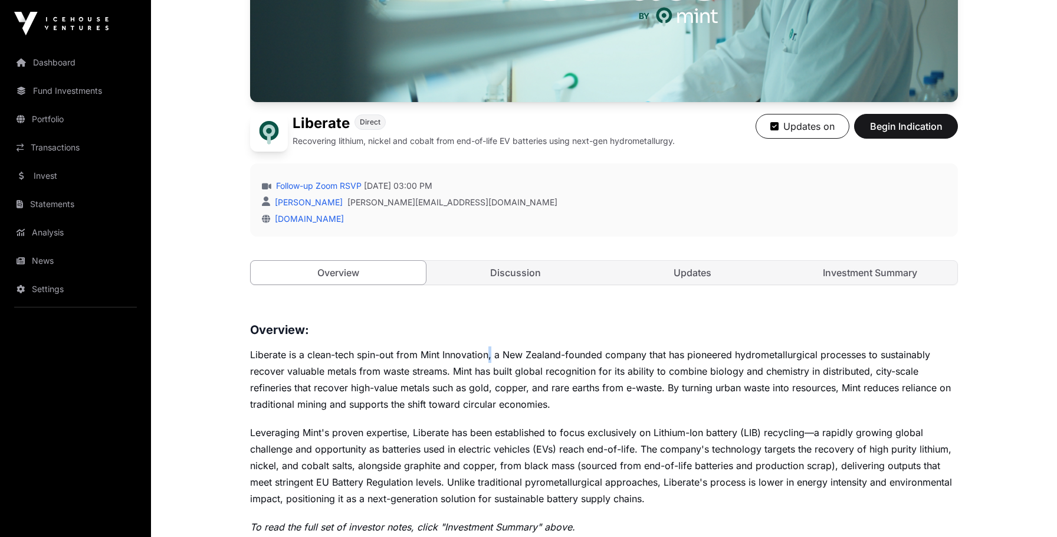
scroll to position [582, 0]
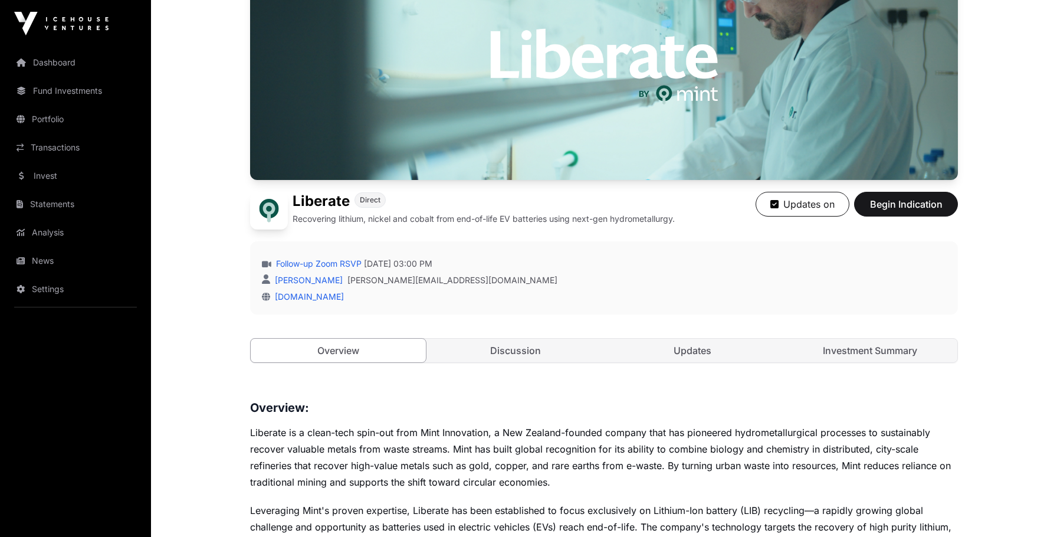
scroll to position [170, 0]
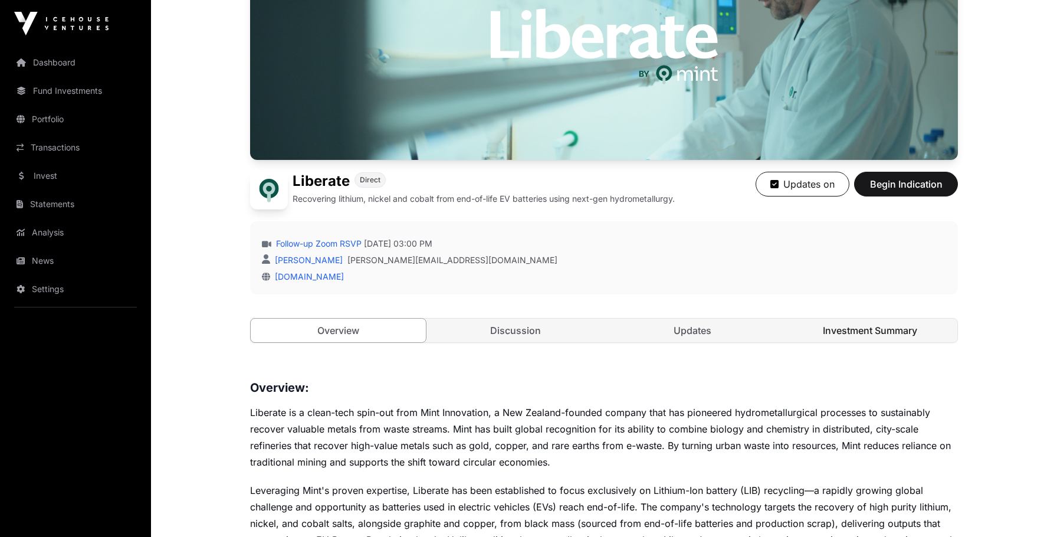
click at [811, 323] on link "Investment Summary" at bounding box center [870, 330] width 175 height 24
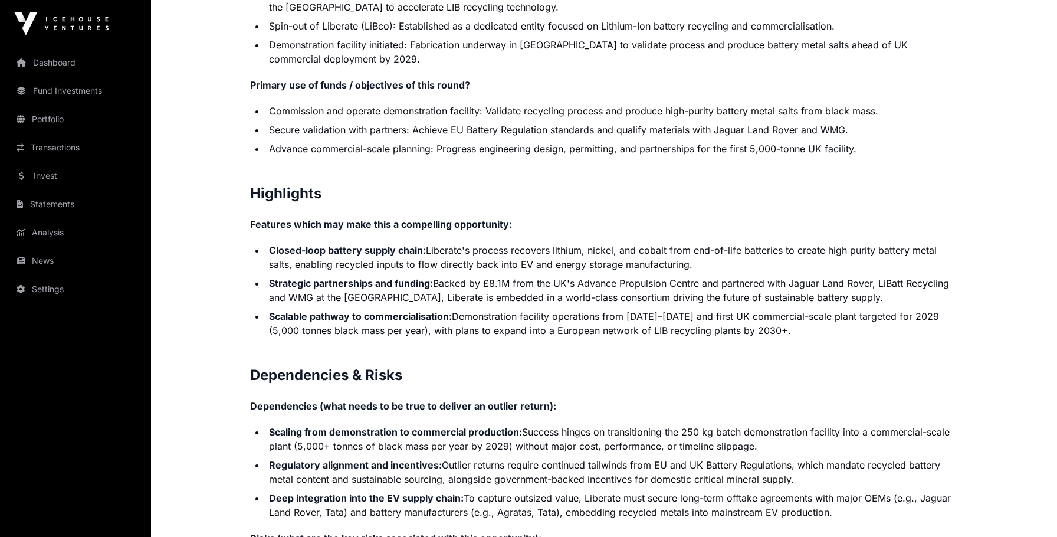
scroll to position [2540, 0]
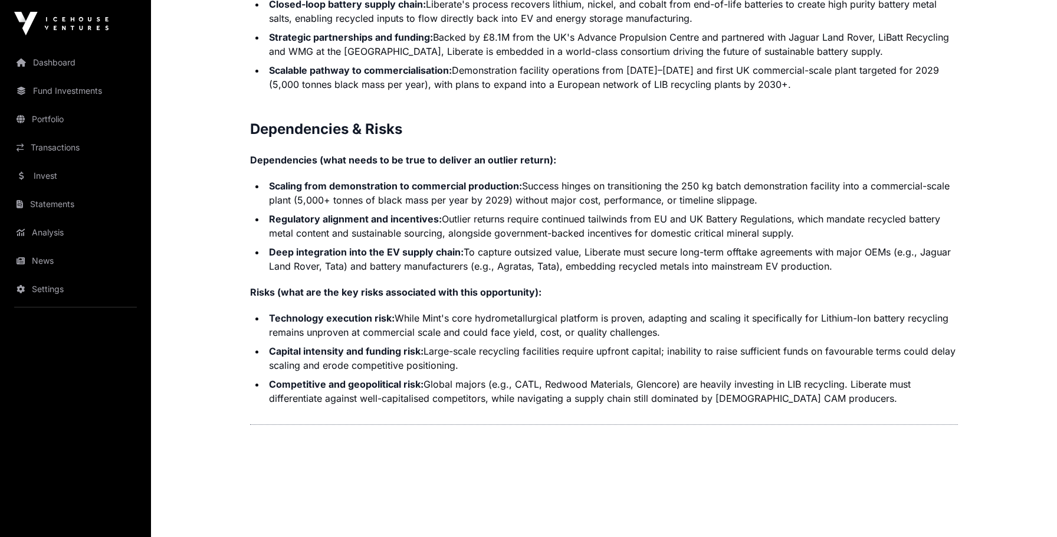
click at [458, 379] on li "Competitive and geopolitical risk: Global majors (e.g., CATL, Redwood Materials…" at bounding box center [611, 391] width 692 height 28
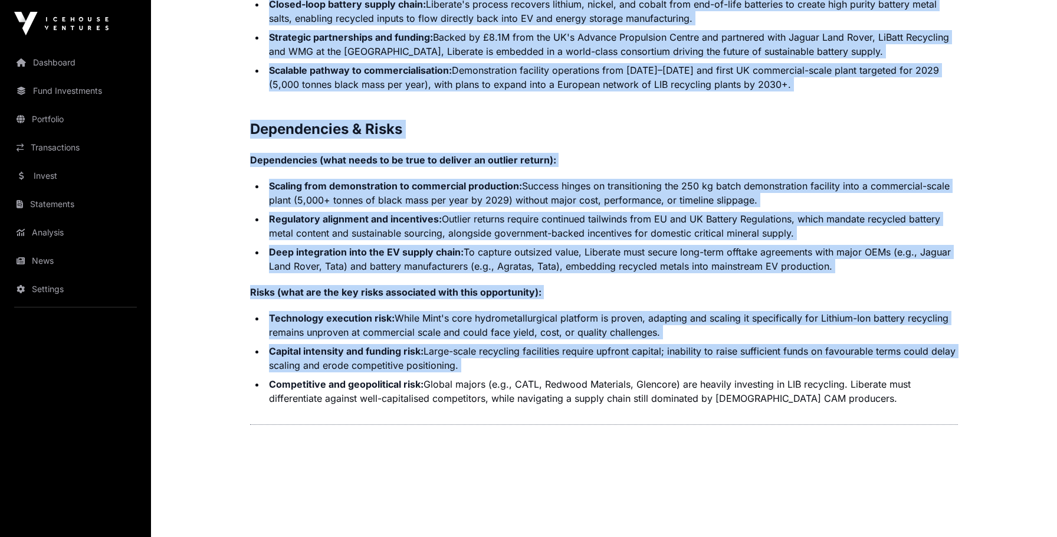
click at [458, 379] on li "Competitive and geopolitical risk: Global majors (e.g., CATL, Redwood Materials…" at bounding box center [611, 391] width 692 height 28
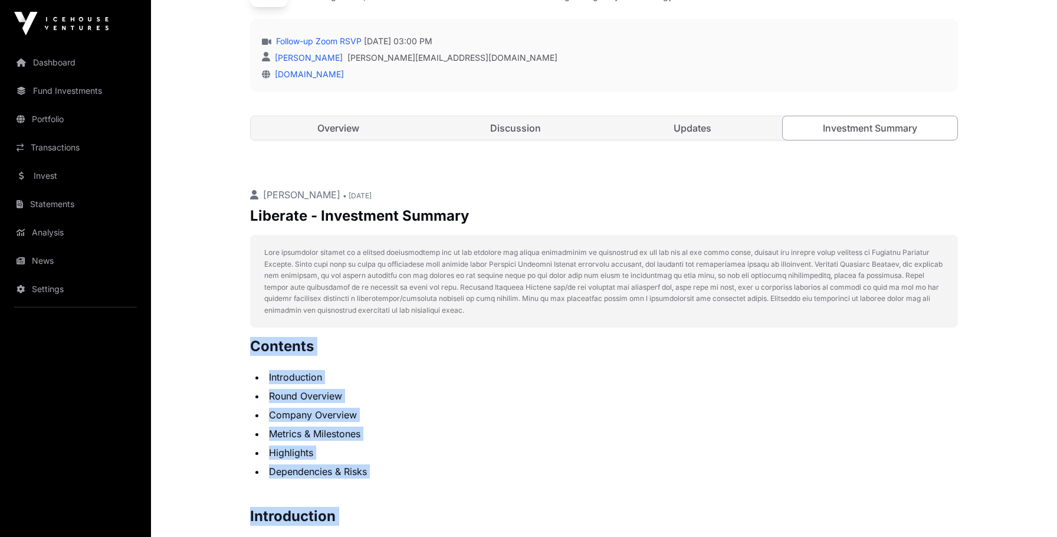
scroll to position [0, 0]
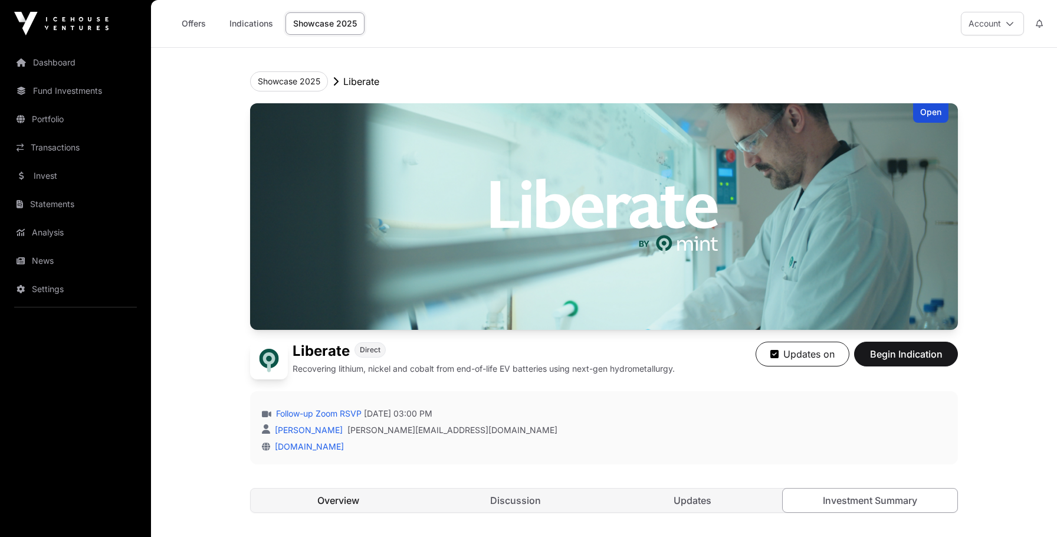
click at [334, 502] on link "Overview" at bounding box center [338, 500] width 175 height 24
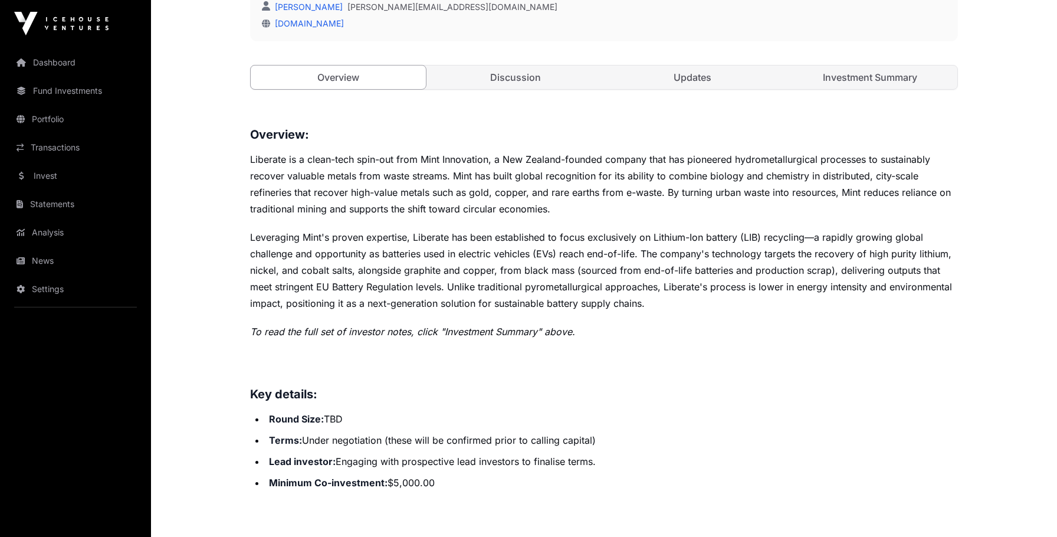
scroll to position [623, 0]
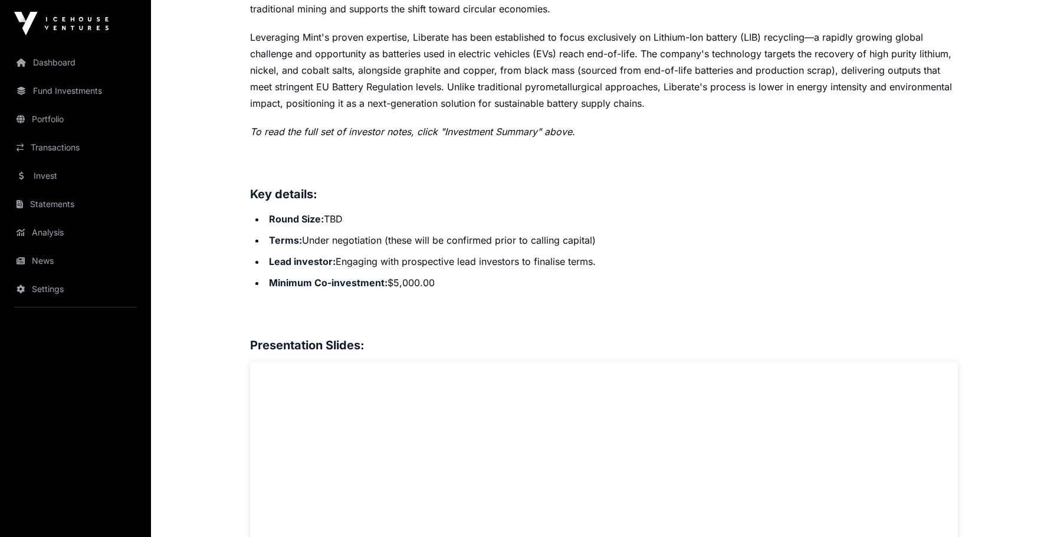
click at [312, 218] on strong "Round Size:" at bounding box center [296, 219] width 55 height 12
click at [312, 238] on li "Terms: Under negotiation (these will be confirmed prior to calling capital)" at bounding box center [611, 240] width 692 height 17
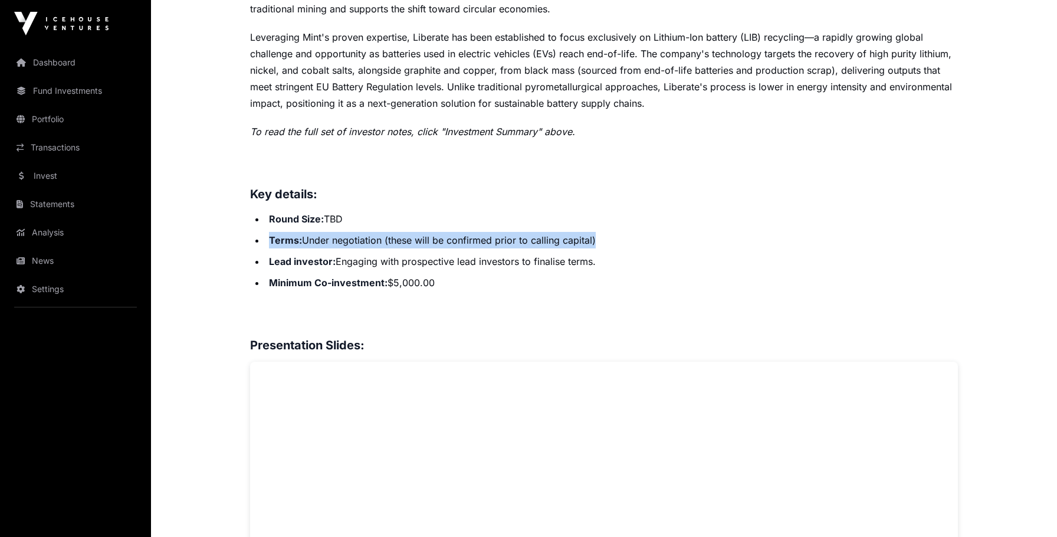
click at [312, 238] on li "Terms: Under negotiation (these will be confirmed prior to calling capital)" at bounding box center [611, 240] width 692 height 17
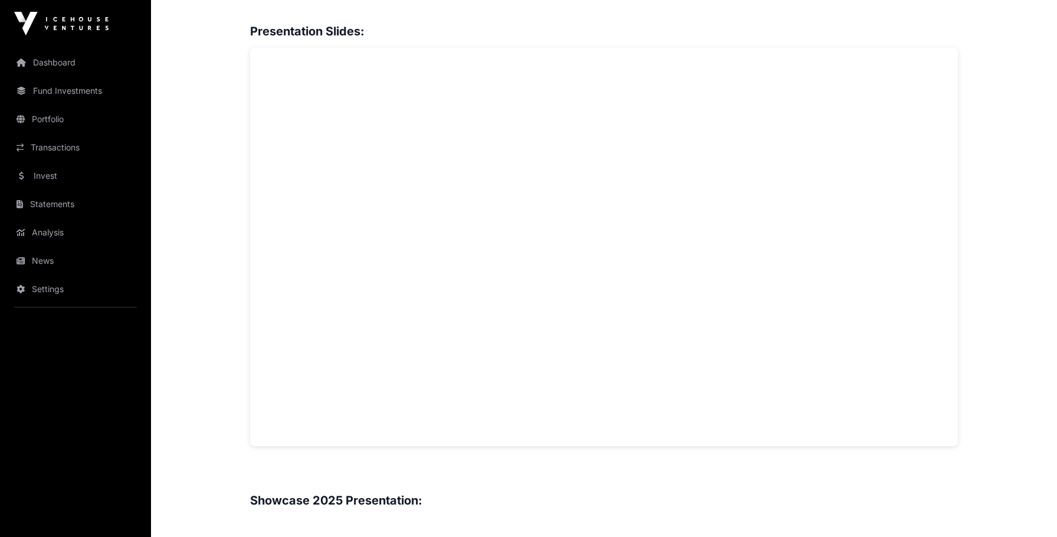
scroll to position [790, 0]
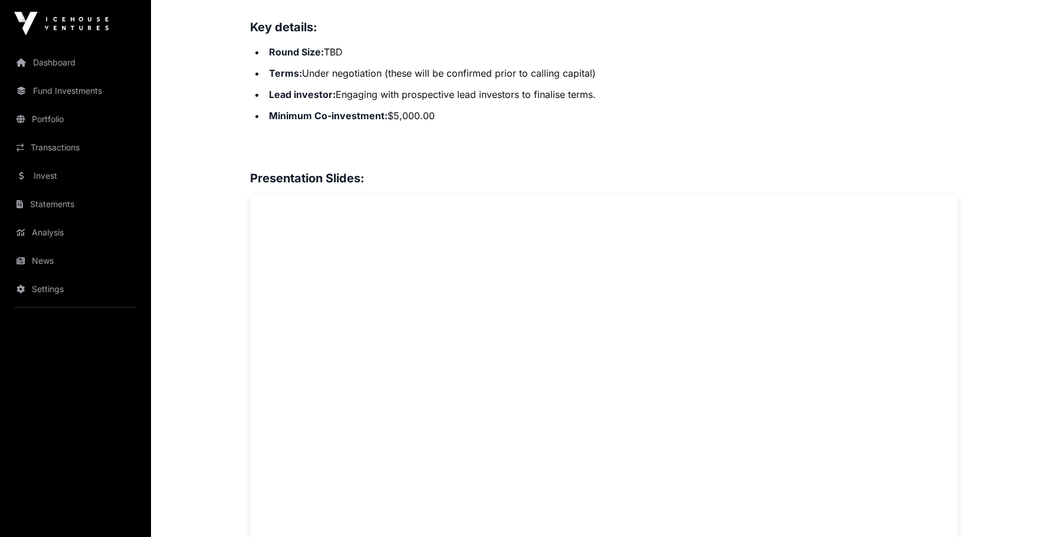
click at [356, 119] on strong "Minimum Co-investment:" at bounding box center [328, 116] width 119 height 12
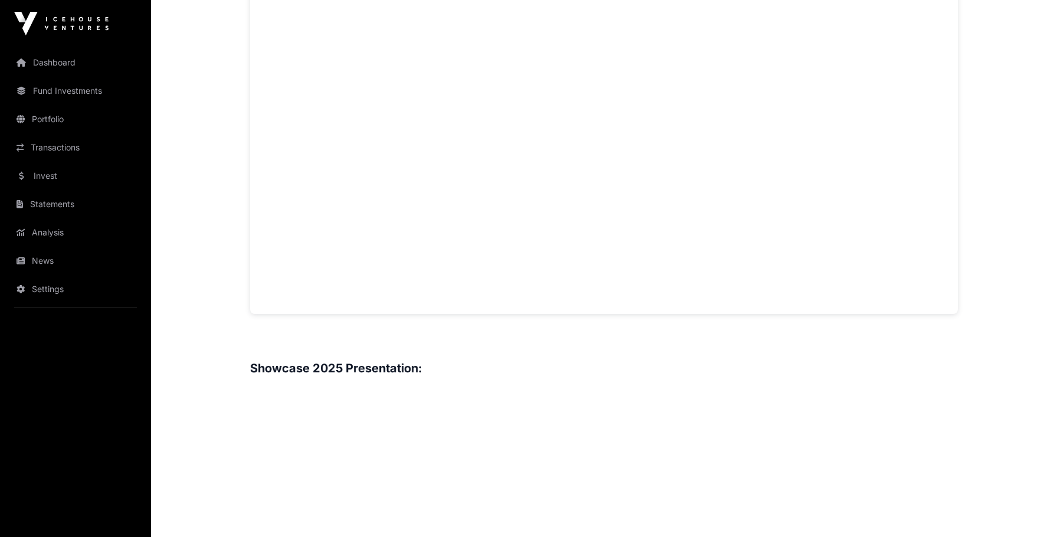
scroll to position [1217, 0]
click at [306, 218] on h3 "Showcase 2025 Presentation:" at bounding box center [604, 219] width 708 height 19
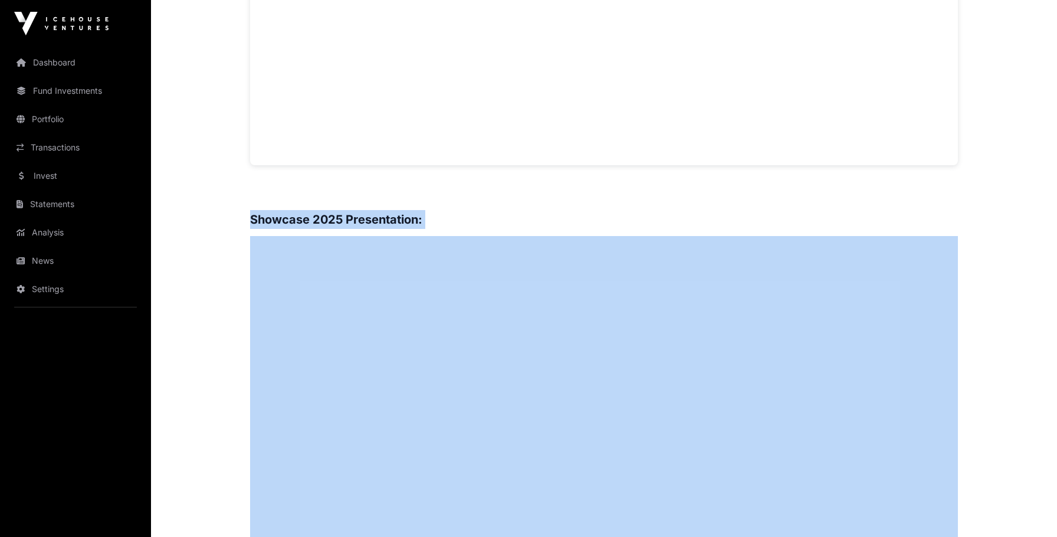
click at [306, 218] on h3 "Showcase 2025 Presentation:" at bounding box center [604, 219] width 708 height 19
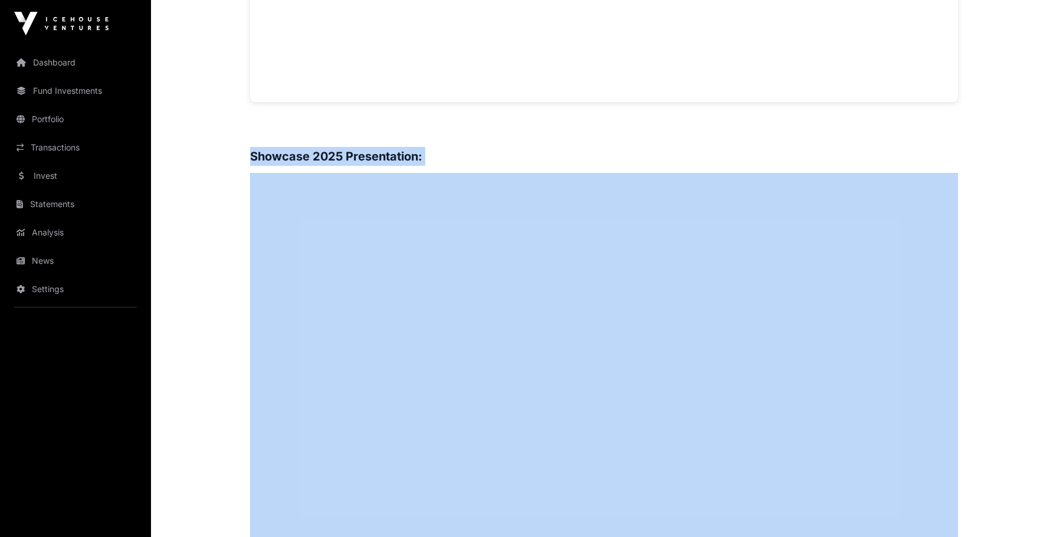
scroll to position [933, 0]
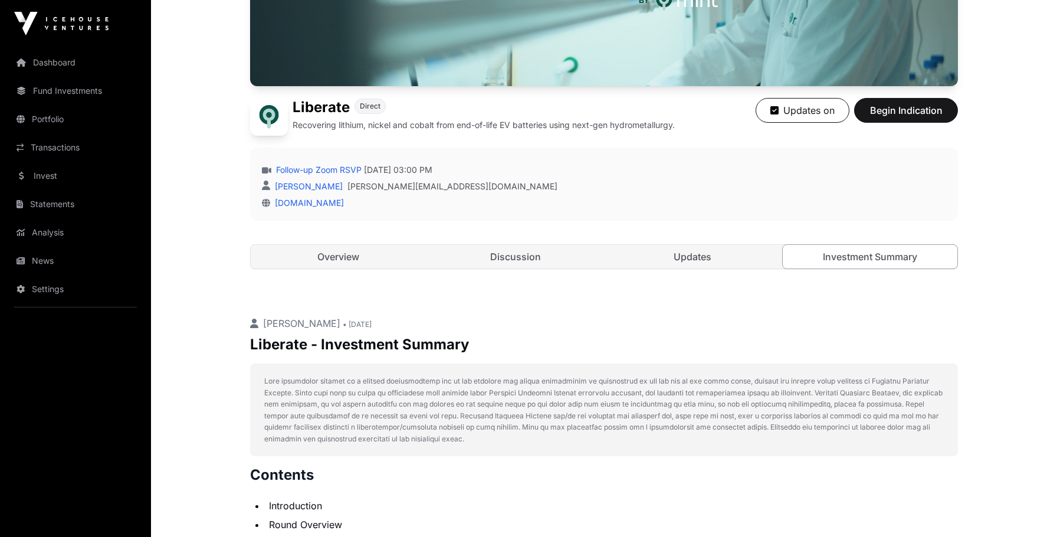
scroll to position [701, 0]
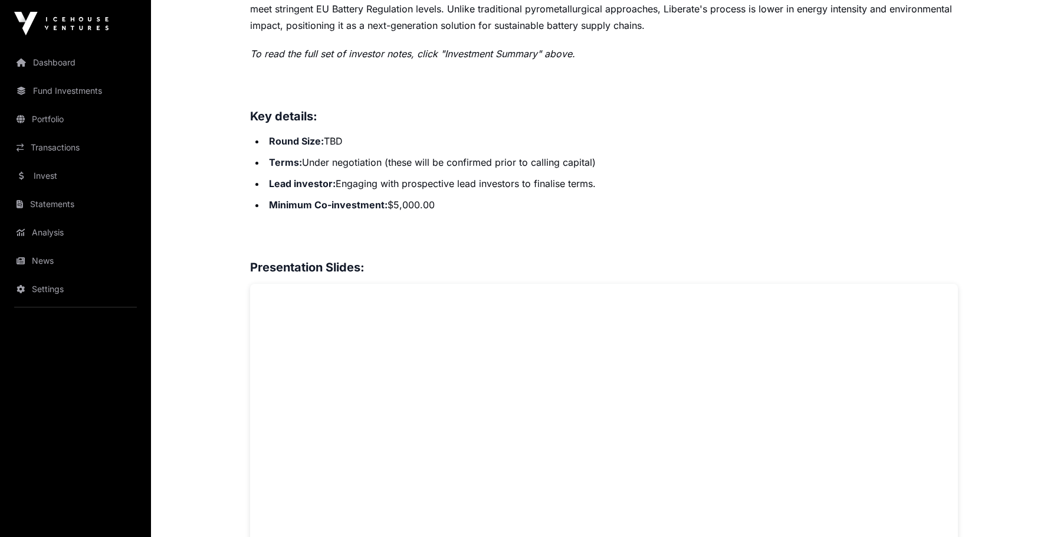
scroll to position [170, 0]
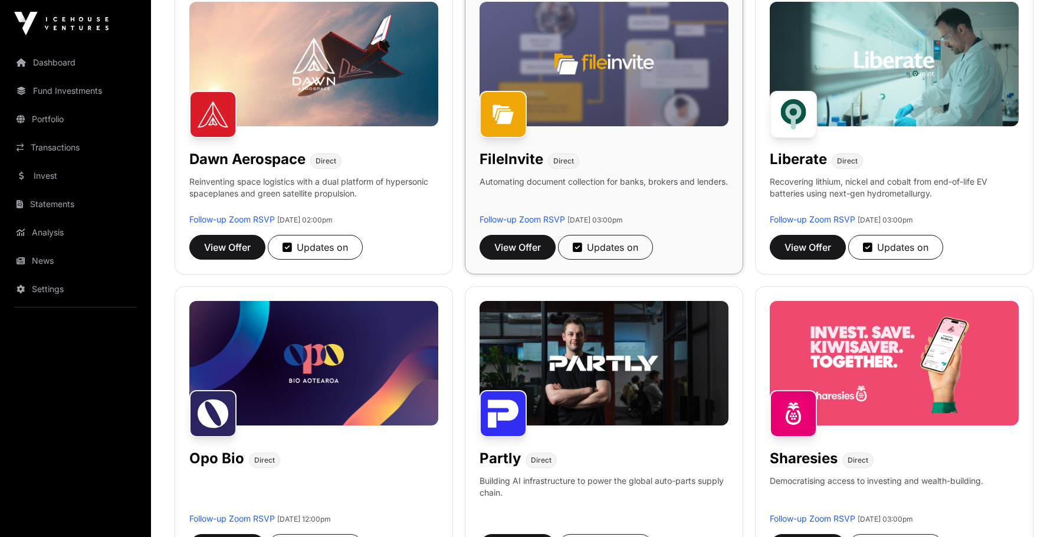
scroll to position [451, 0]
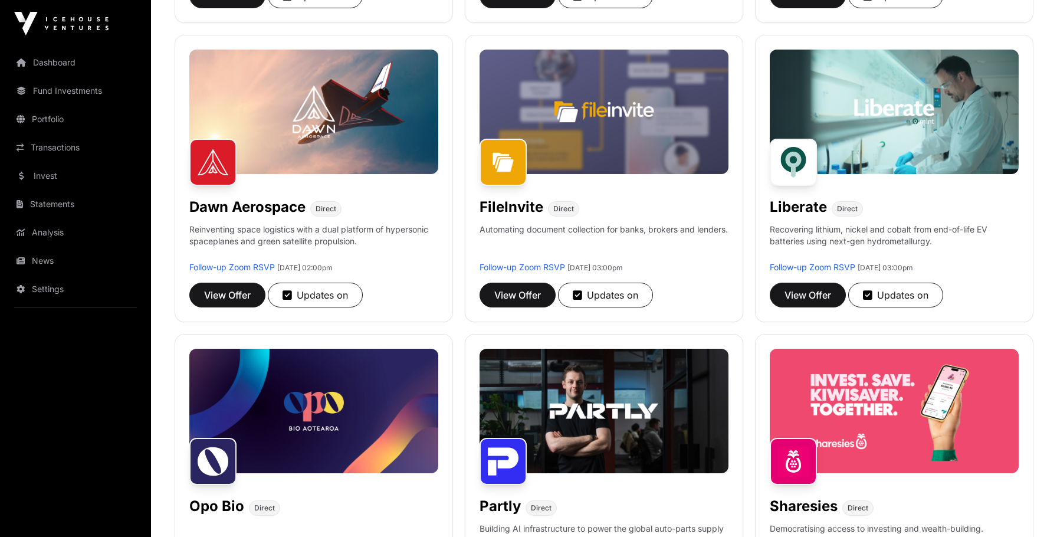
click at [750, 328] on div "Aether Direct Helping marketing teams turn research and strategy into live, on-…" at bounding box center [604, 328] width 859 height 1184
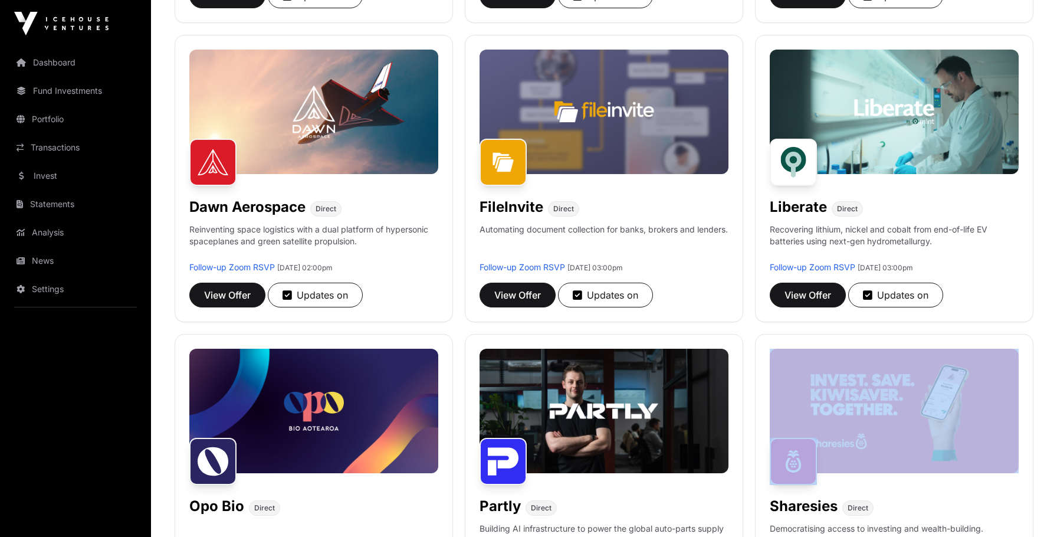
click at [750, 328] on div "Aether Direct Helping marketing teams turn research and strategy into live, on-…" at bounding box center [604, 328] width 859 height 1184
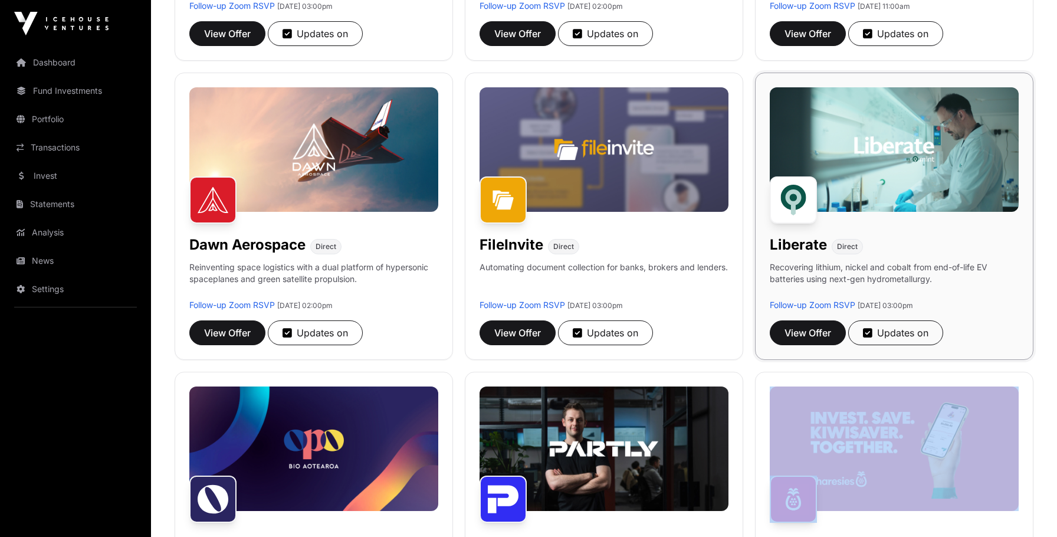
scroll to position [411, 0]
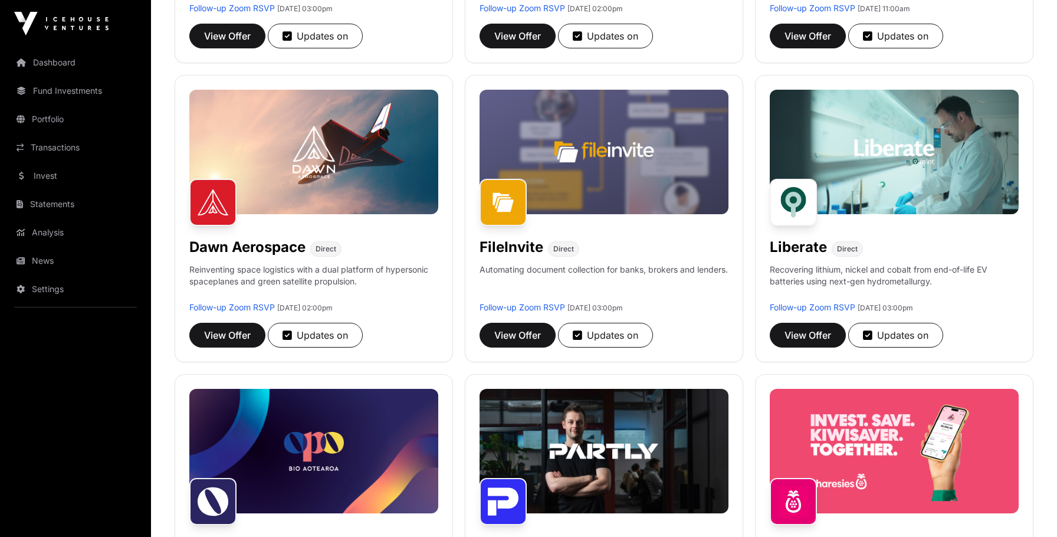
click at [747, 229] on div "Aether Direct Helping marketing teams turn research and strategy into live, on-…" at bounding box center [604, 368] width 859 height 1184
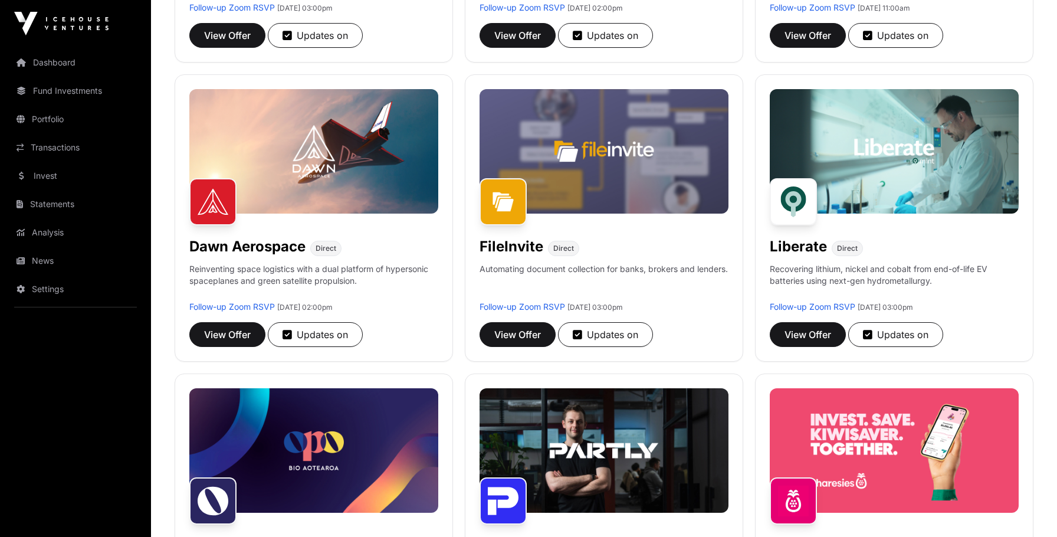
click at [748, 71] on div "Aether Direct Helping marketing teams turn research and strategy into live, on-…" at bounding box center [604, 367] width 859 height 1184
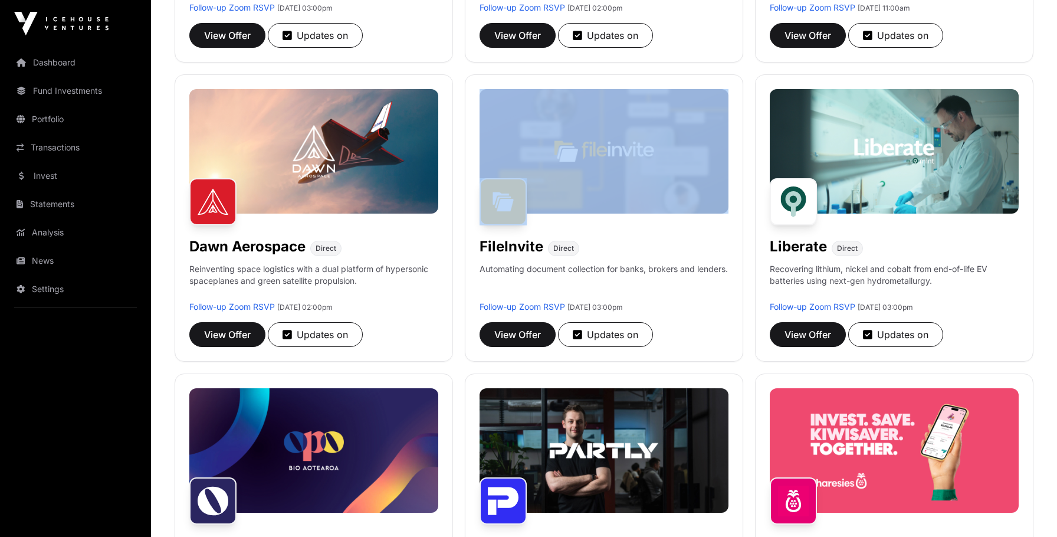
click at [748, 71] on div "Aether Direct Helping marketing teams turn research and strategy into live, on-…" at bounding box center [604, 367] width 859 height 1184
click at [738, 69] on div "Aether Direct Helping marketing teams turn research and strategy into live, on-…" at bounding box center [604, 367] width 859 height 1184
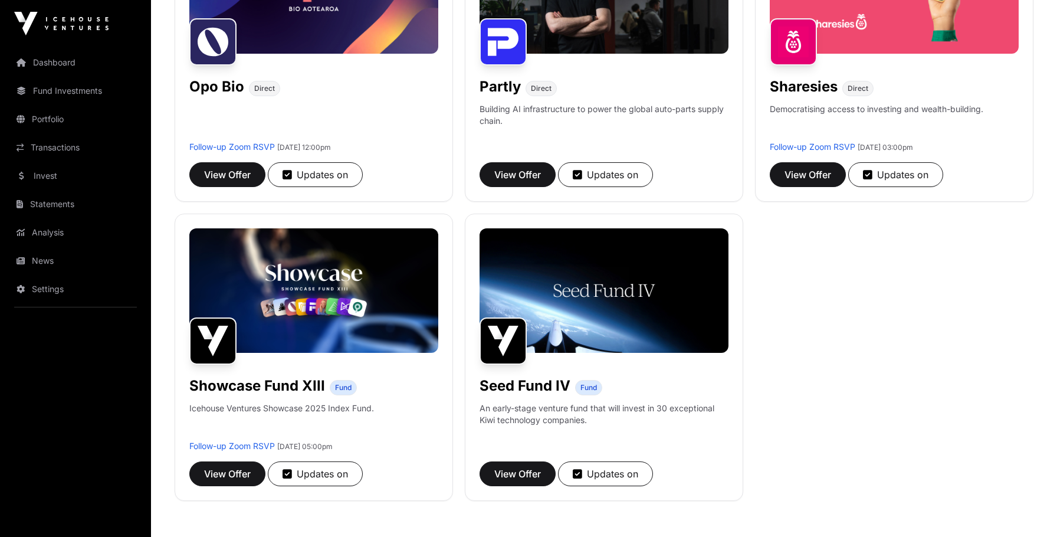
scroll to position [1100, 0]
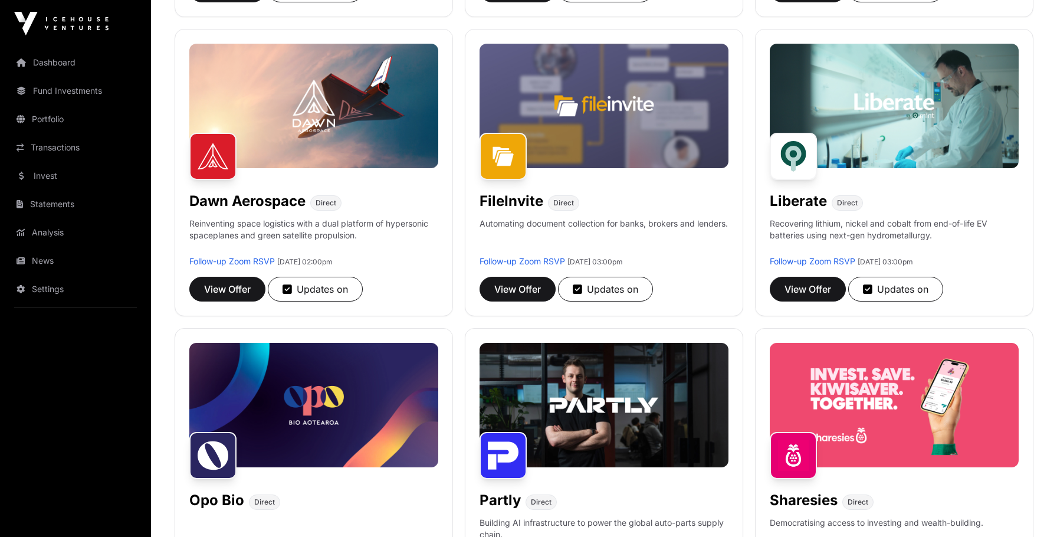
scroll to position [406, 0]
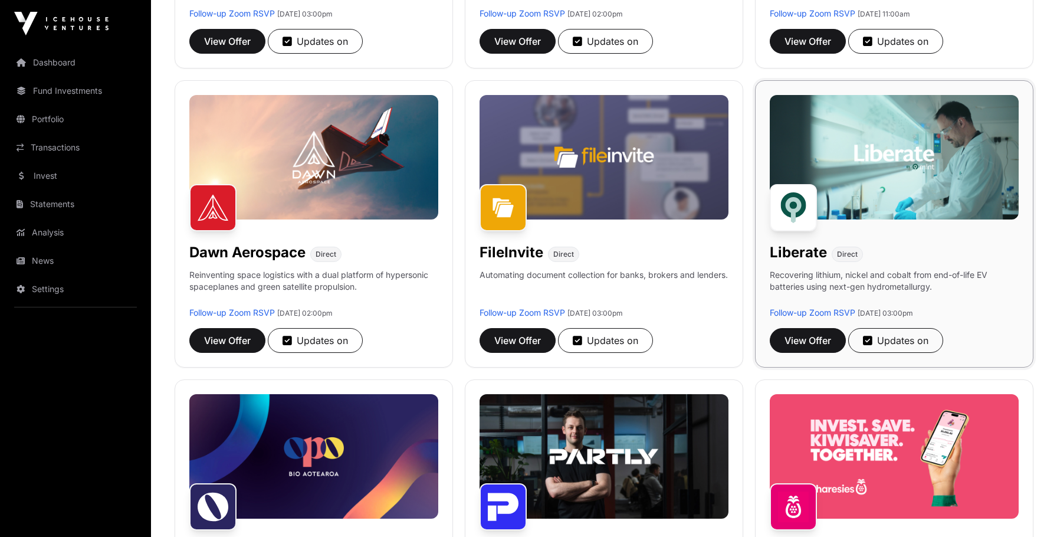
click at [791, 215] on img at bounding box center [793, 207] width 47 height 47
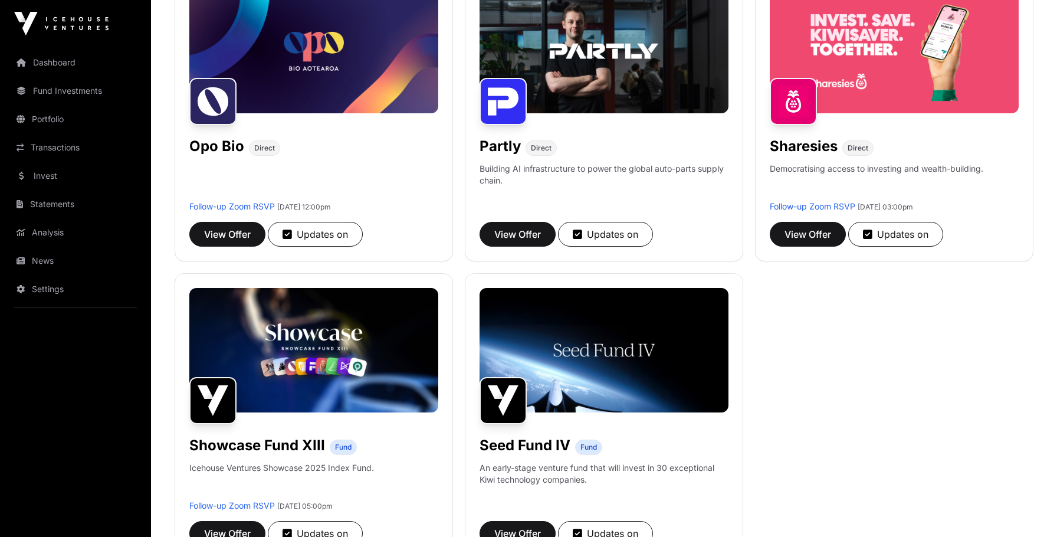
scroll to position [838, 0]
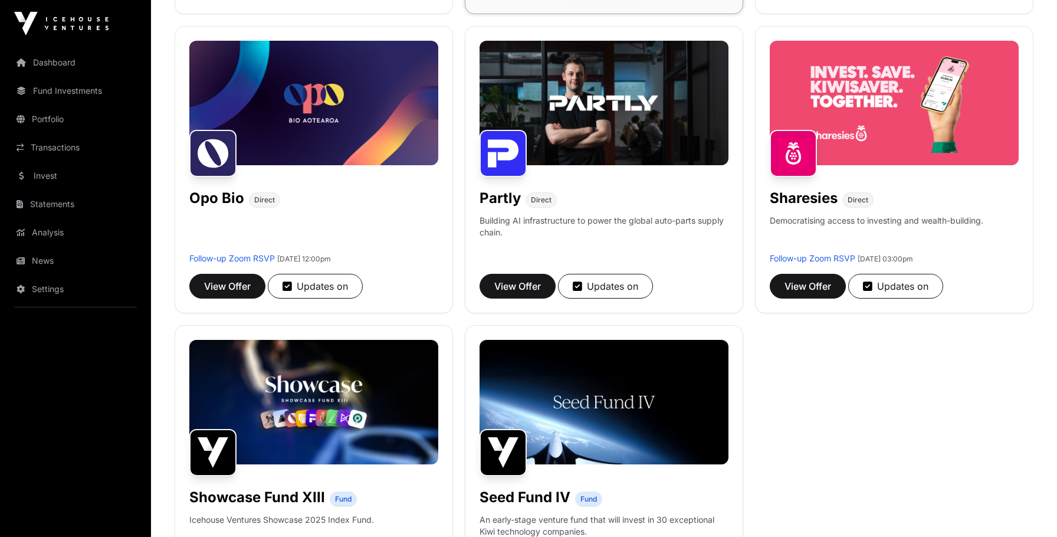
scroll to position [573, 0]
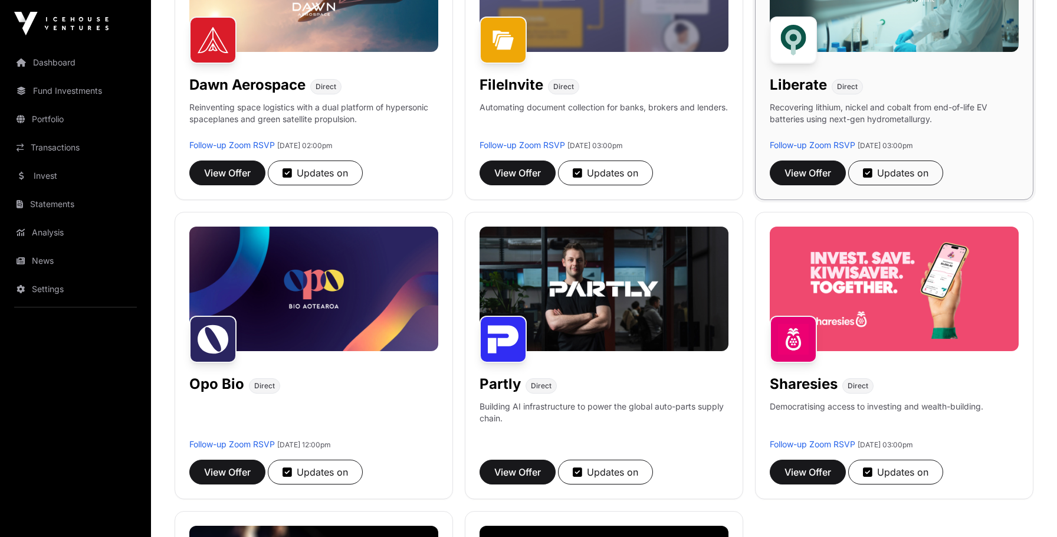
click at [795, 43] on img at bounding box center [793, 40] width 47 height 47
click at [799, 80] on h1 "Liberate" at bounding box center [798, 84] width 57 height 19
click at [809, 175] on span "View Offer" at bounding box center [807, 173] width 47 height 14
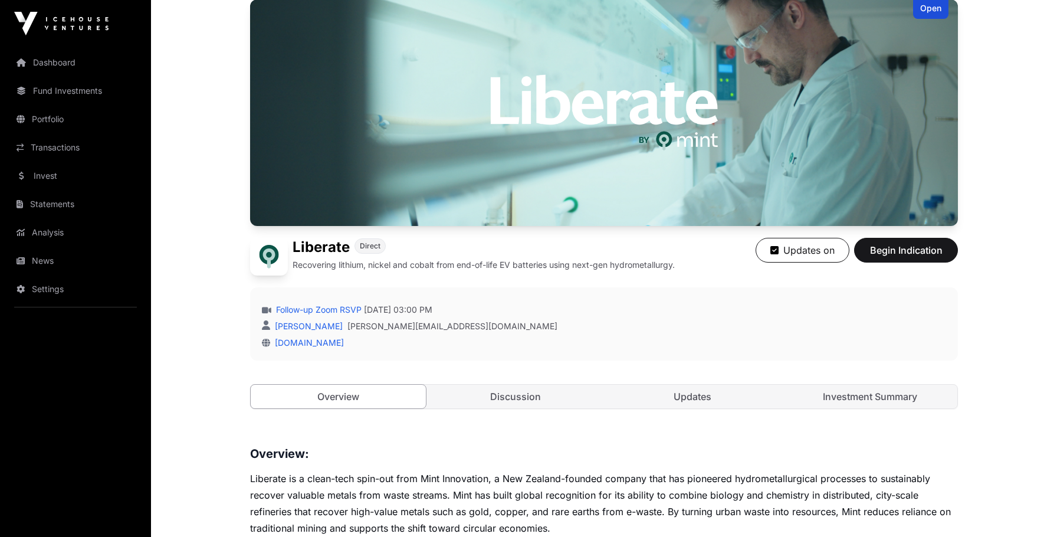
scroll to position [121, 0]
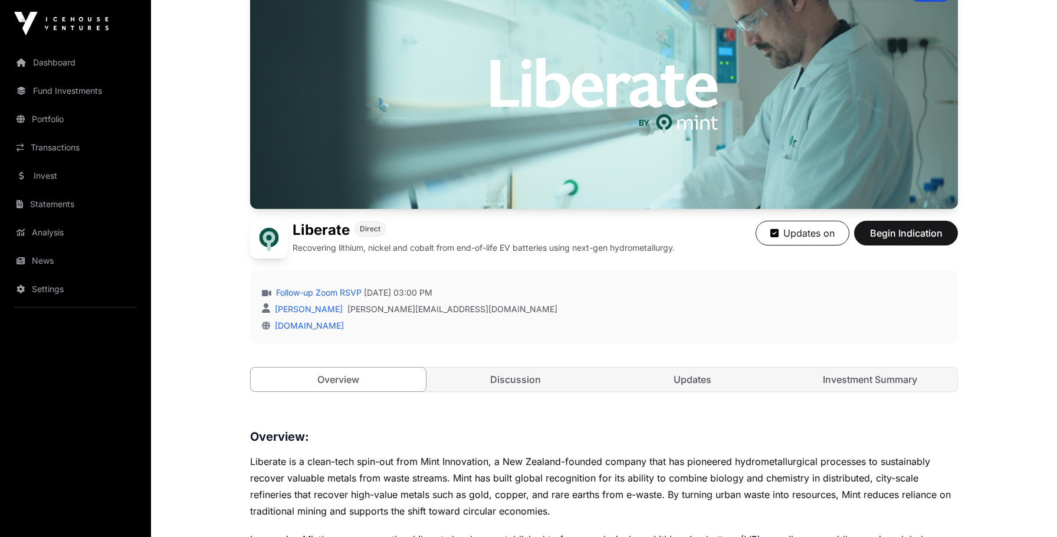
click at [273, 231] on img at bounding box center [269, 240] width 38 height 38
drag, startPoint x: 305, startPoint y: 228, endPoint x: 367, endPoint y: 226, distance: 61.9
click at [369, 228] on div "Liberate Direct" at bounding box center [484, 230] width 382 height 19
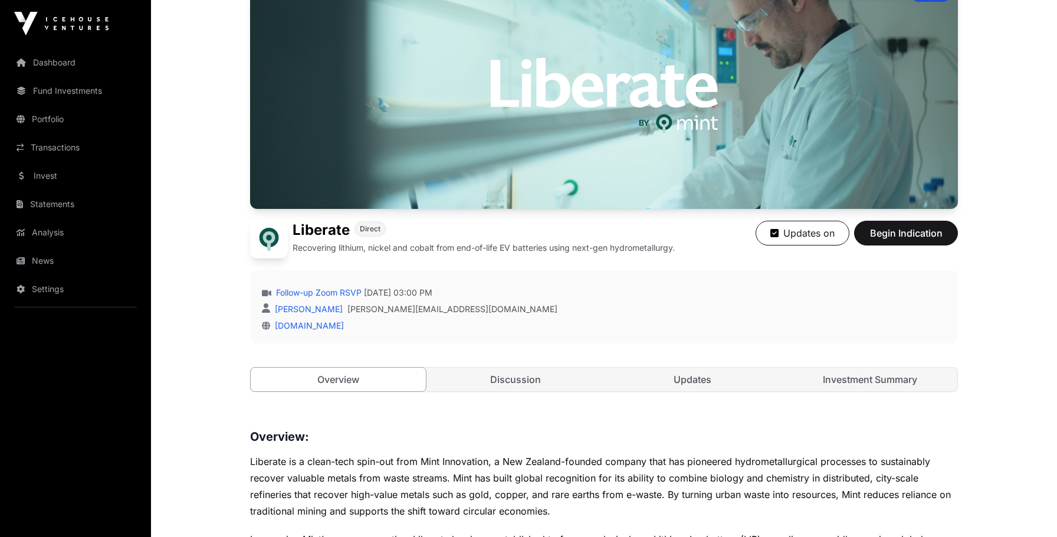
click at [397, 247] on p "Recovering lithium, nickel and cobalt from end-of-life EV batteries using next-…" at bounding box center [484, 248] width 382 height 12
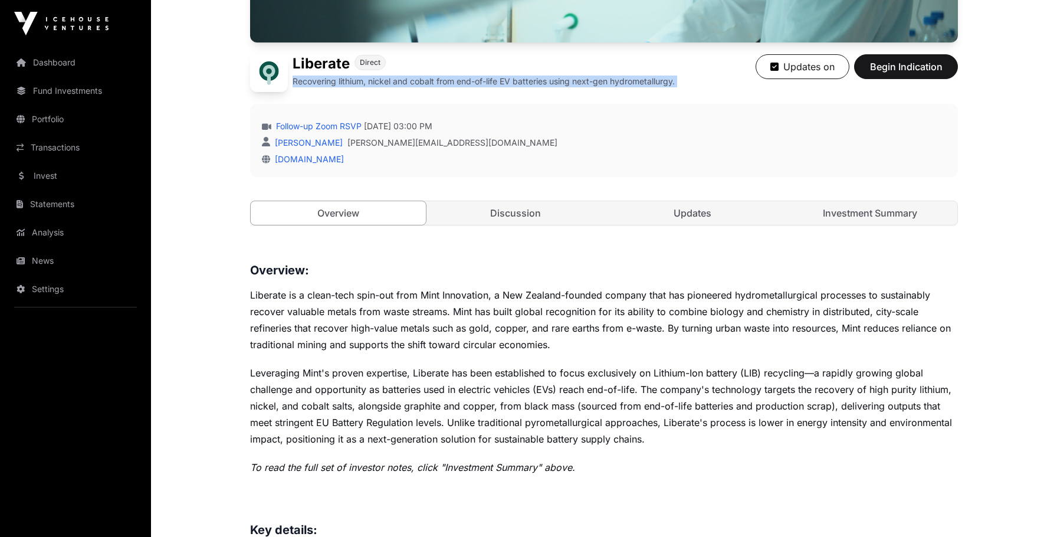
scroll to position [491, 0]
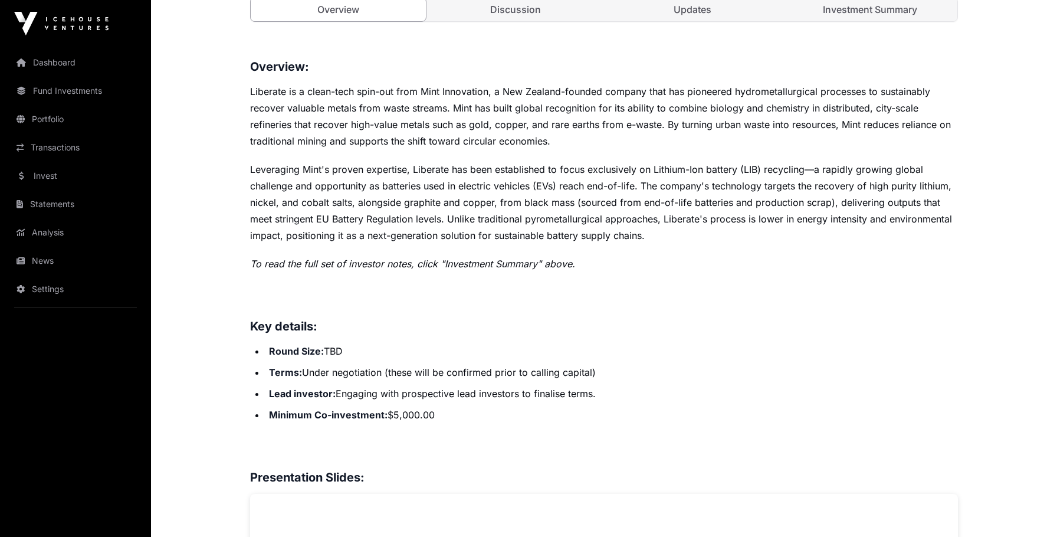
click at [392, 258] on em "To read the full set of investor notes, click "Investment Summary" above." at bounding box center [412, 264] width 325 height 12
click at [398, 229] on p "Leveraging Mint's proven expertise, Liberate has been established to focus excl…" at bounding box center [604, 202] width 708 height 83
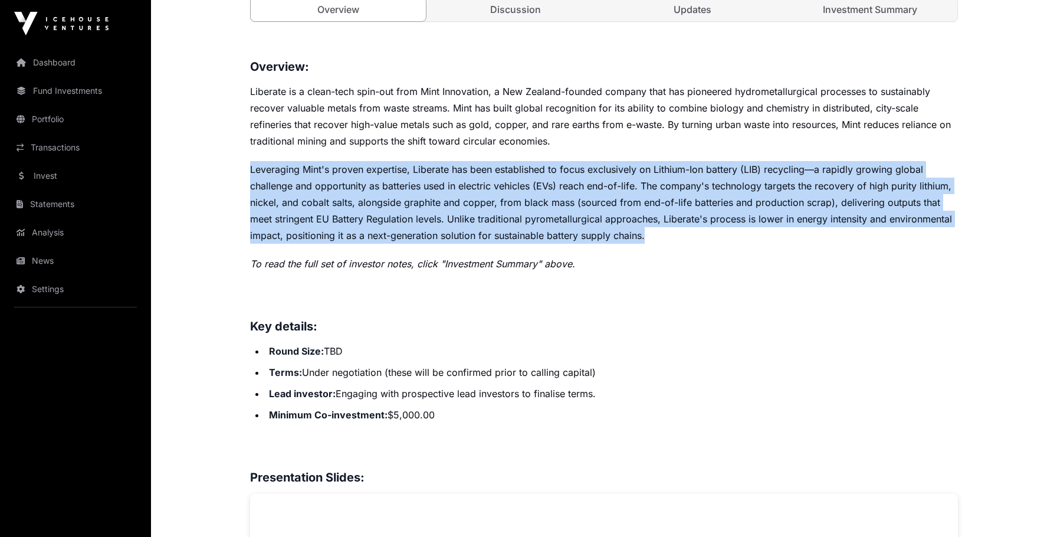
click at [398, 229] on p "Leveraging Mint's proven expertise, Liberate has been established to focus excl…" at bounding box center [604, 202] width 708 height 83
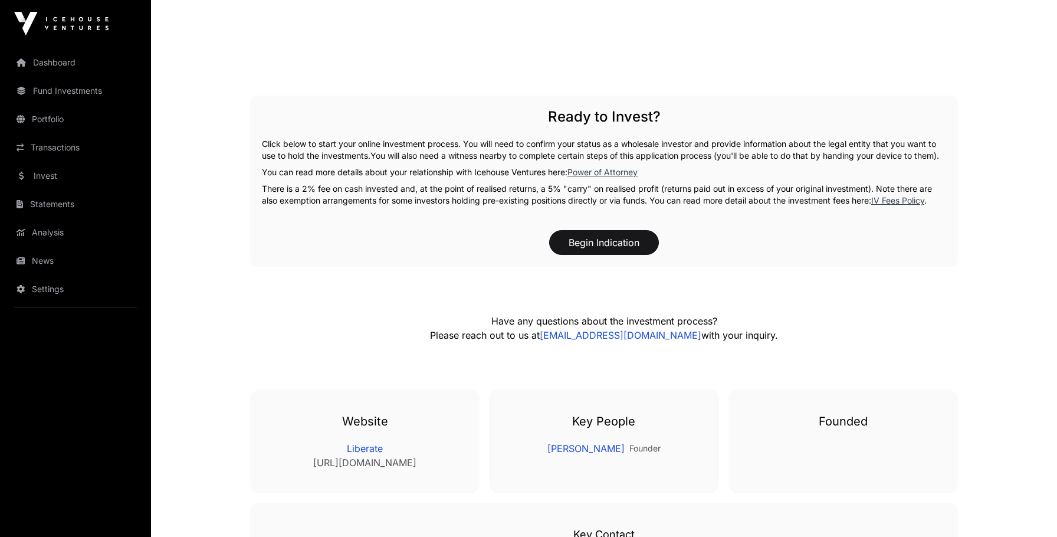
scroll to position [1842, 0]
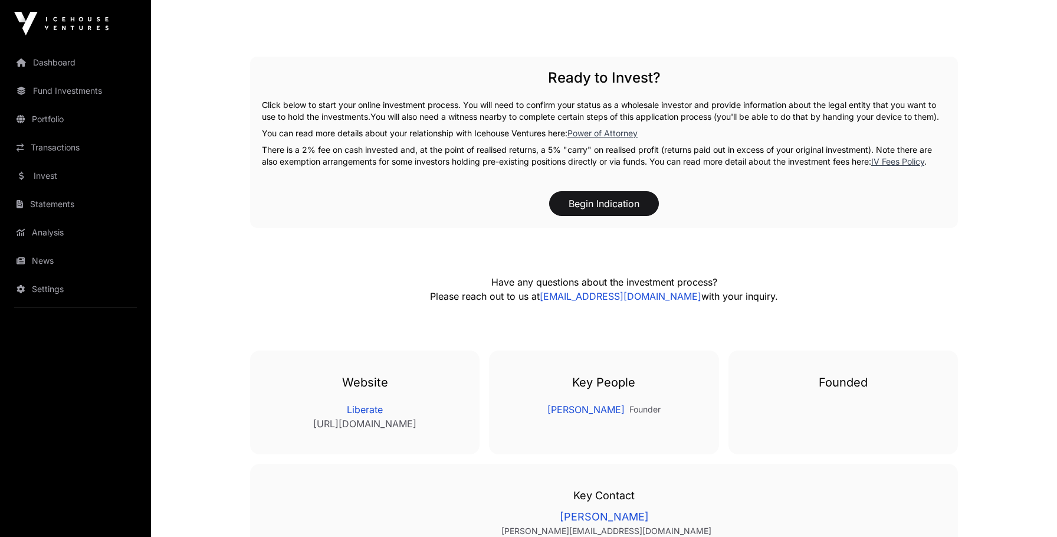
click at [404, 114] on span "You will also need a witness nearby to complete certain steps of this applicati…" at bounding box center [654, 116] width 569 height 10
click at [403, 114] on span "You will also need a witness nearby to complete certain steps of this applicati…" at bounding box center [654, 116] width 569 height 10
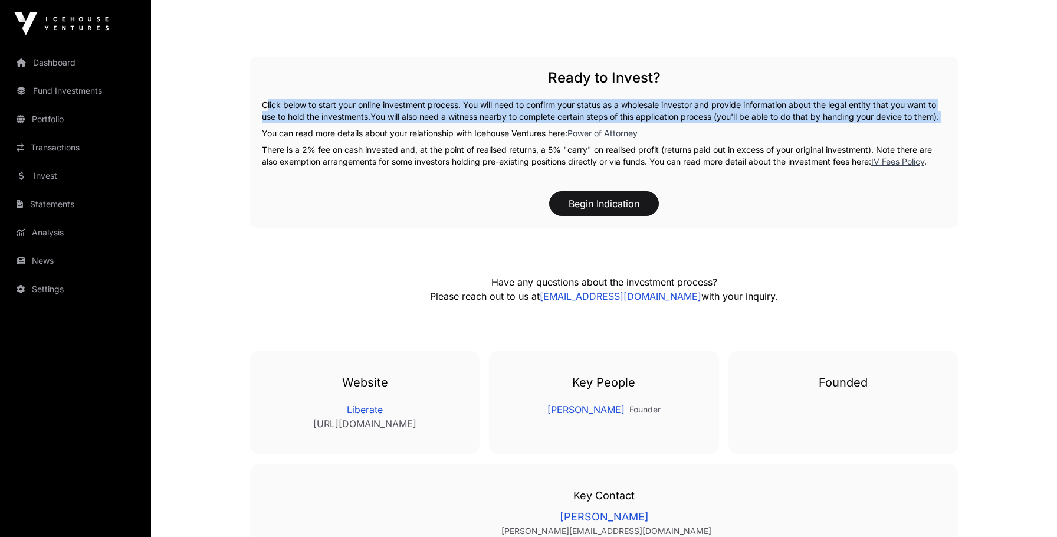
click at [403, 114] on span "You will also need a witness nearby to complete certain steps of this applicati…" at bounding box center [654, 116] width 569 height 10
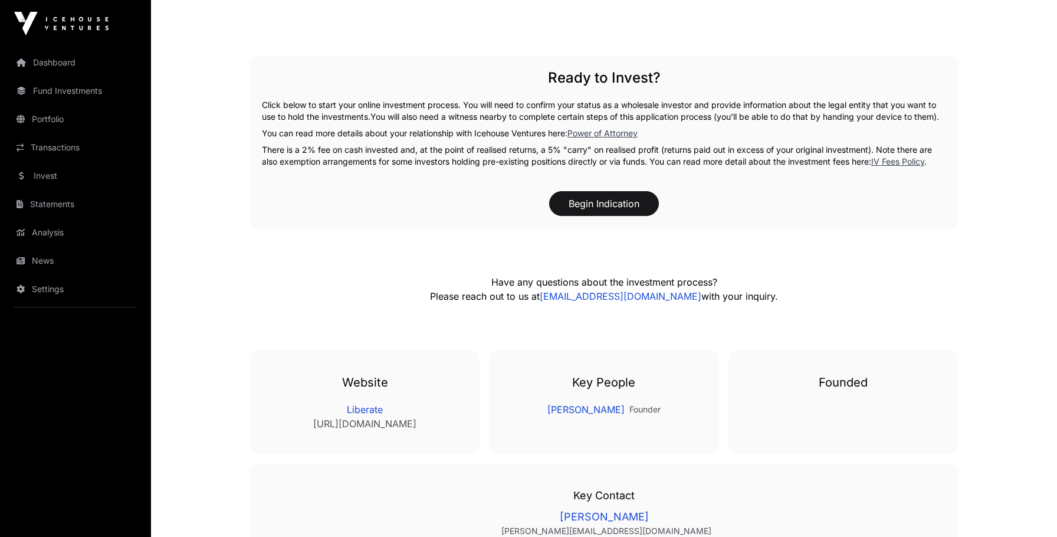
click at [392, 181] on div "Ready to Invest? Click below to start your online investment process. You will …" at bounding box center [604, 142] width 708 height 171
click at [390, 165] on p "There is a 2% fee on cash invested and, at the point of realised returns, a 5% …" at bounding box center [604, 156] width 684 height 24
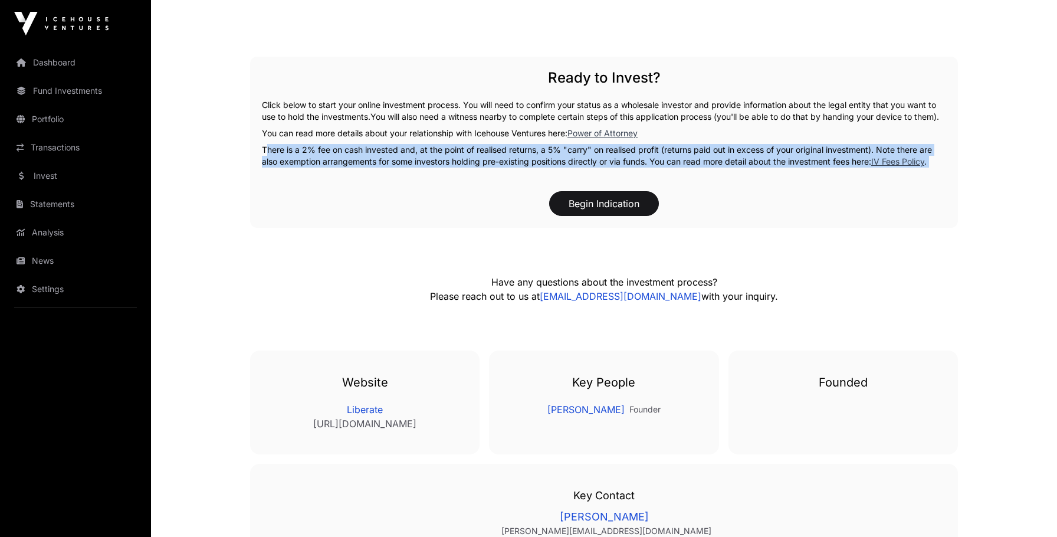
click at [390, 165] on p "There is a 2% fee on cash invested and, at the point of realised returns, a 5% …" at bounding box center [604, 156] width 684 height 24
click at [377, 154] on div "Ready to Invest? Click below to start your online investment process. You will …" at bounding box center [604, 142] width 708 height 171
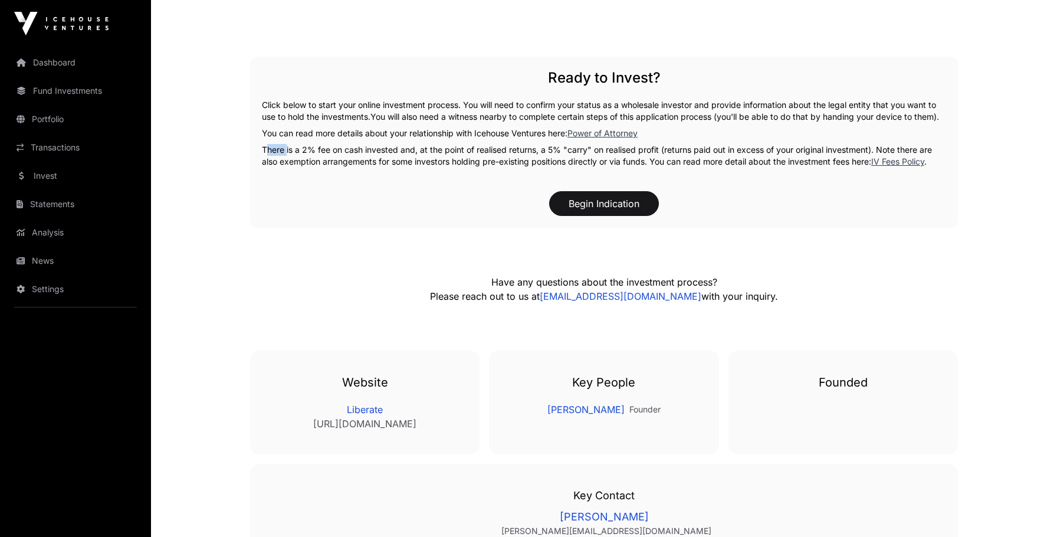
click at [377, 154] on div "Ready to Invest? Click below to start your online investment process. You will …" at bounding box center [604, 142] width 708 height 171
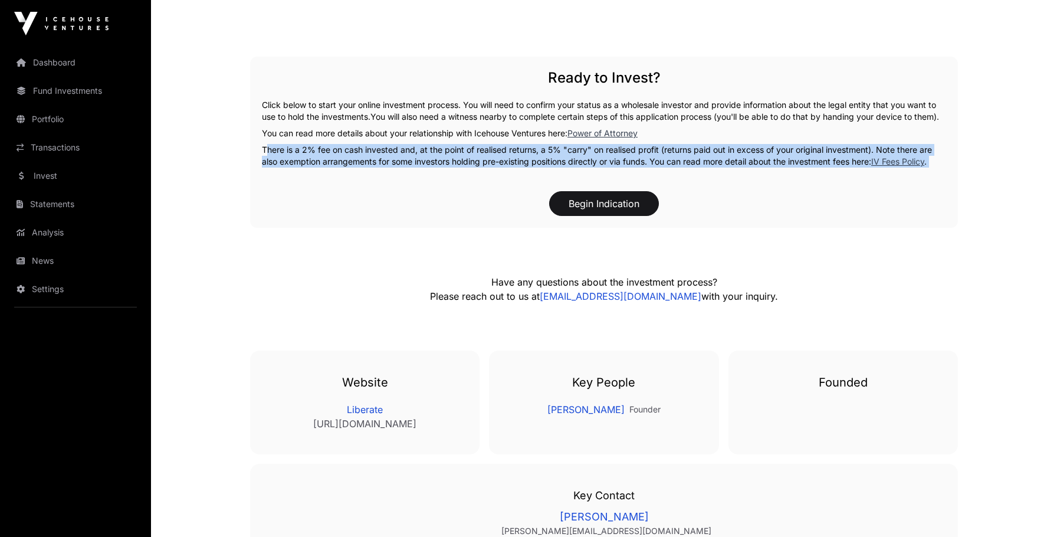
click at [377, 154] on div "Ready to Invest? Click below to start your online investment process. You will …" at bounding box center [604, 142] width 708 height 171
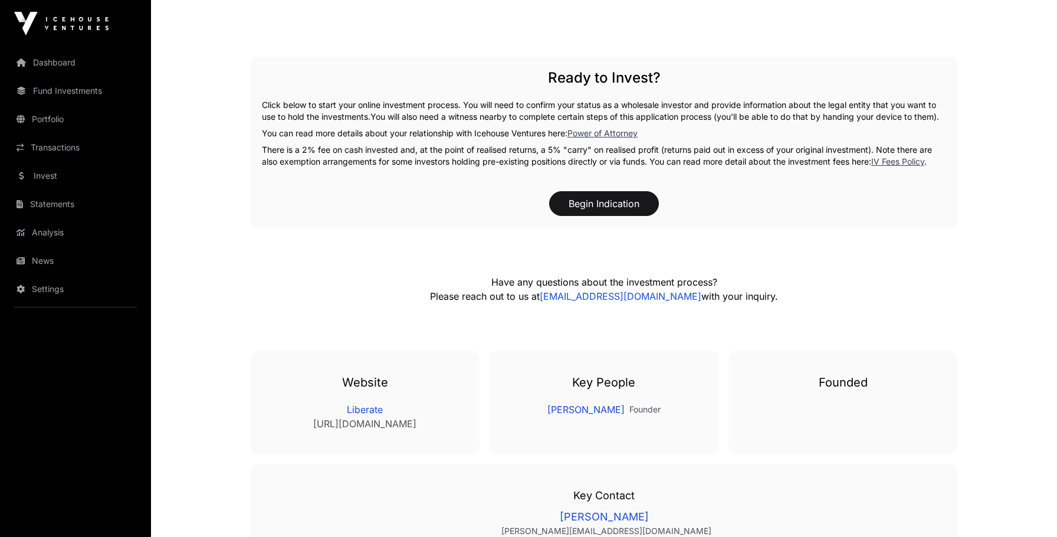
click at [372, 139] on p "You can read more details about your relationship with Icehouse Ventures here: …" at bounding box center [604, 133] width 684 height 12
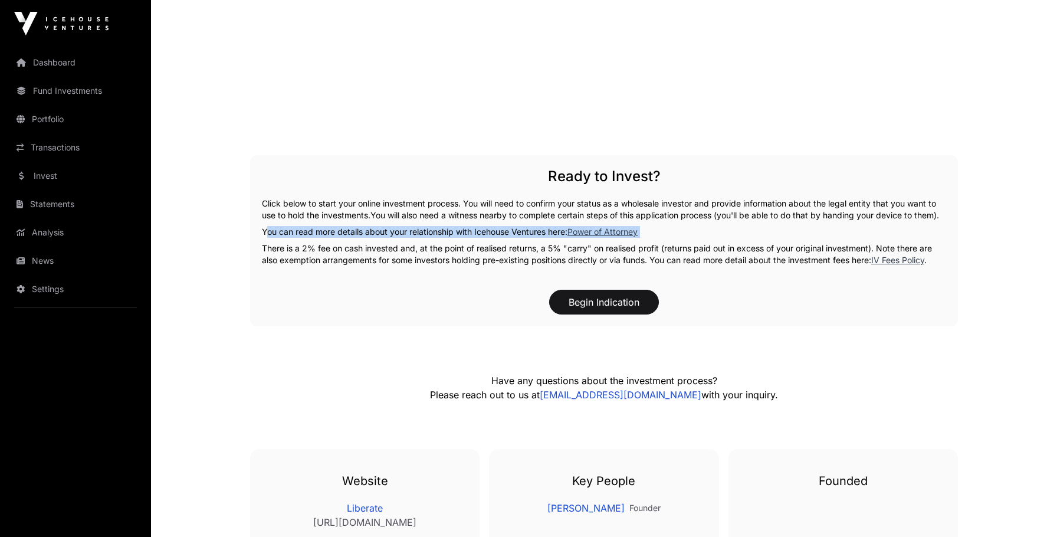
scroll to position [1725, 0]
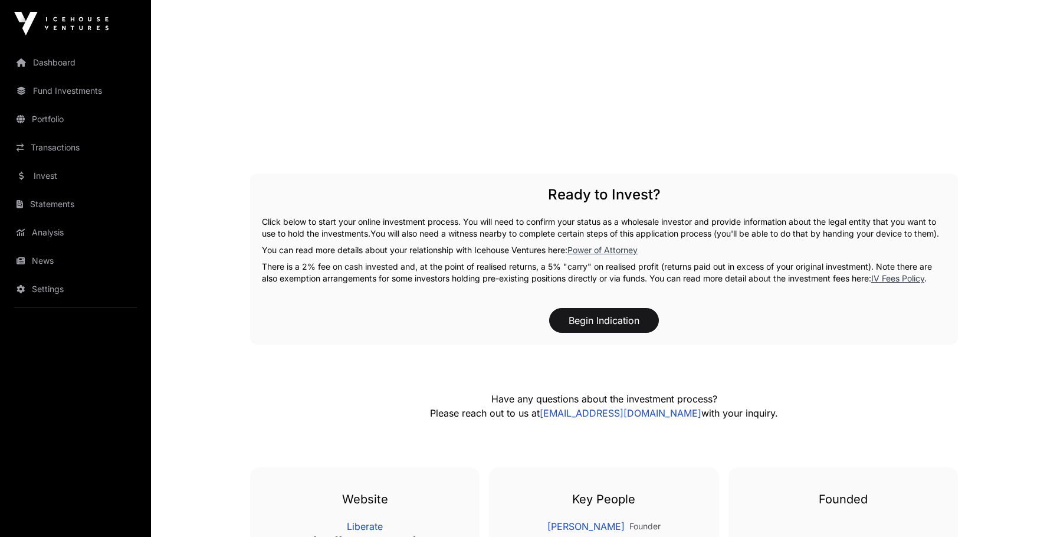
click at [354, 235] on p "Click below to start your online investment process. You will need to confirm y…" at bounding box center [604, 228] width 684 height 24
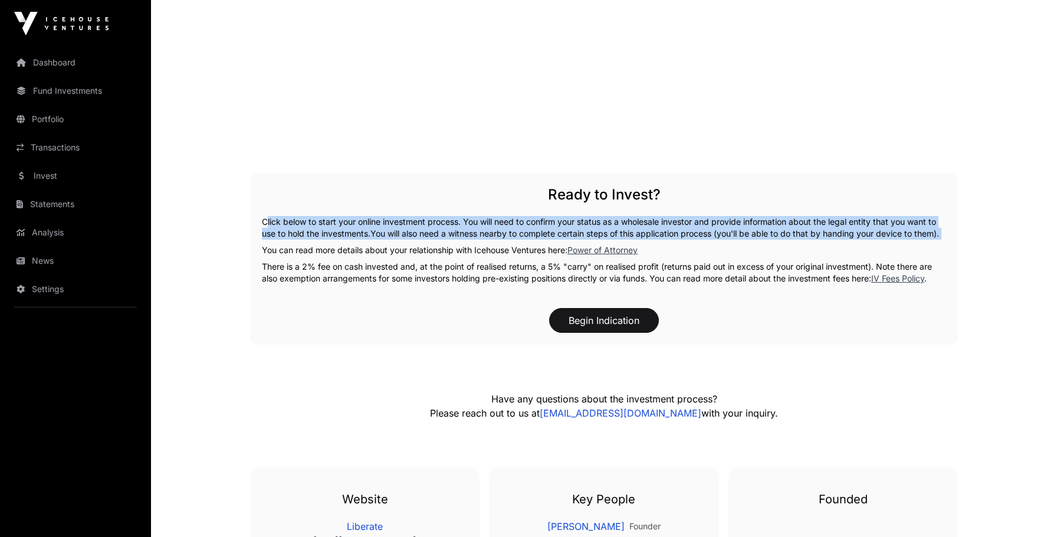
click at [354, 235] on p "Click below to start your online investment process. You will need to confirm y…" at bounding box center [604, 228] width 684 height 24
click at [339, 227] on p "Click below to start your online investment process. You will need to confirm y…" at bounding box center [604, 228] width 684 height 24
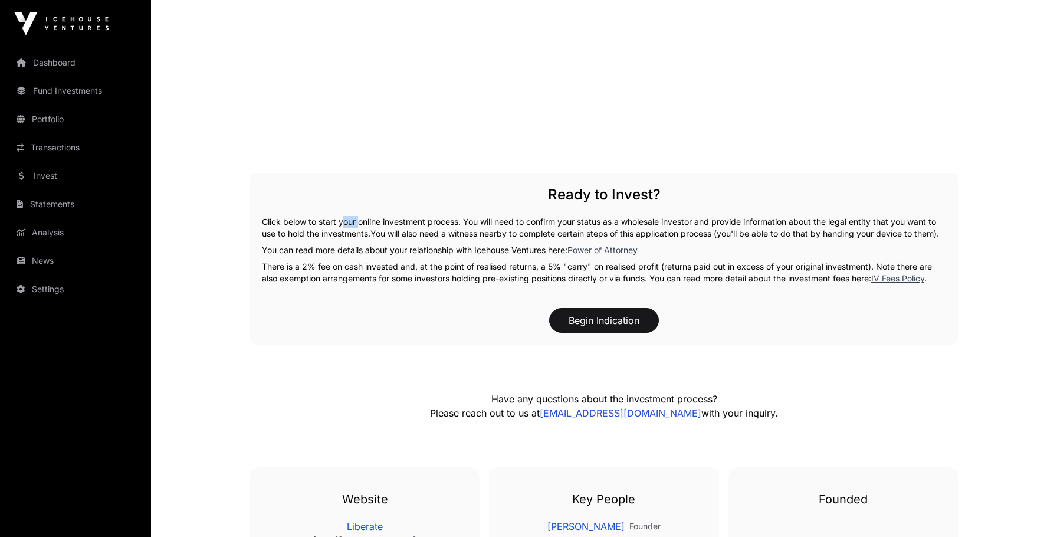
click at [339, 227] on p "Click below to start your online investment process. You will need to confirm y…" at bounding box center [604, 228] width 684 height 24
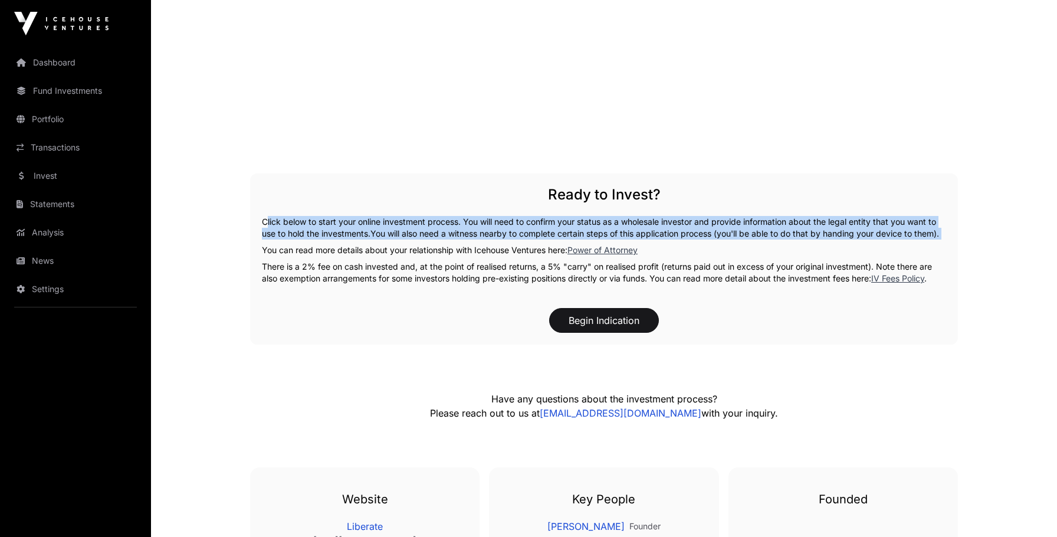
click at [339, 227] on p "Click below to start your online investment process. You will need to confirm y…" at bounding box center [604, 228] width 684 height 24
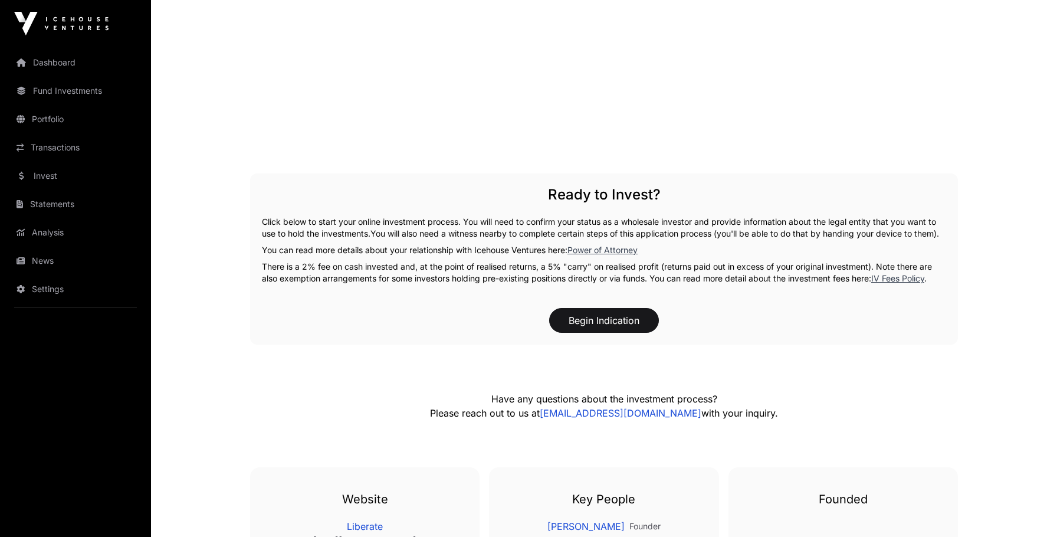
click at [324, 284] on p "There is a 2% fee on cash invested and, at the point of realised returns, a 5% …" at bounding box center [604, 273] width 684 height 24
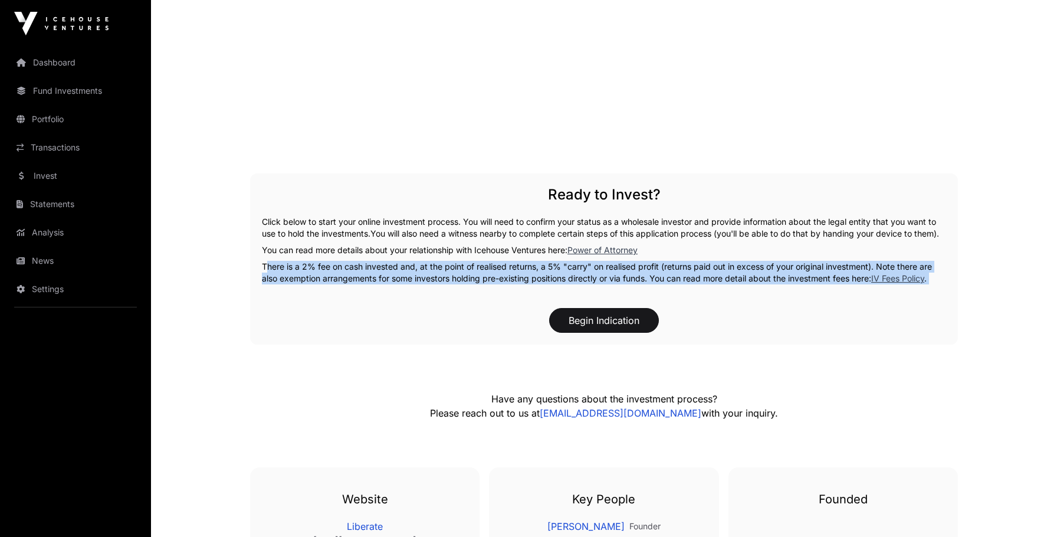
click at [324, 284] on p "There is a 2% fee on cash invested and, at the point of realised returns, a 5% …" at bounding box center [604, 273] width 684 height 24
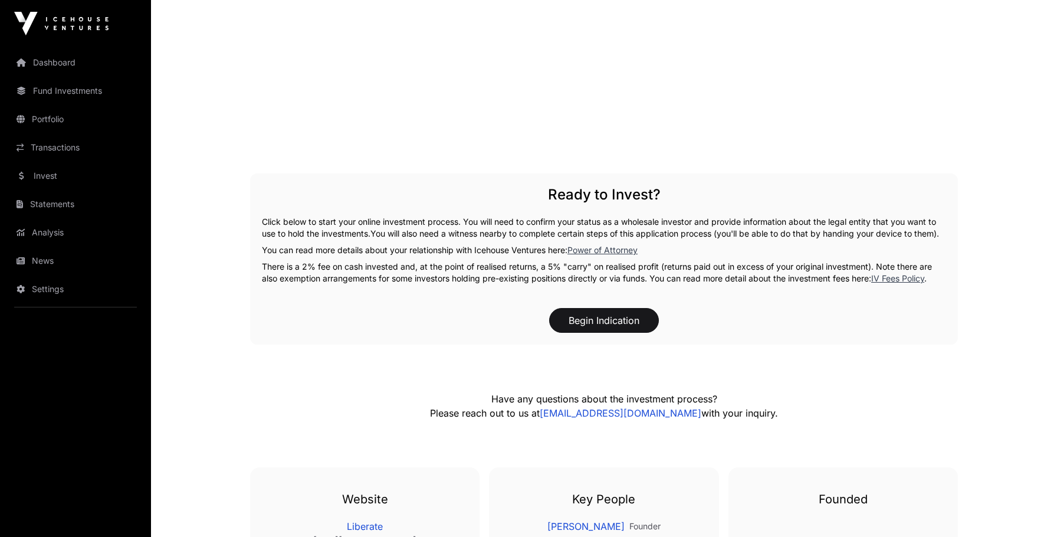
click at [331, 256] on p "You can read more details about your relationship with Icehouse Ventures here: …" at bounding box center [604, 250] width 684 height 12
click at [326, 234] on p "Click below to start your online investment process. You will need to confirm y…" at bounding box center [604, 228] width 684 height 24
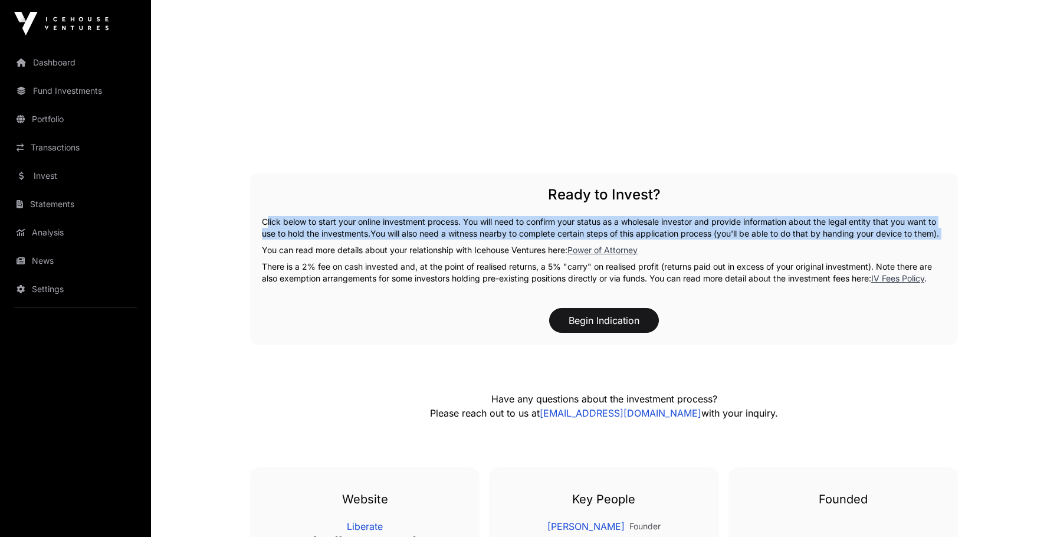
click at [326, 234] on p "Click below to start your online investment process. You will need to confirm y…" at bounding box center [604, 228] width 684 height 24
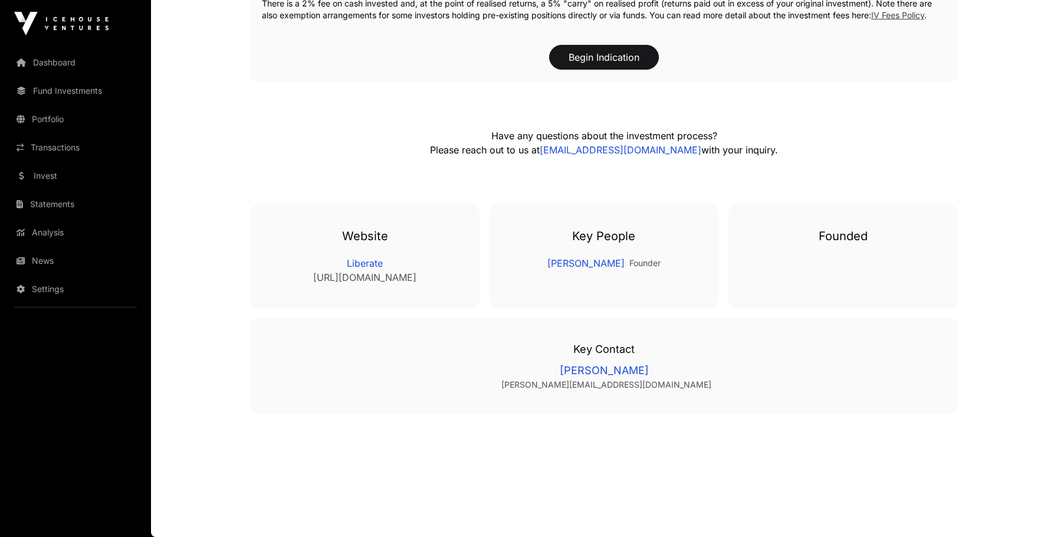
scroll to position [2000, 0]
click at [67, 66] on link "Dashboard" at bounding box center [75, 63] width 132 height 26
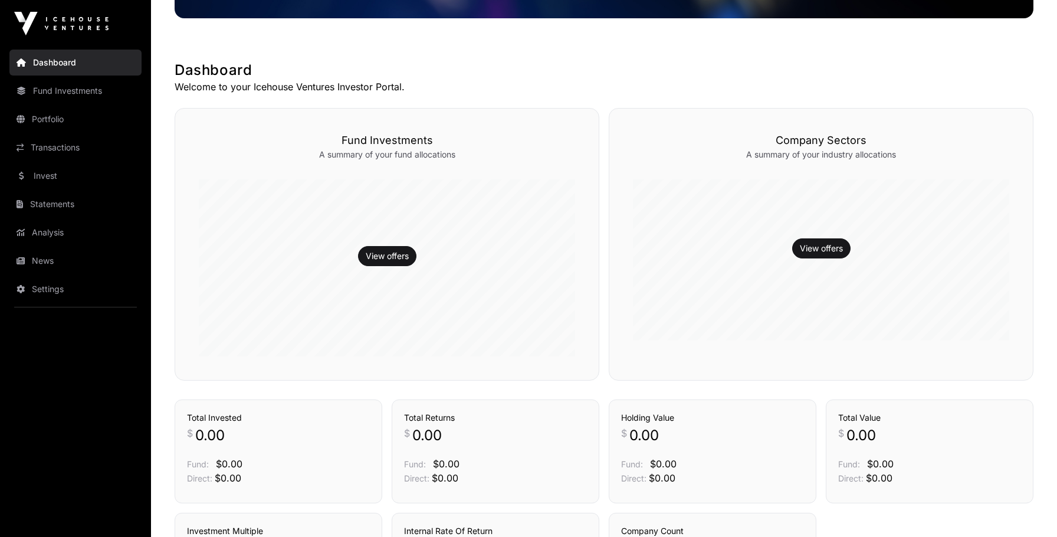
scroll to position [359, 0]
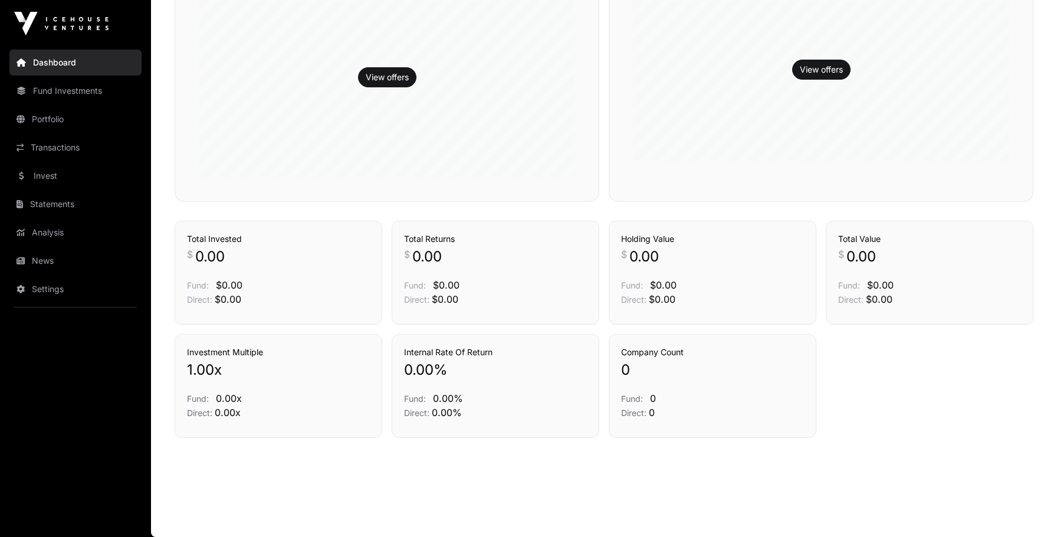
click at [196, 258] on span "0.00" at bounding box center [209, 256] width 29 height 19
click at [428, 246] on div "Total Returns $ 0.00 Fund: $0.00 Direct: $0.00" at bounding box center [495, 269] width 183 height 73
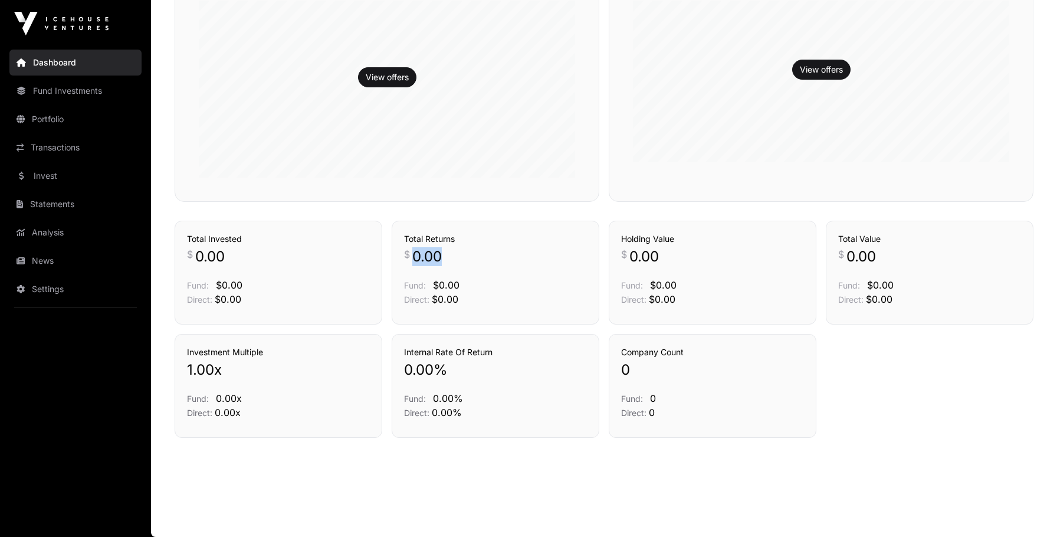
click at [428, 246] on div "Total Returns $ 0.00 Fund: $0.00 Direct: $0.00" at bounding box center [495, 269] width 183 height 73
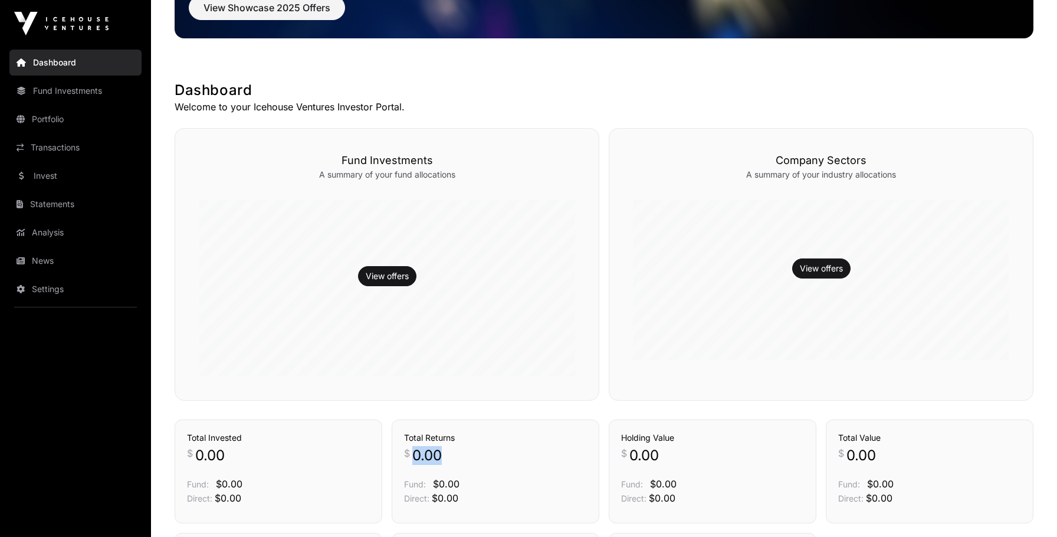
scroll to position [0, 0]
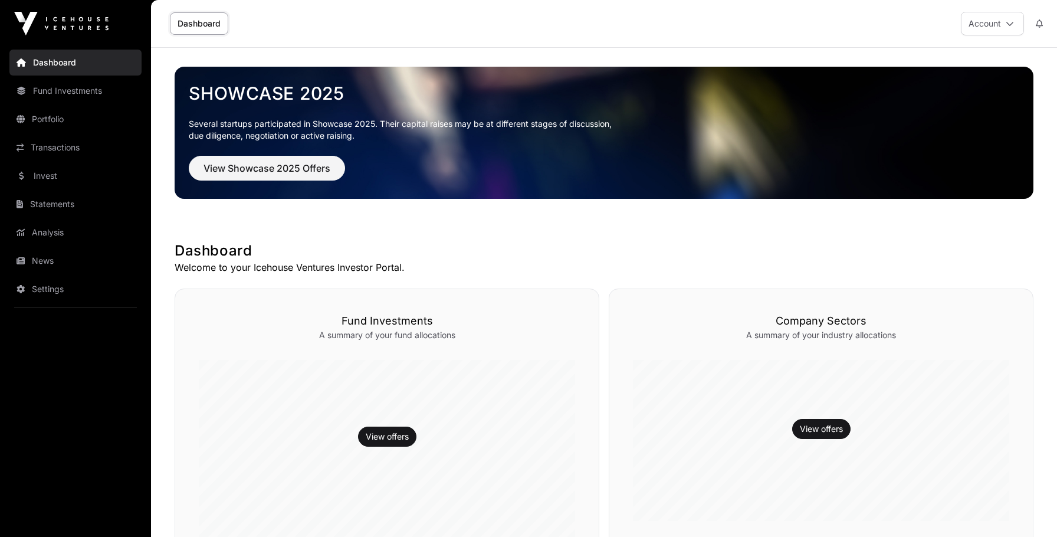
click at [348, 265] on p "Welcome to your Icehouse Ventures Investor Portal." at bounding box center [604, 267] width 859 height 14
click at [349, 265] on p "Welcome to your Icehouse Ventures Investor Portal." at bounding box center [604, 267] width 859 height 14
click at [235, 267] on p "Welcome to your Icehouse Ventures Investor Portal." at bounding box center [604, 267] width 859 height 14
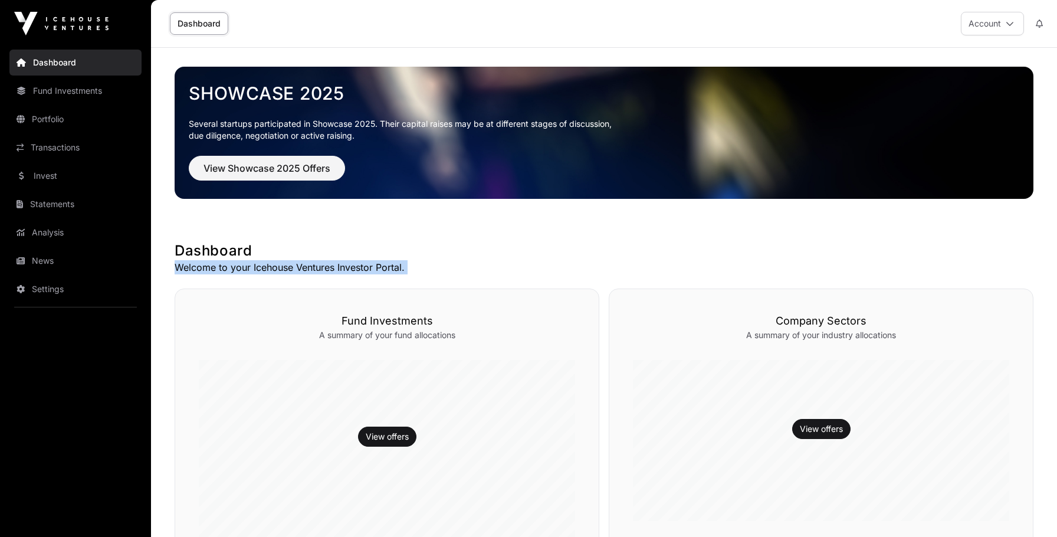
click at [235, 267] on p "Welcome to your Icehouse Ventures Investor Portal." at bounding box center [604, 267] width 859 height 14
click at [235, 268] on p "Welcome to your Icehouse Ventures Investor Portal." at bounding box center [604, 267] width 859 height 14
click at [236, 269] on p "Welcome to your Icehouse Ventures Investor Portal." at bounding box center [604, 267] width 859 height 14
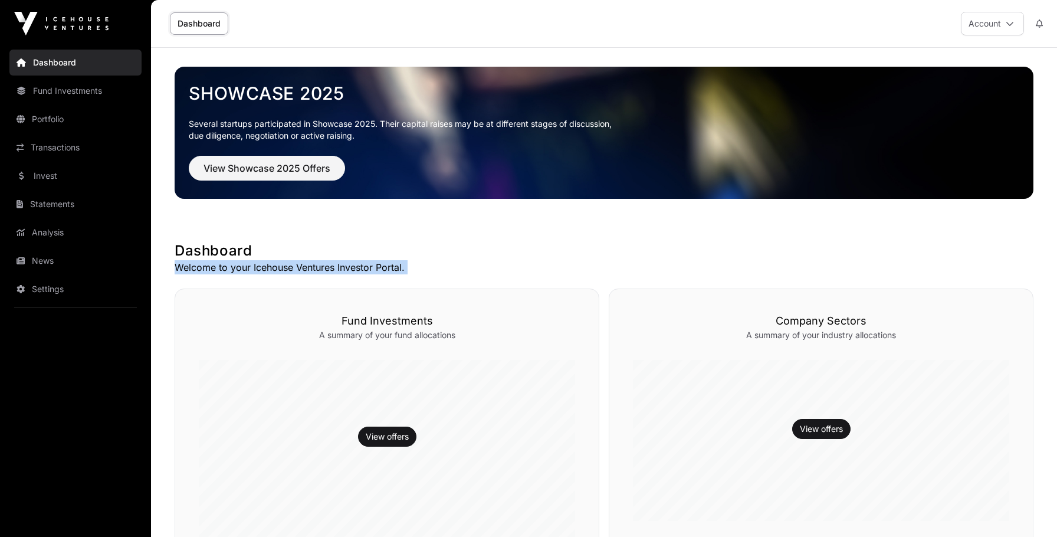
click at [236, 269] on p "Welcome to your Icehouse Ventures Investor Portal." at bounding box center [604, 267] width 859 height 14
click at [265, 272] on p "Welcome to your Icehouse Ventures Investor Portal." at bounding box center [604, 267] width 859 height 14
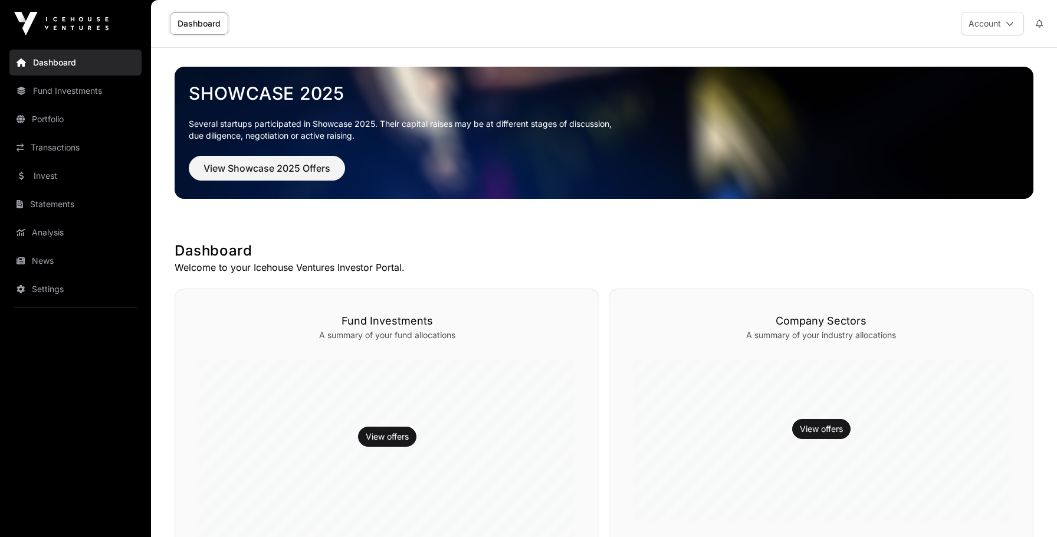
click at [195, 250] on h1 "Dashboard" at bounding box center [604, 250] width 859 height 19
click at [197, 250] on h1 "Dashboard" at bounding box center [604, 250] width 859 height 19
click at [200, 282] on div "Showcase 2025 Several startups participated in Showcase 2025. Their capital rai…" at bounding box center [604, 429] width 906 height 763
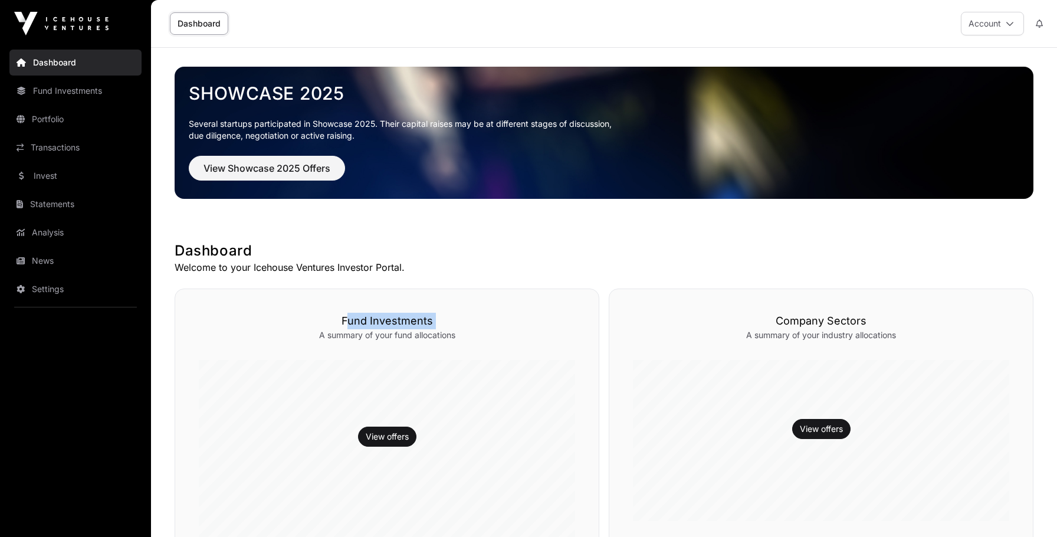
click at [200, 280] on div "Showcase 2025 Several startups participated in Showcase 2025. Their capital rai…" at bounding box center [604, 429] width 906 height 763
click at [200, 278] on div "Showcase 2025 Several startups participated in Showcase 2025. Their capital rai…" at bounding box center [604, 429] width 906 height 763
click at [202, 259] on h1 "Dashboard" at bounding box center [604, 250] width 859 height 19
click at [204, 275] on div "Showcase 2025 Several startups participated in Showcase 2025. Their capital rai…" at bounding box center [604, 429] width 906 height 763
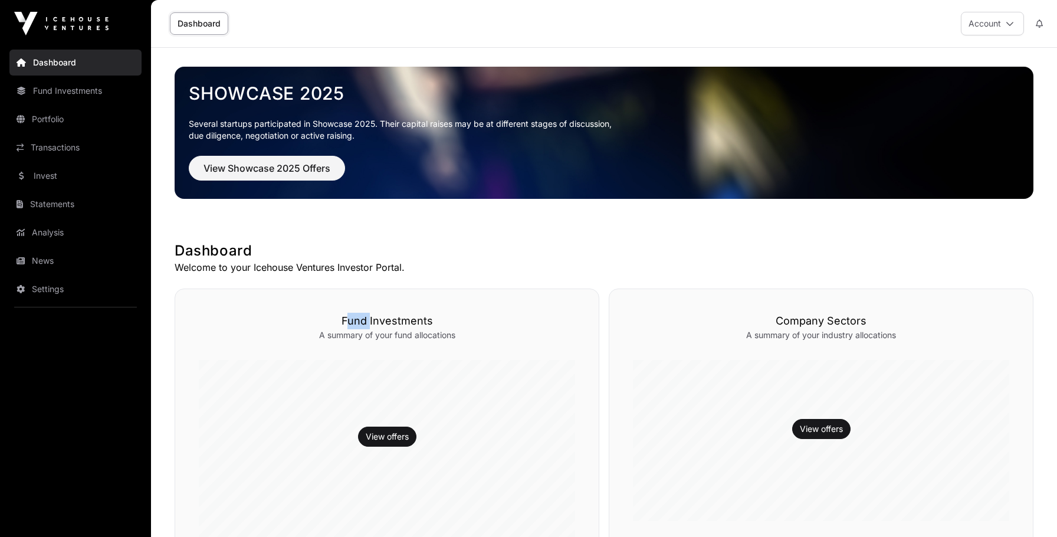
click at [204, 275] on div "Showcase 2025 Several startups participated in Showcase 2025. Their capital rai…" at bounding box center [604, 429] width 906 height 763
click at [206, 268] on p "Welcome to your Icehouse Ventures Investor Portal." at bounding box center [604, 267] width 859 height 14
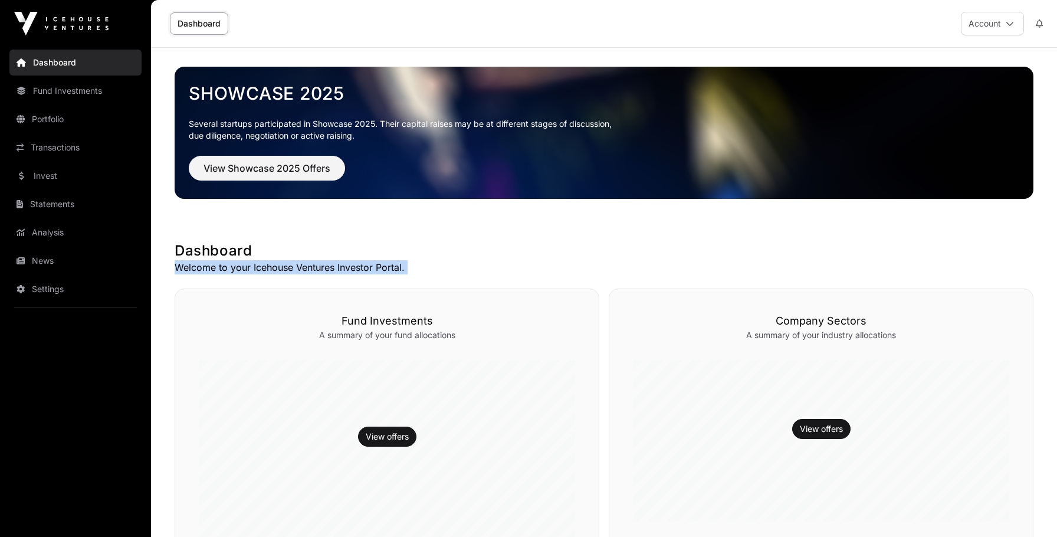
click at [206, 268] on p "Welcome to your Icehouse Ventures Investor Portal." at bounding box center [604, 267] width 859 height 14
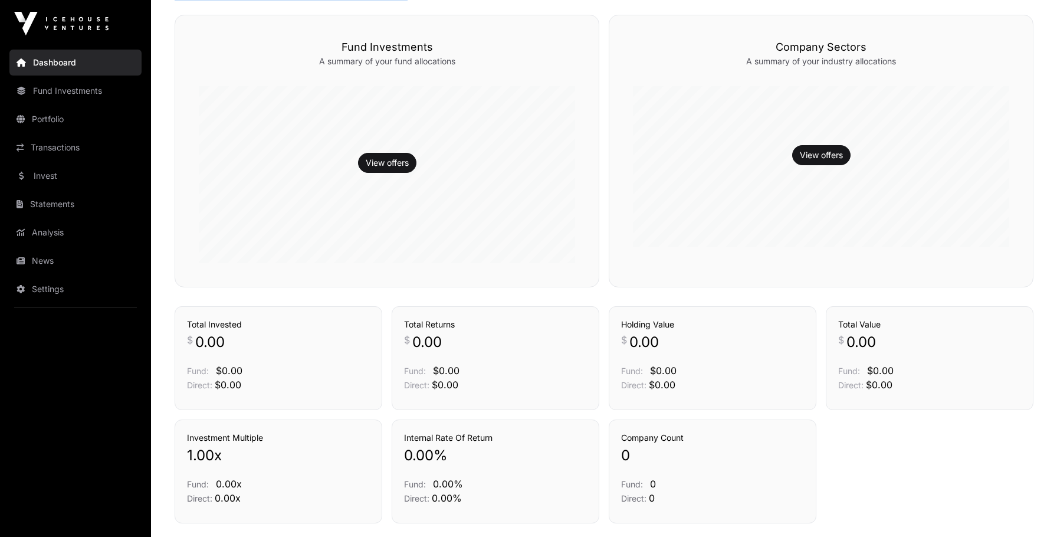
scroll to position [359, 0]
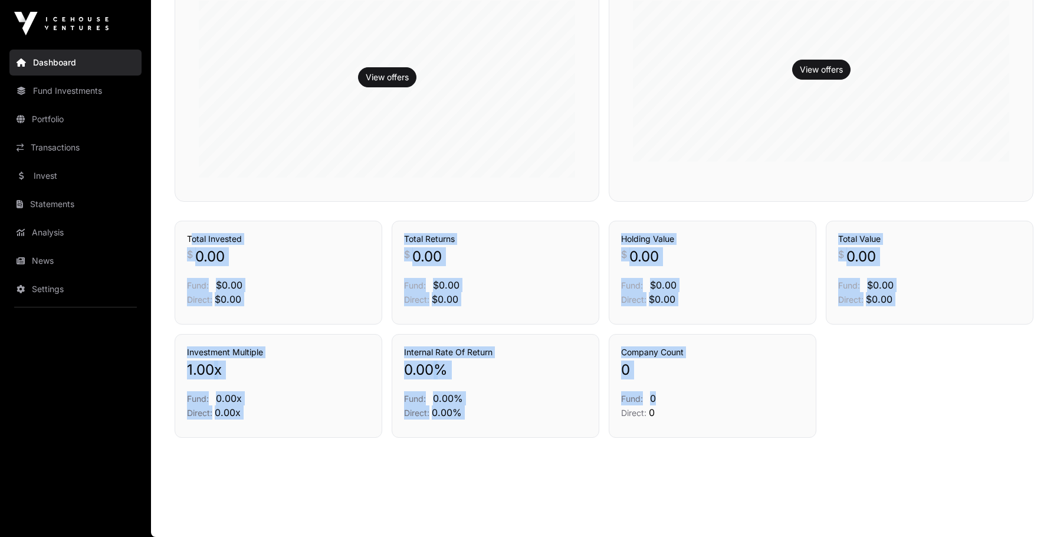
drag, startPoint x: 189, startPoint y: 239, endPoint x: 763, endPoint y: 405, distance: 597.7
click at [764, 405] on div "Showcase 2025 Several startups participated in Showcase 2025. Their capital rai…" at bounding box center [604, 70] width 906 height 763
drag, startPoint x: 765, startPoint y: 419, endPoint x: 244, endPoint y: 249, distance: 547.6
click at [244, 250] on div "Showcase 2025 Several startups participated in Showcase 2025. Their capital rai…" at bounding box center [604, 70] width 906 height 763
drag, startPoint x: 182, startPoint y: 237, endPoint x: 692, endPoint y: 436, distance: 546.9
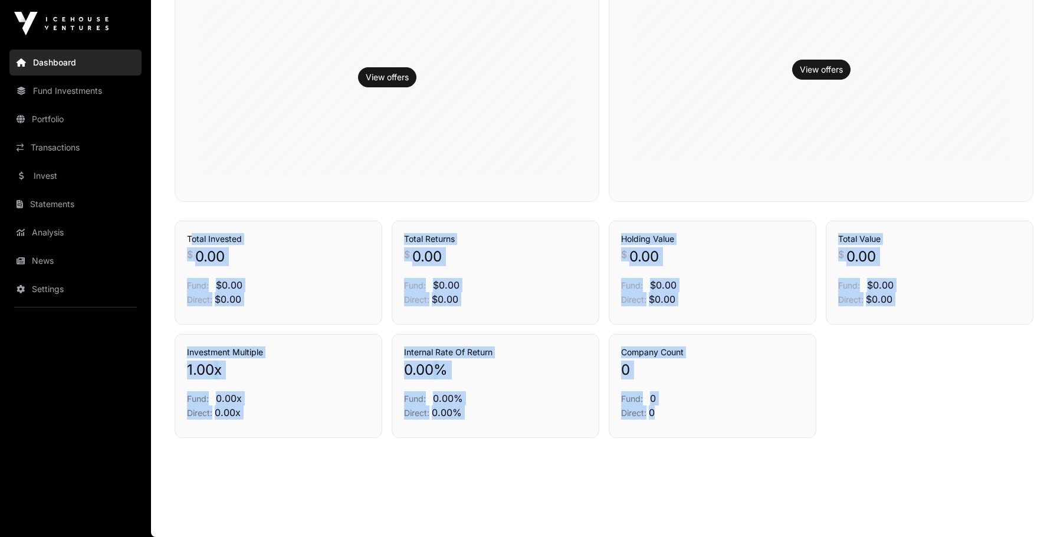
click at [692, 436] on div "Showcase 2025 Several startups participated in Showcase 2025. Their capital rai…" at bounding box center [604, 70] width 906 height 763
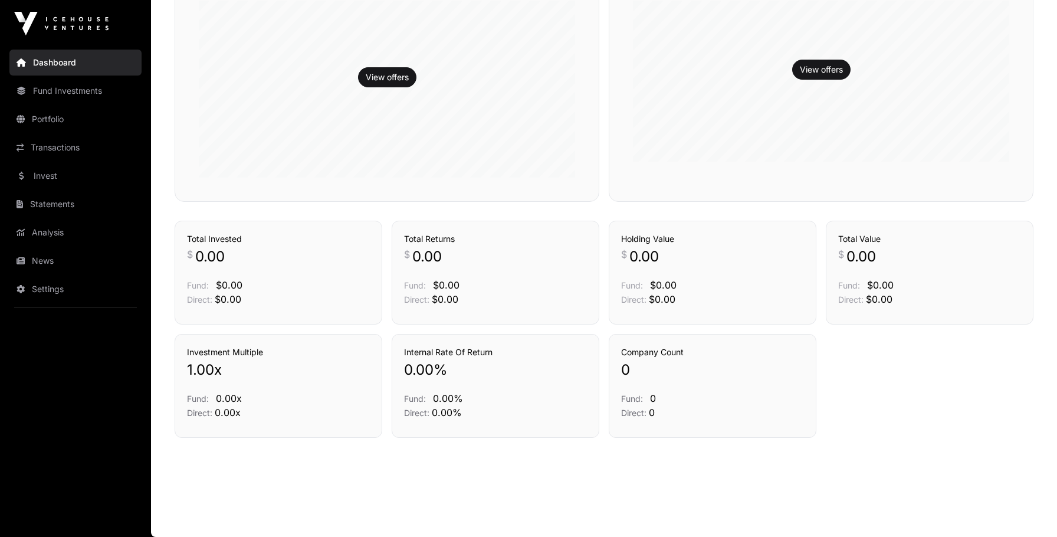
click at [830, 462] on main "Showcase 2025 Several startups participated in Showcase 2025. Their capital rai…" at bounding box center [604, 113] width 906 height 848
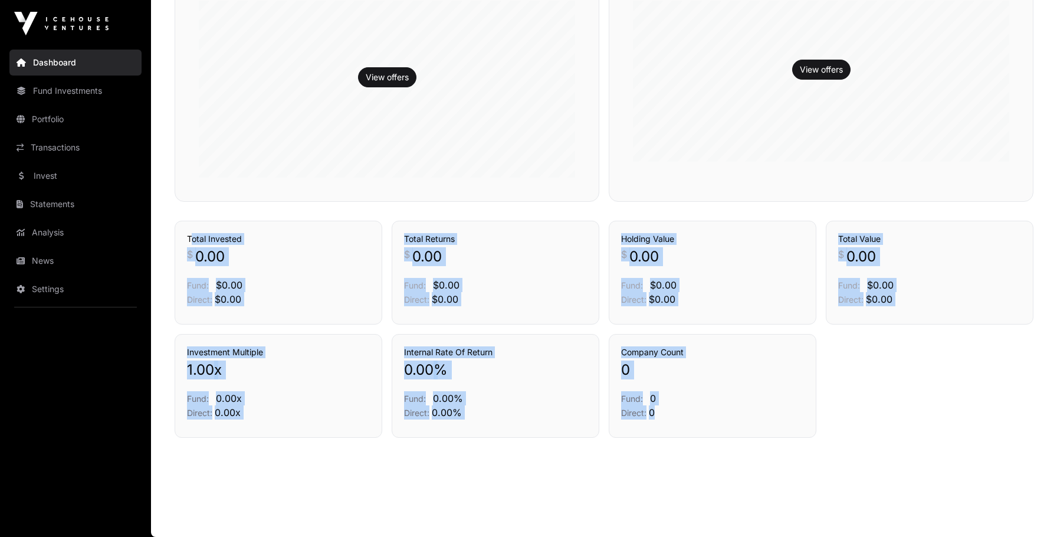
drag, startPoint x: 830, startPoint y: 462, endPoint x: 212, endPoint y: 229, distance: 660.5
click at [204, 233] on main "Showcase 2025 Several startups participated in Showcase 2025. Their capital rai…" at bounding box center [604, 113] width 906 height 848
click at [212, 235] on h3 "Total Invested" at bounding box center [278, 239] width 183 height 12
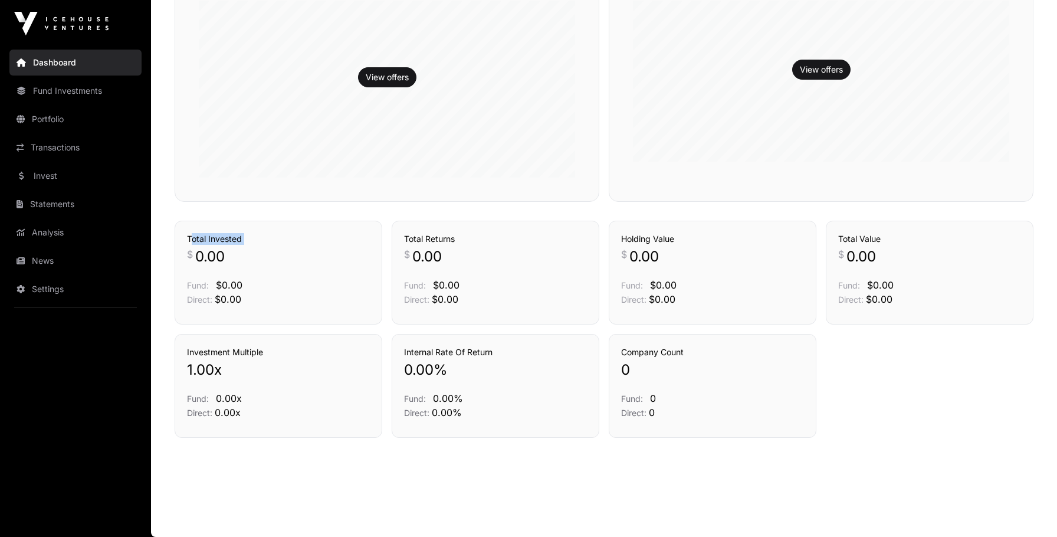
click at [212, 235] on h3 "Total Invested" at bounding box center [278, 239] width 183 height 12
click at [438, 354] on h3 "Internal Rate Of Return" at bounding box center [495, 352] width 183 height 12
click at [639, 249] on span "0.00" at bounding box center [643, 256] width 29 height 19
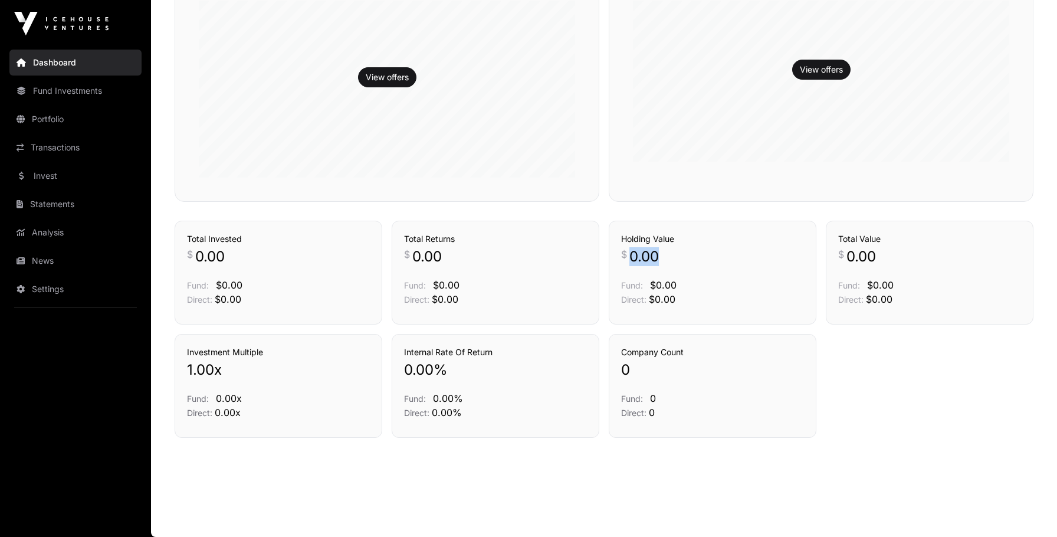
click at [639, 249] on span "0.00" at bounding box center [643, 256] width 29 height 19
click at [639, 241] on h3 "Holding Value" at bounding box center [712, 239] width 183 height 12
click at [840, 342] on div "Investment Multiple 1.00 x Fund: 0.00x Direct: 0.00x Internal Rate Of Return 0.…" at bounding box center [604, 386] width 859 height 104
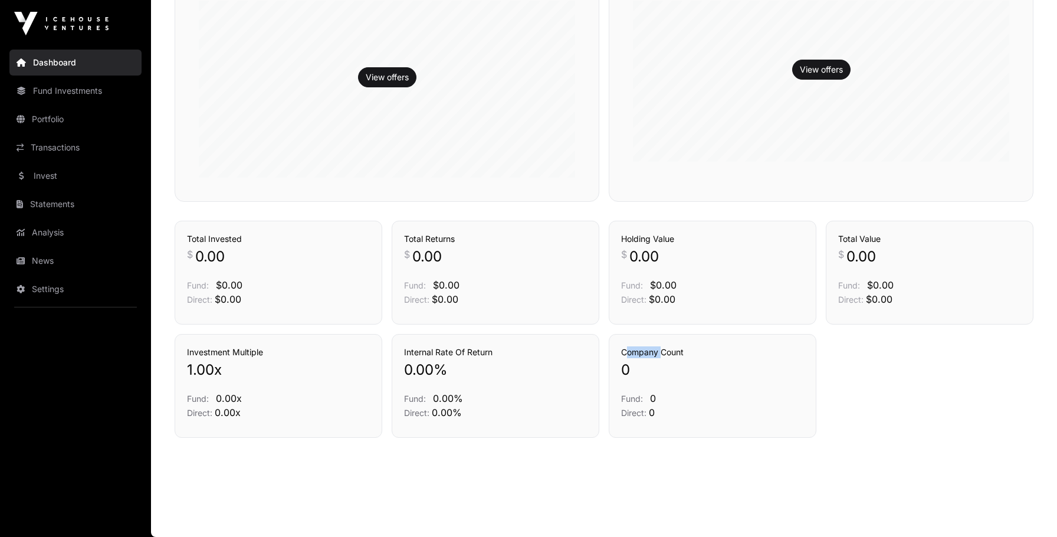
click at [840, 342] on div "Investment Multiple 1.00 x Fund: 0.00x Direct: 0.00x Internal Rate Of Return 0.…" at bounding box center [604, 386] width 859 height 104
click at [215, 346] on h3 "Investment Multiple" at bounding box center [278, 352] width 183 height 12
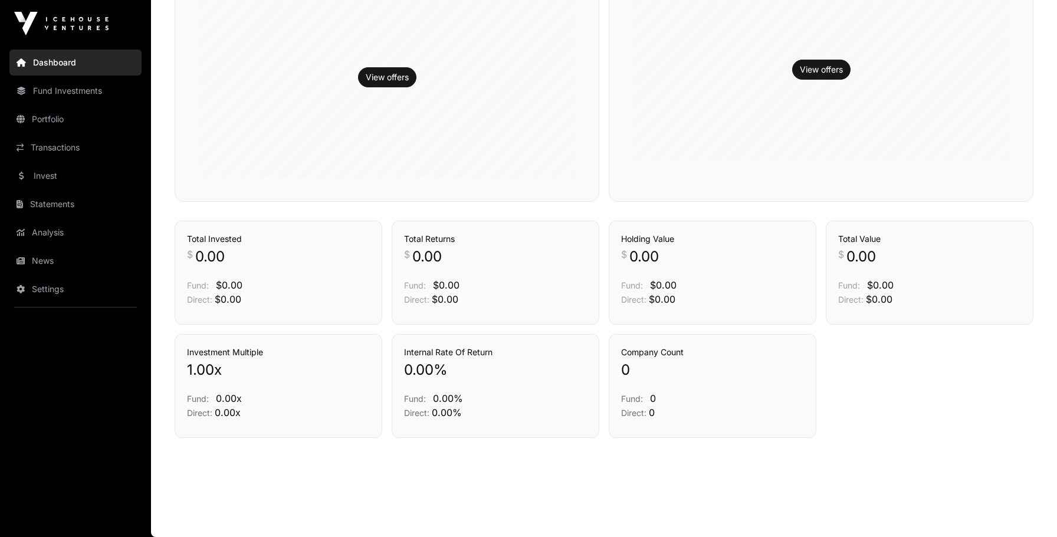
click at [404, 234] on h3 "Total Returns" at bounding box center [495, 239] width 183 height 12
click at [652, 354] on h3 "Company Count" at bounding box center [712, 352] width 183 height 12
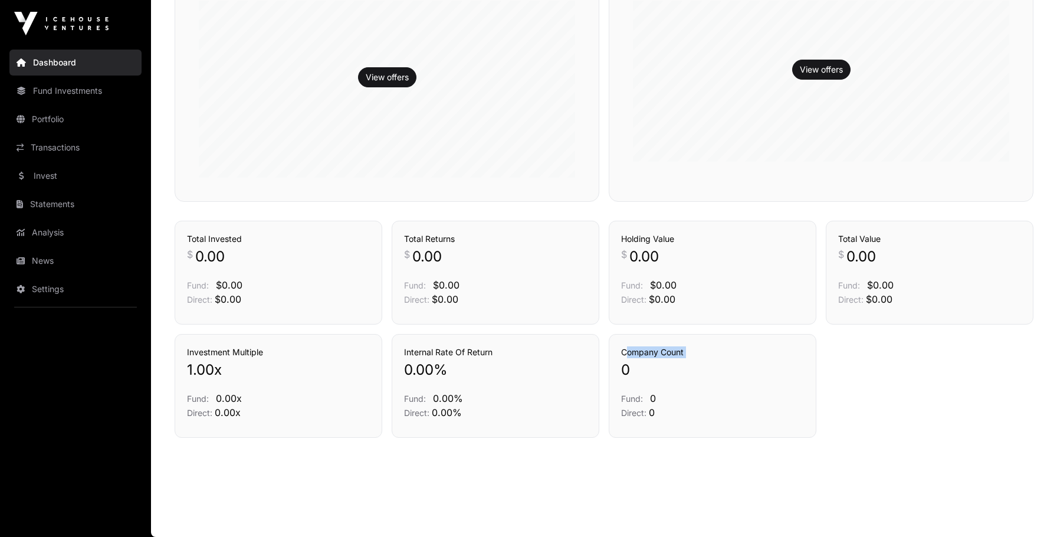
click at [652, 354] on h3 "Company Count" at bounding box center [712, 352] width 183 height 12
click at [862, 233] on h3 "Total Value" at bounding box center [929, 239] width 183 height 12
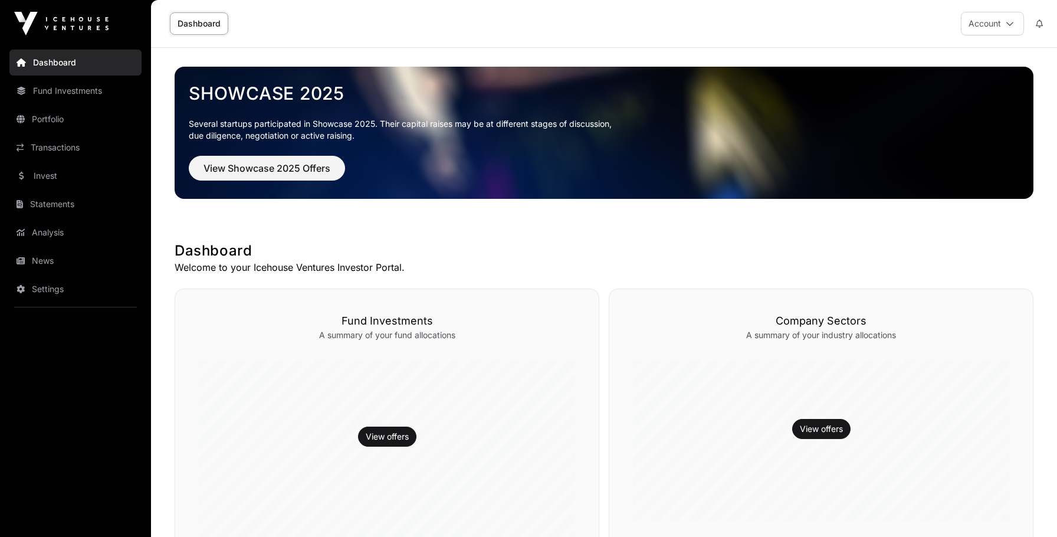
click at [83, 62] on link "Dashboard" at bounding box center [75, 63] width 132 height 26
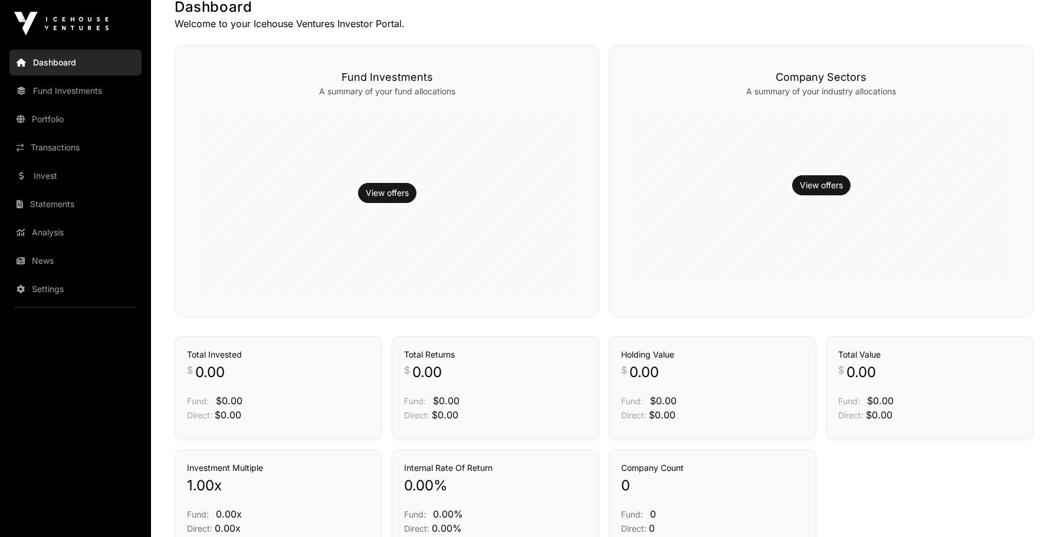
scroll to position [359, 0]
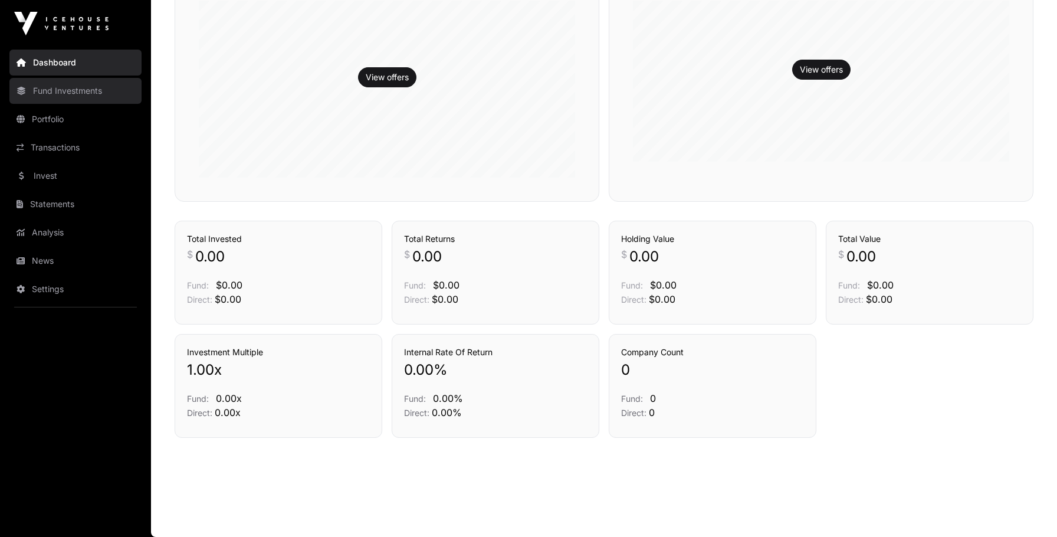
click at [63, 88] on link "Fund Investments" at bounding box center [75, 91] width 132 height 26
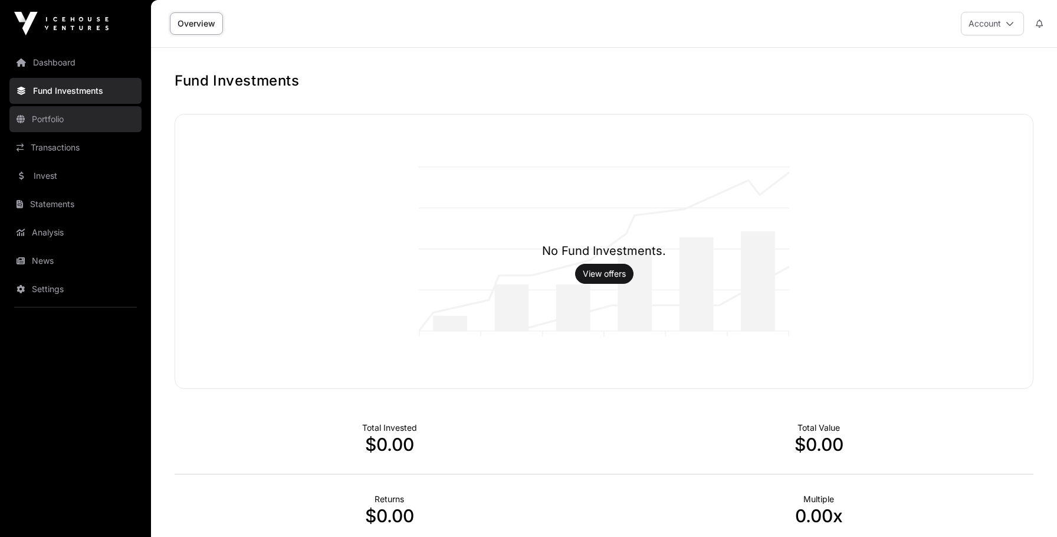
click at [74, 120] on link "Portfolio" at bounding box center [75, 119] width 132 height 26
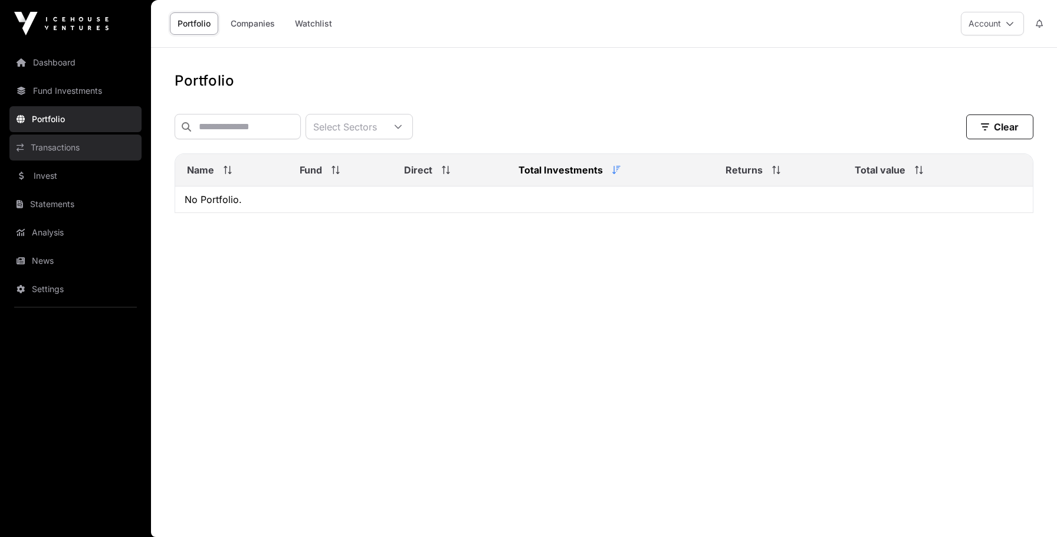
click at [109, 153] on link "Transactions" at bounding box center [75, 147] width 132 height 26
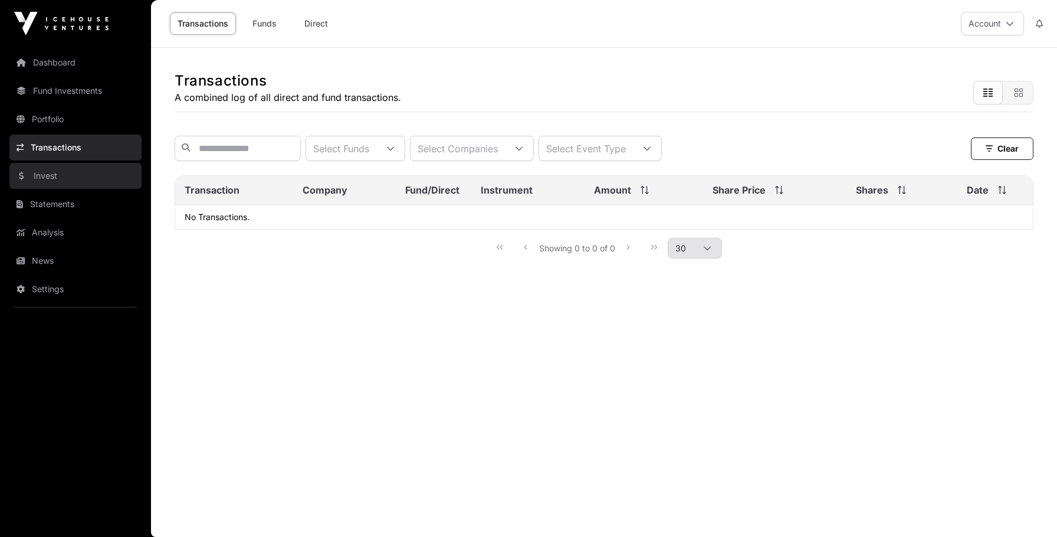
click at [97, 176] on link "Invest" at bounding box center [75, 176] width 132 height 26
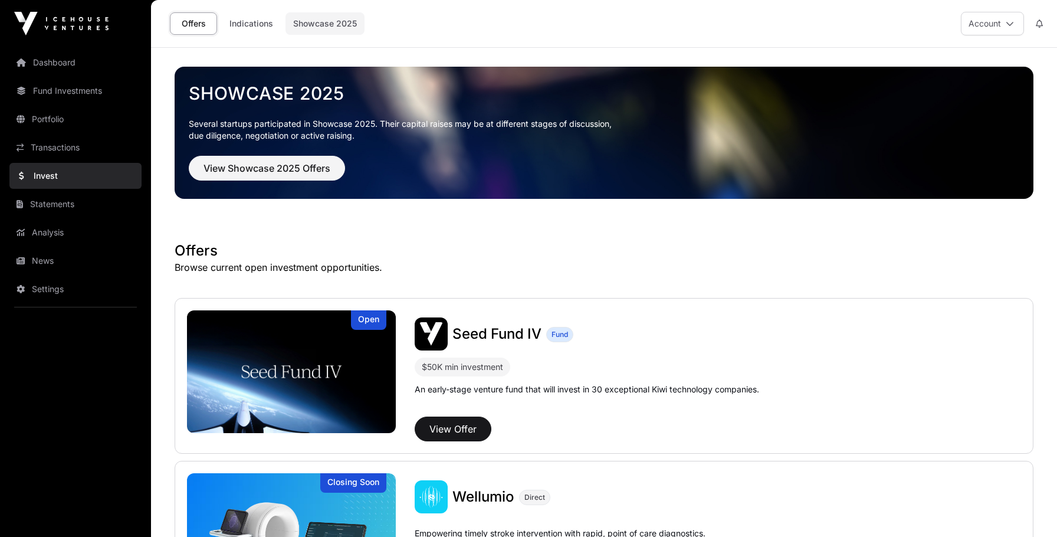
click at [325, 15] on link "Showcase 2025" at bounding box center [324, 23] width 79 height 22
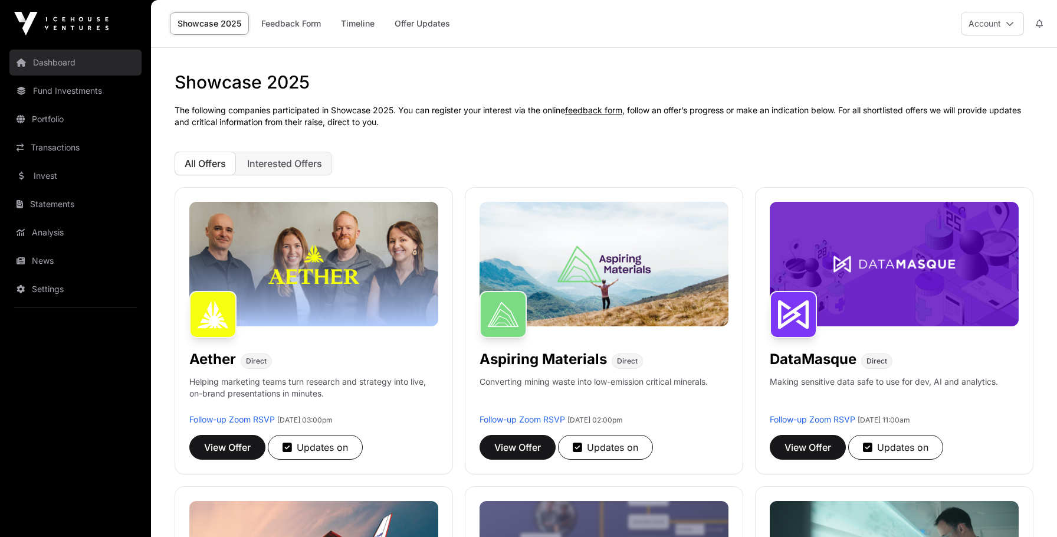
click at [42, 61] on link "Dashboard" at bounding box center [75, 63] width 132 height 26
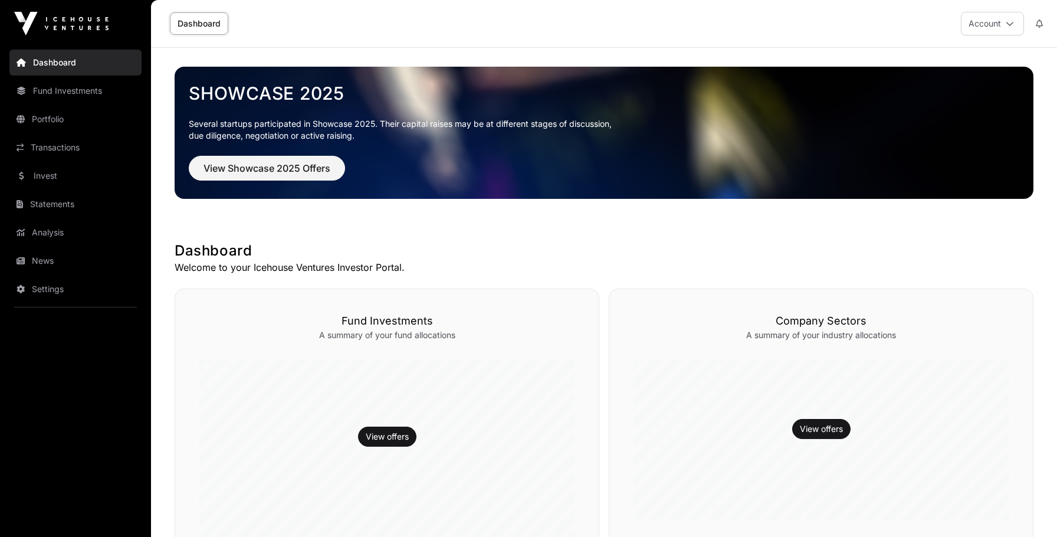
click at [413, 259] on h1 "Dashboard" at bounding box center [604, 250] width 859 height 19
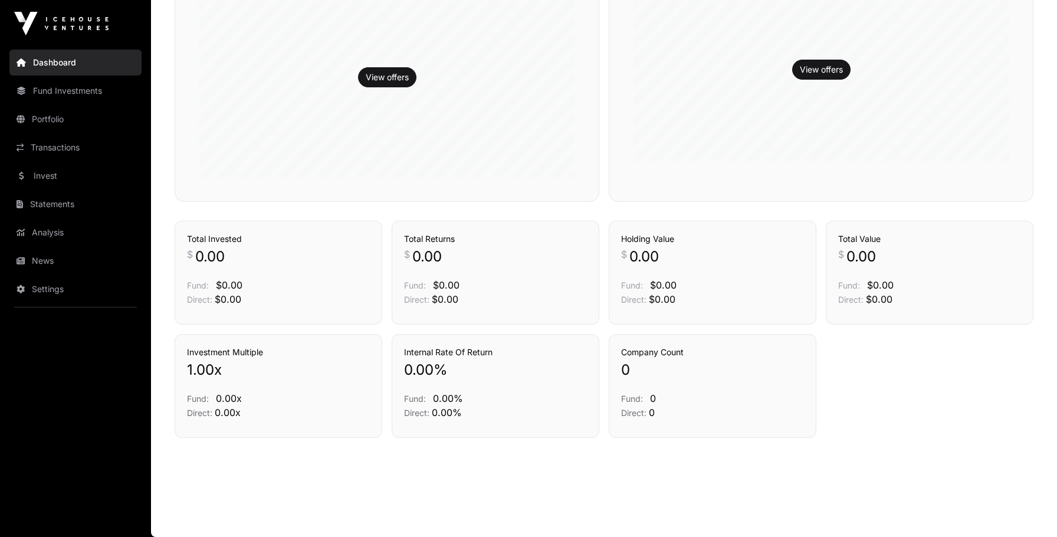
click at [432, 349] on h3 "Internal Rate Of Return" at bounding box center [495, 352] width 183 height 12
click at [663, 240] on h3 "Holding Value" at bounding box center [712, 239] width 183 height 12
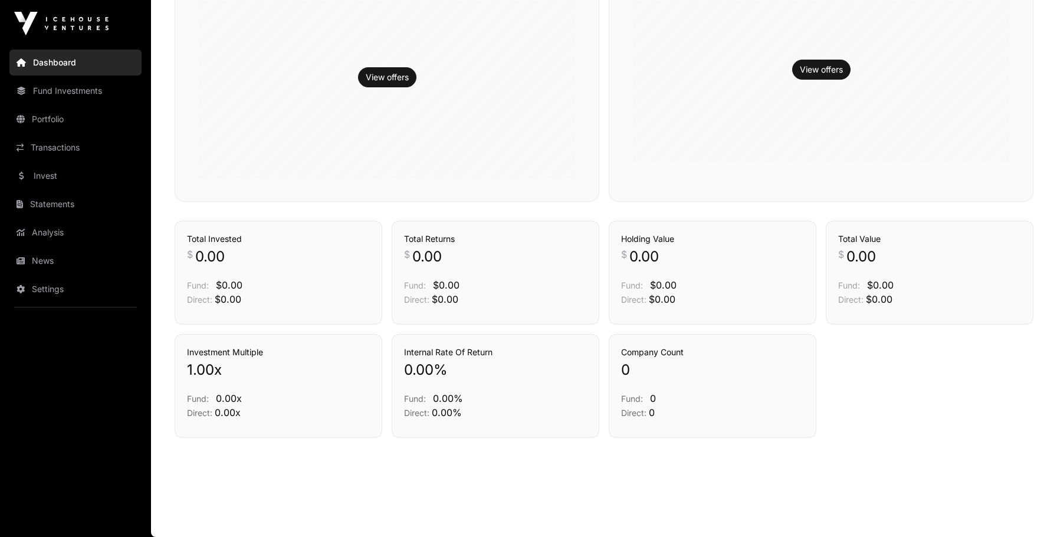
click at [663, 240] on h3 "Holding Value" at bounding box center [712, 239] width 183 height 12
click at [223, 239] on h3 "Total Invested" at bounding box center [278, 239] width 183 height 12
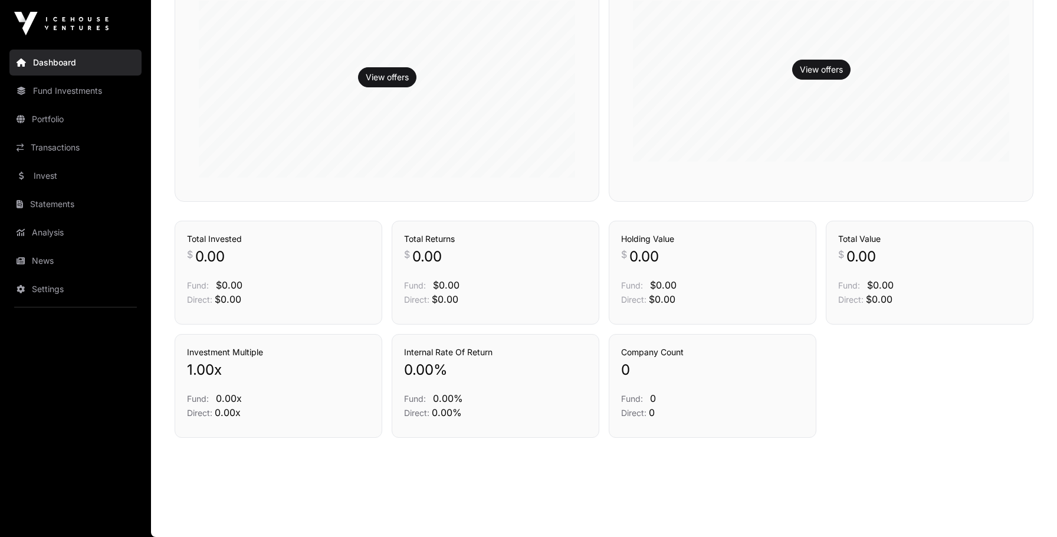
click at [416, 351] on h3 "Internal Rate Of Return" at bounding box center [495, 352] width 183 height 12
click at [629, 238] on h3 "Holding Value" at bounding box center [712, 239] width 183 height 12
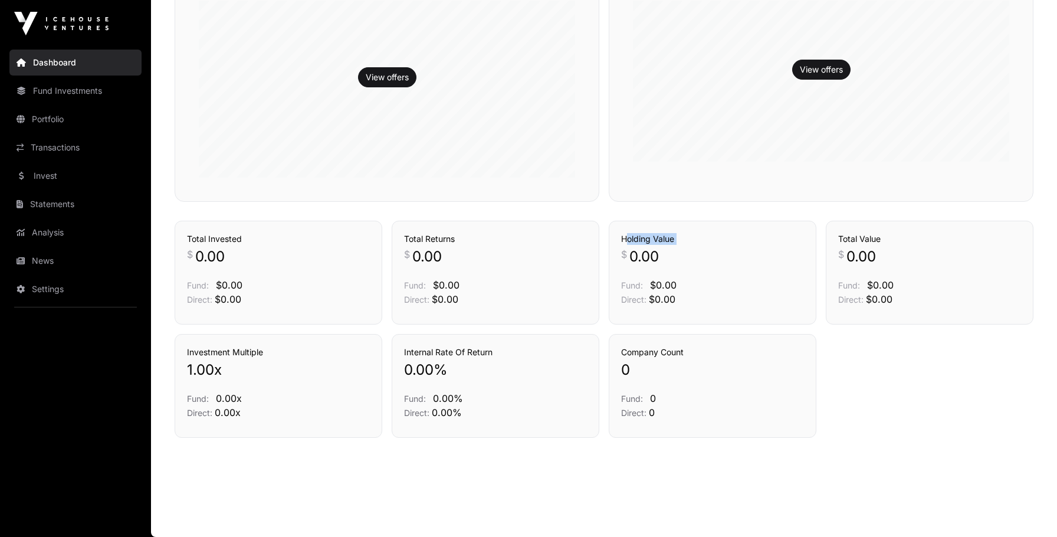
click at [629, 238] on h3 "Holding Value" at bounding box center [712, 239] width 183 height 12
click at [239, 348] on h3 "Investment Multiple" at bounding box center [278, 352] width 183 height 12
drag, startPoint x: 239, startPoint y: 347, endPoint x: 324, endPoint y: 310, distance: 92.2
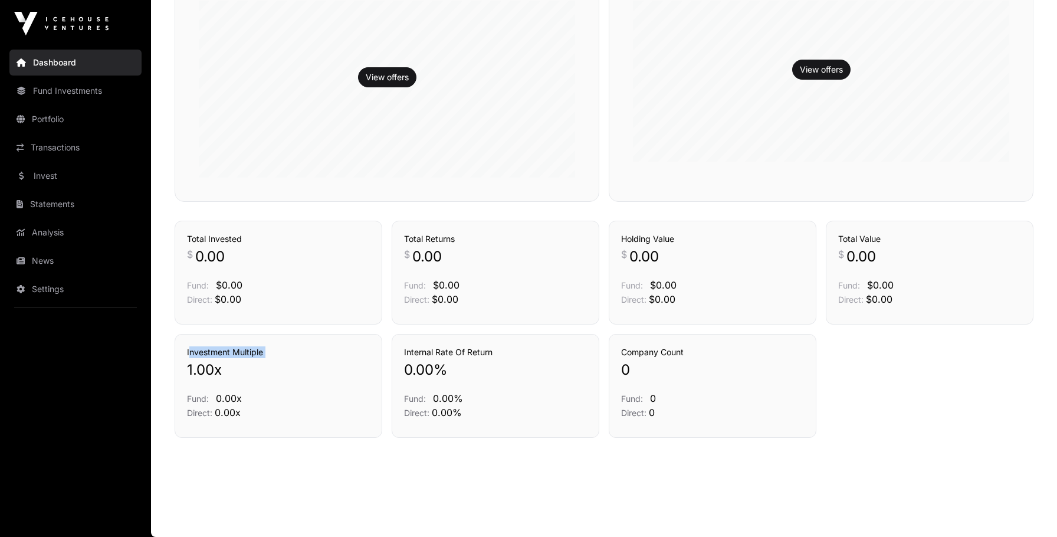
click at [276, 331] on div "Showcase 2025 Several startups participated in Showcase 2025. Their capital rai…" at bounding box center [604, 70] width 906 height 763
click at [436, 237] on h3 "Total Returns" at bounding box center [495, 239] width 183 height 12
click at [660, 351] on h3 "Company Count" at bounding box center [712, 352] width 183 height 12
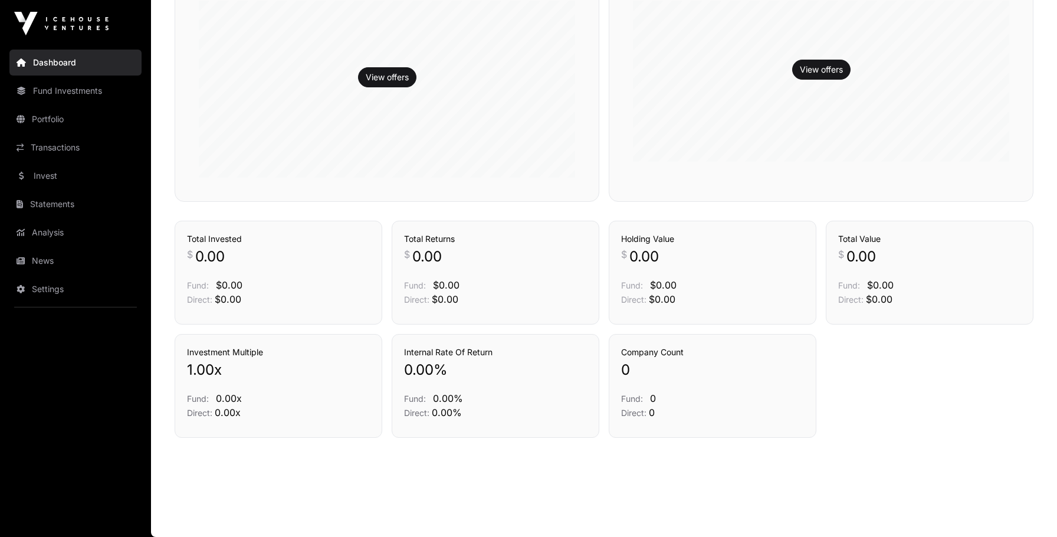
click at [660, 351] on h3 "Company Count" at bounding box center [712, 352] width 183 height 12
click at [847, 235] on h3 "Total Value" at bounding box center [929, 239] width 183 height 12
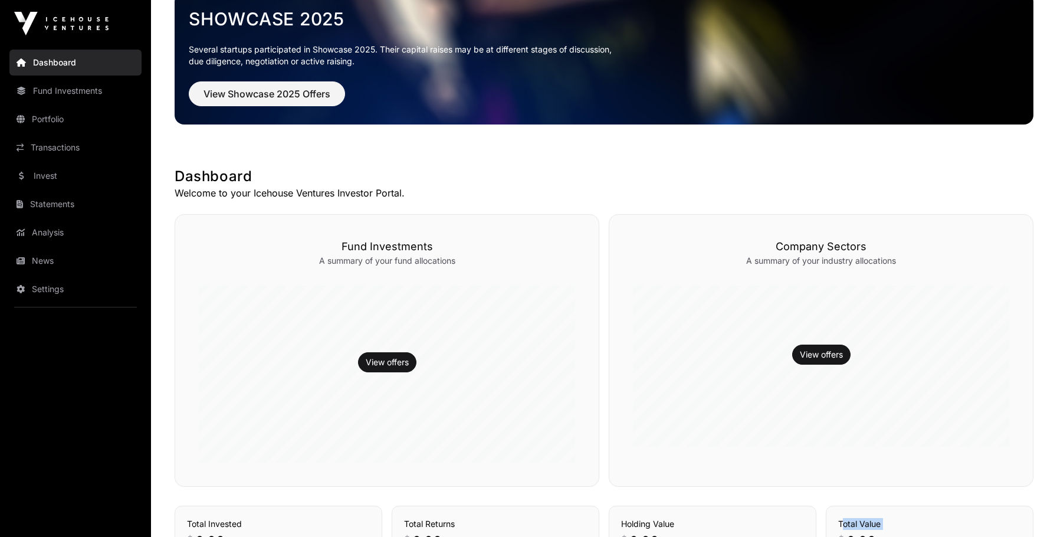
scroll to position [0, 0]
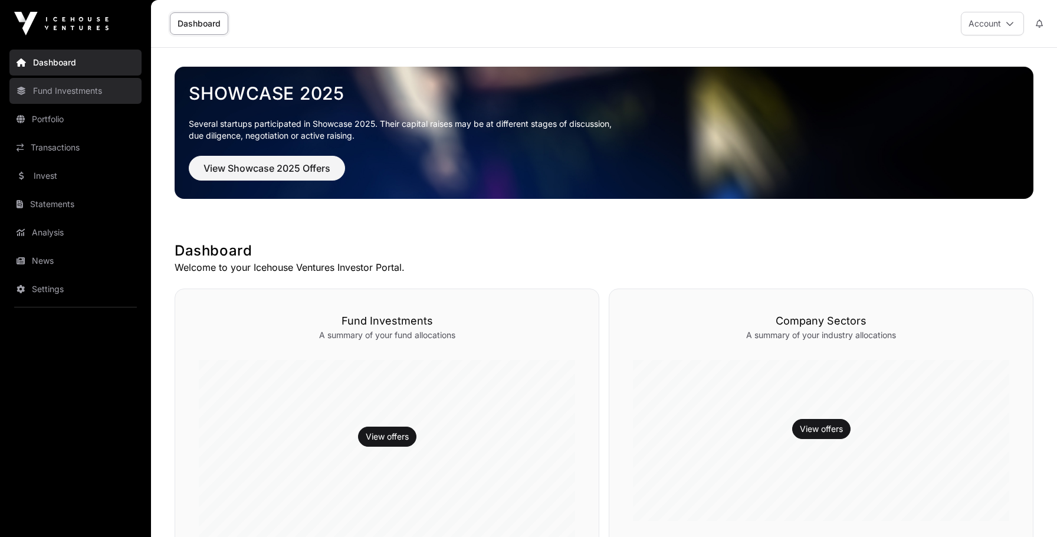
click at [55, 95] on link "Fund Investments" at bounding box center [75, 91] width 132 height 26
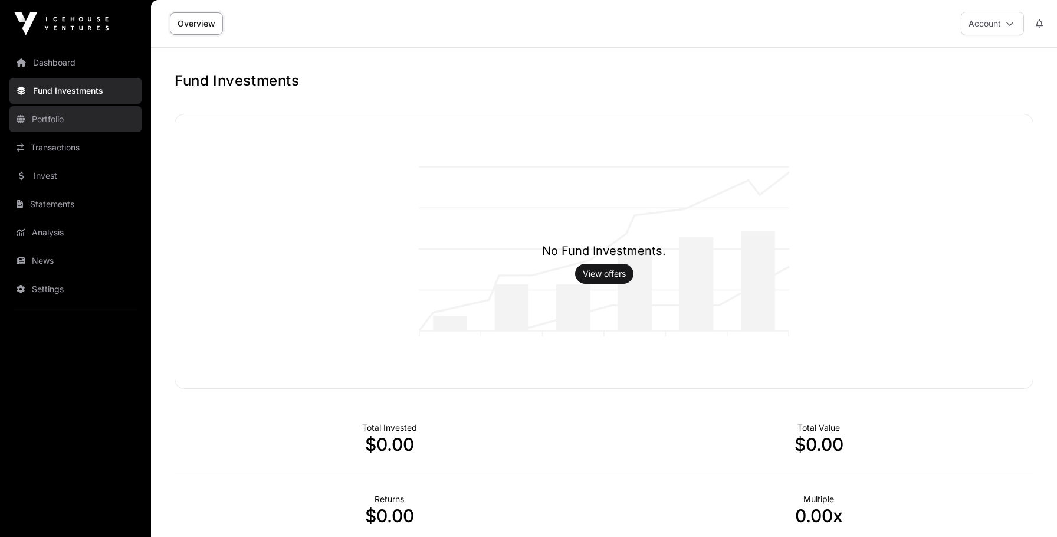
click at [55, 126] on link "Portfolio" at bounding box center [75, 119] width 132 height 26
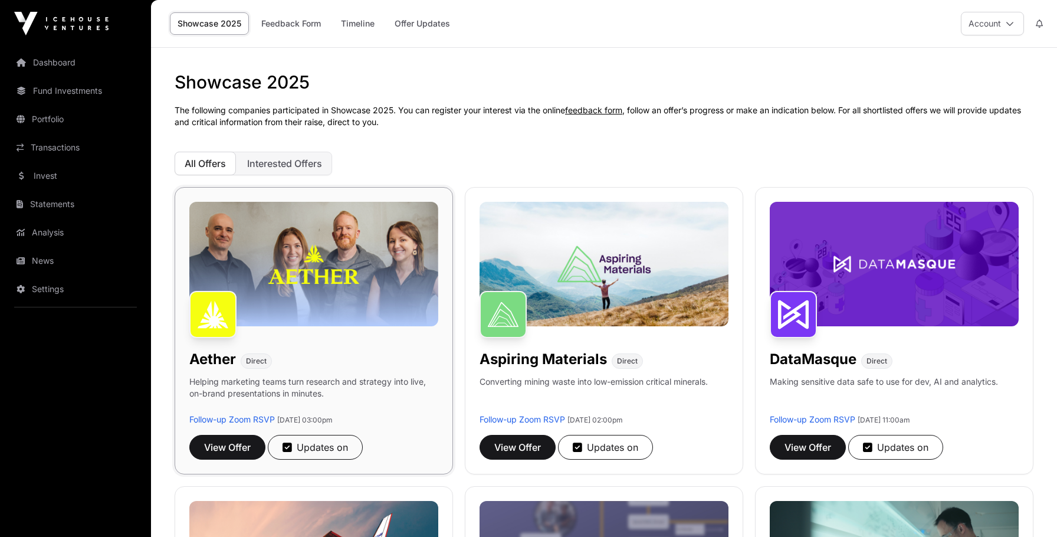
click at [287, 263] on img at bounding box center [313, 264] width 249 height 124
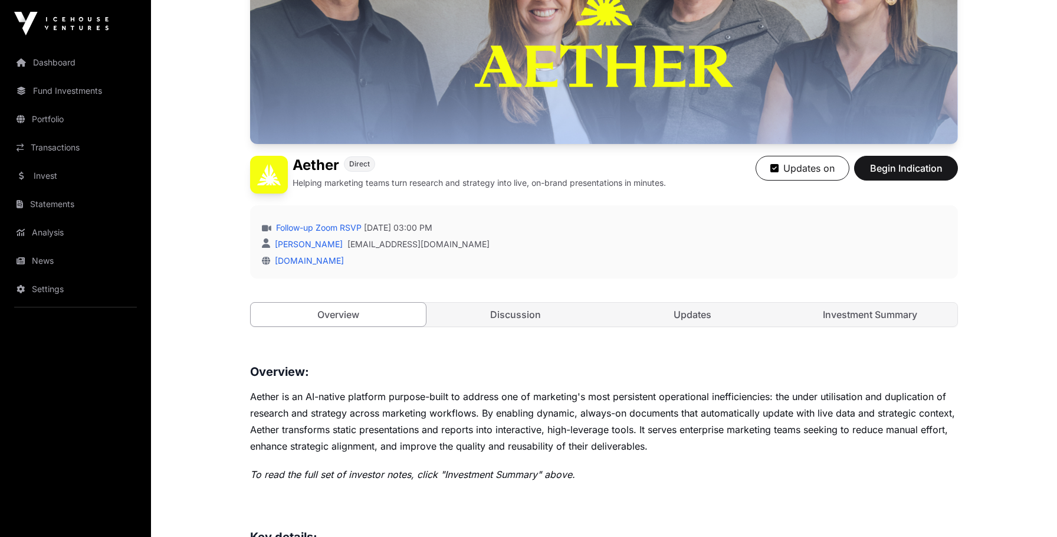
scroll to position [186, 0]
click at [507, 302] on link "Discussion" at bounding box center [515, 314] width 175 height 24
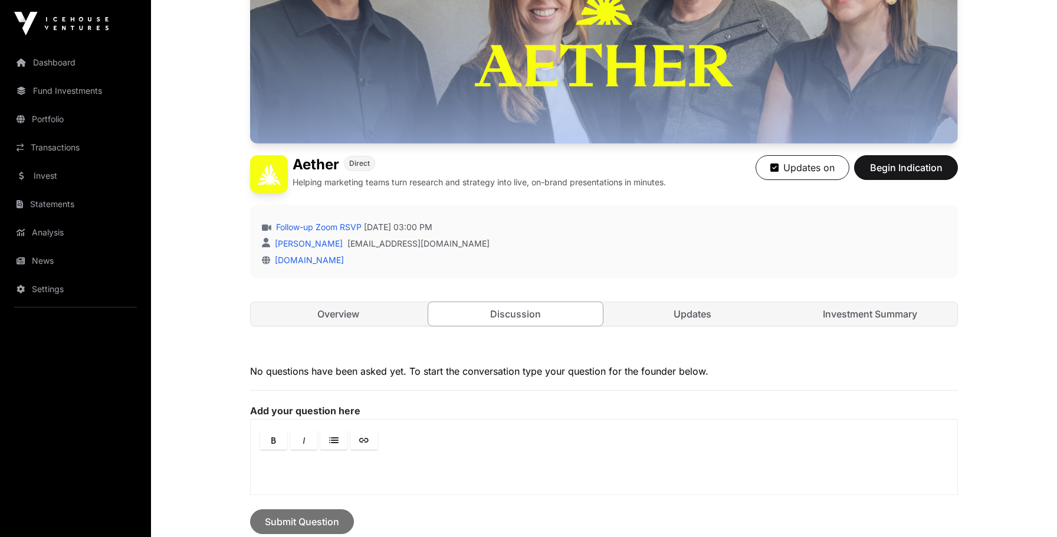
click at [664, 297] on div "Open Aether Direct Helping marketing teams turn research and strategy into live…" at bounding box center [604, 133] width 708 height 433
click at [680, 305] on link "Updates" at bounding box center [692, 314] width 175 height 24
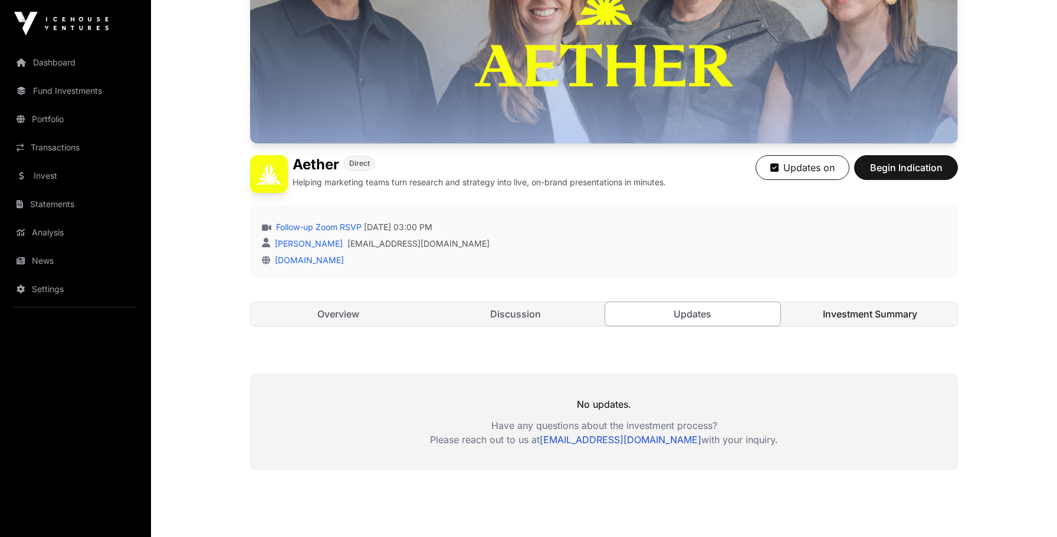
click at [869, 307] on link "Investment Summary" at bounding box center [870, 314] width 175 height 24
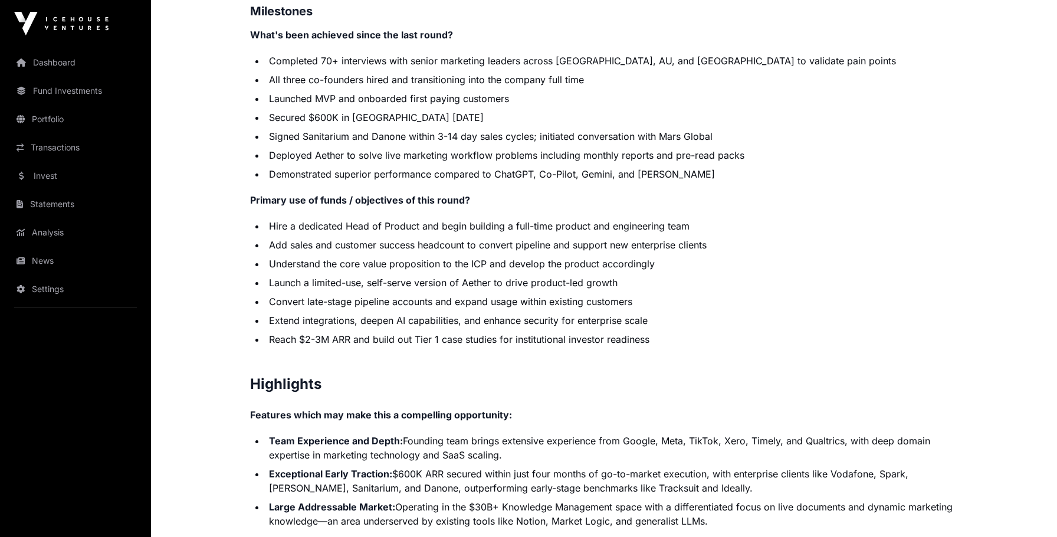
scroll to position [2460, 0]
